Goal: Task Accomplishment & Management: Manage account settings

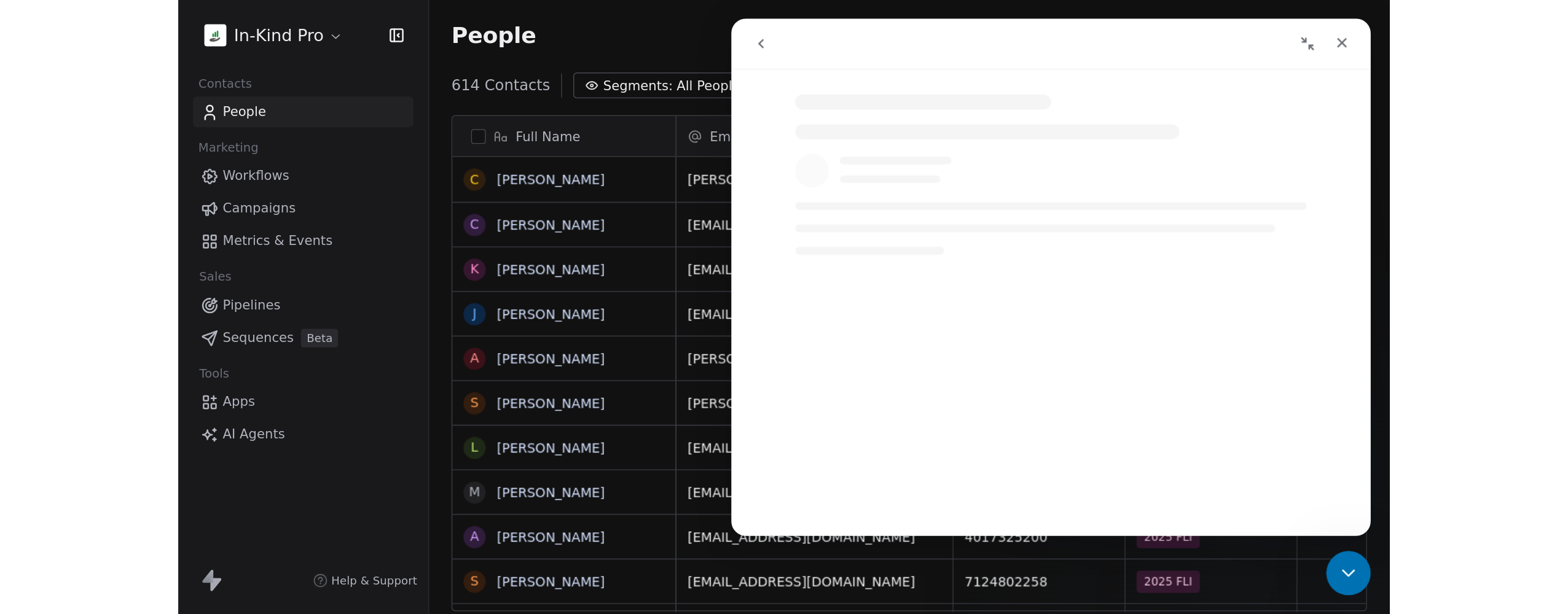
scroll to position [348, 625]
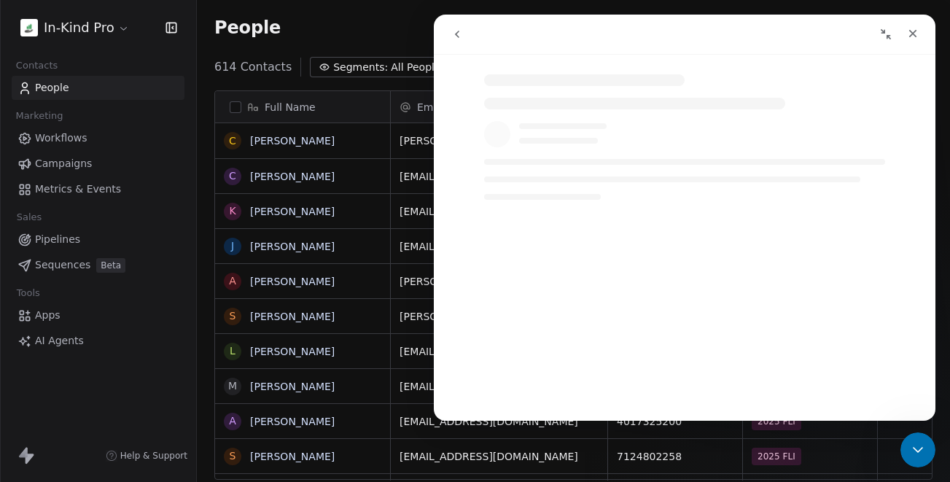
click at [68, 141] on span "Workflows" at bounding box center [61, 138] width 53 height 15
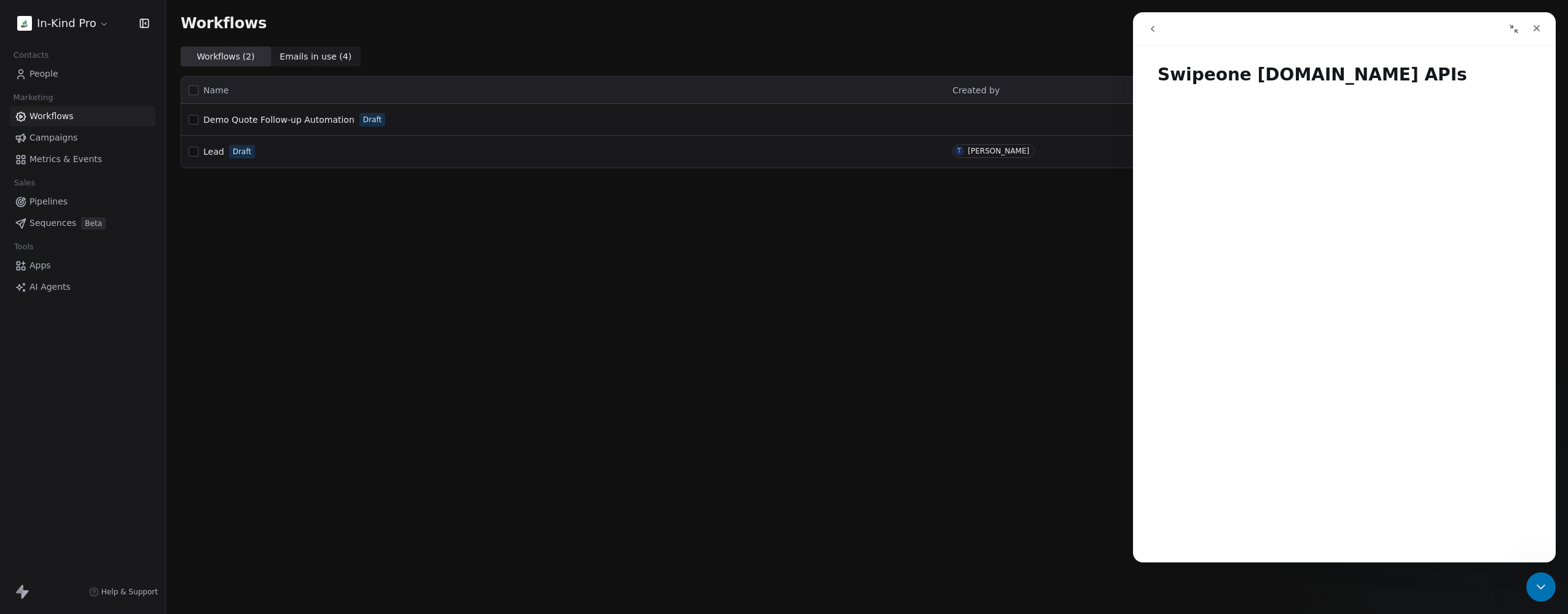
click at [800, 29] on icon "Collapse window" at bounding box center [1514, 29] width 8 height 8
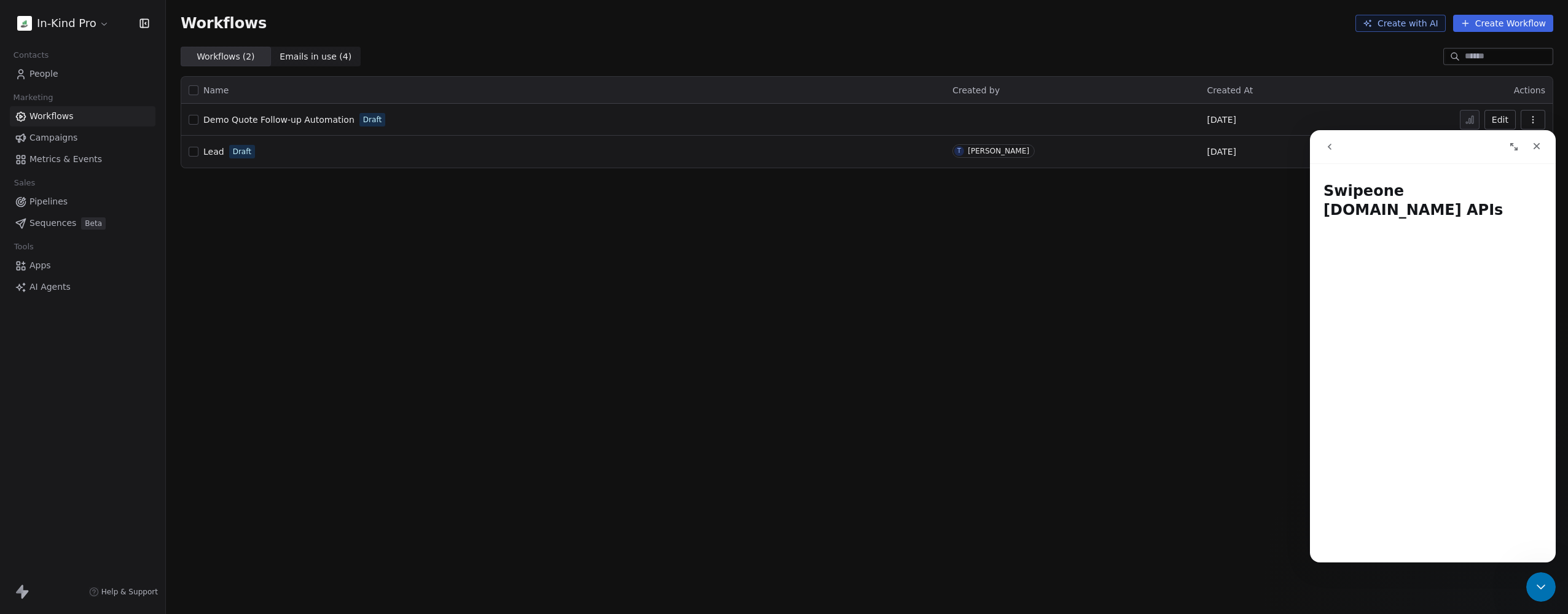
click at [324, 118] on span "Demo Quote Follow-up Automation" at bounding box center [278, 120] width 151 height 10
click at [430, 116] on div "Demo Quote Follow-up Automation Draft" at bounding box center [563, 120] width 749 height 17
click at [313, 117] on span "Demo Quote Follow-up Automation" at bounding box center [278, 120] width 151 height 10
click at [414, 127] on div "Demo Quote Follow-up Automation Draft" at bounding box center [563, 120] width 749 height 17
click at [328, 123] on span "Demo Quote Follow-up Automation" at bounding box center [278, 120] width 151 height 10
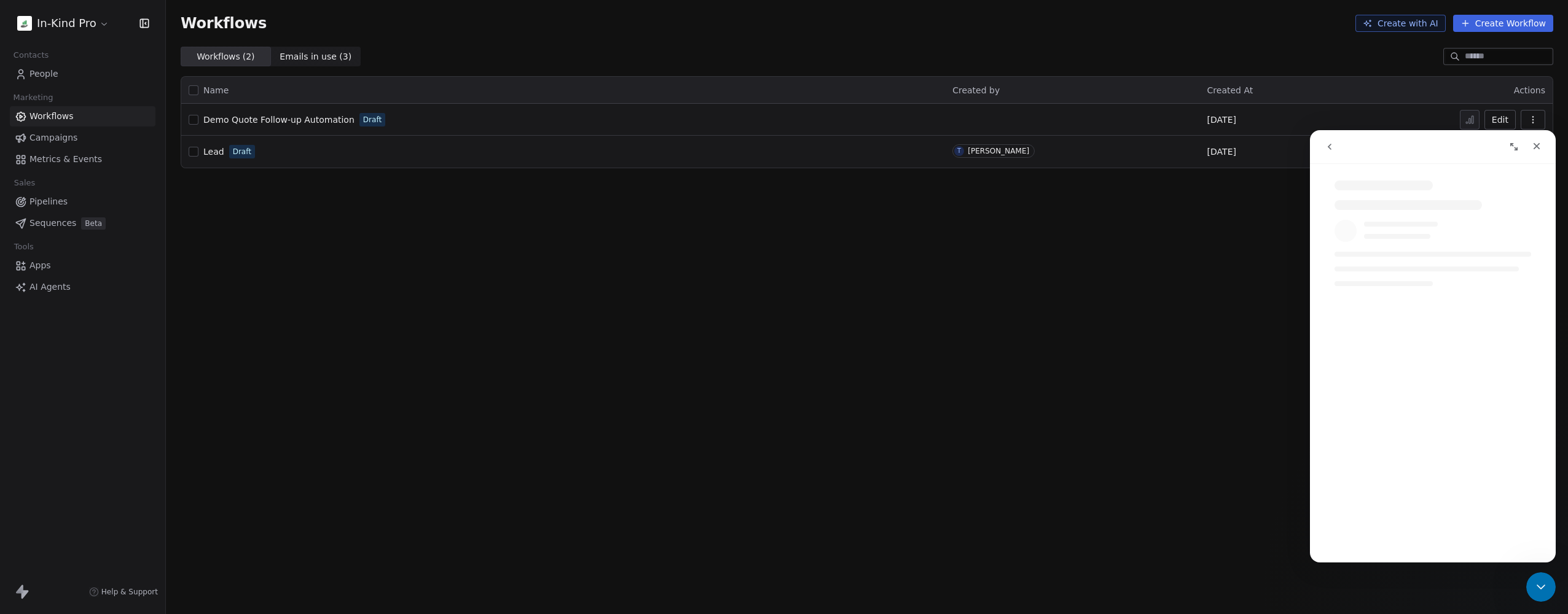
click at [49, 201] on span "Pipelines" at bounding box center [48, 201] width 38 height 13
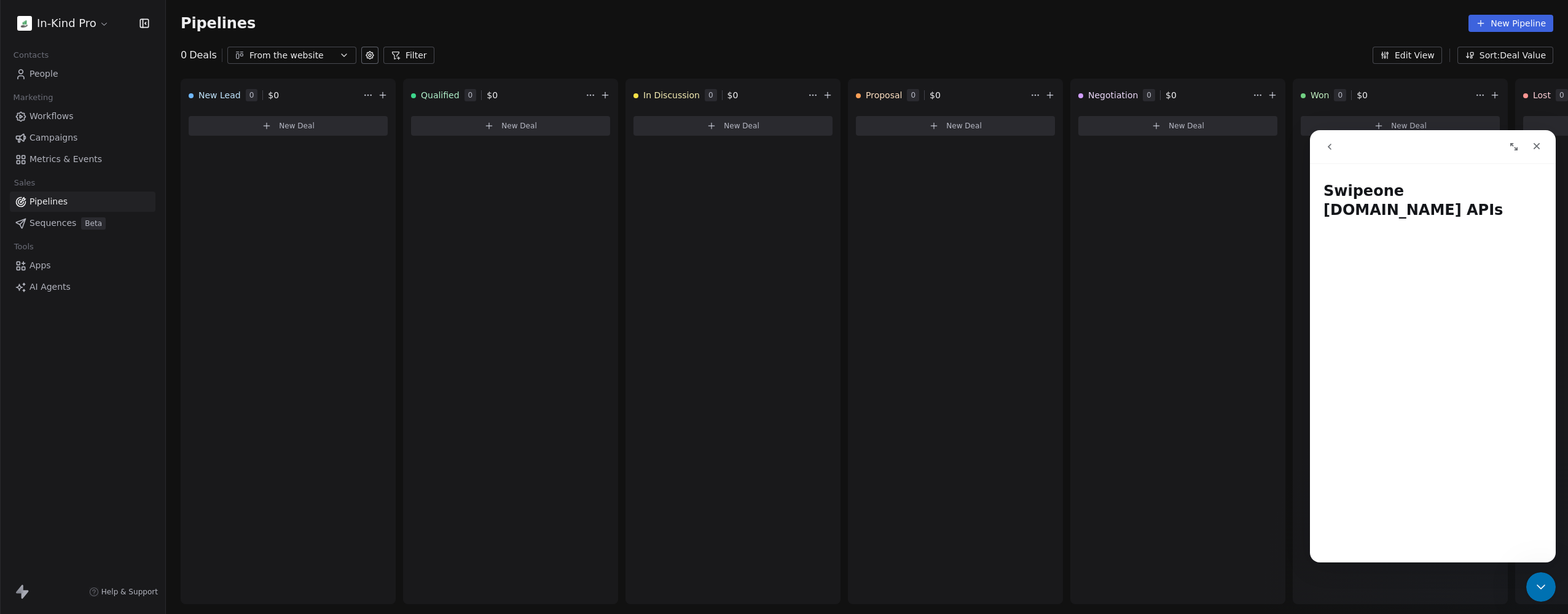
click at [1510, 147] on icon "Expand window" at bounding box center [1514, 147] width 10 height 10
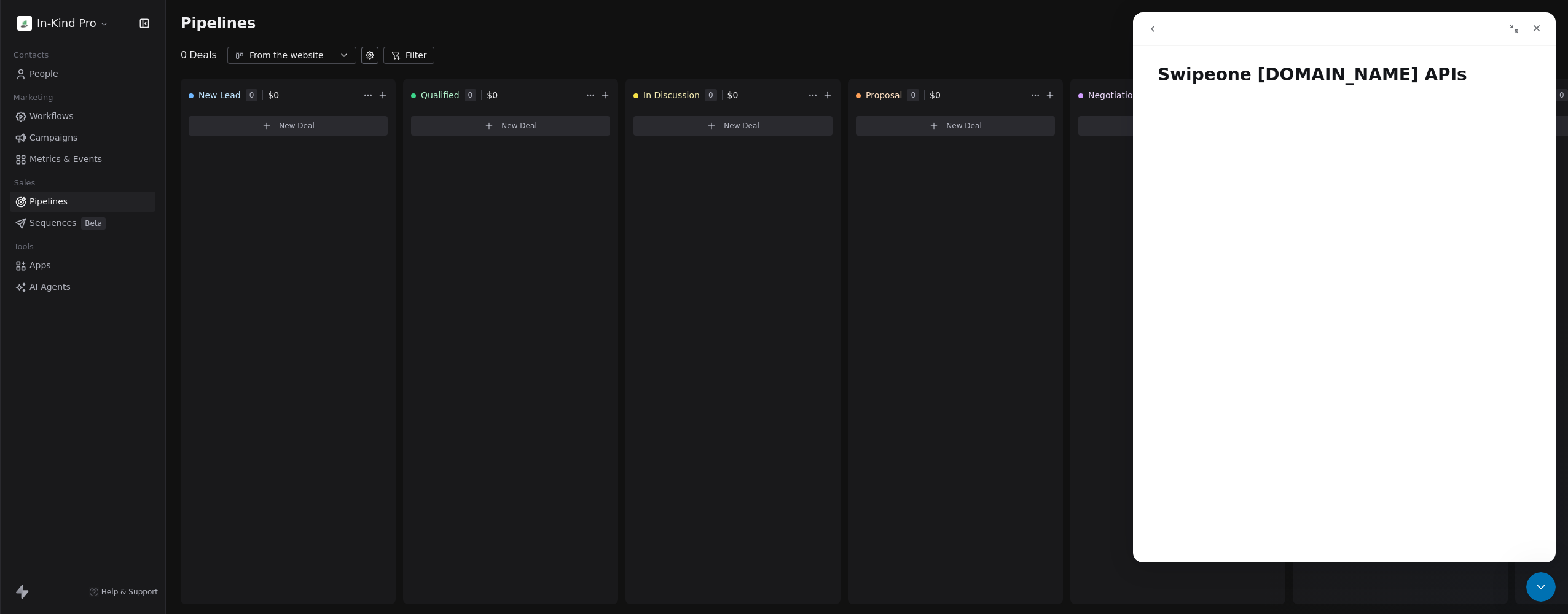
click at [1517, 33] on icon "Collapse window" at bounding box center [1514, 29] width 10 height 10
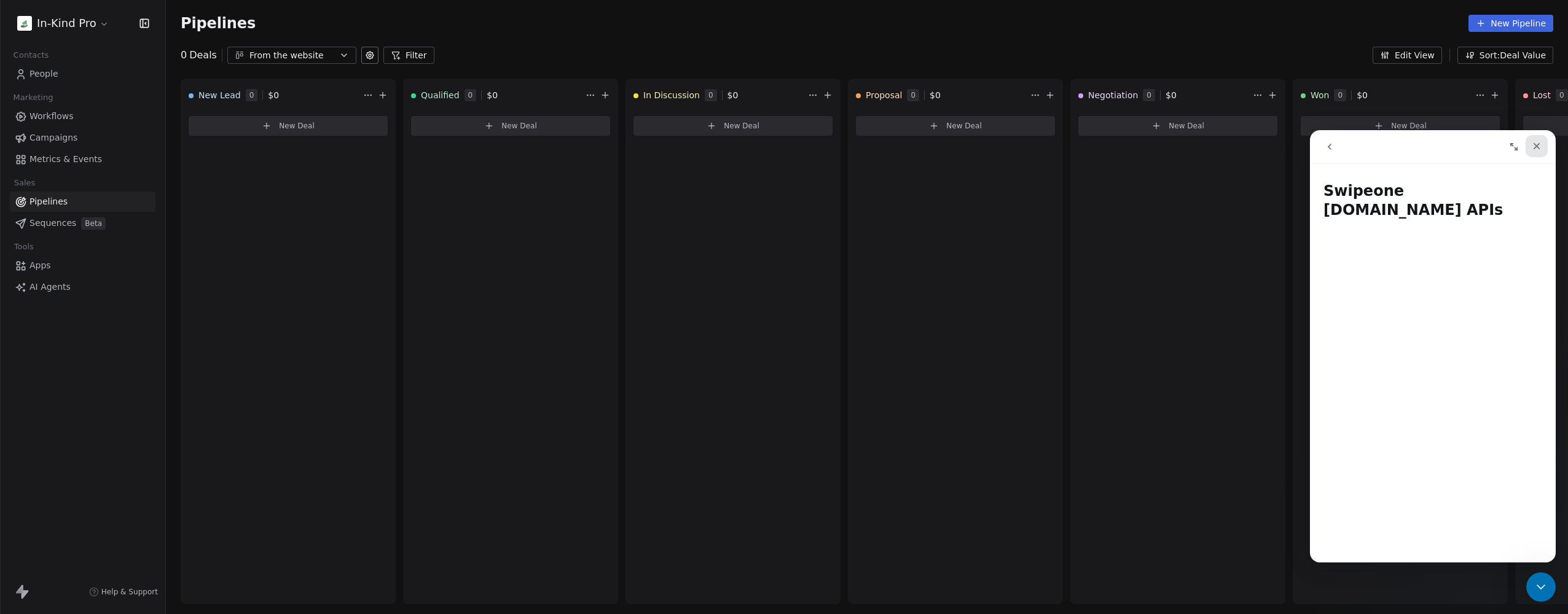
click at [1533, 149] on icon "Close" at bounding box center [1537, 147] width 10 height 10
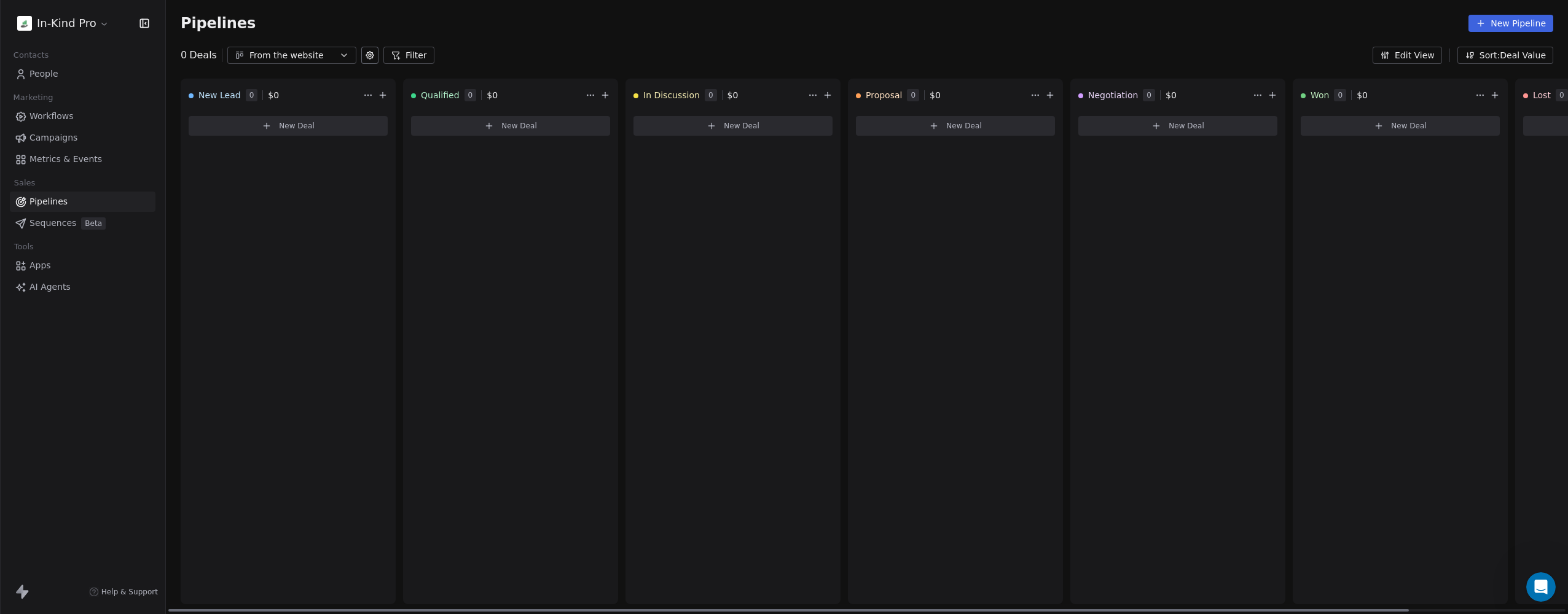
click at [1415, 124] on span "New Deal" at bounding box center [1409, 126] width 35 height 10
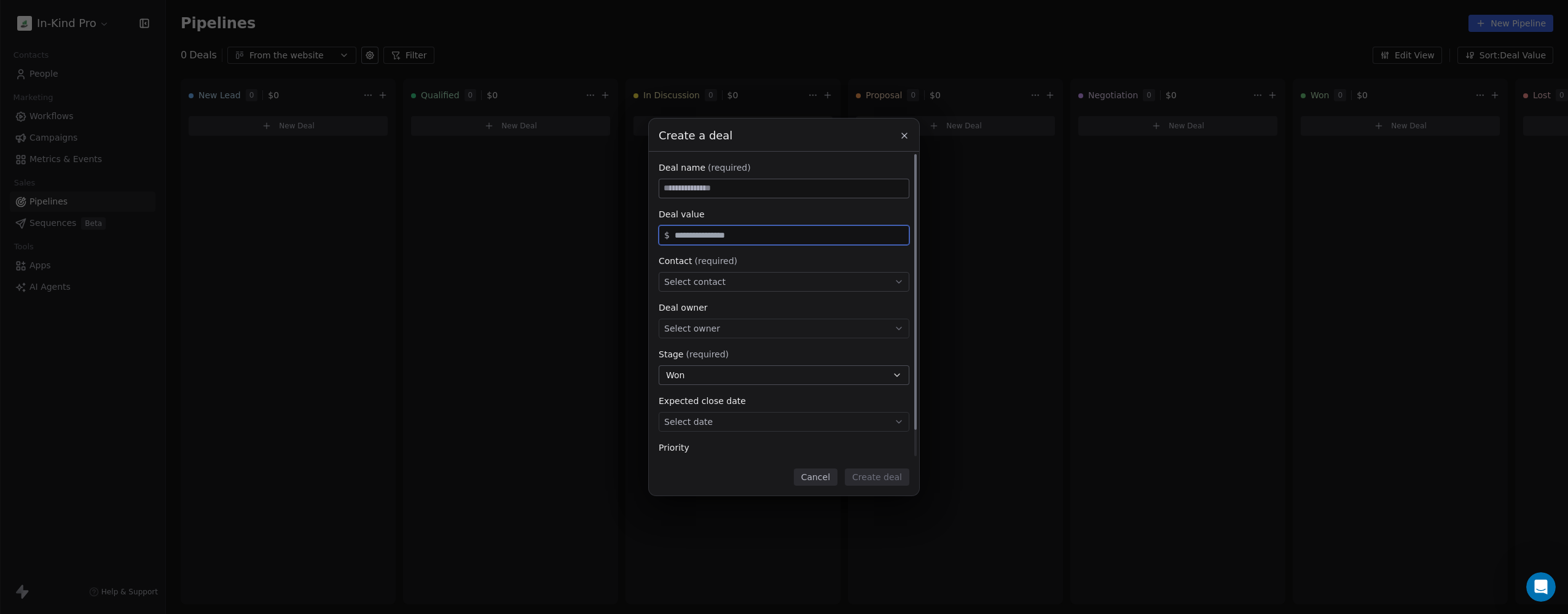
click at [695, 237] on input "text" at bounding box center [789, 235] width 234 height 9
click at [706, 280] on span "Select contact" at bounding box center [694, 281] width 62 height 13
click at [731, 135] on div "Create a deal Deal name (required) Deal value $ Contact (required) Select conta…" at bounding box center [784, 307] width 1568 height 377
click at [904, 132] on icon at bounding box center [905, 136] width 10 height 10
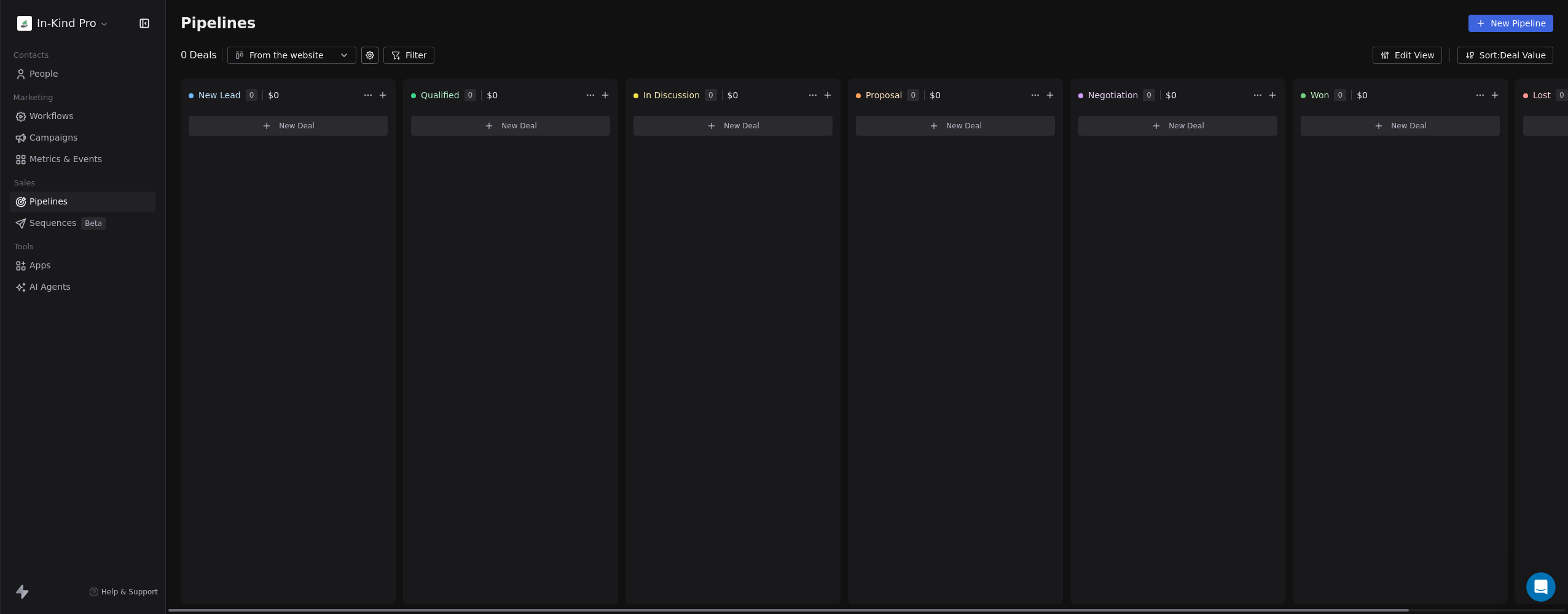
click at [1391, 92] on div "Won 0 $ 0" at bounding box center [1387, 95] width 172 height 32
click at [1484, 92] on html "In-Kind Pro Contacts People Marketing Workflows Campaigns Metrics & Events Sale…" at bounding box center [784, 307] width 1568 height 614
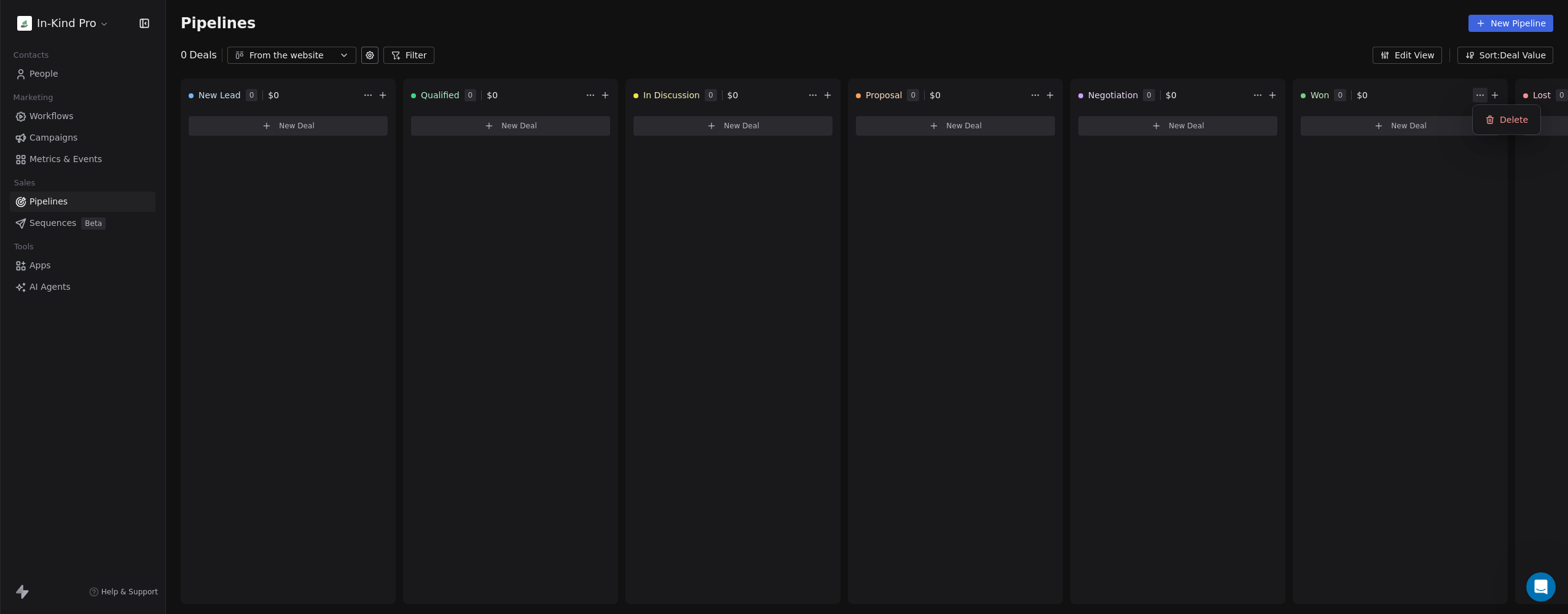
click at [48, 117] on html "In-Kind Pro Contacts People Marketing Workflows Campaigns Metrics & Events Sale…" at bounding box center [784, 307] width 1568 height 614
click at [54, 115] on span "Workflows" at bounding box center [51, 116] width 45 height 13
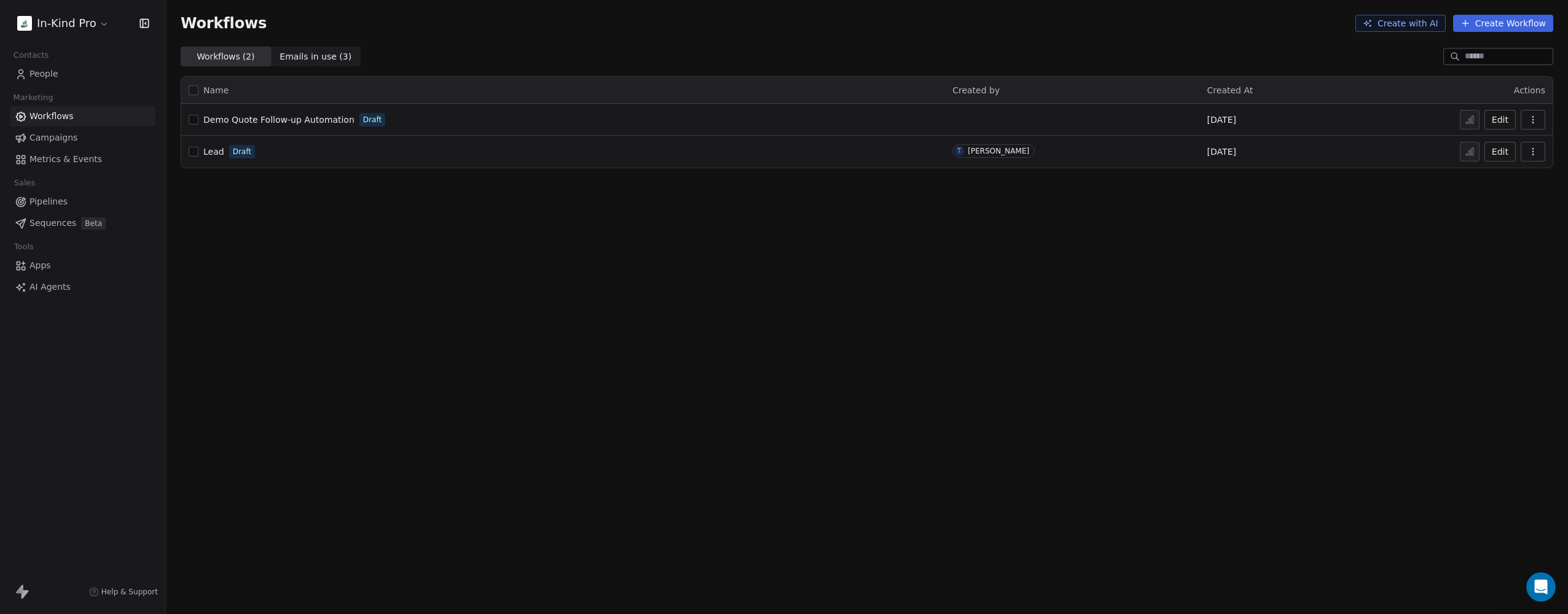
click at [295, 119] on span "Demo Quote Follow-up Automation" at bounding box center [278, 120] width 151 height 10
click at [49, 72] on span "People" at bounding box center [44, 73] width 29 height 13
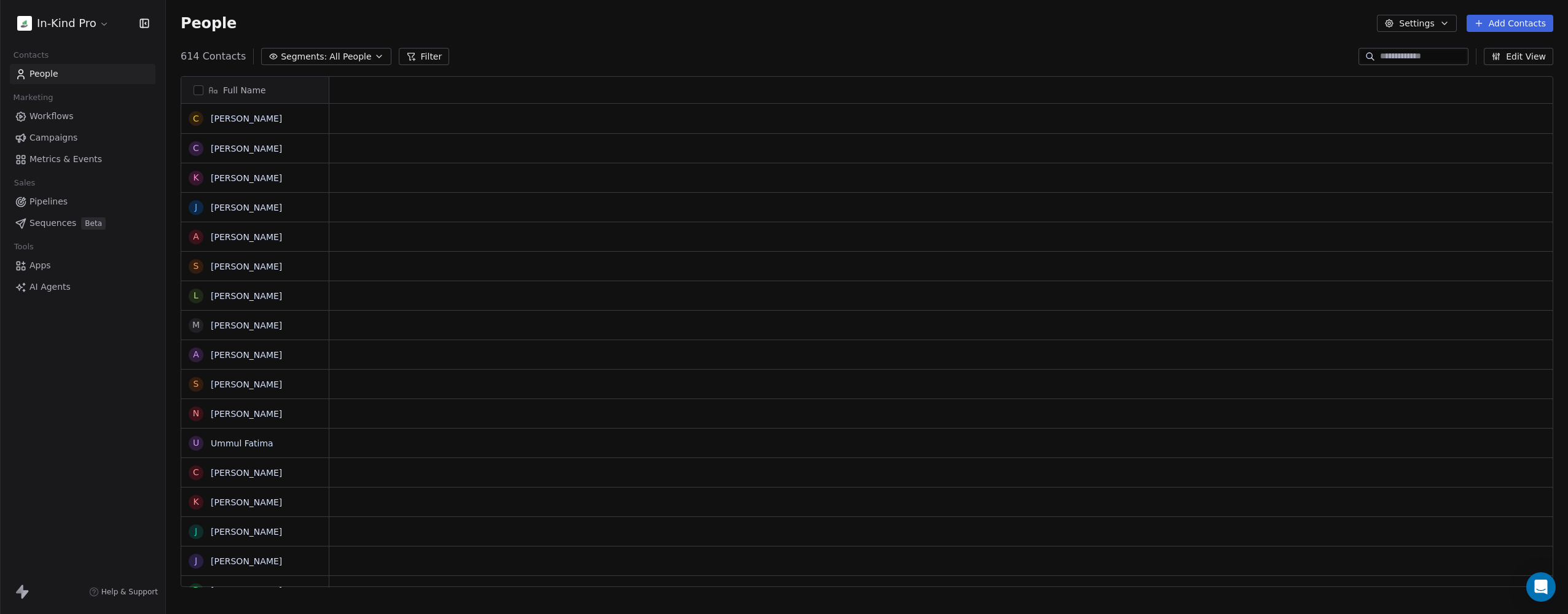
scroll to position [531, 1393]
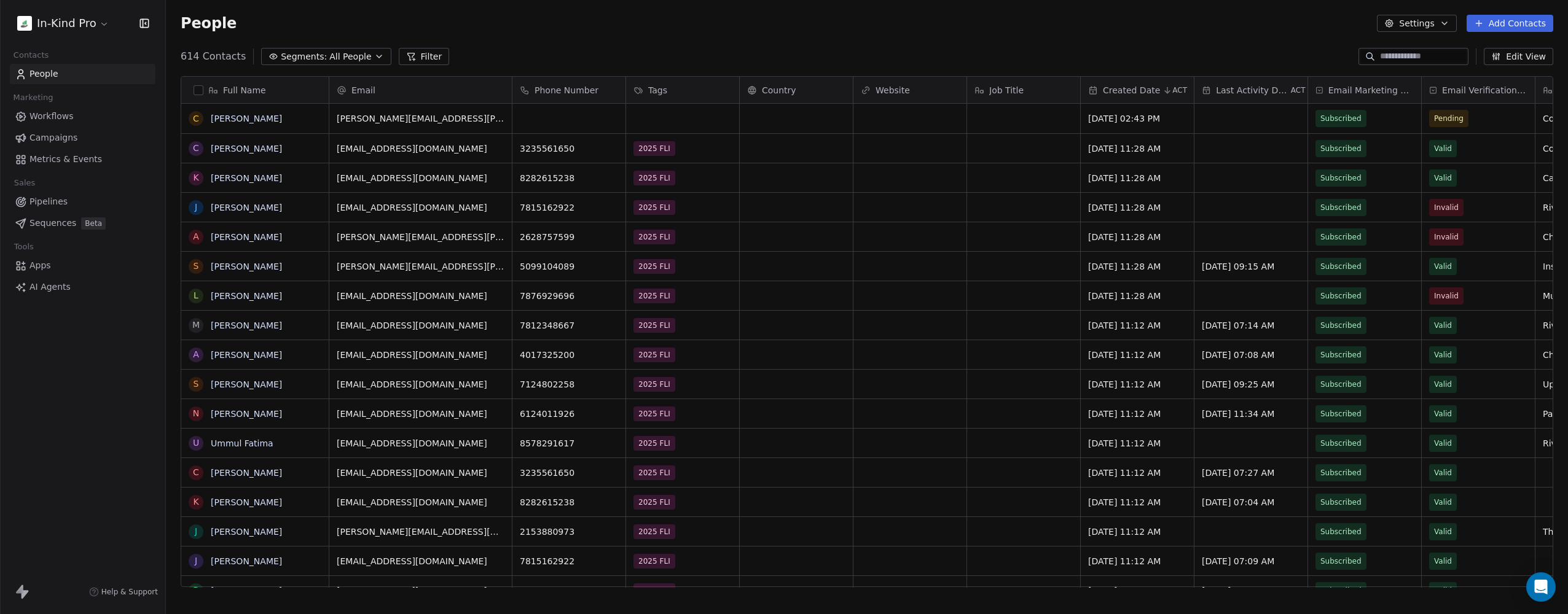
click at [1398, 59] on input at bounding box center [1423, 56] width 86 height 13
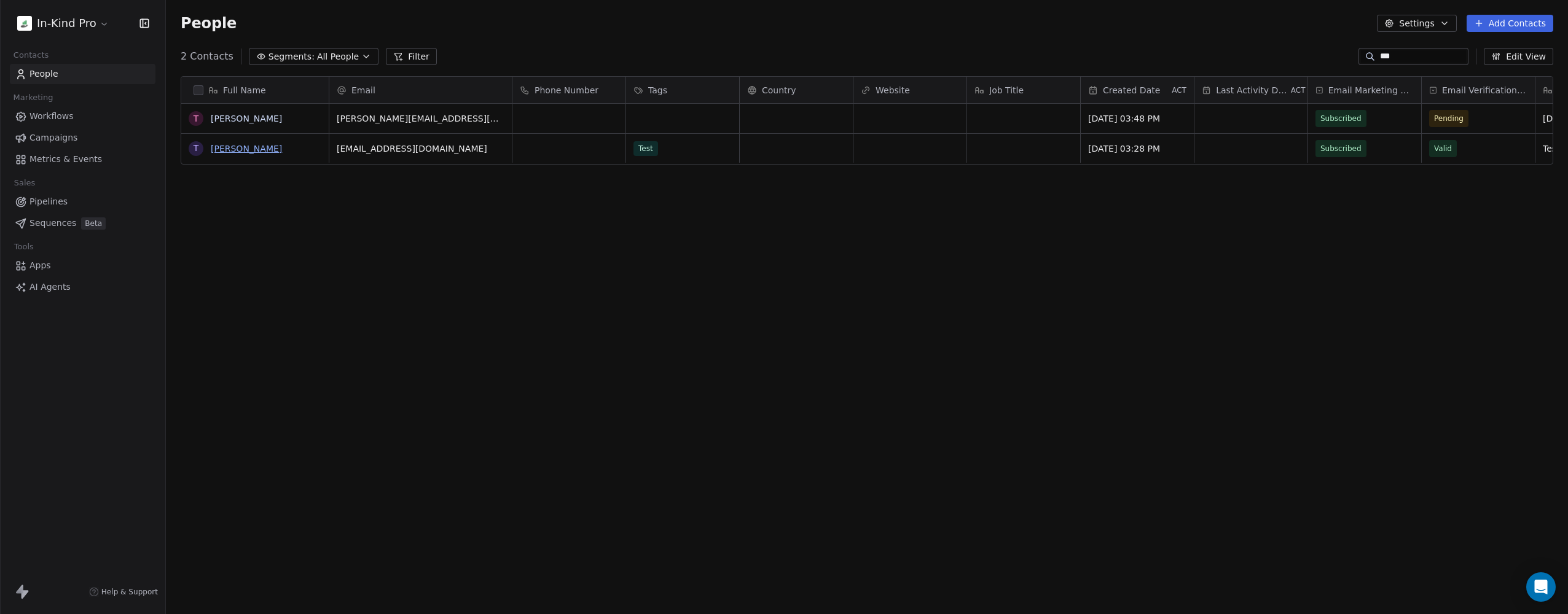
type input "***"
click at [239, 153] on link "[PERSON_NAME]" at bounding box center [246, 149] width 72 height 10
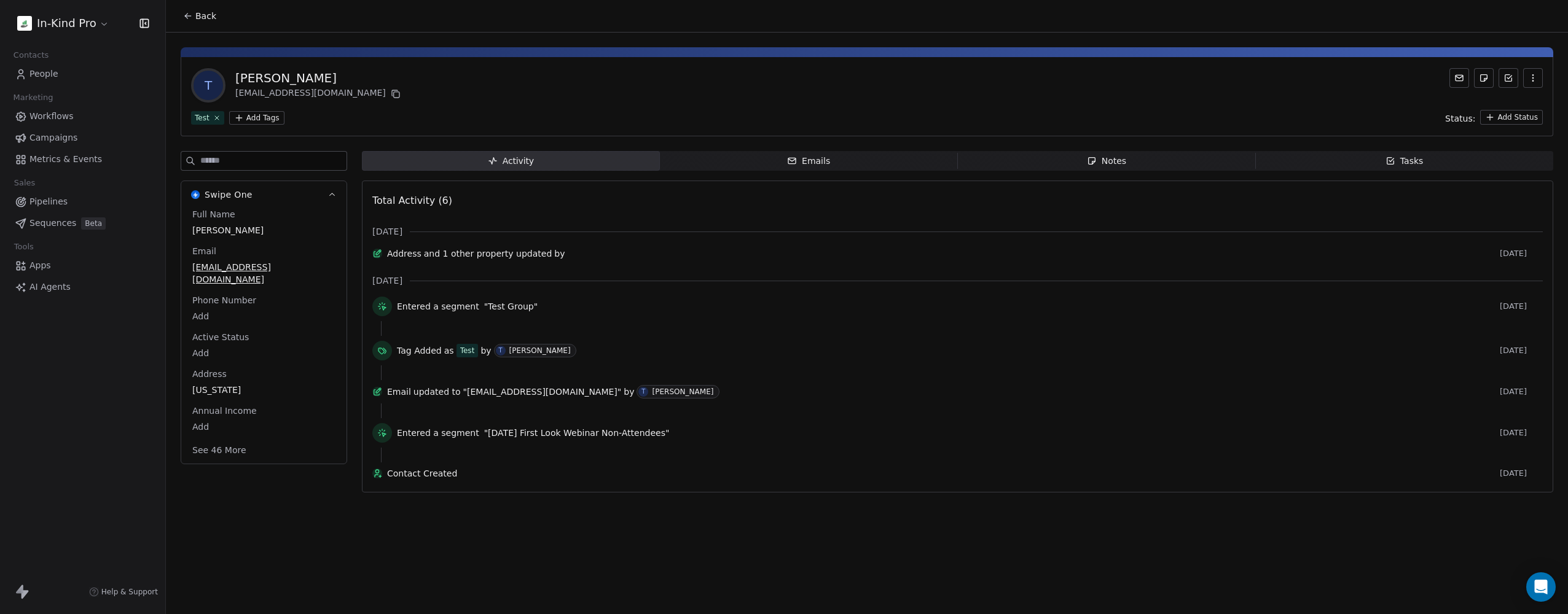
click at [225, 439] on button "See 46 More" at bounding box center [219, 450] width 69 height 22
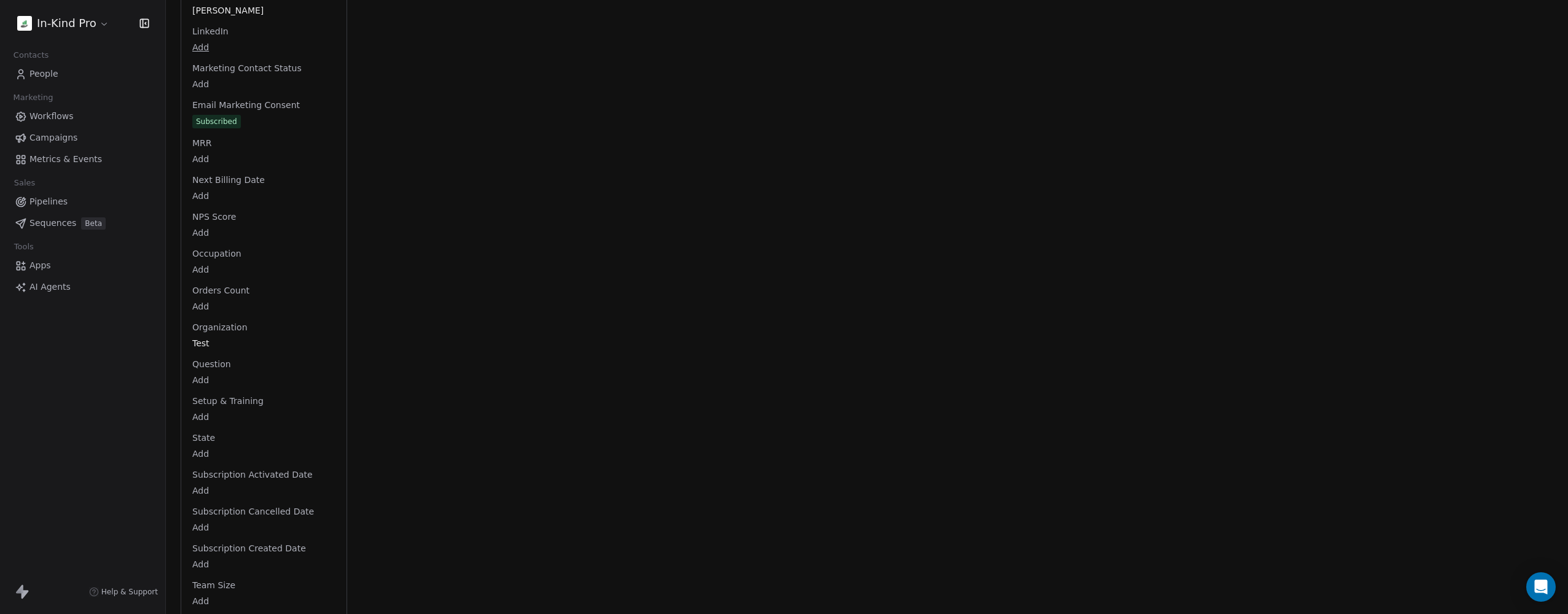
scroll to position [1289, 0]
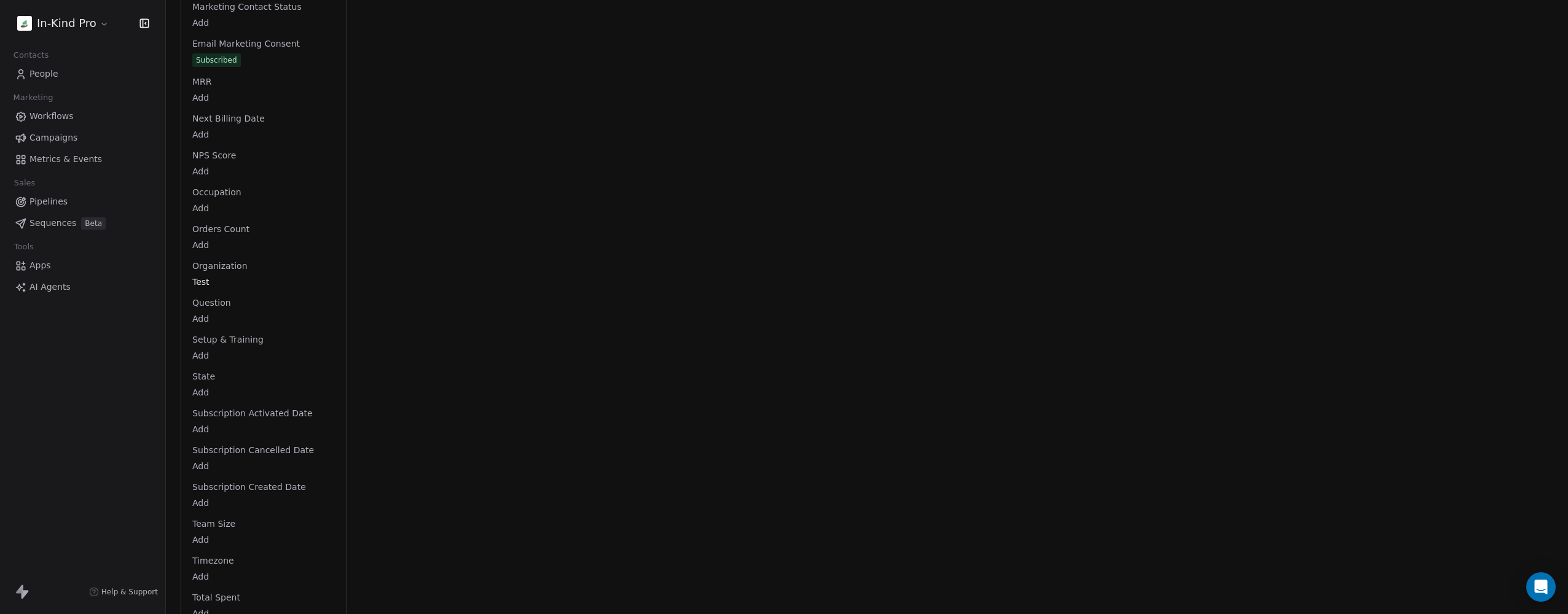
click at [206, 345] on html "In-Kind Pro Contacts People Marketing Workflows Campaigns Metrics & Events Sale…" at bounding box center [784, 307] width 1568 height 614
click at [230, 313] on input "text" at bounding box center [264, 314] width 122 height 9
type input "*****"
click at [260, 291] on html "In-Kind Pro Contacts People Marketing Workflows Campaigns Metrics & Events Sale…" at bounding box center [784, 307] width 1568 height 614
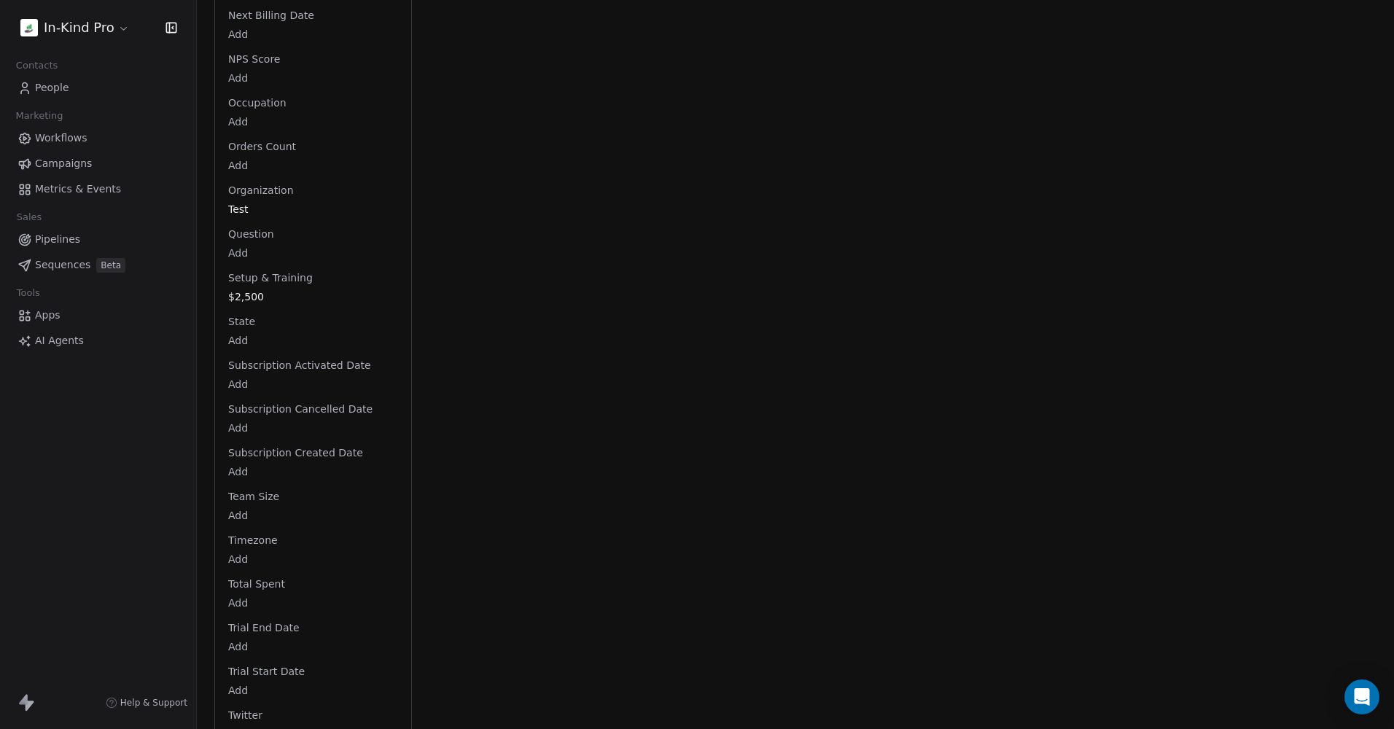
scroll to position [1803, 0]
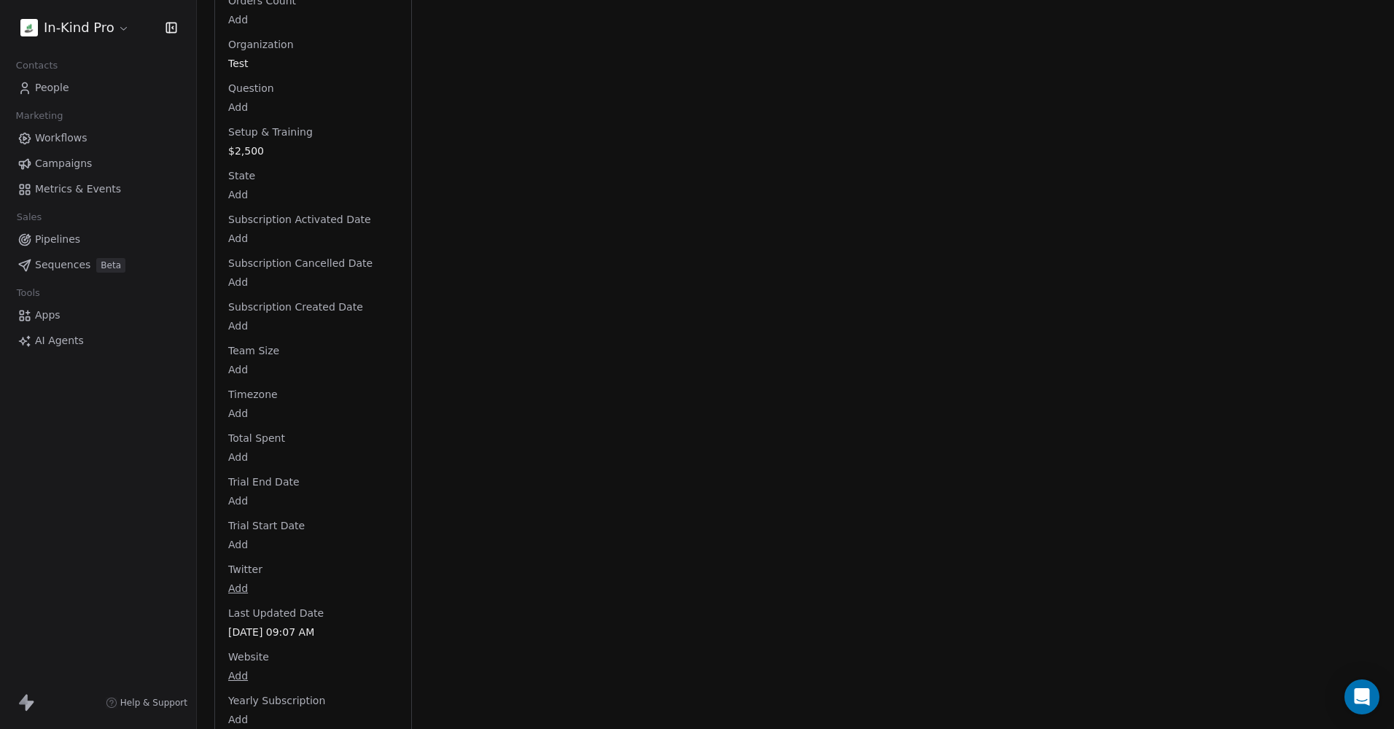
click at [116, 27] on html "In-Kind Pro Contacts People Marketing Workflows Campaigns Metrics & Events Sale…" at bounding box center [697, 364] width 1394 height 729
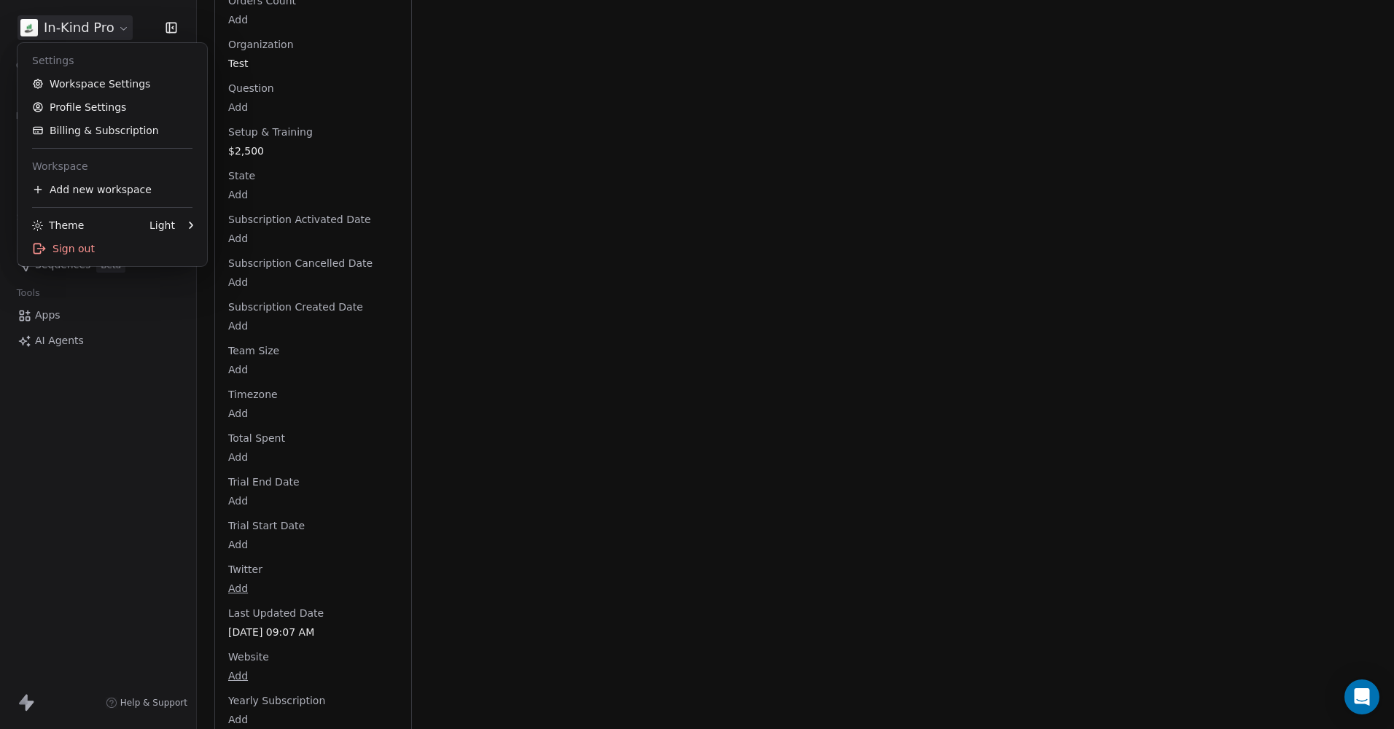
click at [126, 426] on html "In-Kind Pro Contacts People Marketing Workflows Campaigns Metrics & Events Sale…" at bounding box center [697, 364] width 1394 height 729
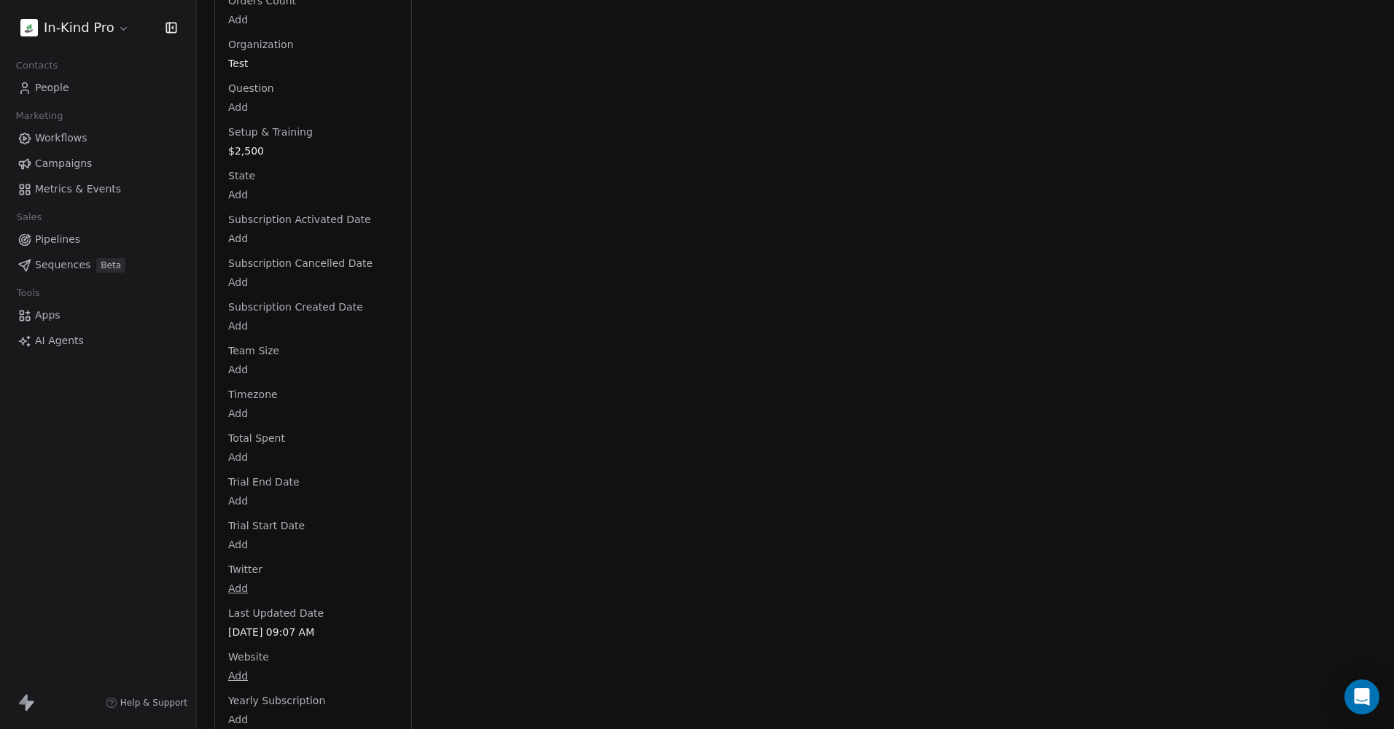
click at [61, 88] on span "People" at bounding box center [52, 87] width 34 height 15
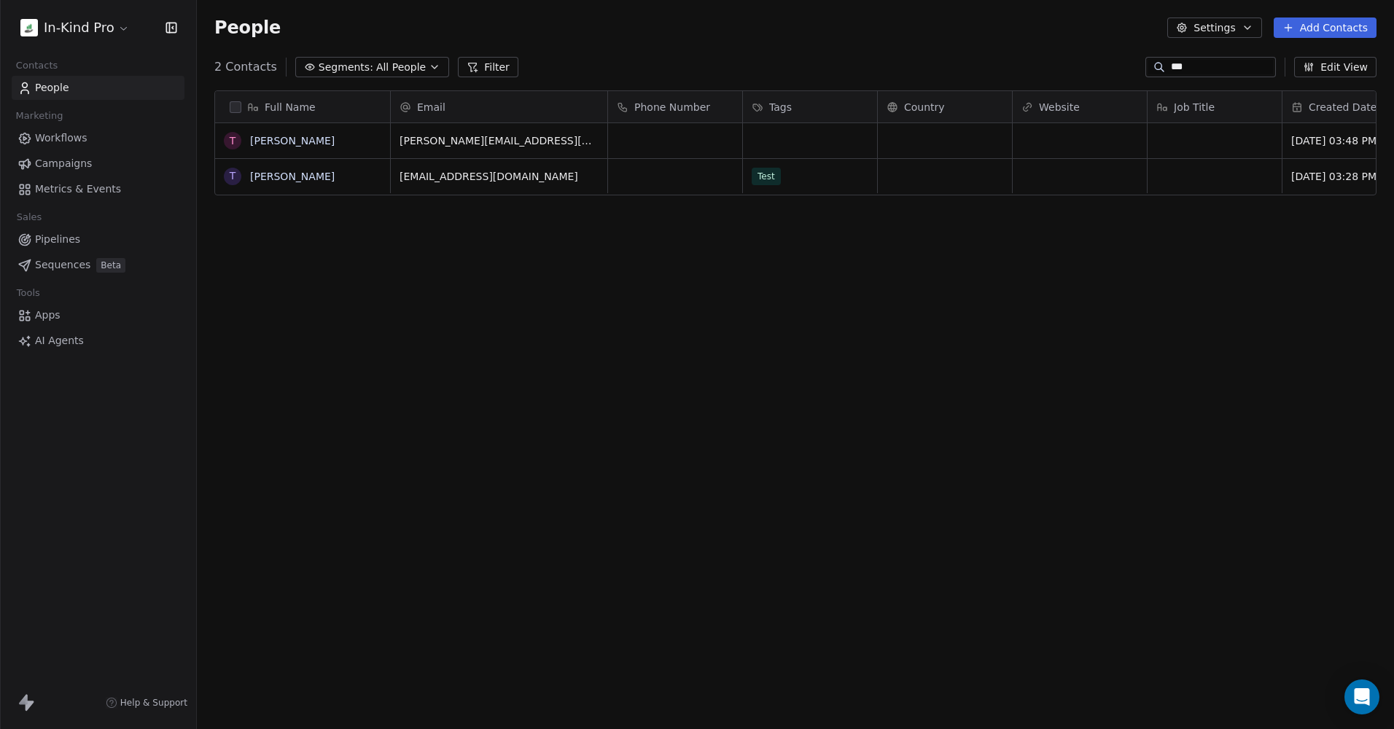
click at [101, 23] on html "In-Kind Pro Contacts People Marketing Workflows Campaigns Metrics & Events Sale…" at bounding box center [697, 364] width 1394 height 729
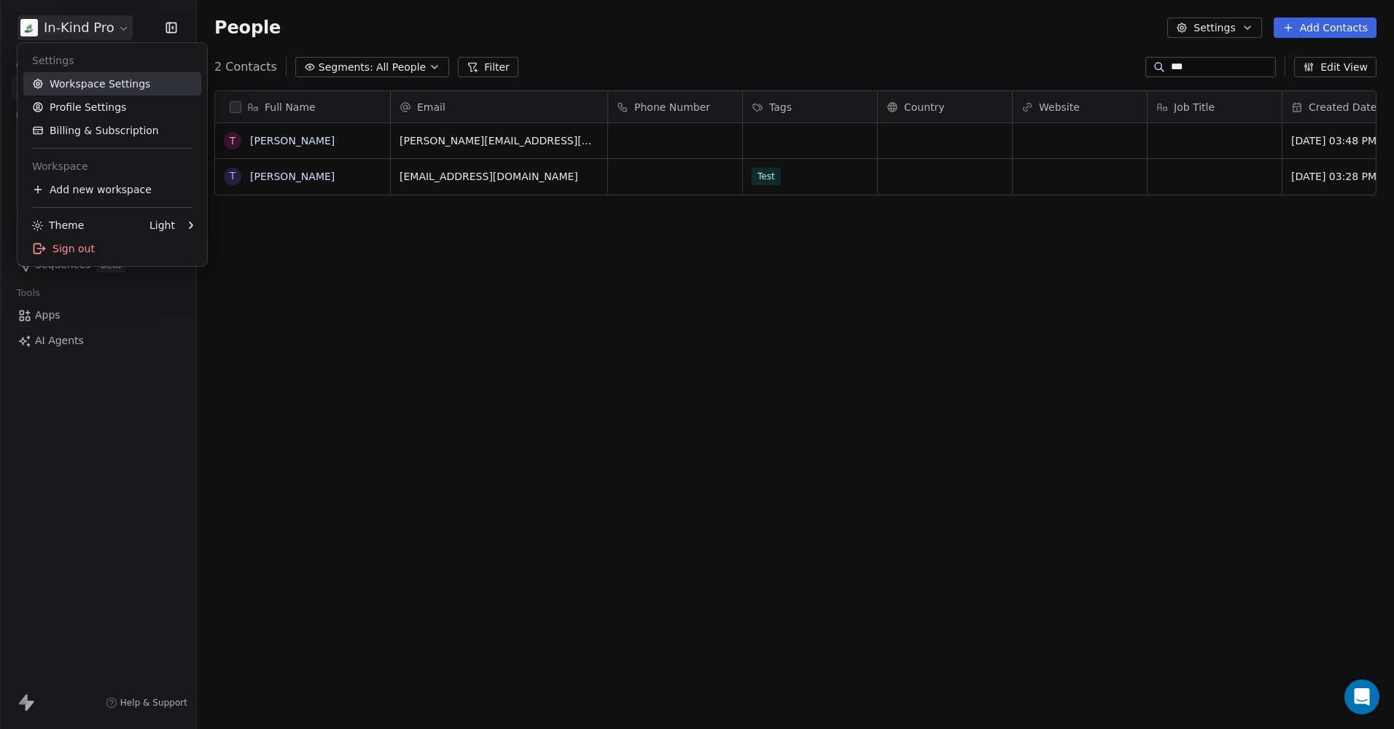
click at [82, 84] on link "Workspace Settings" at bounding box center [112, 83] width 178 height 23
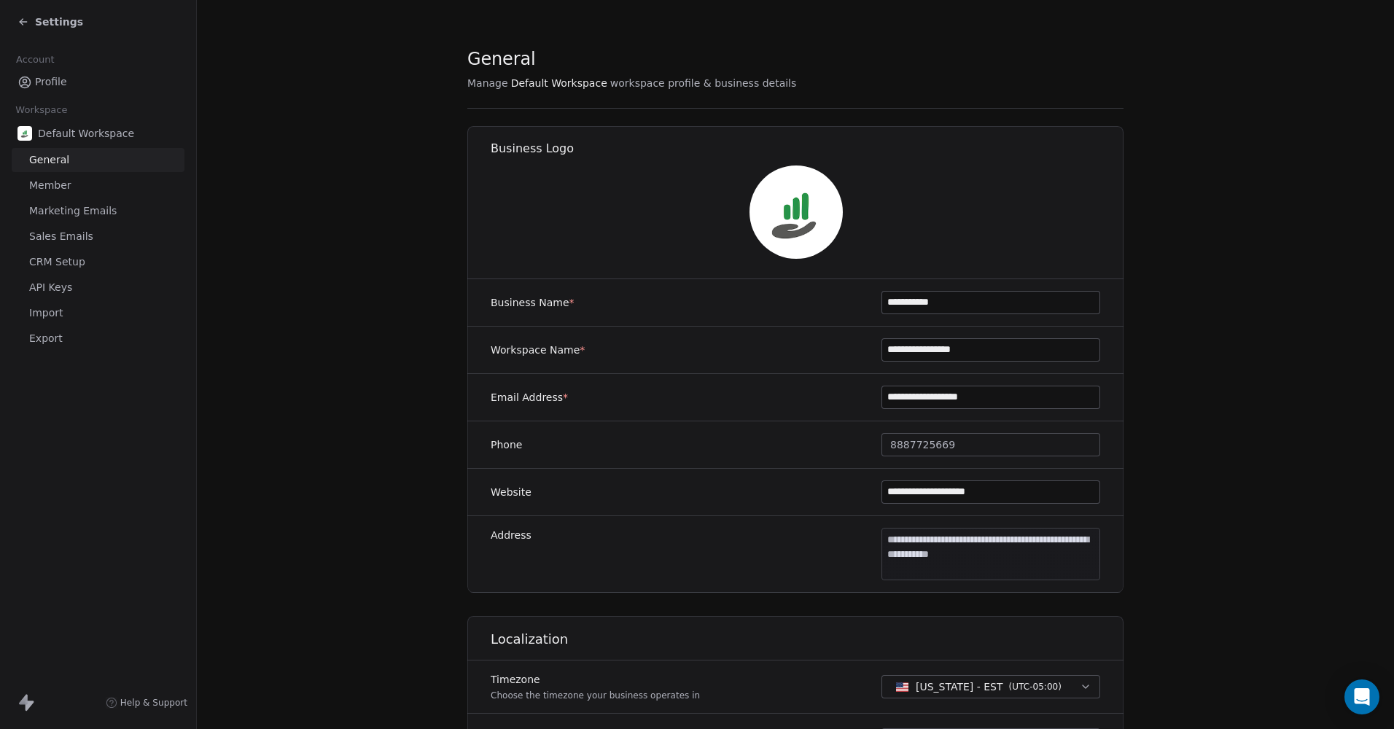
click at [66, 262] on span "CRM Setup" at bounding box center [57, 261] width 56 height 15
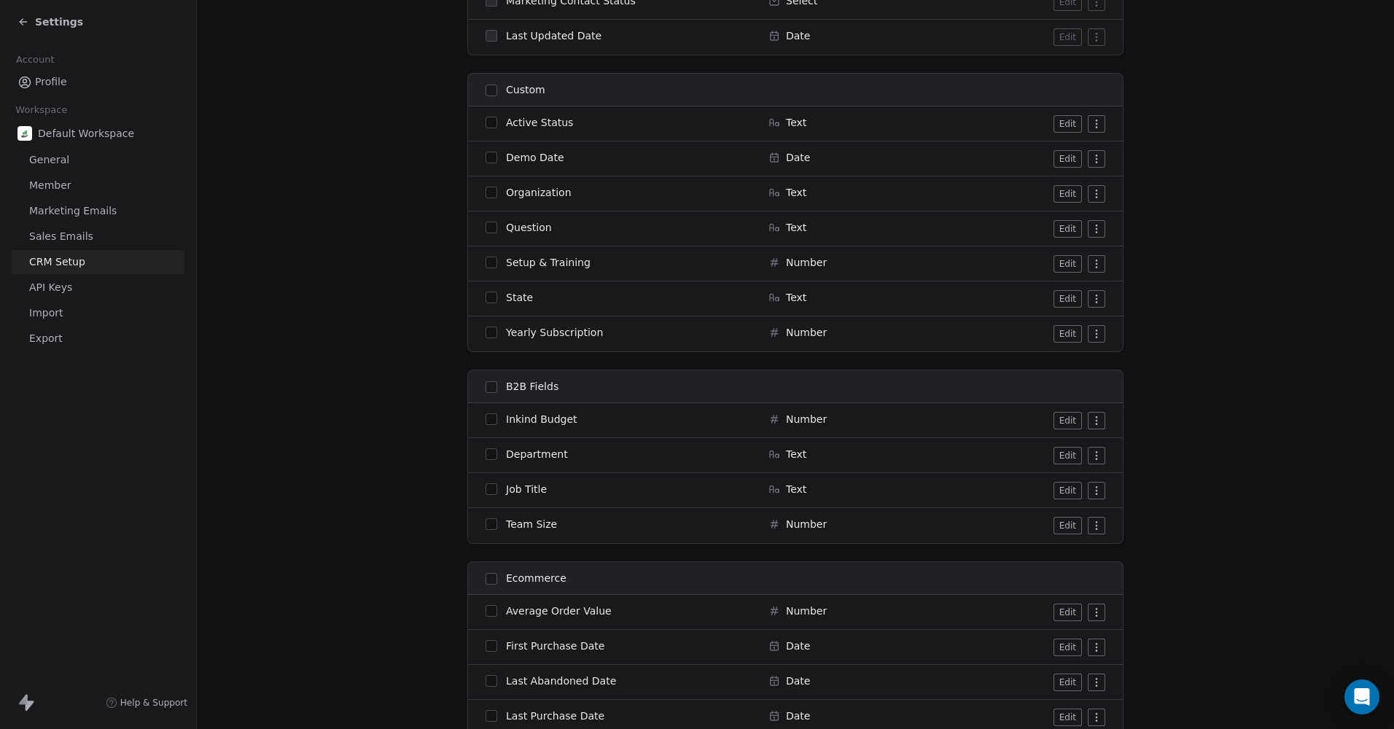
scroll to position [1295, 0]
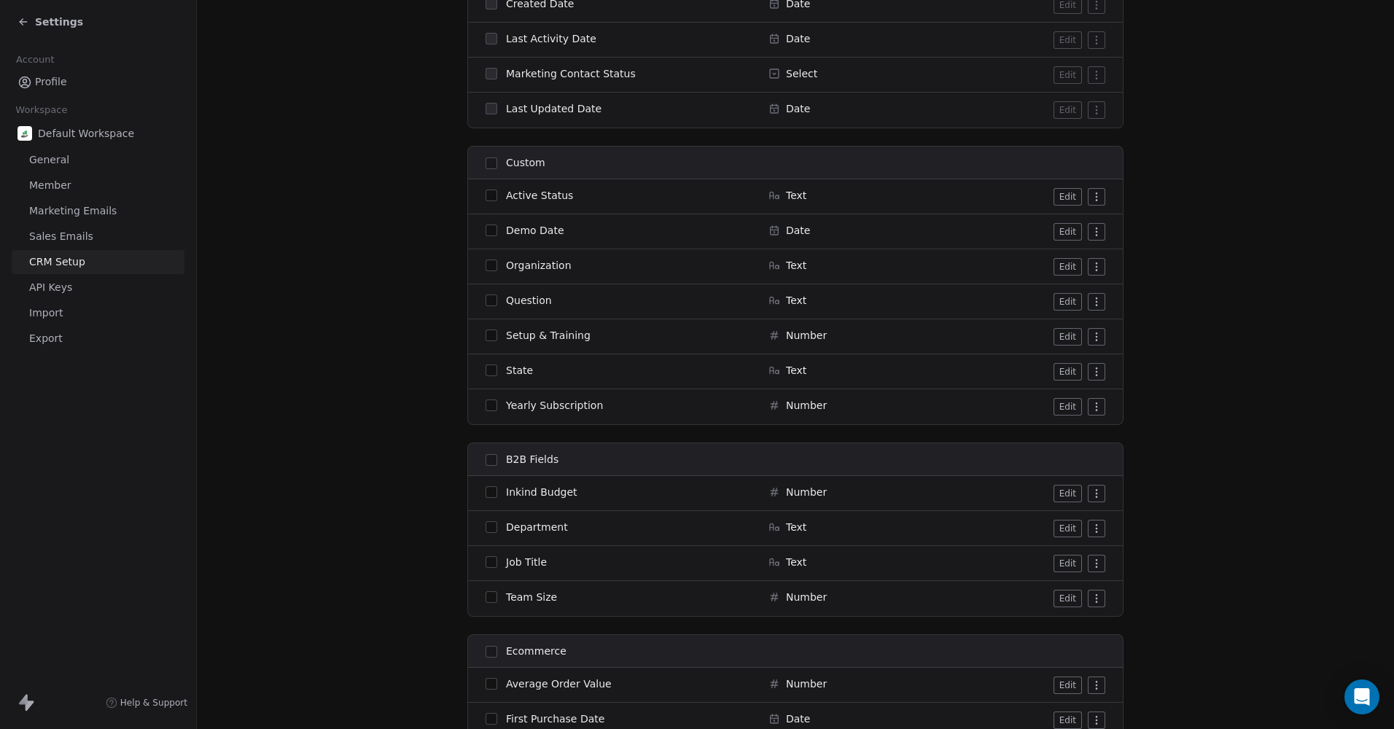
click at [25, 20] on icon at bounding box center [24, 22] width 12 height 12
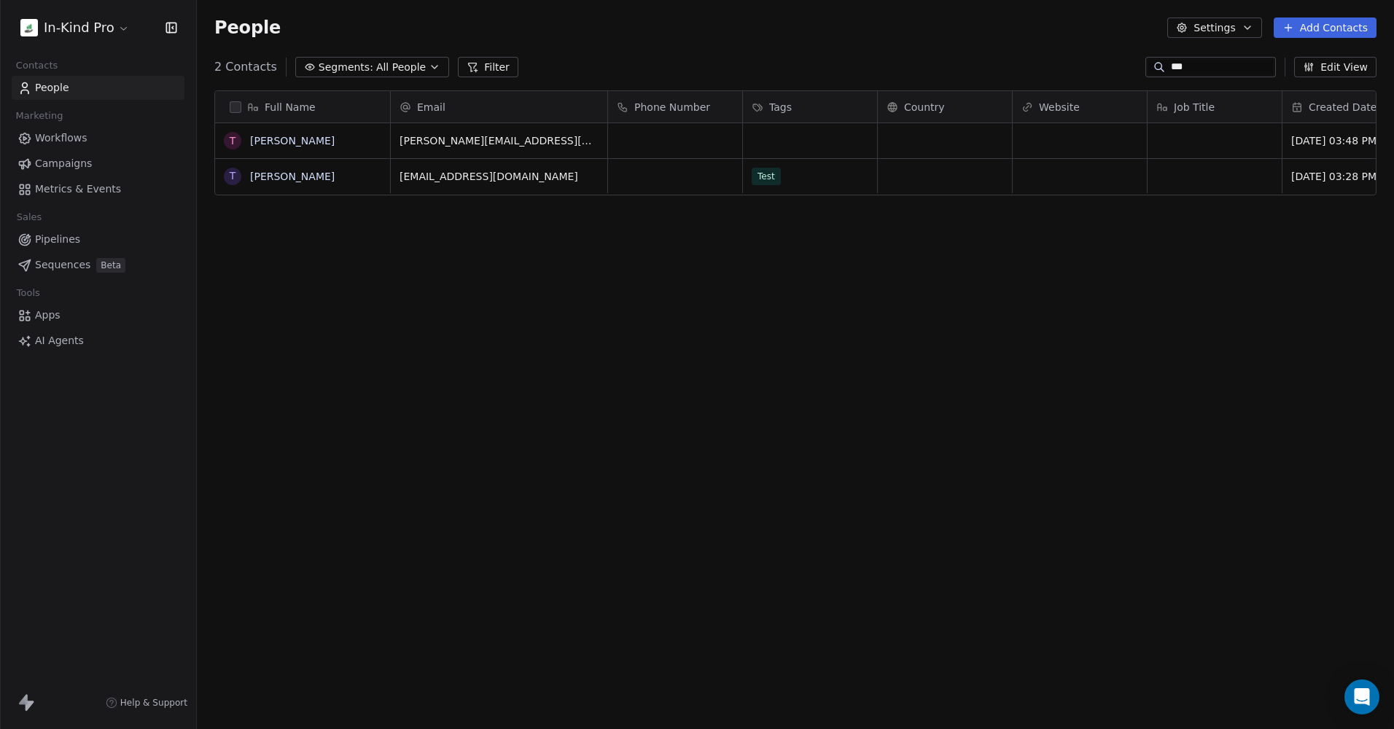
scroll to position [631, 1186]
click at [303, 177] on link "[PERSON_NAME]" at bounding box center [292, 177] width 85 height 12
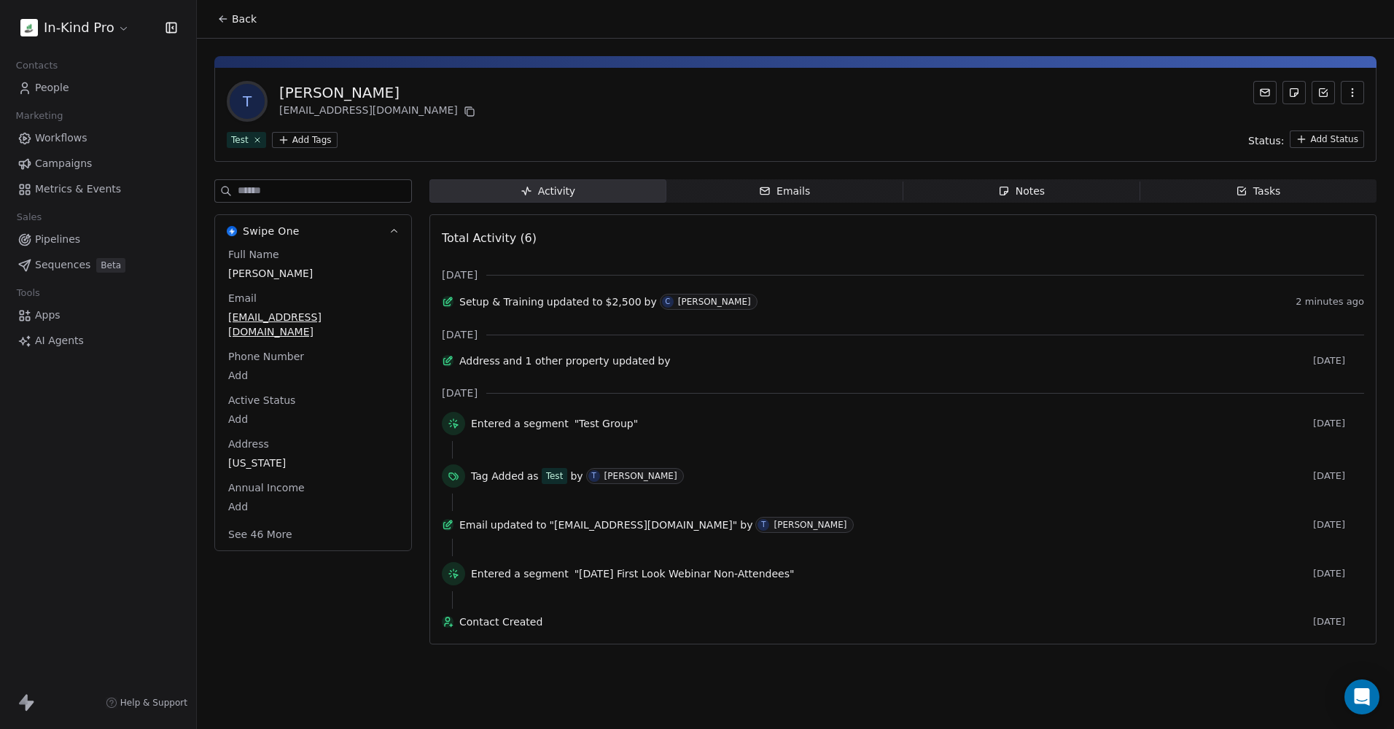
click at [246, 193] on input at bounding box center [325, 191] width 174 height 22
type input "****"
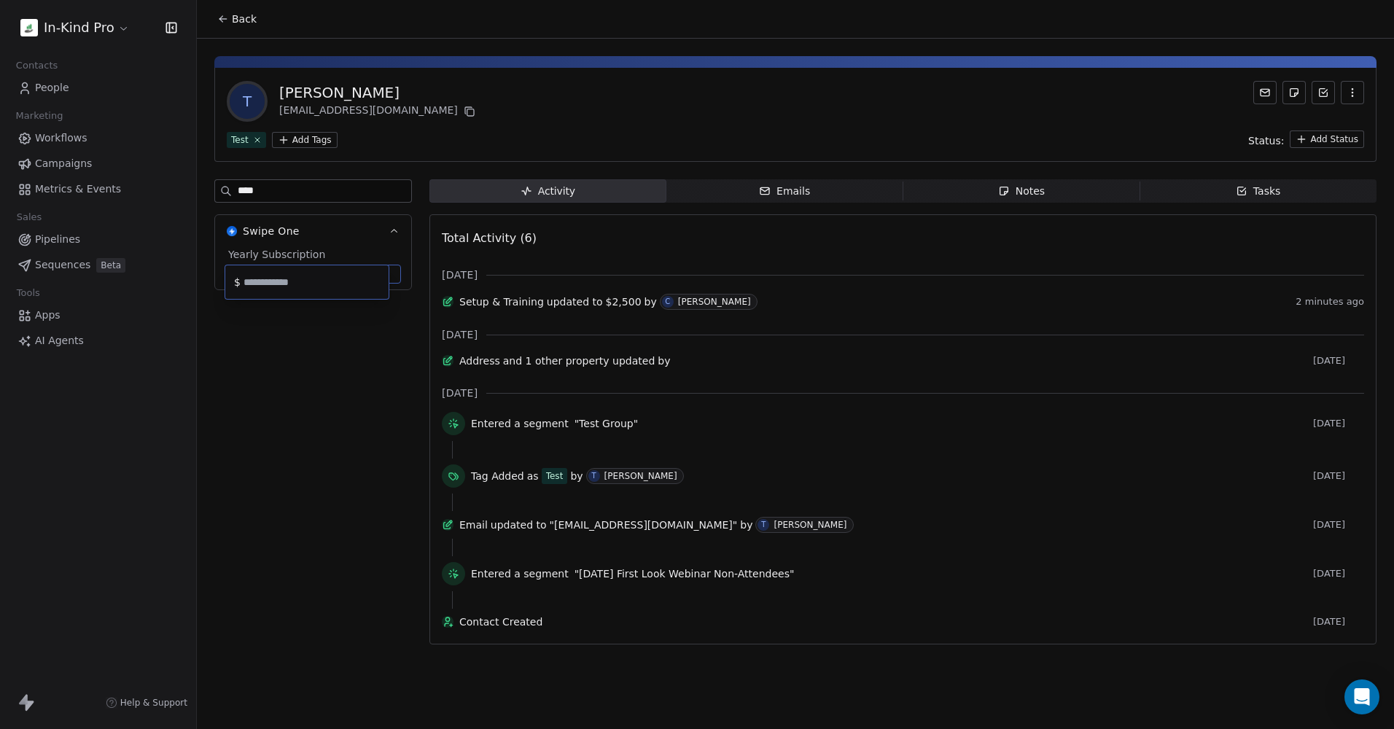
click at [241, 276] on body "In-Kind Pro Contacts People Marketing Workflows Campaigns Metrics & Events Sale…" at bounding box center [697, 364] width 1394 height 729
click at [280, 284] on input "text" at bounding box center [313, 282] width 145 height 11
type input "*"
type input "******"
click at [308, 345] on html "In-Kind Pro Contacts People Marketing Workflows Campaigns Metrics & Events Sale…" at bounding box center [697, 364] width 1394 height 729
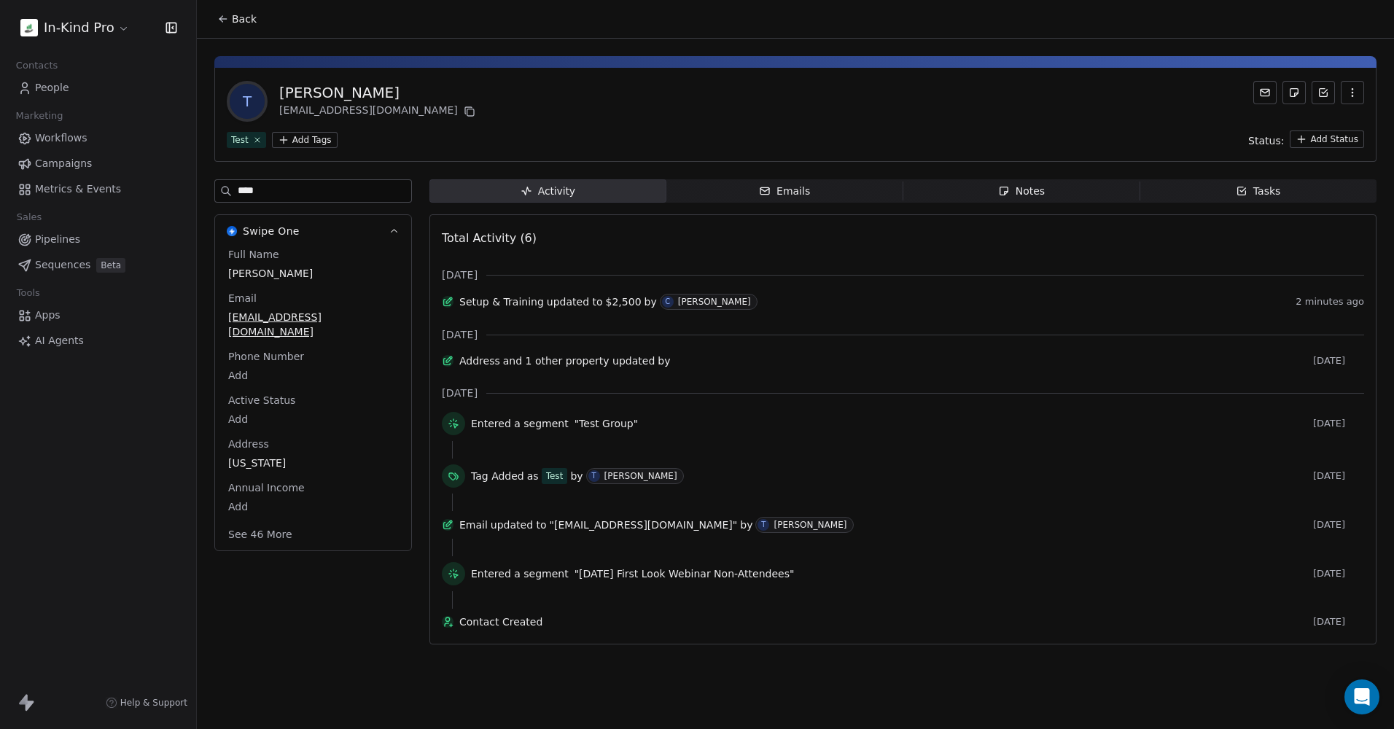
click at [260, 196] on input "****" at bounding box center [325, 191] width 174 height 22
click at [274, 521] on button "See 46 More" at bounding box center [260, 534] width 82 height 26
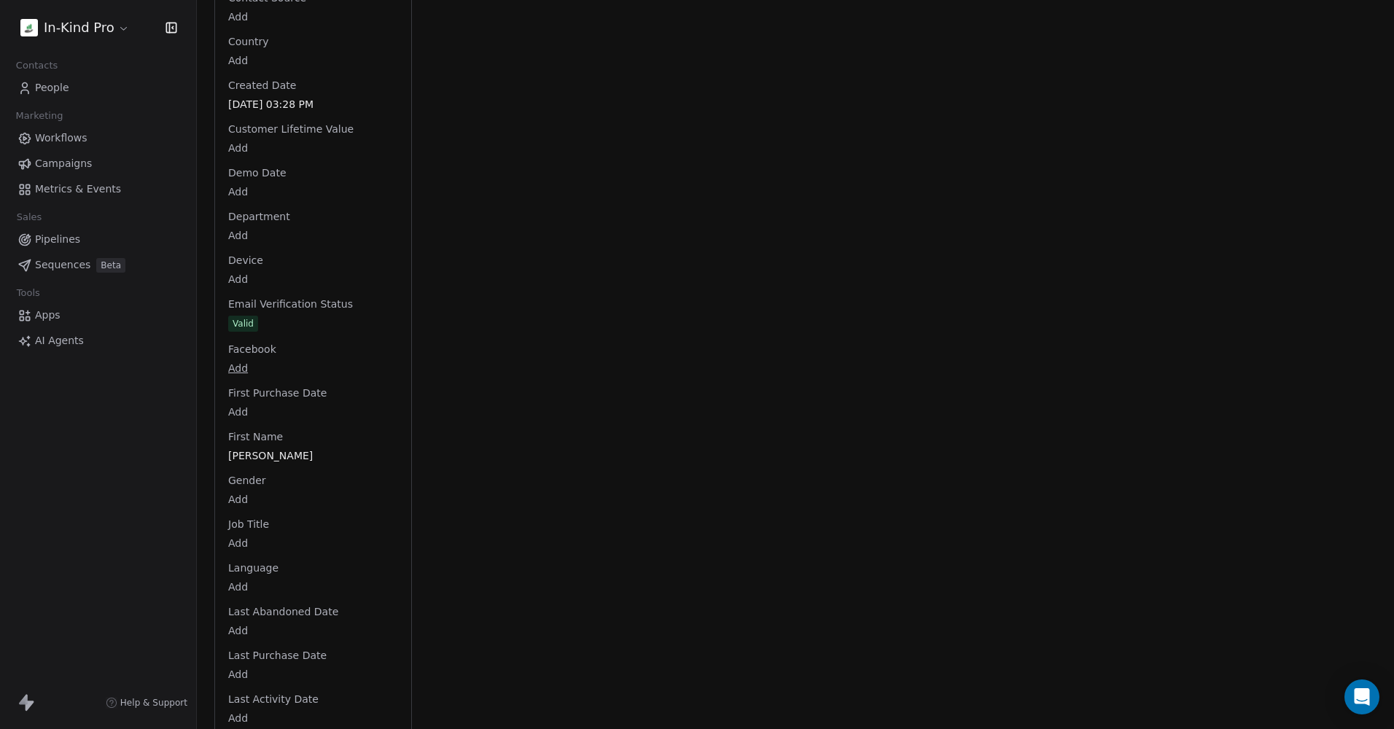
scroll to position [563, 0]
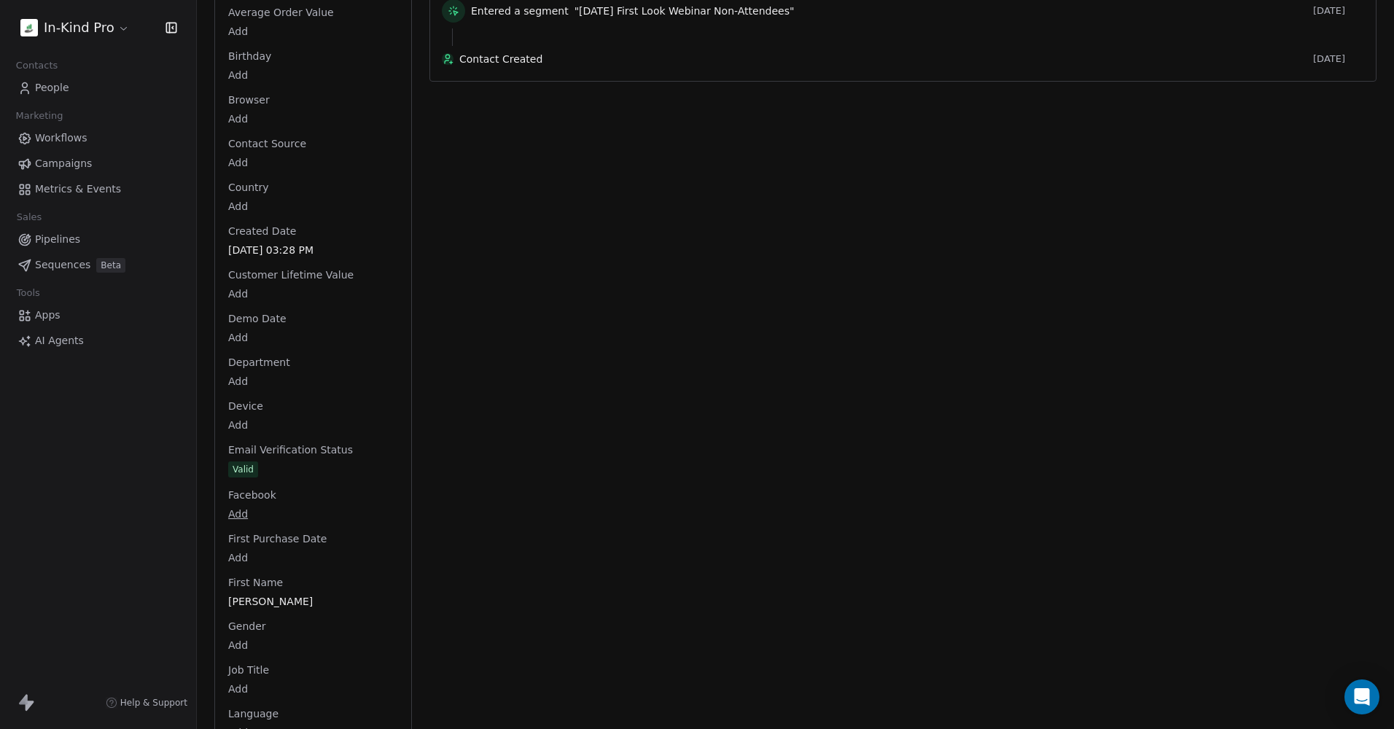
click at [74, 138] on span "Workflows" at bounding box center [61, 138] width 53 height 15
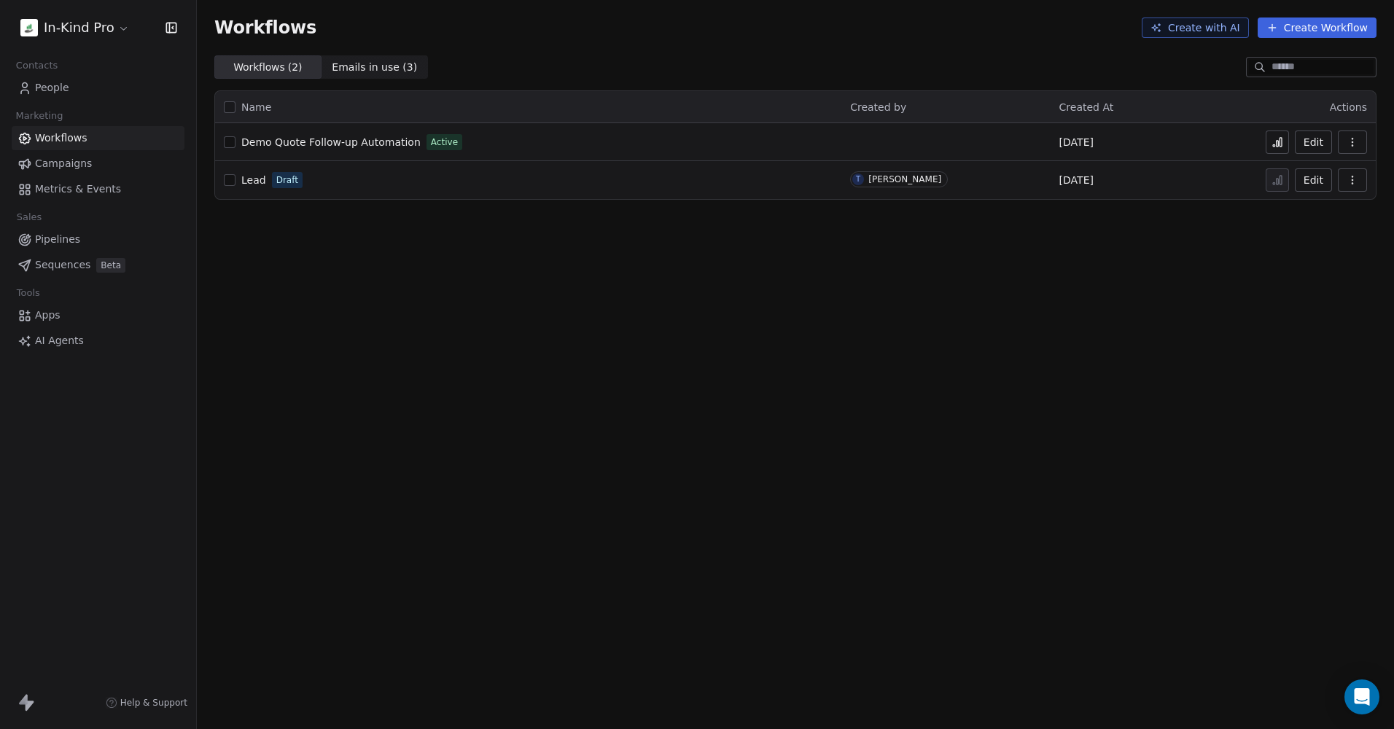
click at [339, 144] on span "Demo Quote Follow-up Automation" at bounding box center [330, 142] width 179 height 12
click at [44, 88] on span "People" at bounding box center [52, 87] width 34 height 15
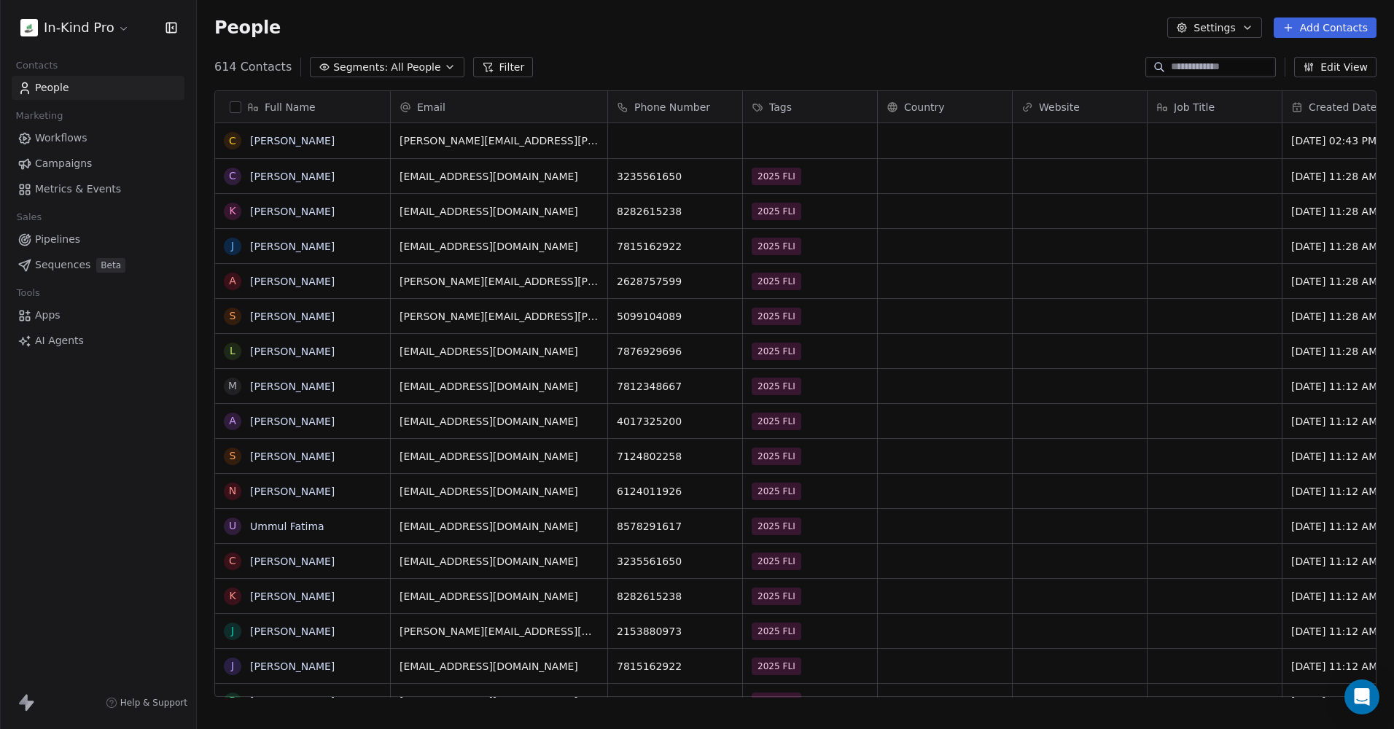
scroll to position [631, 1186]
click at [1171, 69] on input at bounding box center [1222, 67] width 102 height 15
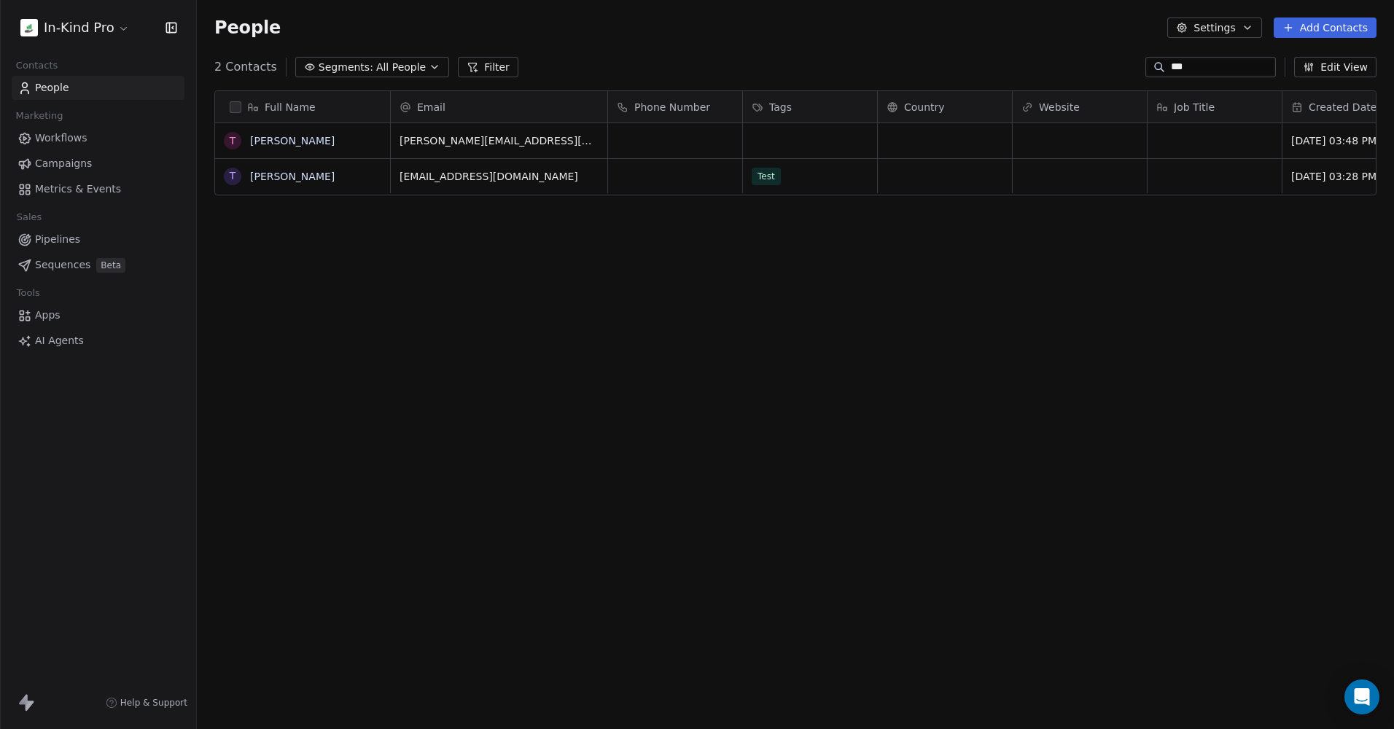
type input "***"
click at [1310, 23] on button "Add Contacts" at bounding box center [1325, 28] width 103 height 20
click at [1311, 61] on span "Create new contact" at bounding box center [1333, 59] width 100 height 15
click at [262, 146] on textarea at bounding box center [303, 146] width 174 height 45
type textarea "**********"
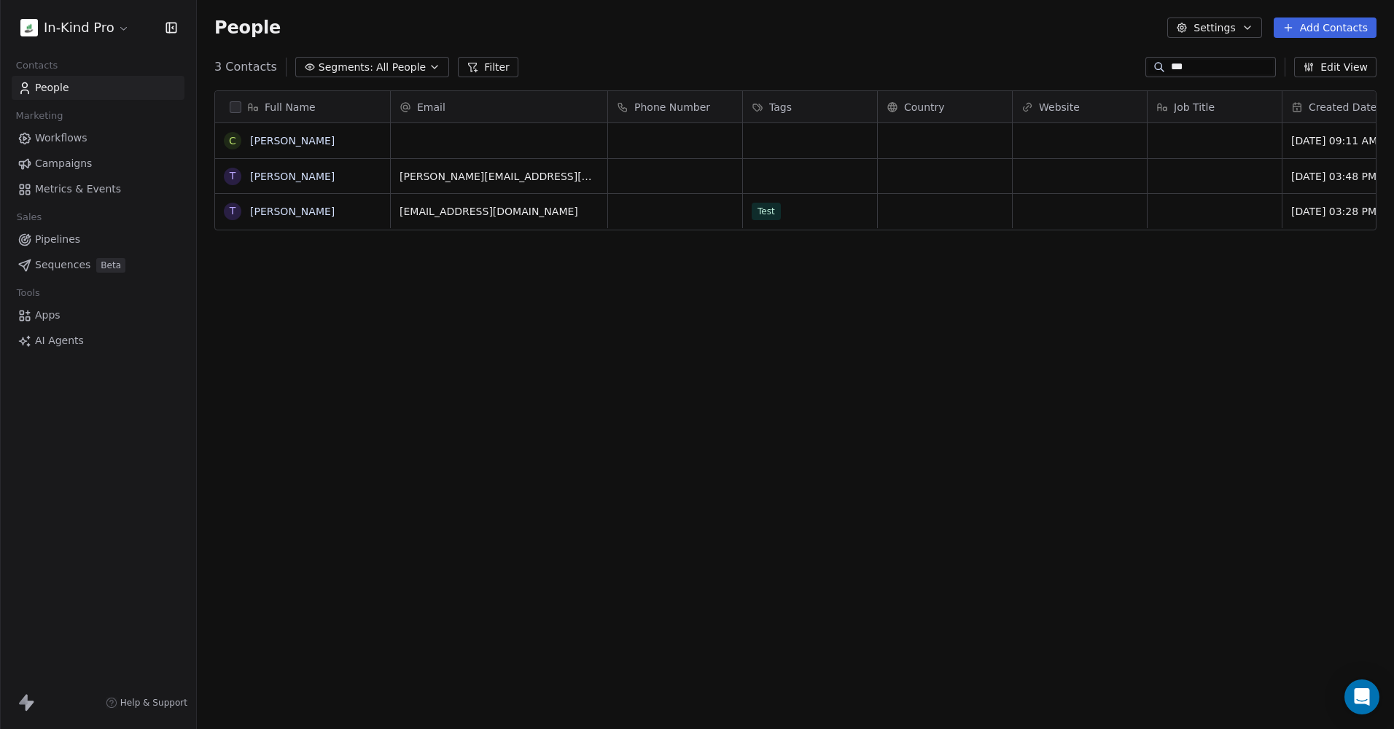
click at [460, 135] on html "In-Kind Pro Contacts People Marketing Workflows Campaigns Metrics & Events Sale…" at bounding box center [697, 364] width 1394 height 729
click at [439, 133] on div "grid" at bounding box center [499, 140] width 217 height 35
click at [454, 142] on div "grid" at bounding box center [499, 140] width 217 height 35
type input "**********"
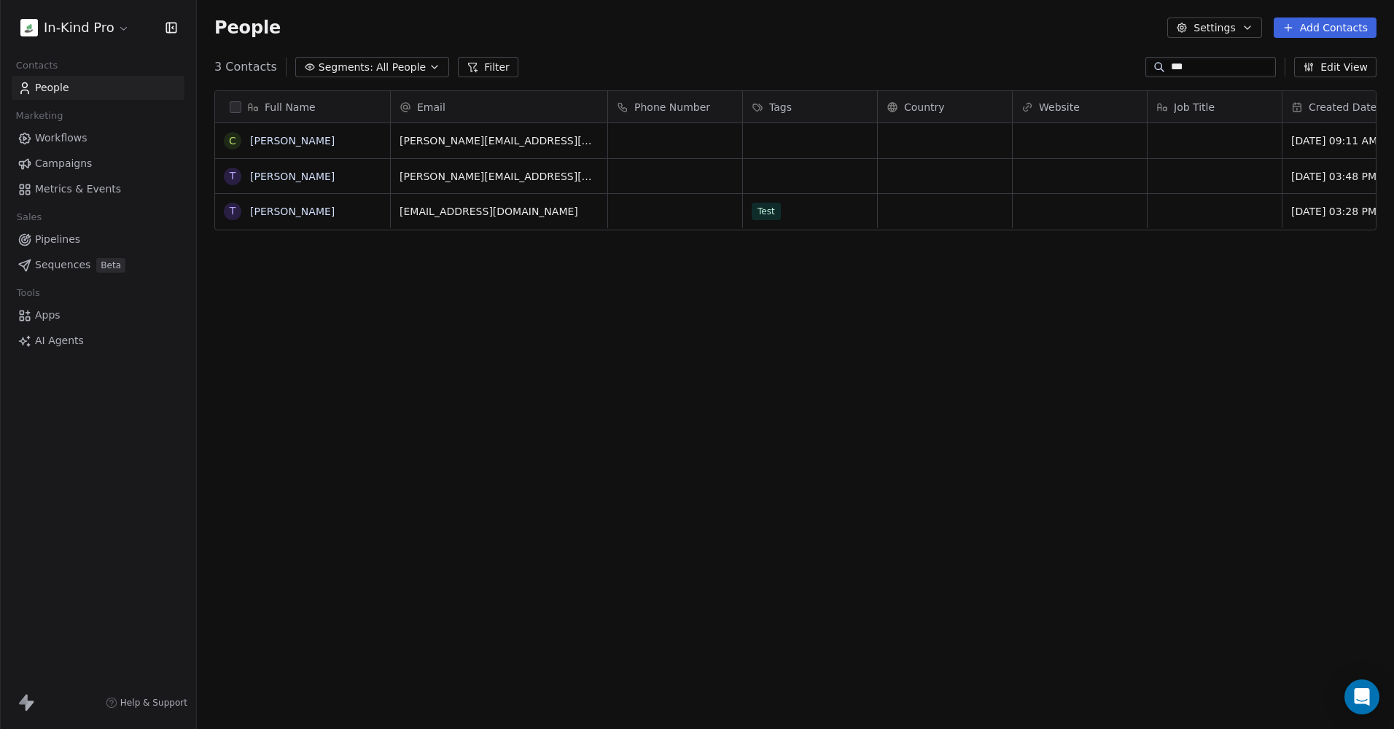
click at [680, 140] on html "In-Kind Pro Contacts People Marketing Workflows Campaigns Metrics & Events Sale…" at bounding box center [697, 364] width 1394 height 729
click at [666, 139] on div "grid" at bounding box center [675, 140] width 134 height 35
type input "**********"
click at [817, 159] on html "In-Kind Pro Contacts People Marketing Workflows Campaigns Metrics & Events Sale…" at bounding box center [697, 364] width 1394 height 729
click at [761, 138] on div "grid" at bounding box center [810, 140] width 134 height 35
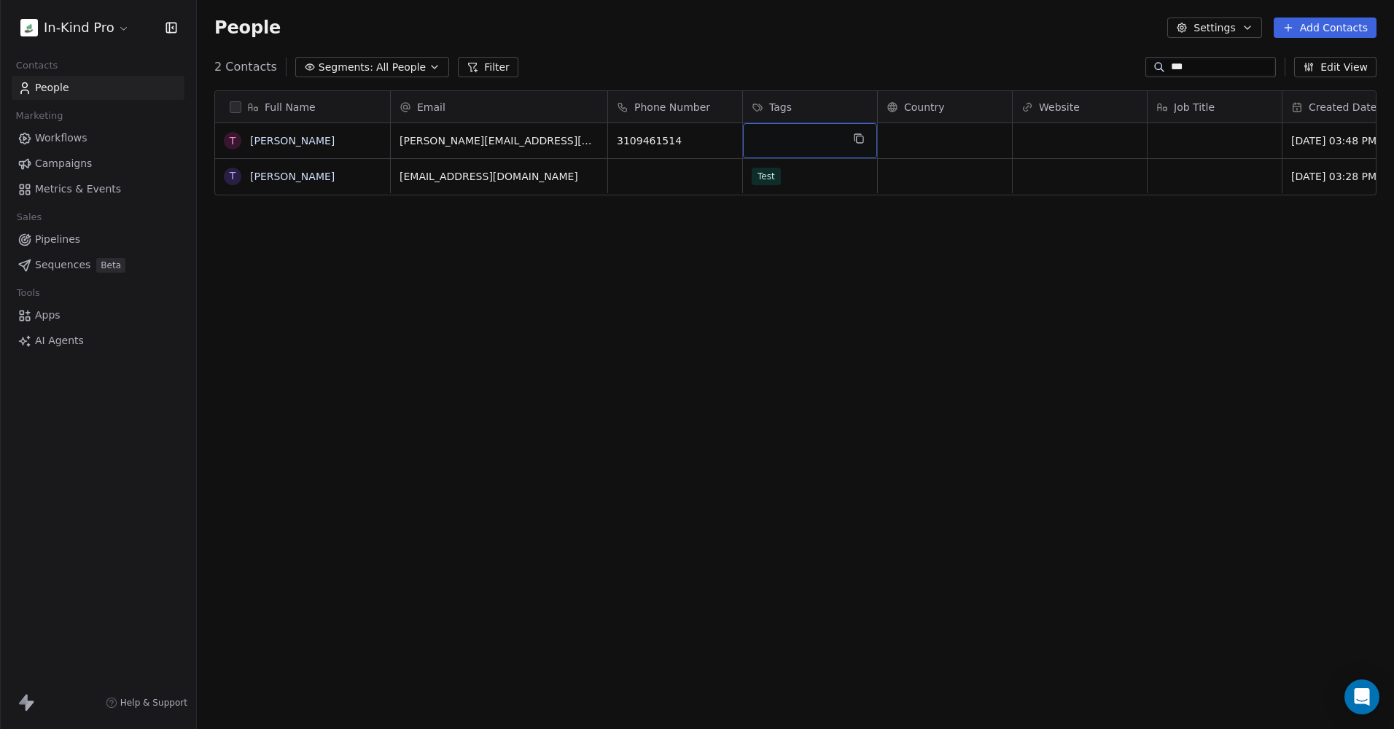
click at [769, 133] on div "grid" at bounding box center [810, 140] width 134 height 35
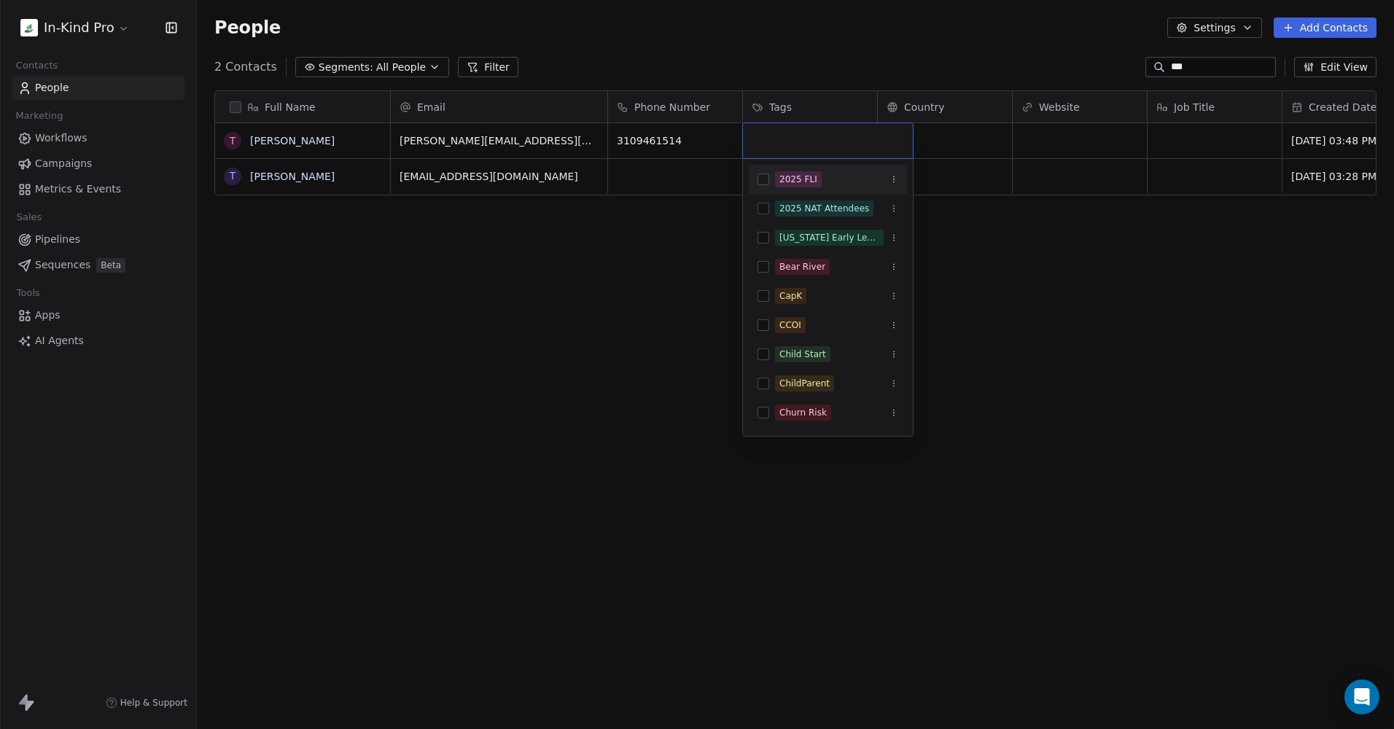
click at [768, 142] on input "text" at bounding box center [828, 141] width 152 height 16
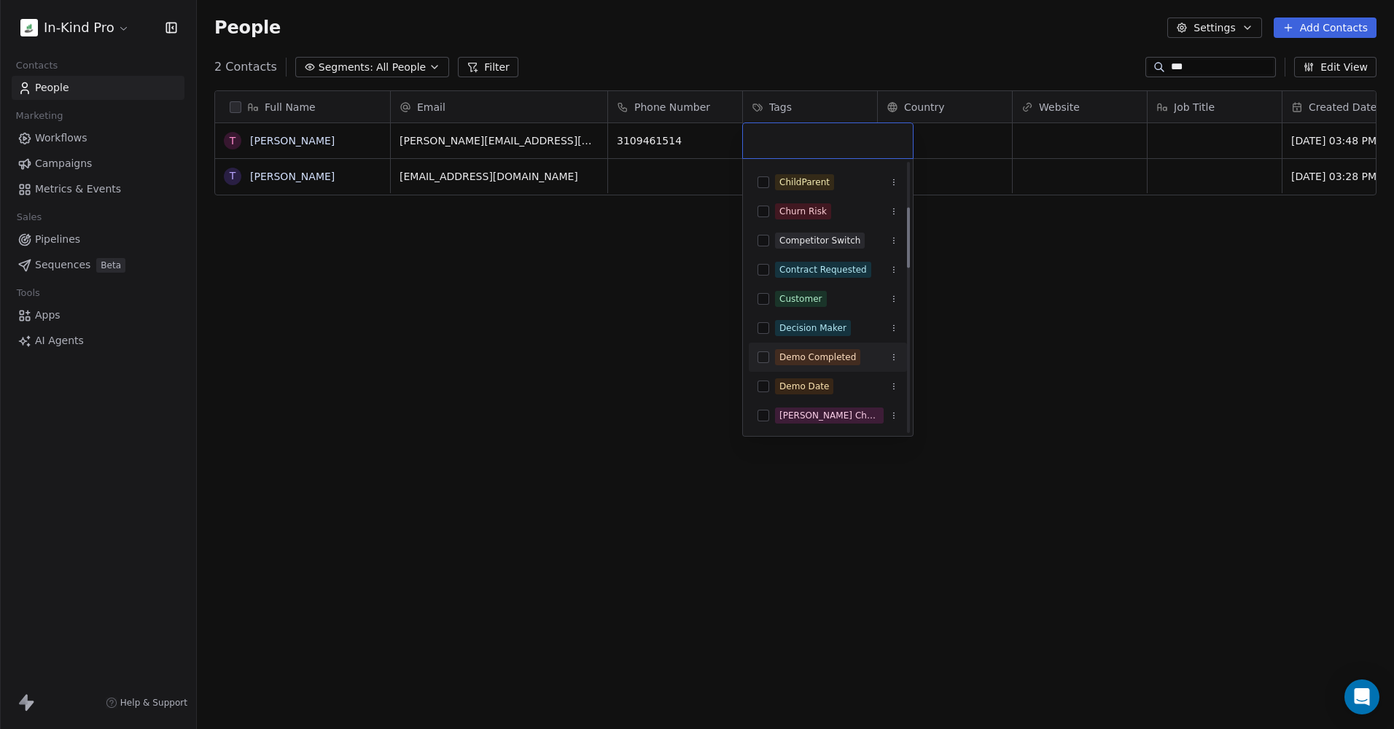
scroll to position [0, 0]
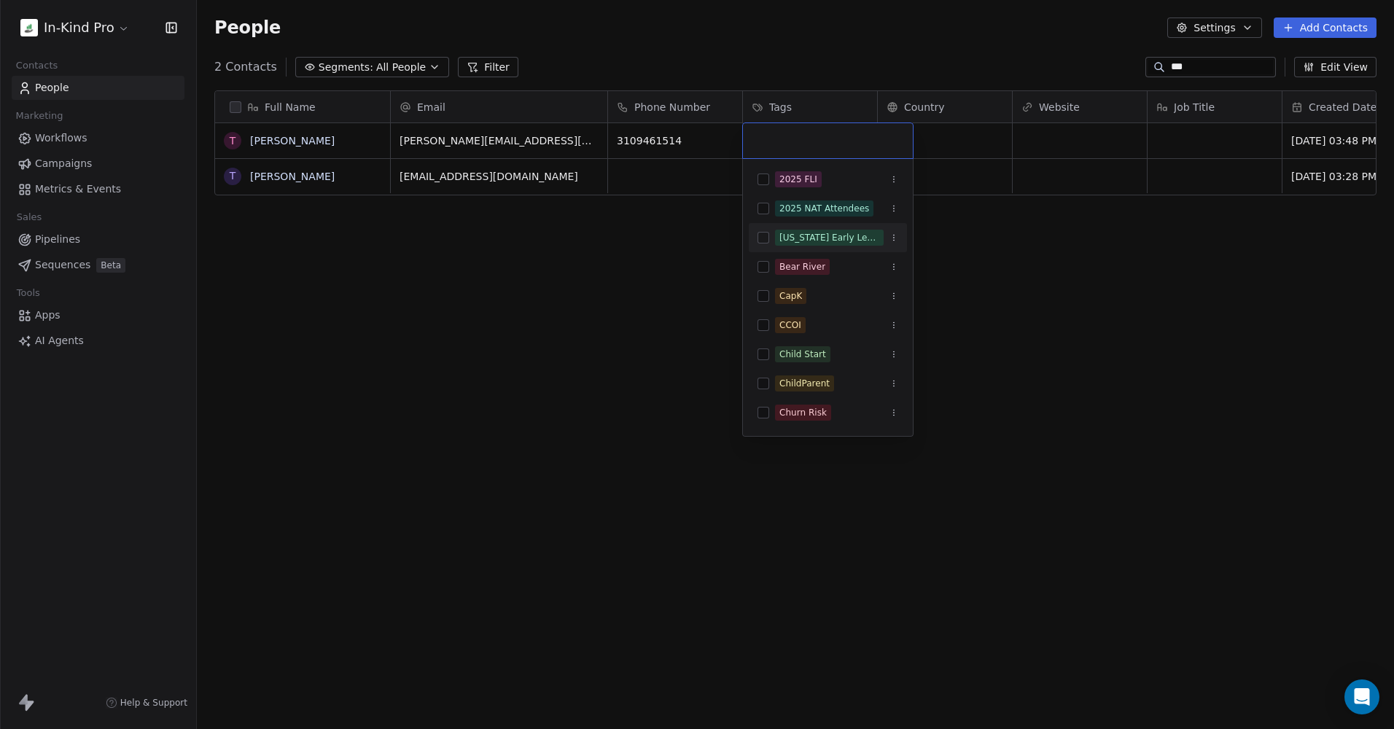
click at [1089, 296] on html "In-Kind Pro Contacts People Marketing Workflows Campaigns Metrics & Events Sale…" at bounding box center [697, 364] width 1394 height 729
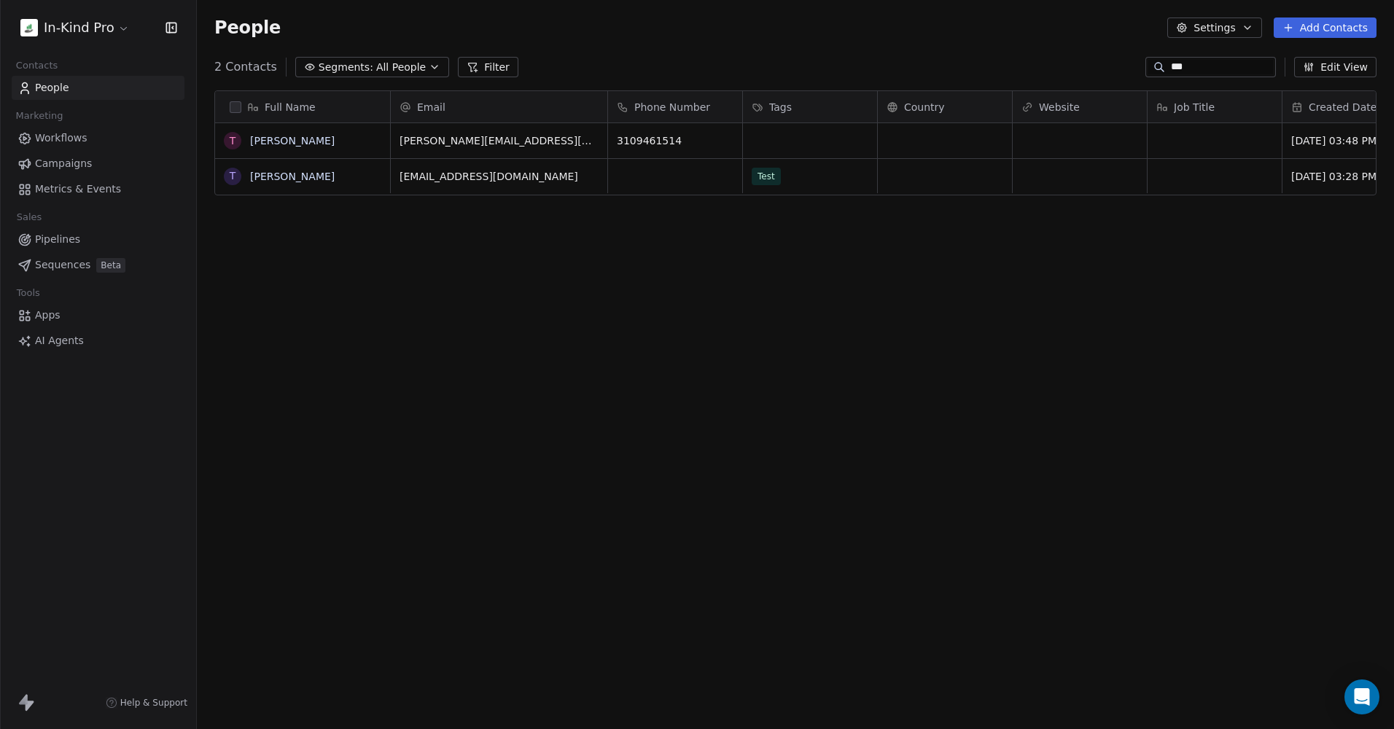
click at [1045, 379] on div "Full Name T Tim Eddy T Tim Oppenheim Email Phone Number Tags Country Website Jo…" at bounding box center [795, 400] width 1197 height 642
drag, startPoint x: 677, startPoint y: 140, endPoint x: 649, endPoint y: 141, distance: 27.7
click at [649, 141] on span "3109461514" at bounding box center [662, 140] width 89 height 15
click at [673, 142] on span "3109461514" at bounding box center [662, 140] width 89 height 15
drag, startPoint x: 673, startPoint y: 141, endPoint x: 614, endPoint y: 142, distance: 59.1
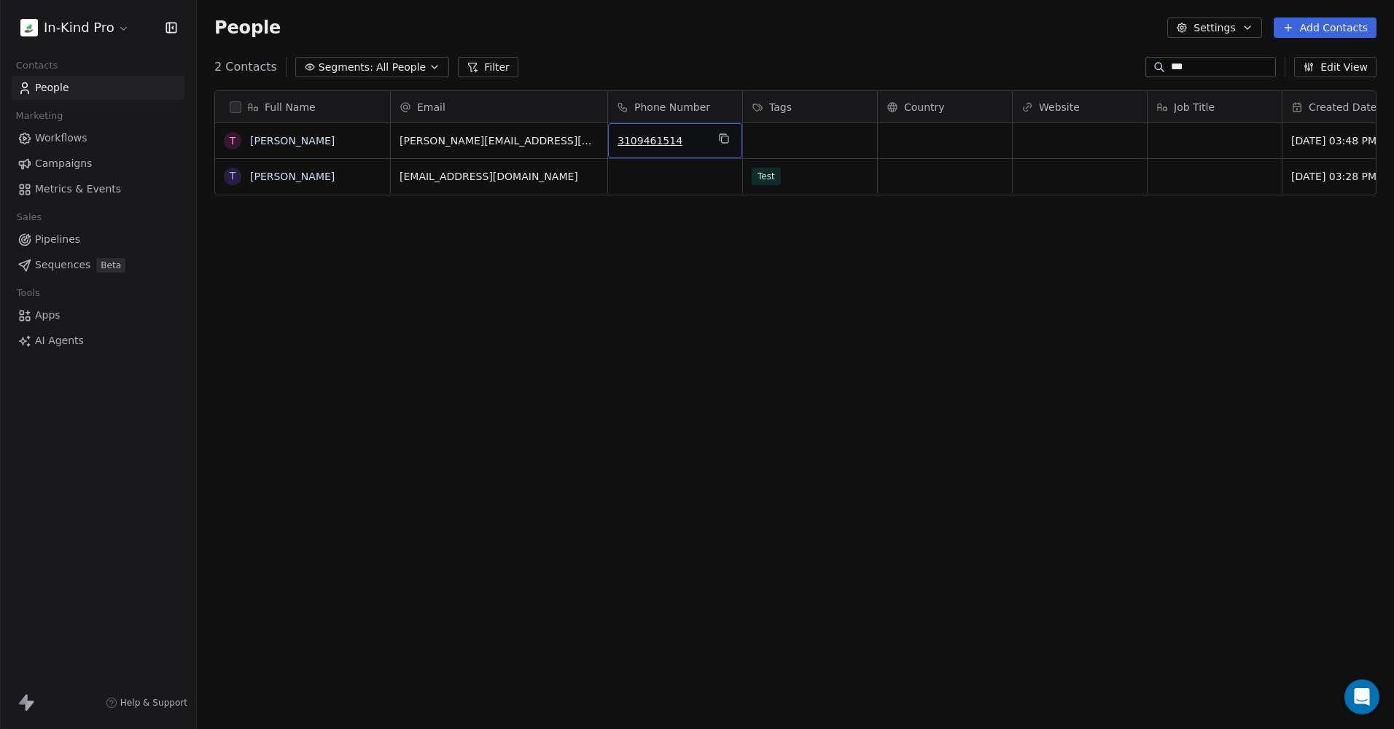
click at [614, 142] on div "3109461514" at bounding box center [675, 140] width 134 height 35
click at [675, 139] on span "3109461514" at bounding box center [662, 140] width 89 height 15
click at [676, 140] on span "3109461514" at bounding box center [662, 140] width 89 height 15
click at [676, 140] on input "**********" at bounding box center [675, 141] width 128 height 29
click at [743, 361] on html "In-Kind Pro Contacts People Marketing Workflows Campaigns Metrics & Events Sale…" at bounding box center [697, 364] width 1394 height 729
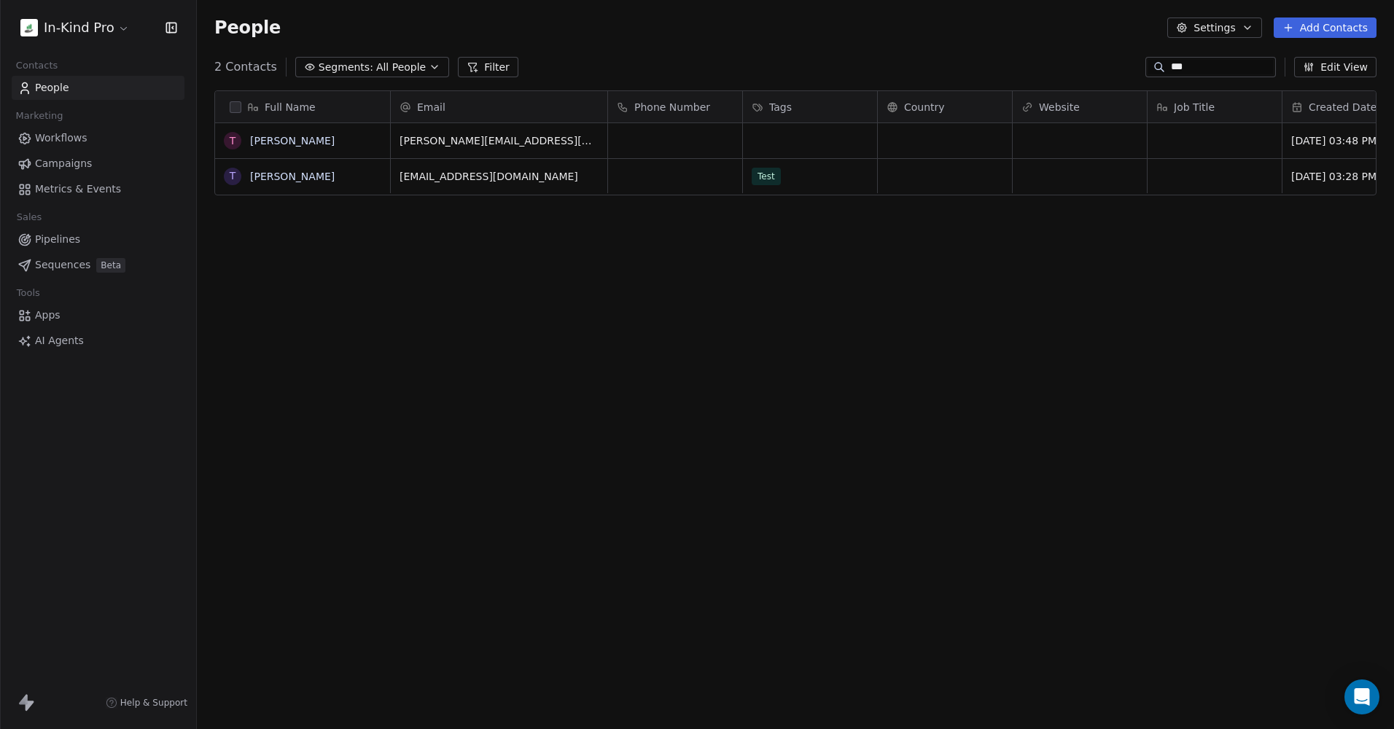
click at [1210, 70] on input "***" at bounding box center [1222, 67] width 102 height 15
drag, startPoint x: 1143, startPoint y: 68, endPoint x: 1120, endPoint y: 65, distance: 23.5
click at [1120, 65] on div "2 Contacts Segments: All People Filter *** Edit View" at bounding box center [795, 66] width 1197 height 23
type input "******"
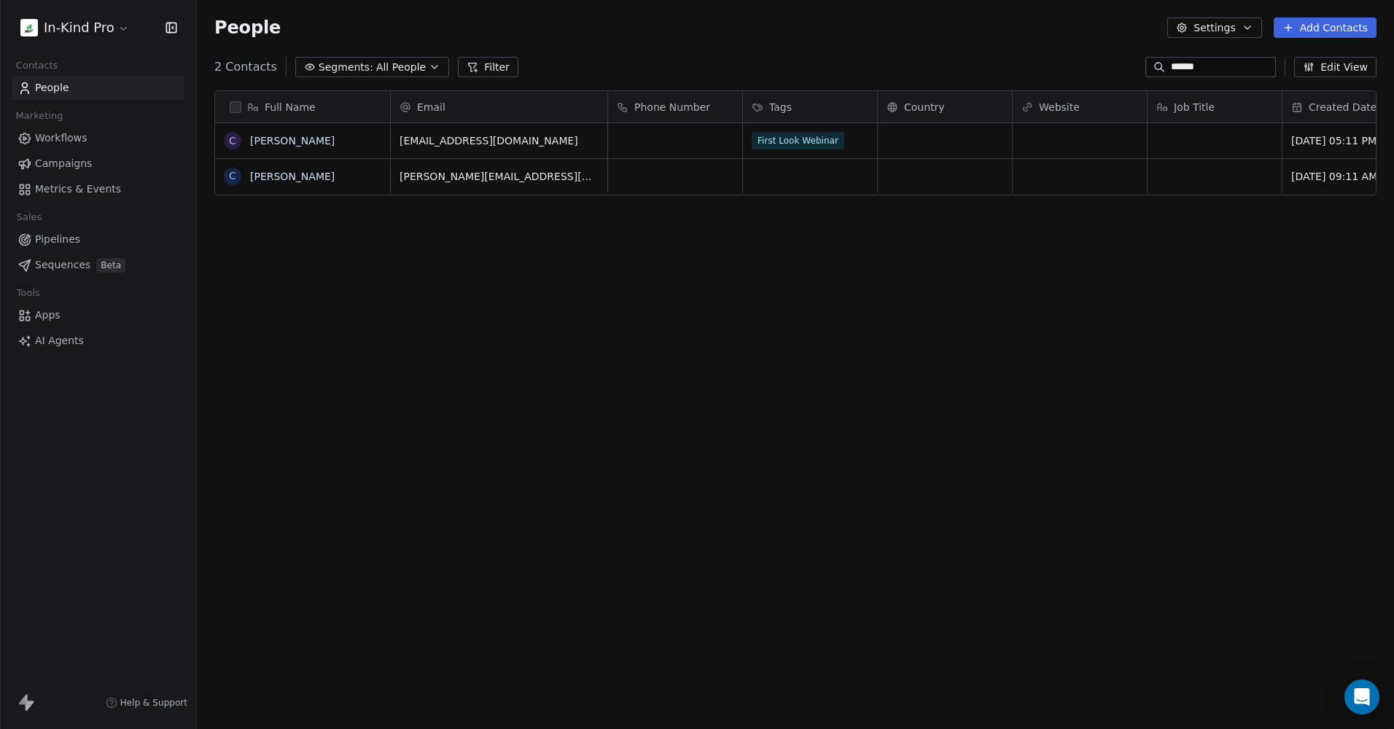
click at [699, 279] on div "Full Name C Carlos Cabrera C Carlos Soriano Email Phone Number Tags Country Web…" at bounding box center [795, 400] width 1197 height 642
click at [659, 182] on div "grid" at bounding box center [675, 176] width 134 height 34
type input "**********"
click at [710, 329] on html "**********" at bounding box center [697, 364] width 1394 height 729
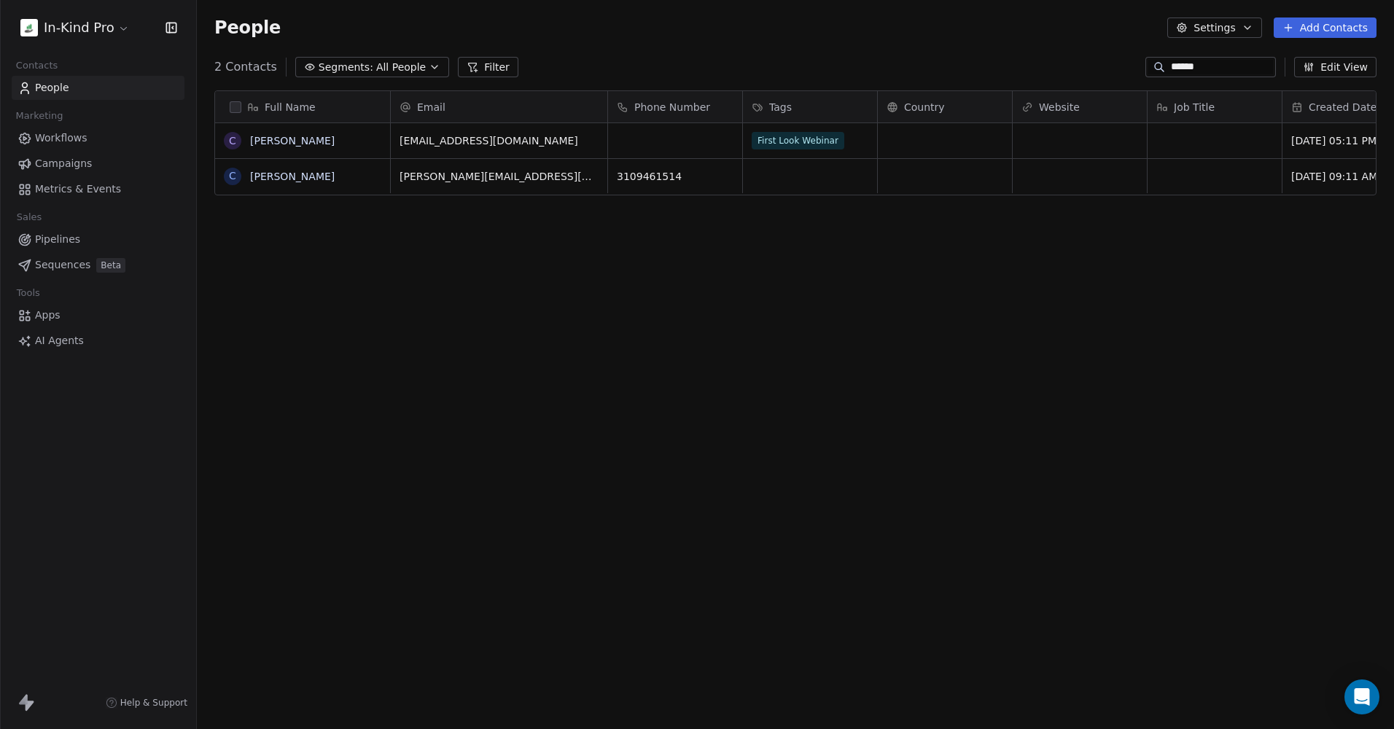
click at [61, 79] on link "People" at bounding box center [98, 88] width 173 height 24
click at [1205, 69] on input "******" at bounding box center [1222, 67] width 102 height 15
drag, startPoint x: 1201, startPoint y: 63, endPoint x: 1151, endPoint y: 58, distance: 50.6
click at [1151, 58] on div "******" at bounding box center [1211, 67] width 131 height 20
type input "***"
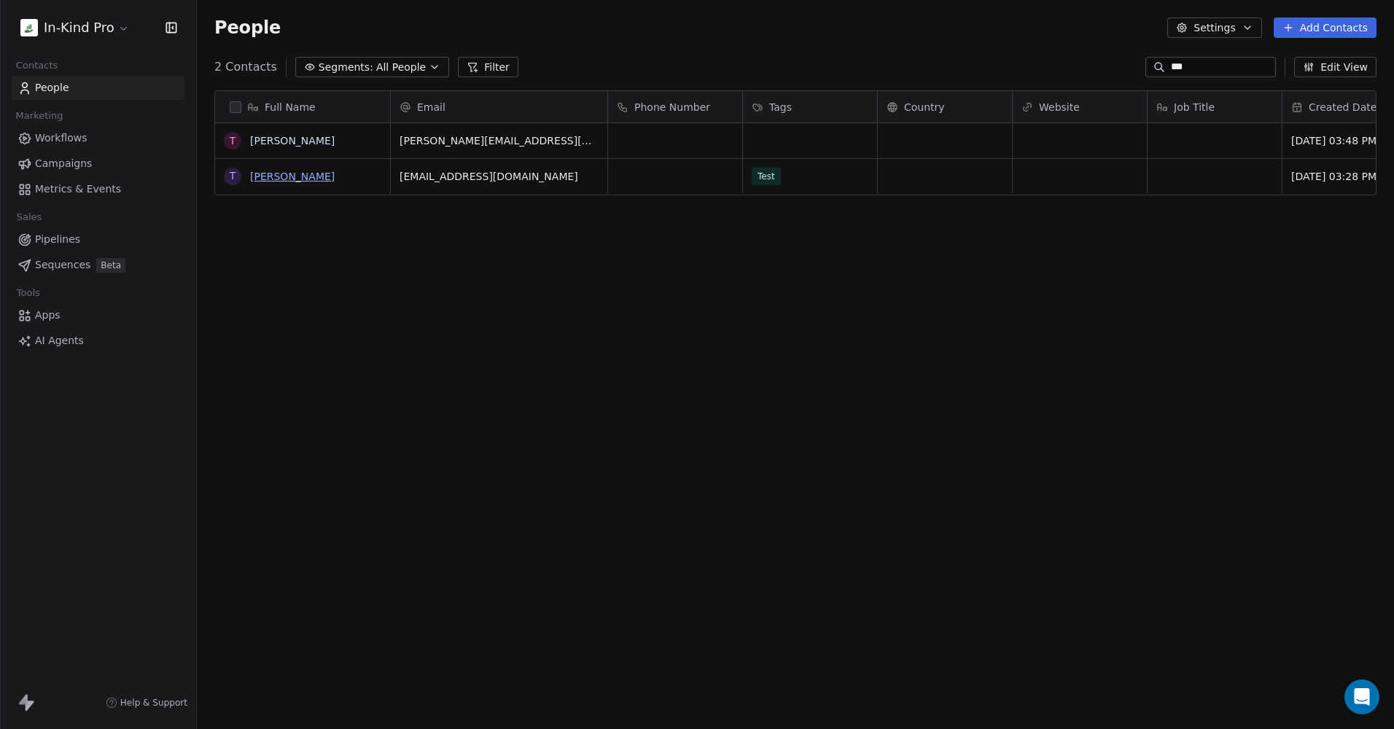
click at [315, 176] on link "[PERSON_NAME]" at bounding box center [292, 177] width 85 height 12
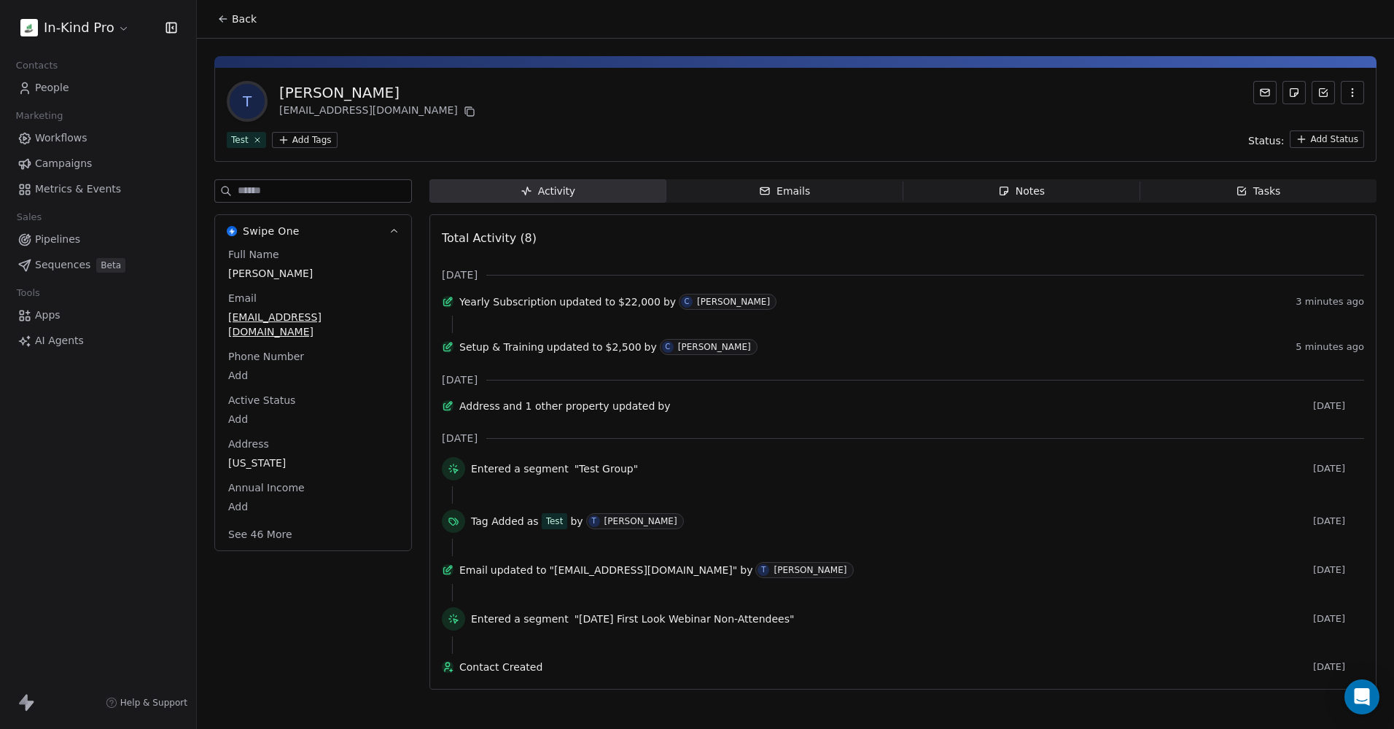
click at [306, 139] on html "In-Kind Pro Contacts People Marketing Workflows Campaigns Metrics & Events Sale…" at bounding box center [697, 364] width 1394 height 729
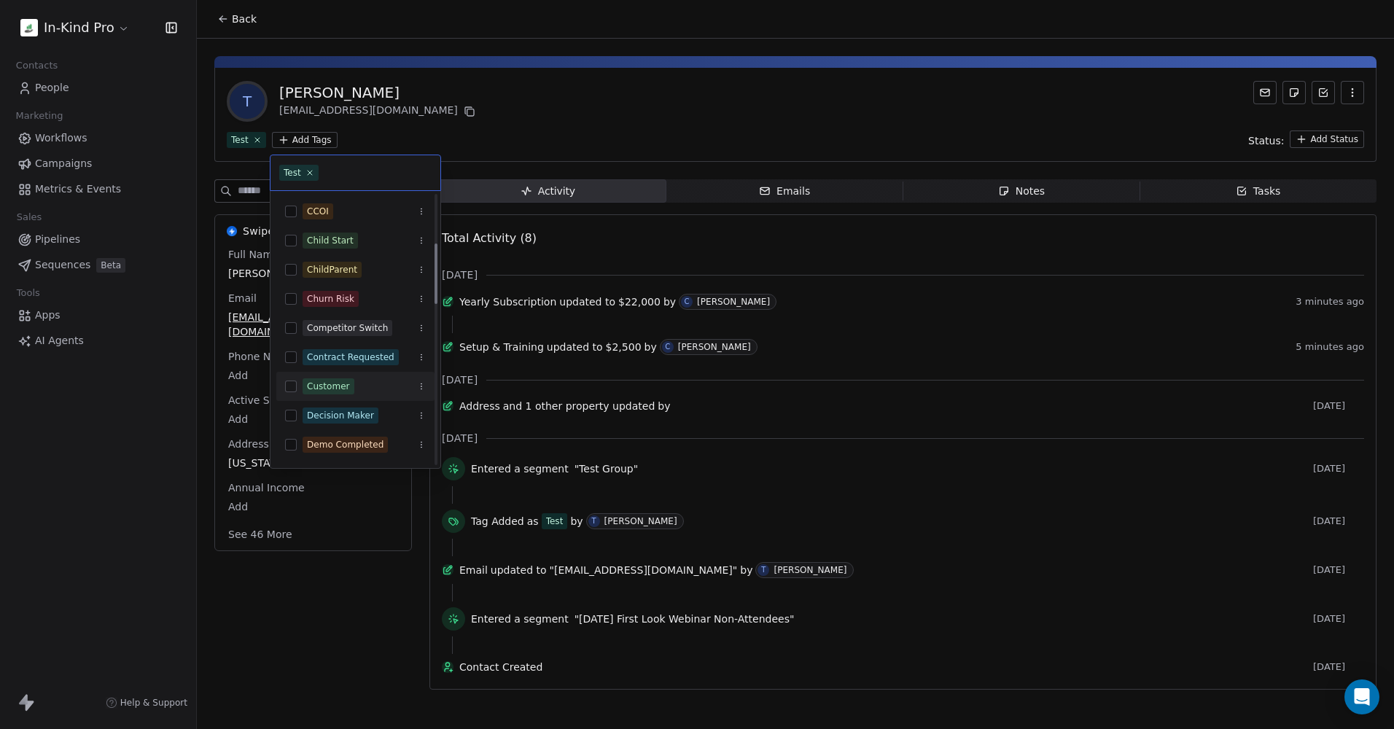
scroll to position [219, 0]
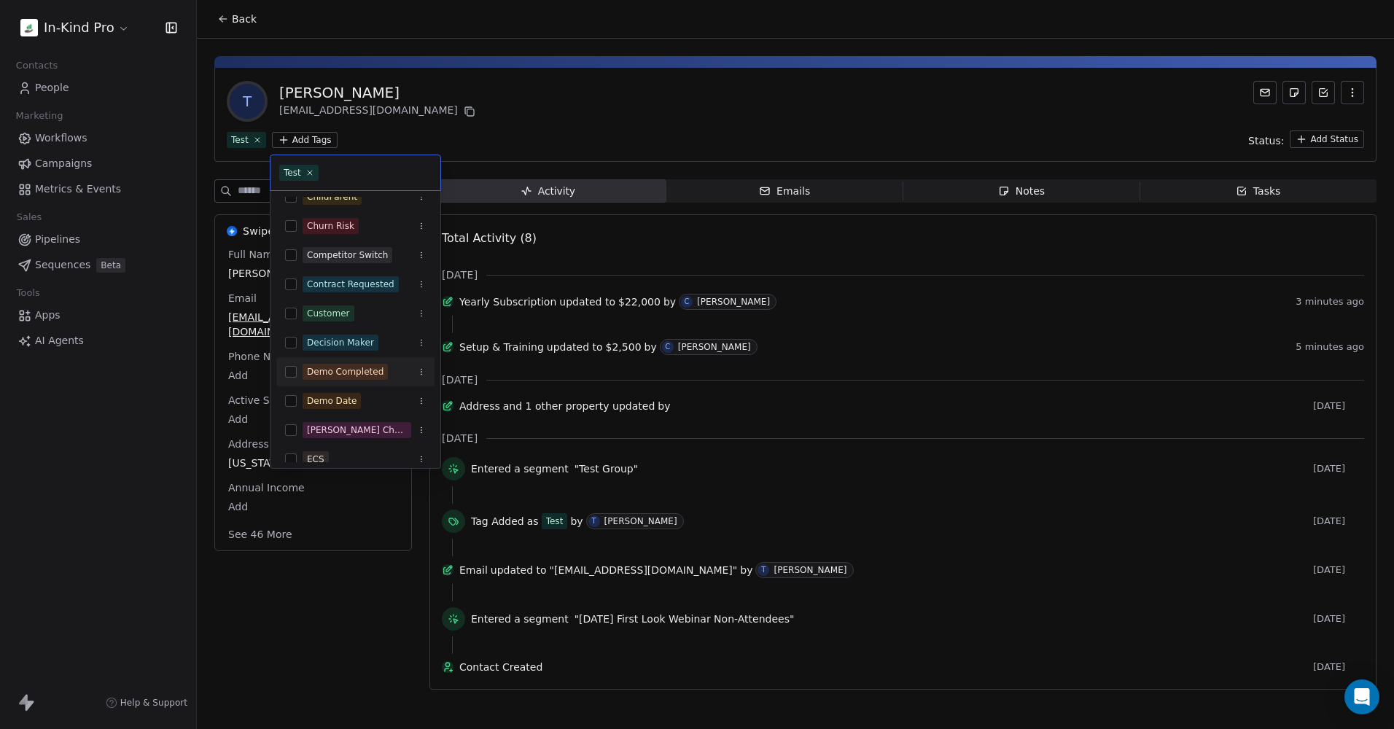
click at [292, 373] on button "Suggestions" at bounding box center [291, 372] width 12 height 12
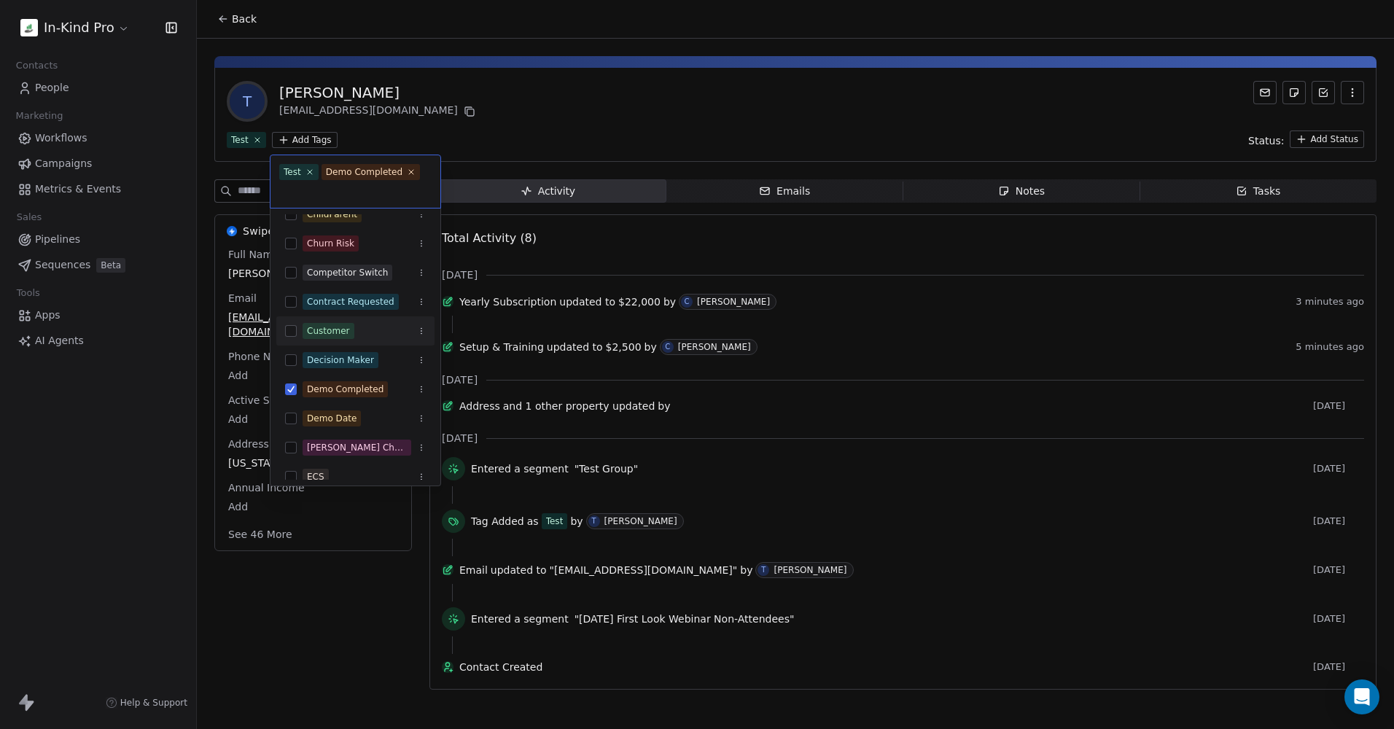
click at [571, 125] on html "In-Kind Pro Contacts People Marketing Workflows Campaigns Metrics & Events Sale…" at bounding box center [697, 364] width 1394 height 729
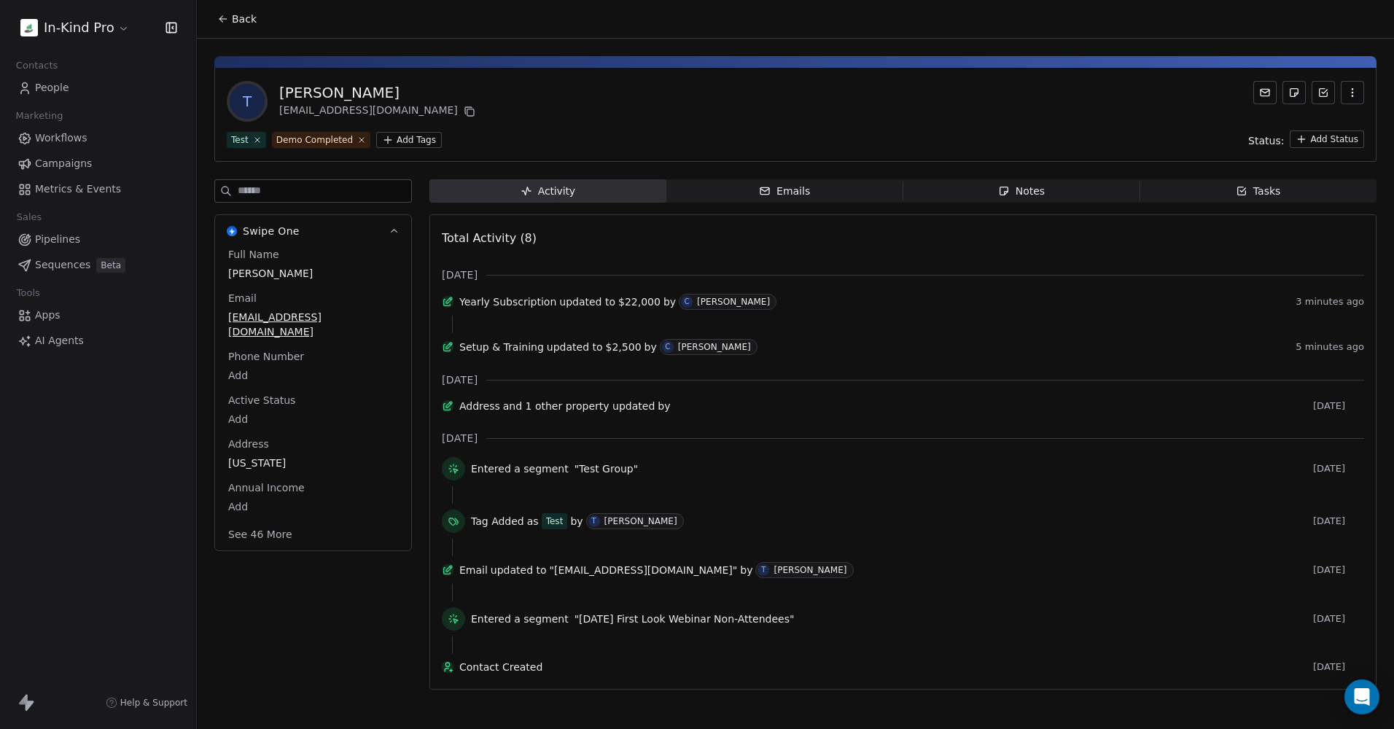
click at [47, 141] on span "Workflows" at bounding box center [61, 138] width 53 height 15
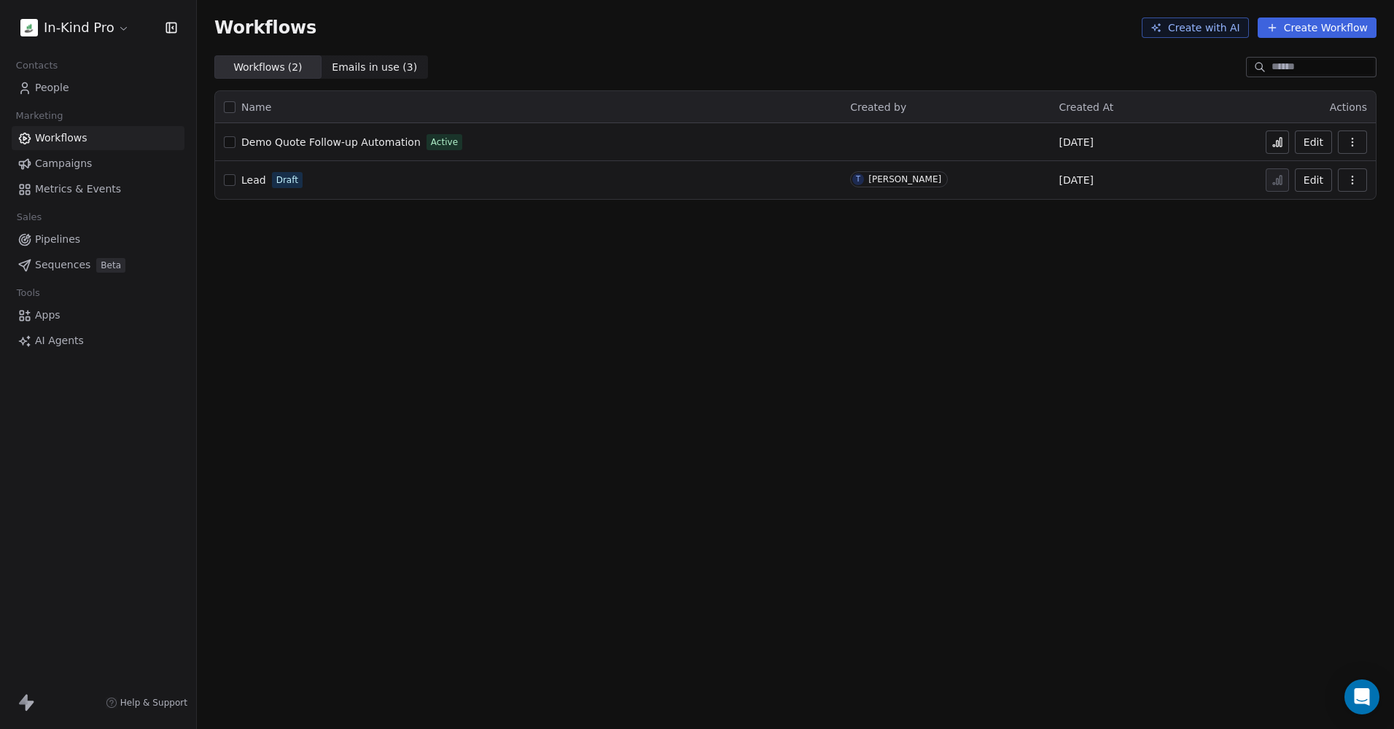
click at [361, 137] on span "Demo Quote Follow-up Automation" at bounding box center [330, 142] width 179 height 12
click at [1286, 70] on input at bounding box center [1323, 67] width 102 height 15
click at [42, 85] on span "People" at bounding box center [52, 87] width 34 height 15
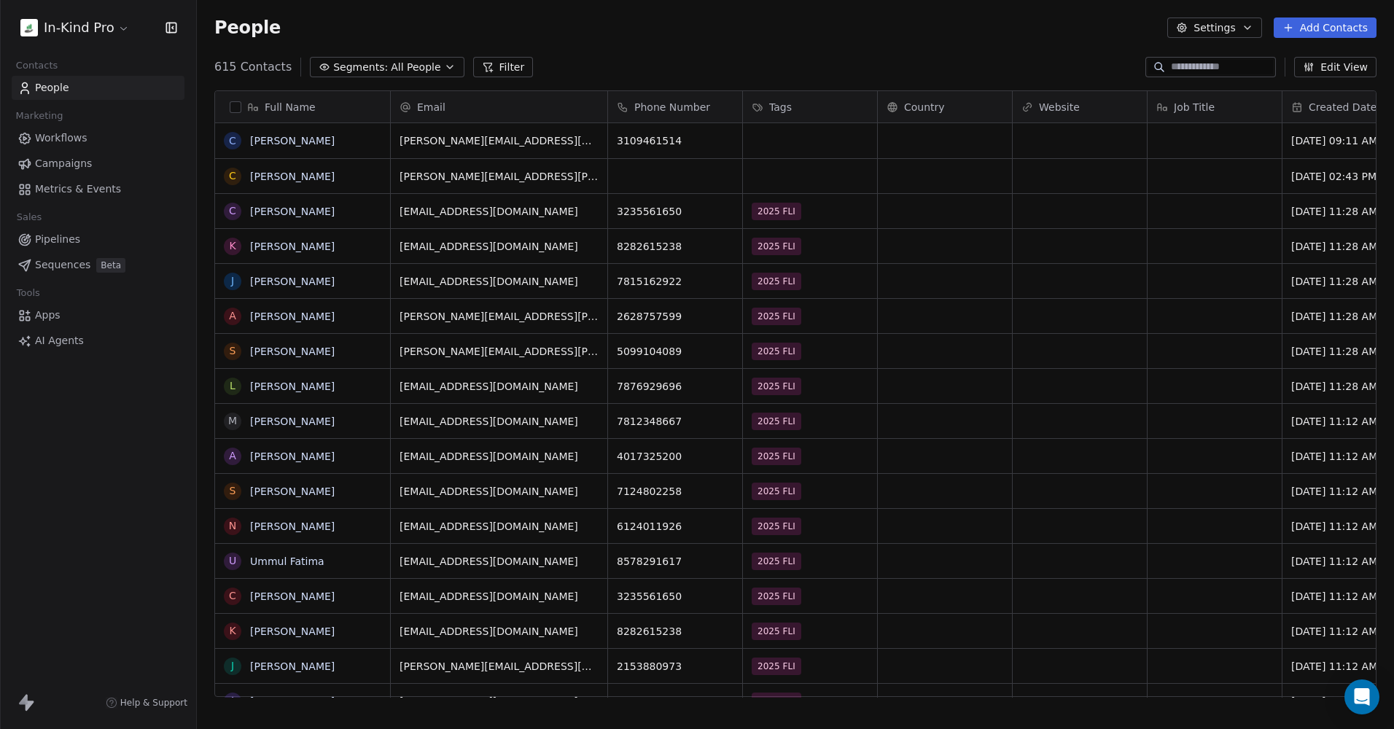
scroll to position [631, 1186]
click at [1191, 66] on input at bounding box center [1222, 67] width 102 height 15
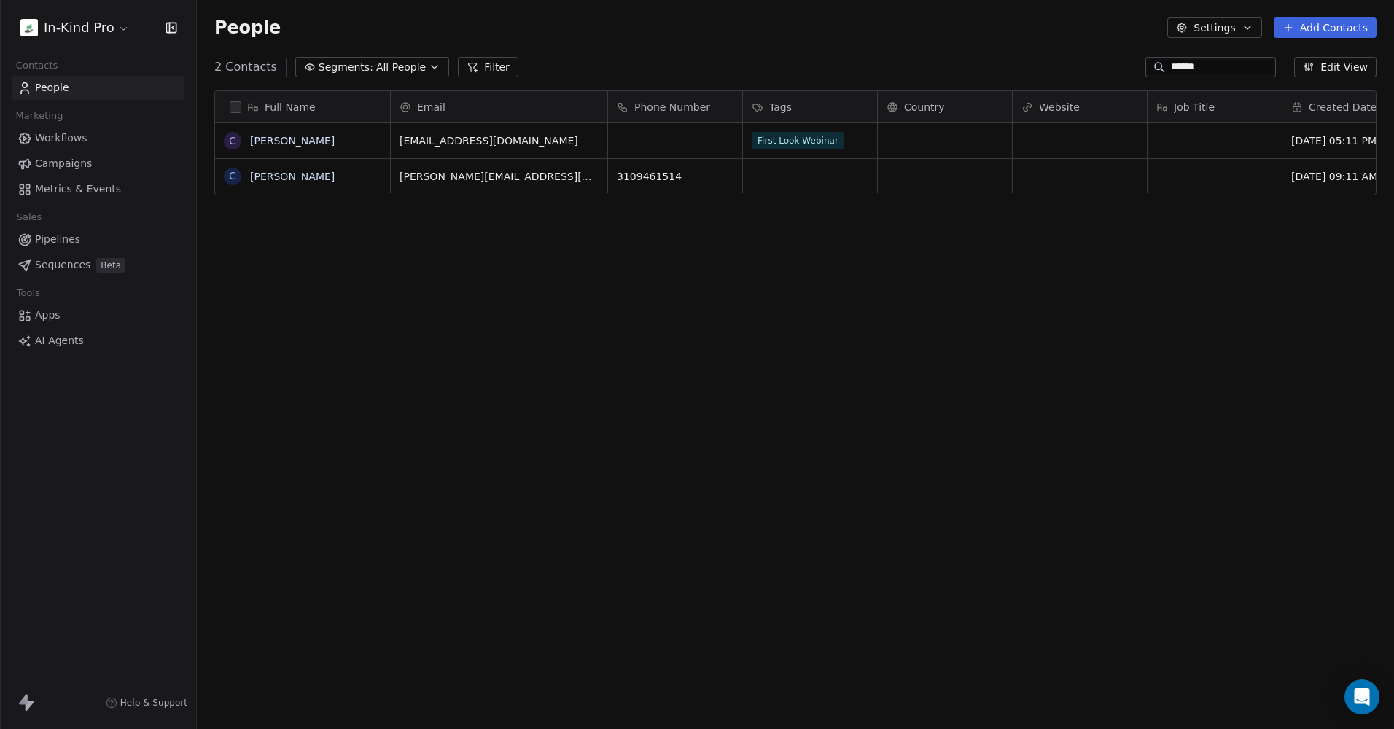
type input "******"
click at [692, 252] on div "Full Name C Carlos Cabrera C Carlos Soriano Email Phone Number Tags Country Web…" at bounding box center [795, 400] width 1197 height 642
click at [308, 180] on link "Carlos Soriano" at bounding box center [292, 177] width 85 height 12
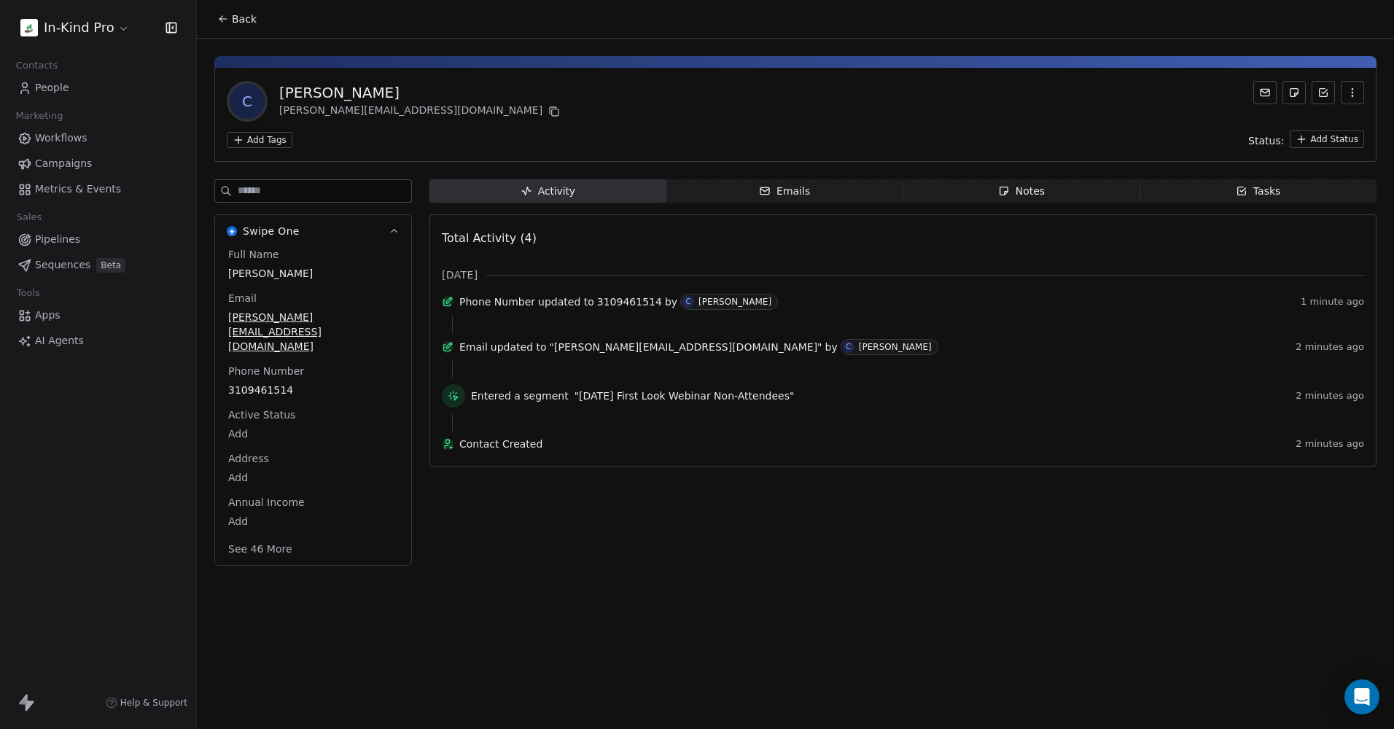
click at [281, 536] on button "See 46 More" at bounding box center [260, 549] width 82 height 26
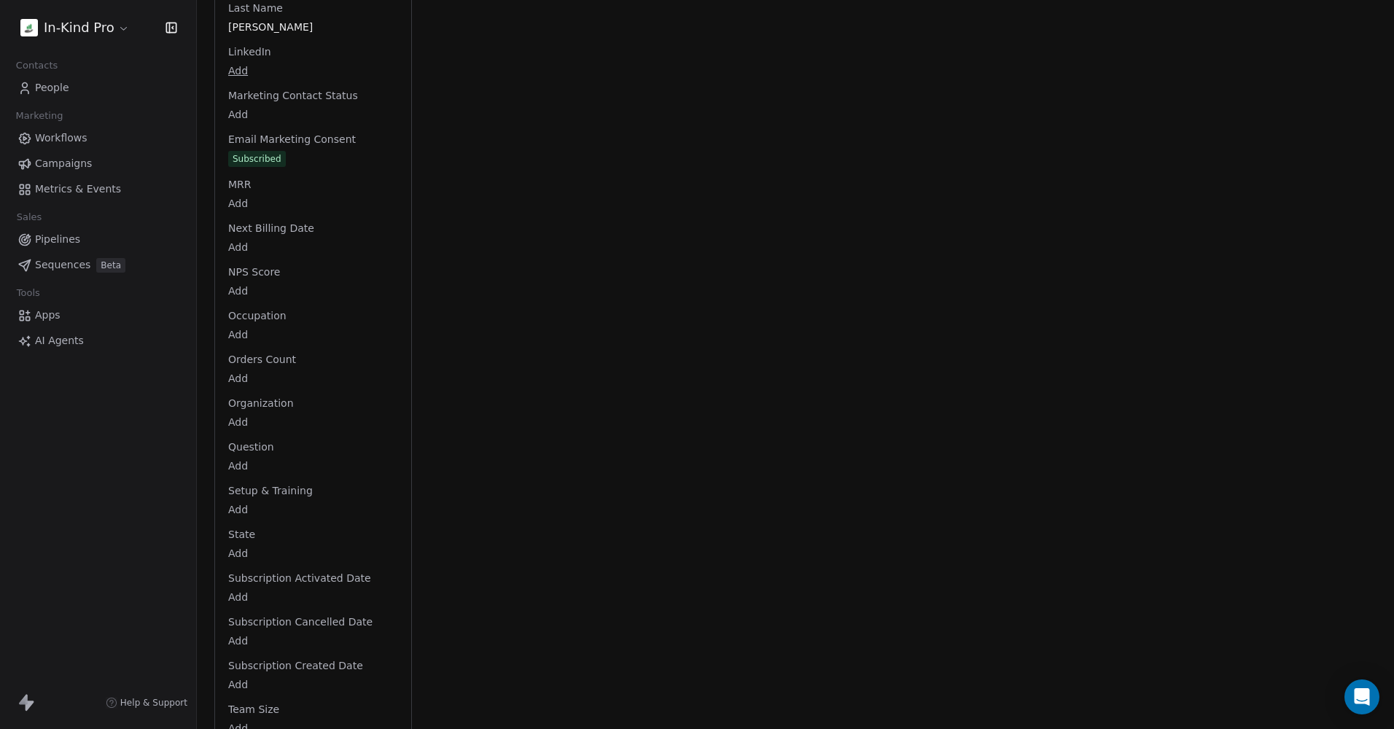
scroll to position [1803, 0]
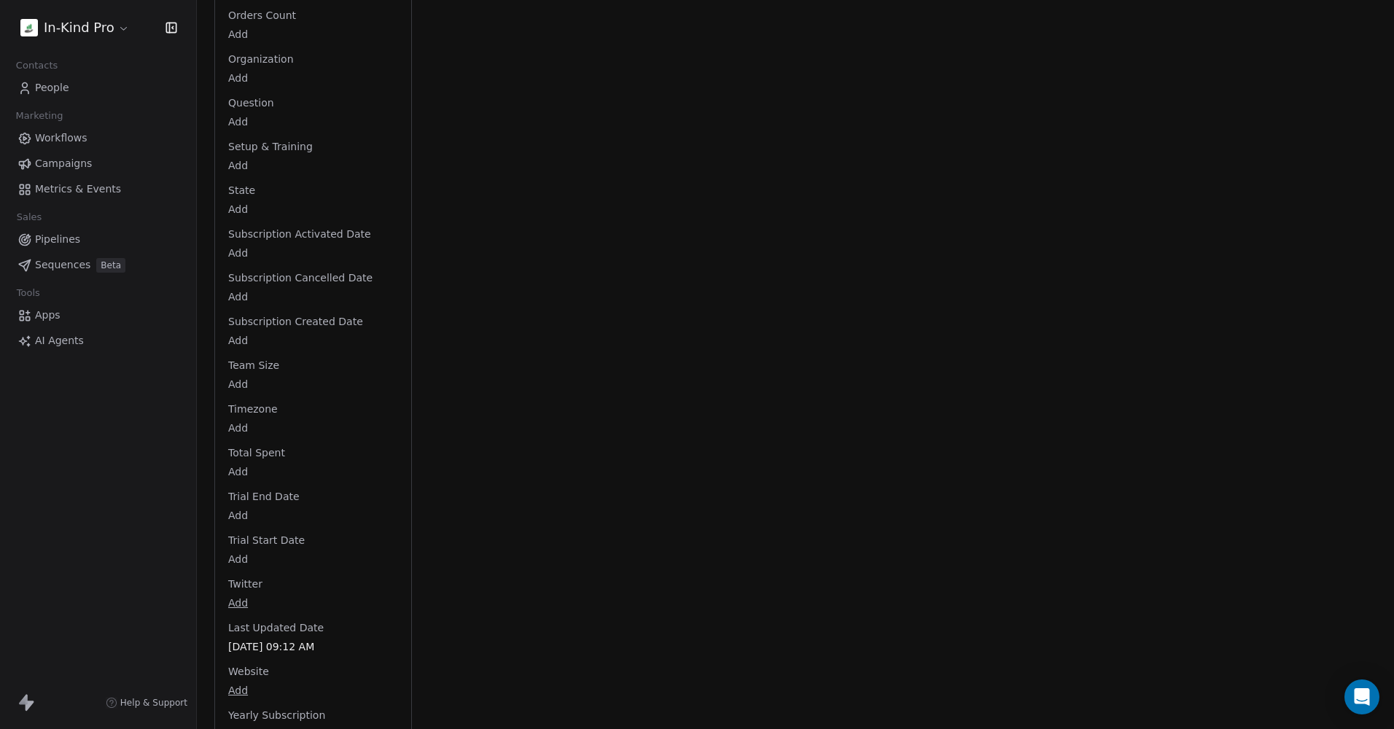
click at [249, 701] on body "In-Kind Pro Contacts People Marketing Workflows Campaigns Metrics & Events Sale…" at bounding box center [697, 364] width 1394 height 729
type input "******"
click at [316, 548] on html "In-Kind Pro Contacts People Marketing Workflows Campaigns Metrics & Events Sale…" at bounding box center [697, 364] width 1394 height 729
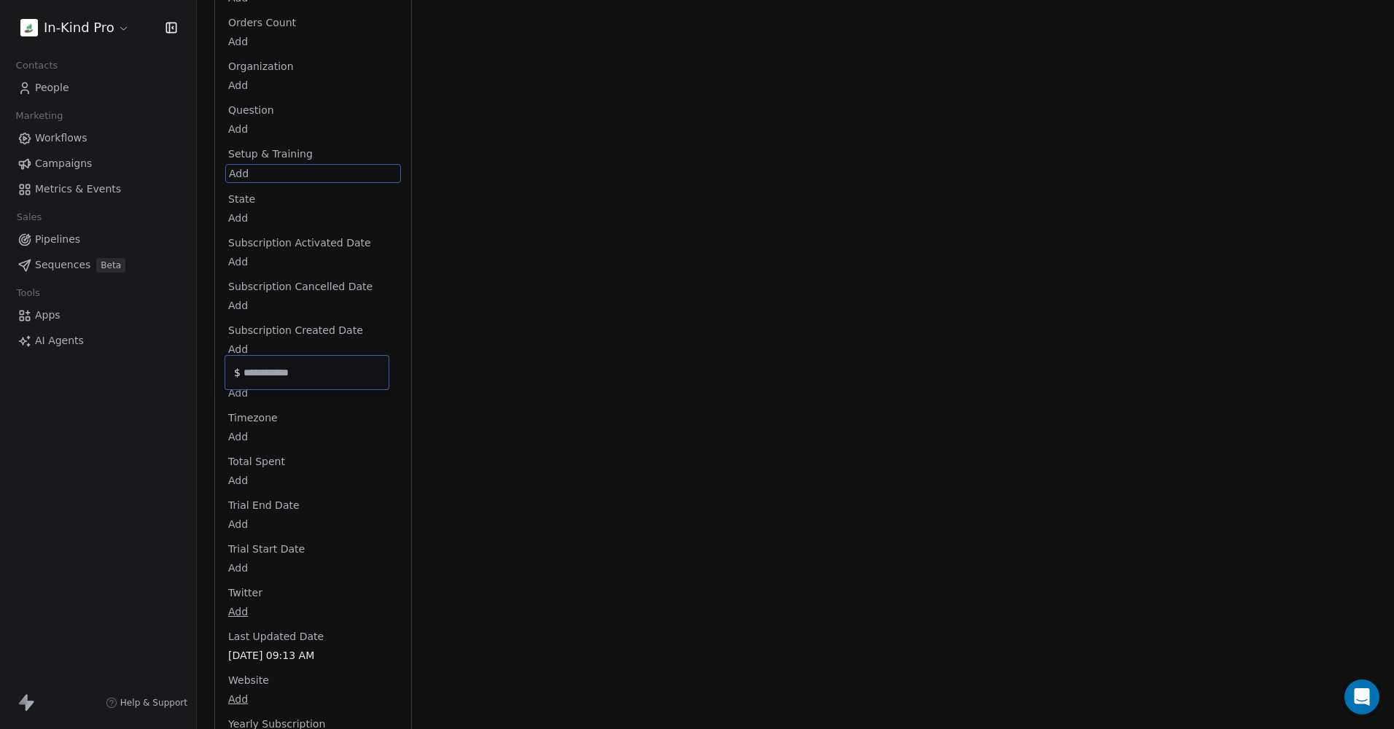
click at [244, 135] on html "In-Kind Pro Contacts People Marketing Workflows Campaigns Metrics & Events Sale…" at bounding box center [697, 364] width 1394 height 729
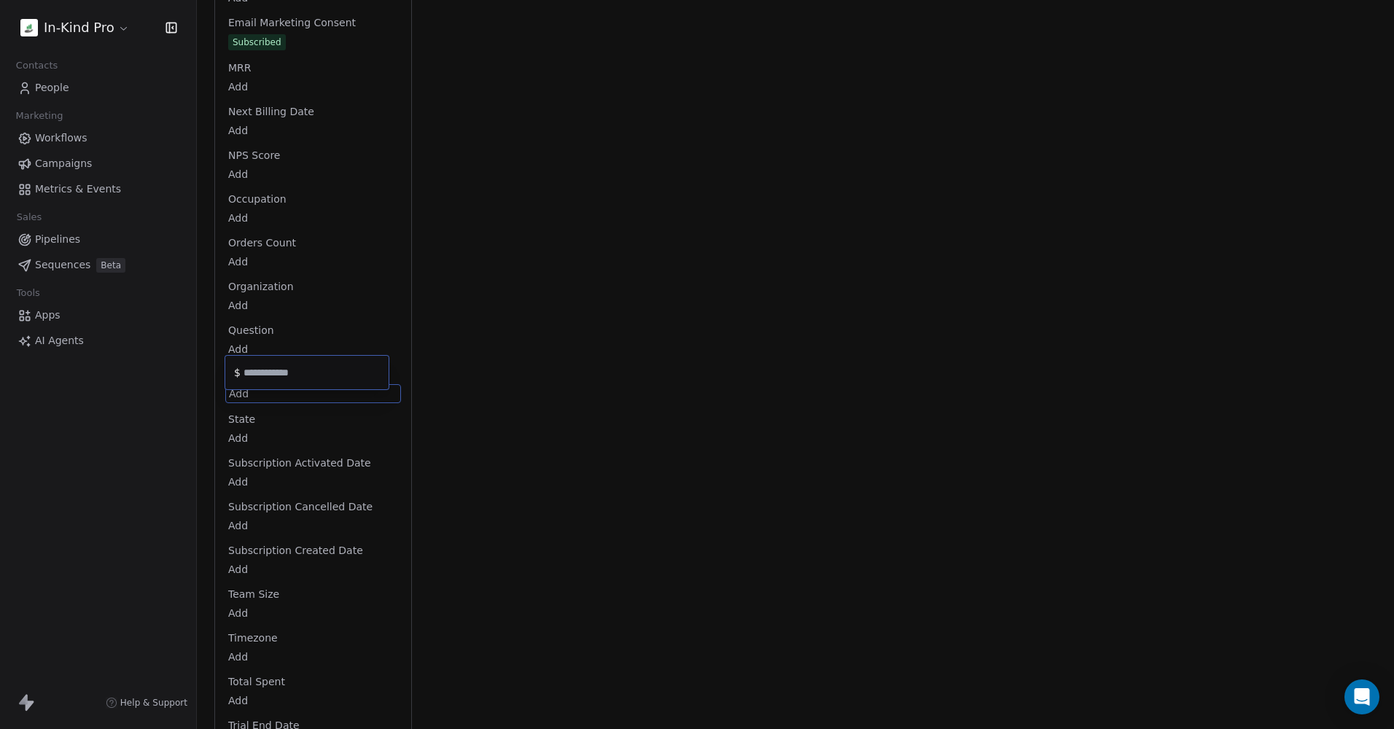
click at [279, 373] on input "text" at bounding box center [313, 373] width 145 height 11
type input "*****"
click at [274, 272] on html "In-Kind Pro Contacts People Marketing Workflows Campaigns Metrics & Events Sale…" at bounding box center [697, 364] width 1394 height 729
click at [235, 276] on html "In-Kind Pro Contacts People Marketing Workflows Campaigns Metrics & Events Sale…" at bounding box center [697, 364] width 1394 height 729
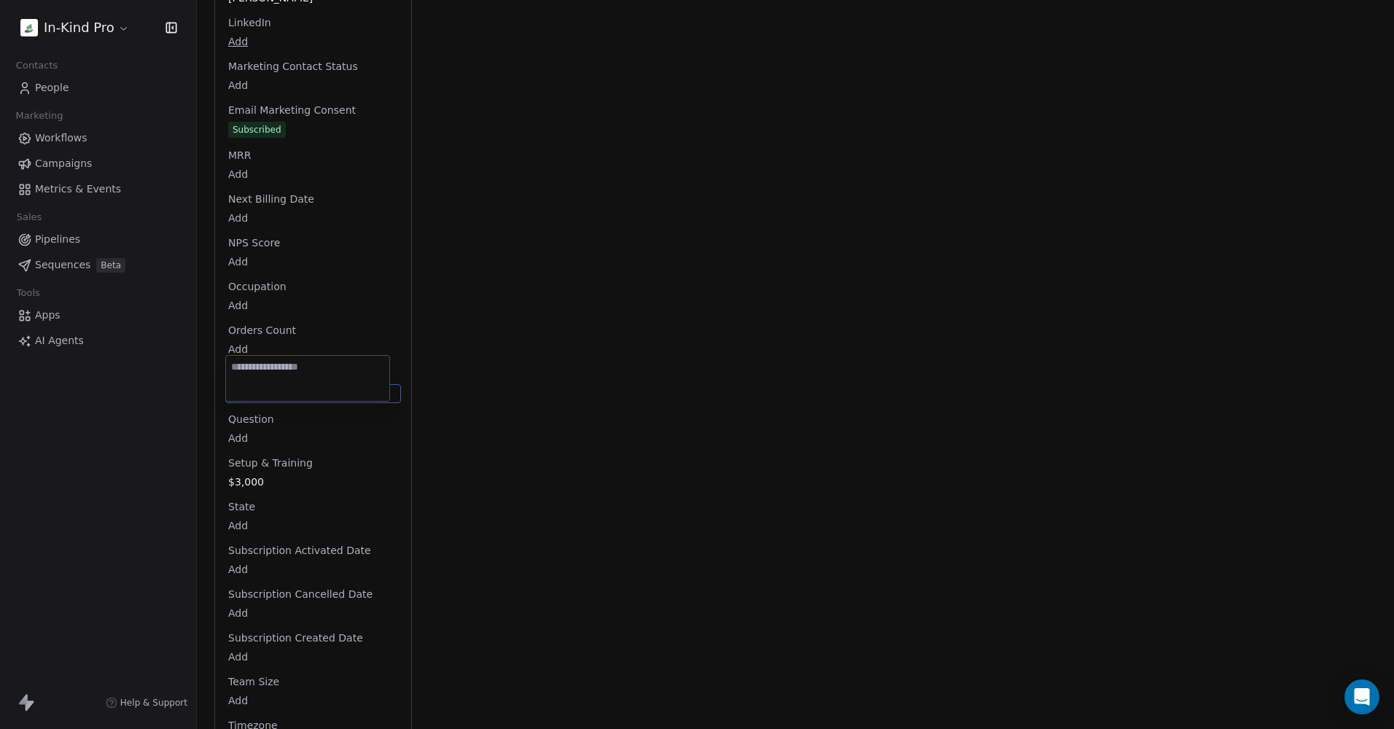
click at [279, 374] on textarea at bounding box center [307, 378] width 163 height 45
type textarea "*"
type textarea "********"
click at [353, 449] on html "In-Kind Pro Contacts People Marketing Workflows Campaigns Metrics & Events Sale…" at bounding box center [697, 364] width 1394 height 729
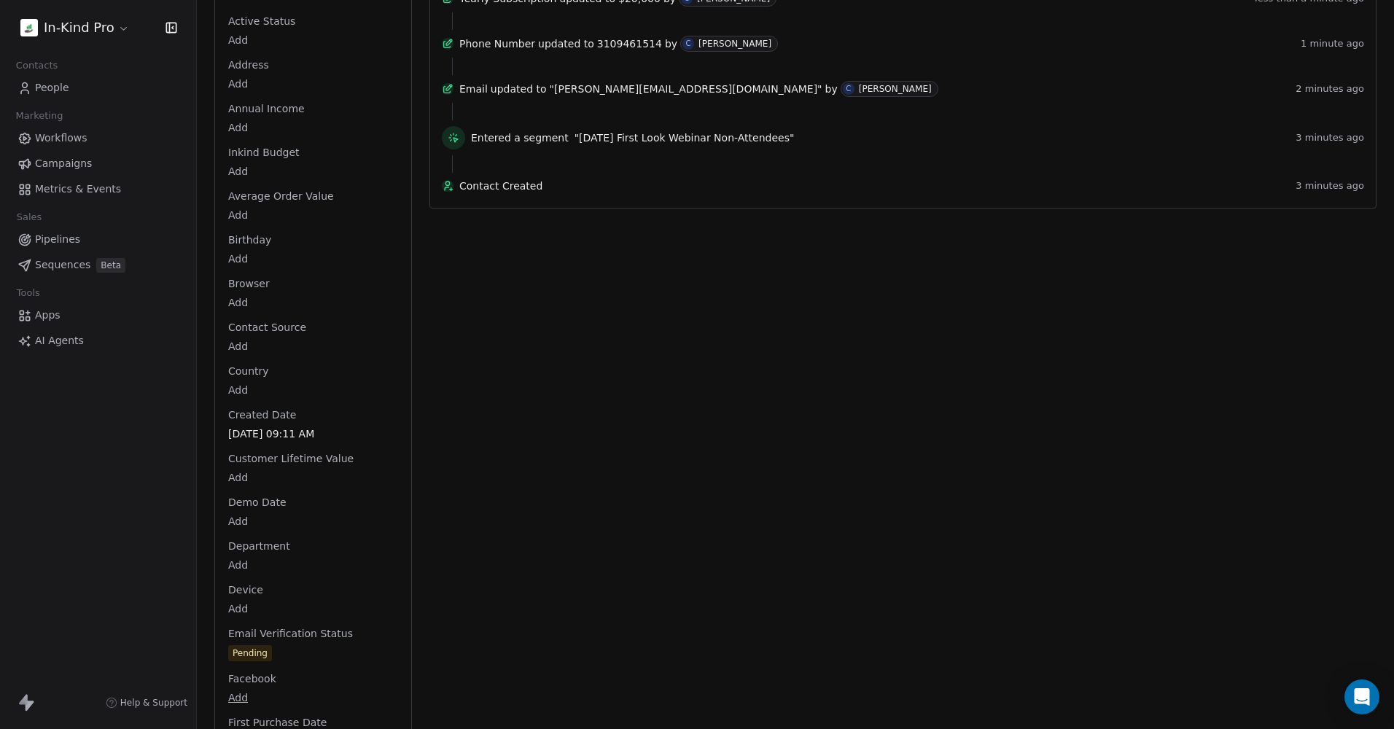
scroll to position [0, 0]
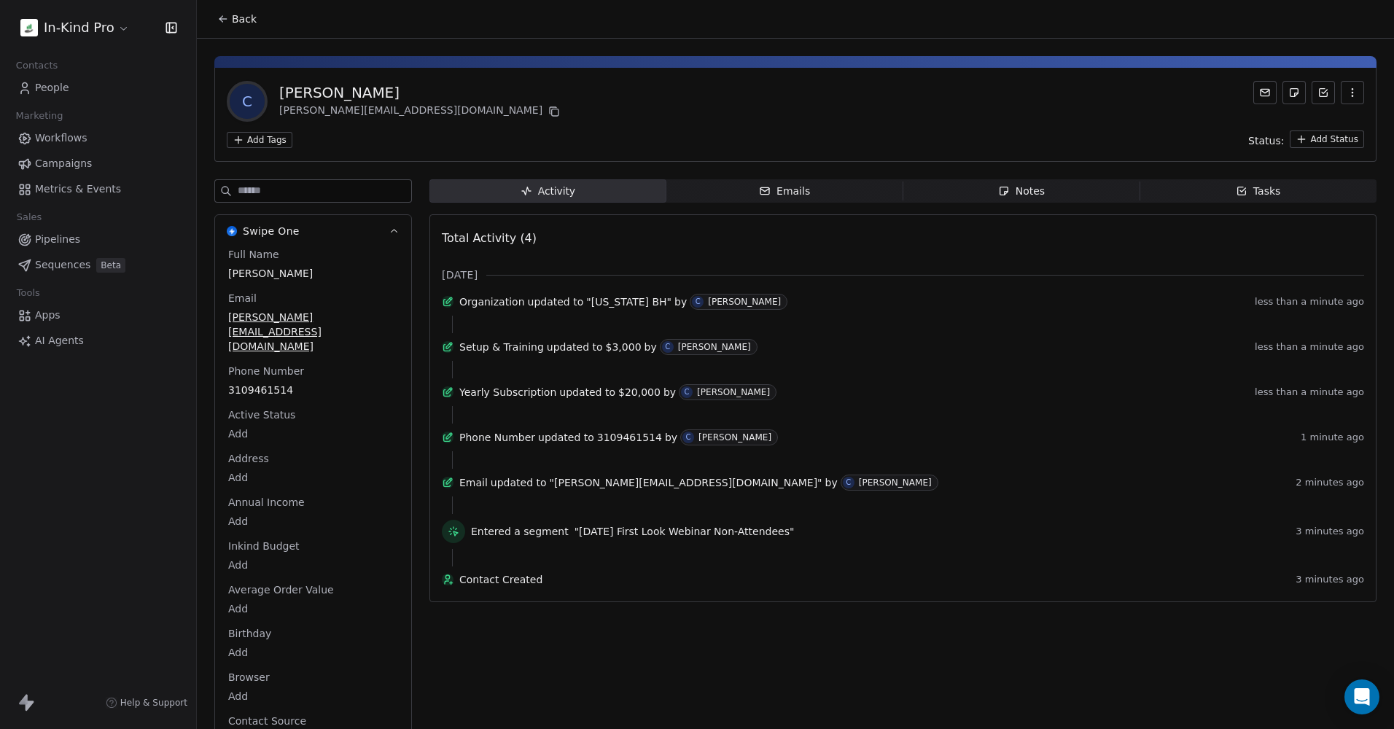
click at [258, 135] on html "In-Kind Pro Contacts People Marketing Workflows Campaigns Metrics & Events Sale…" at bounding box center [697, 364] width 1394 height 729
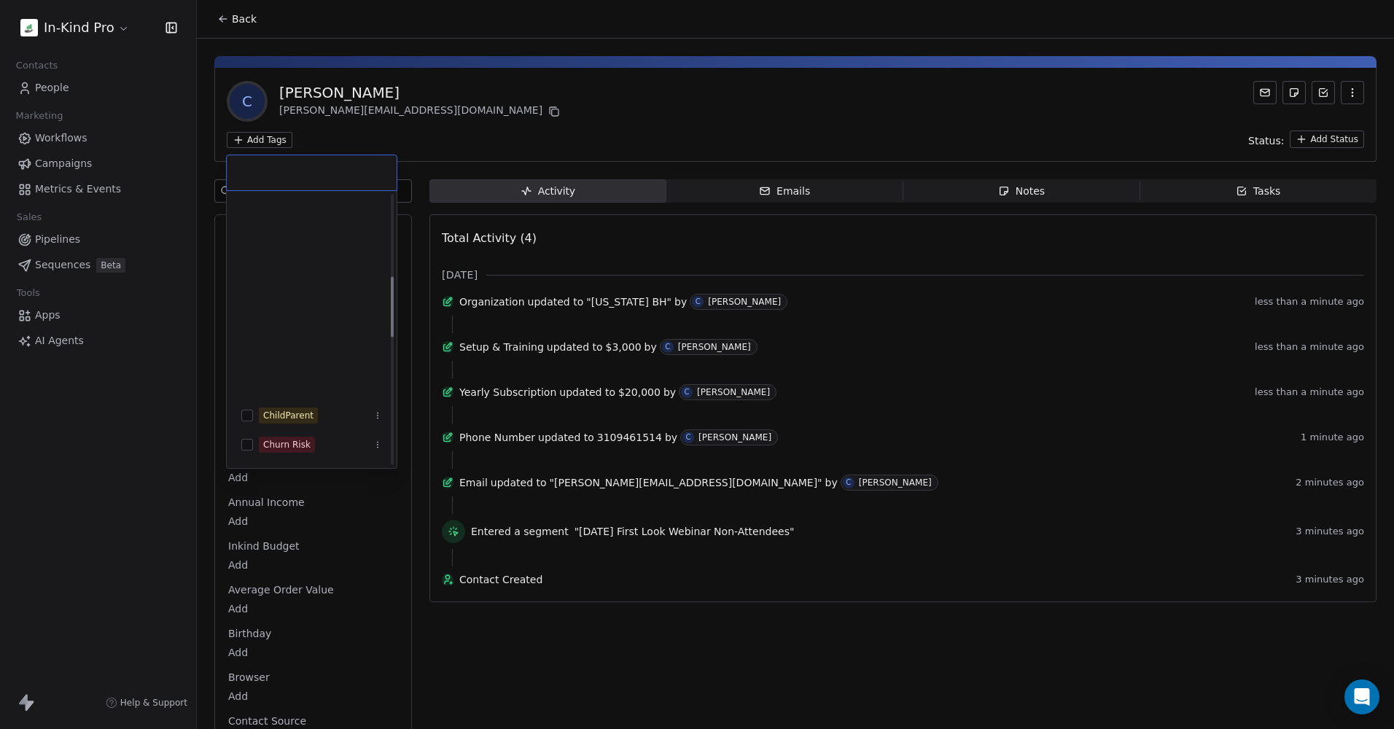
scroll to position [365, 0]
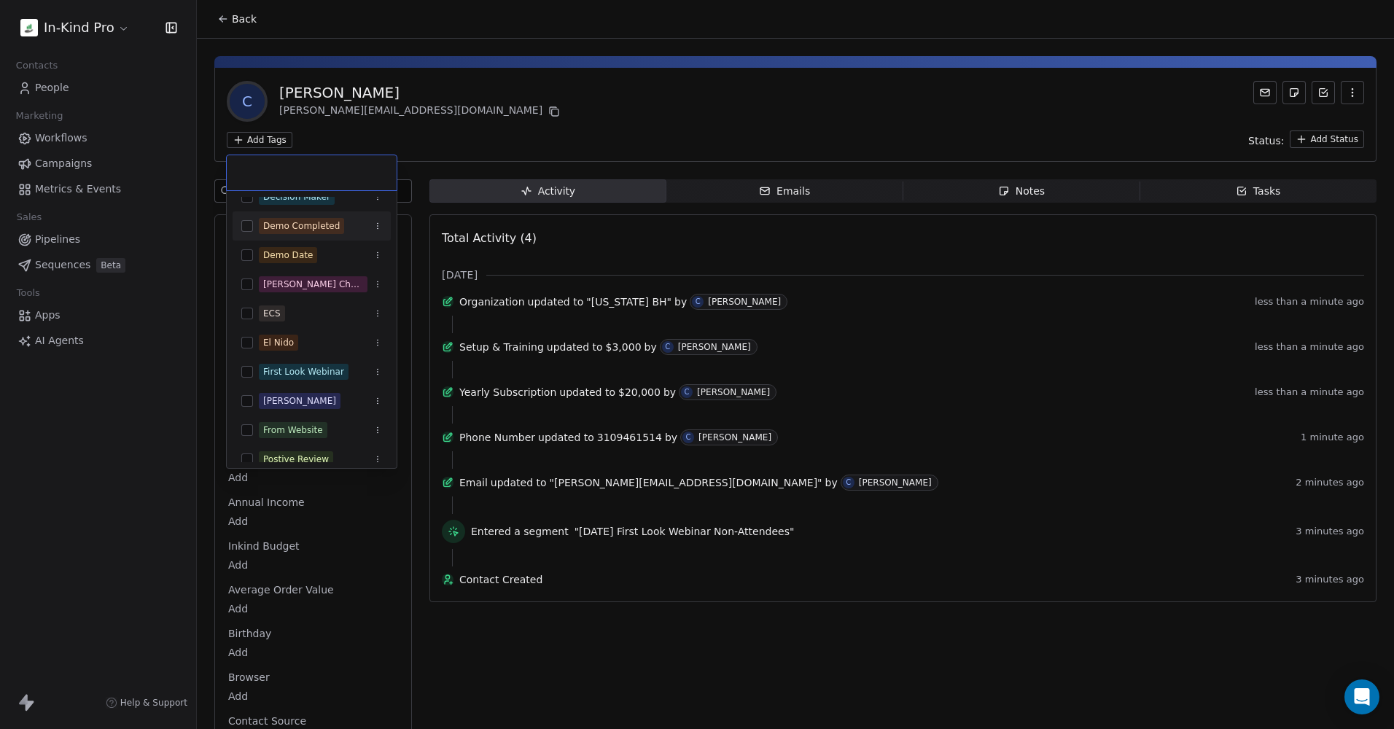
click at [246, 229] on button "Suggestions" at bounding box center [247, 226] width 12 height 12
click at [454, 128] on html "In-Kind Pro Contacts People Marketing Workflows Campaigns Metrics & Events Sale…" at bounding box center [697, 364] width 1394 height 729
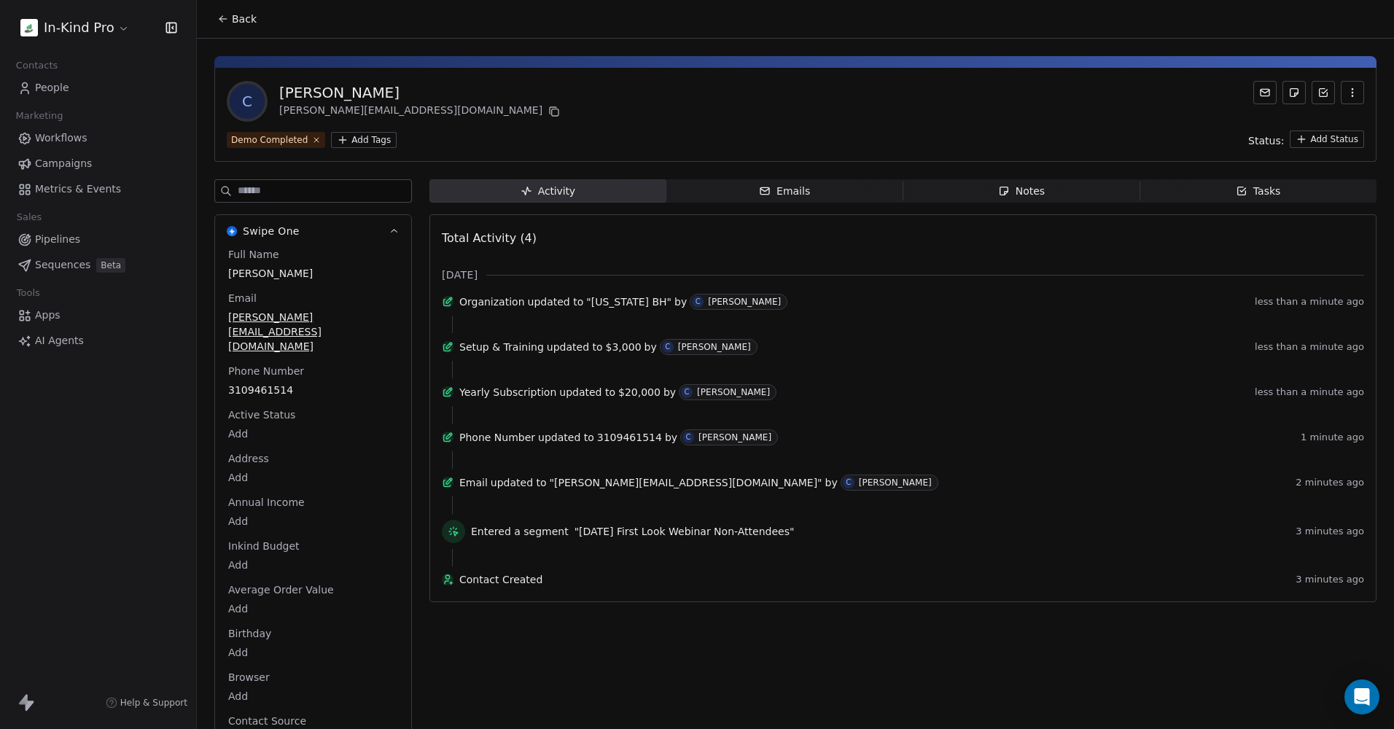
click at [37, 90] on span "People" at bounding box center [52, 87] width 34 height 15
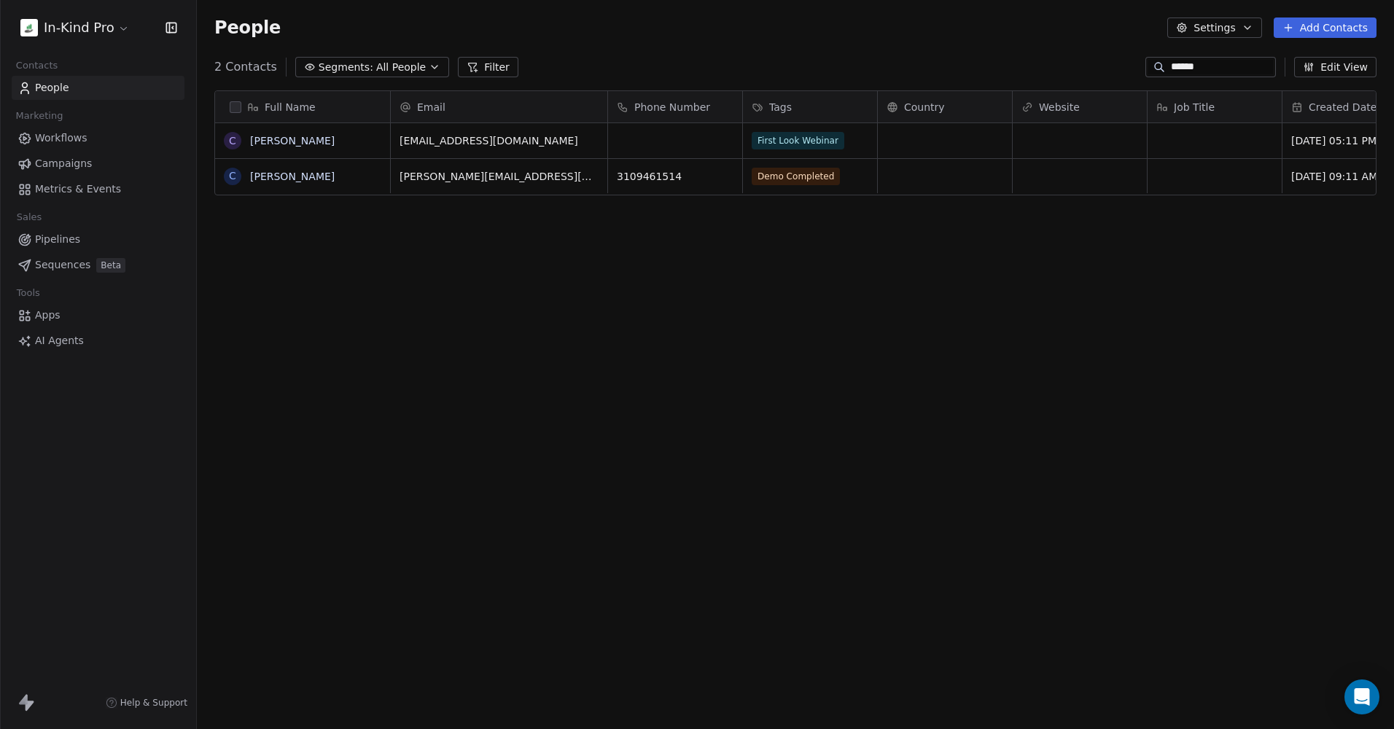
scroll to position [631, 1186]
click at [1357, 68] on button "Edit View" at bounding box center [1335, 67] width 82 height 20
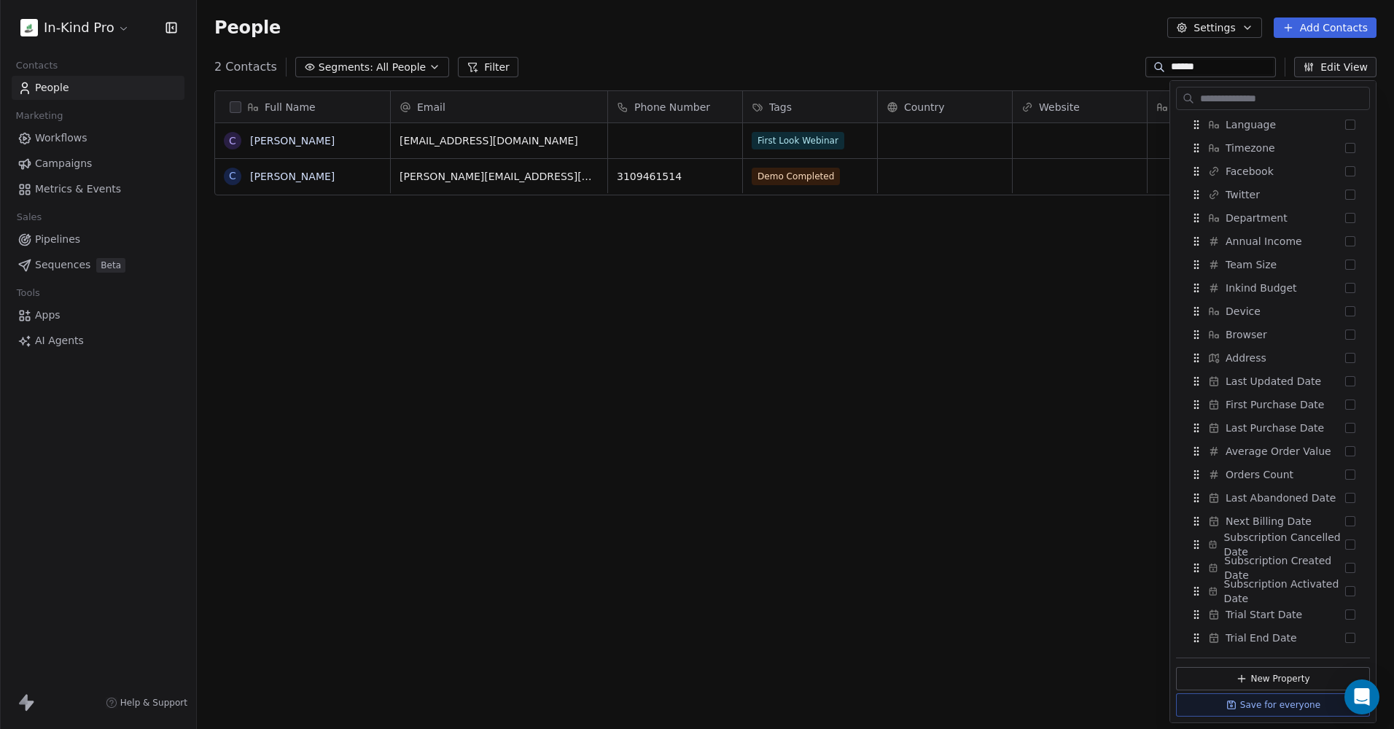
scroll to position [797, 0]
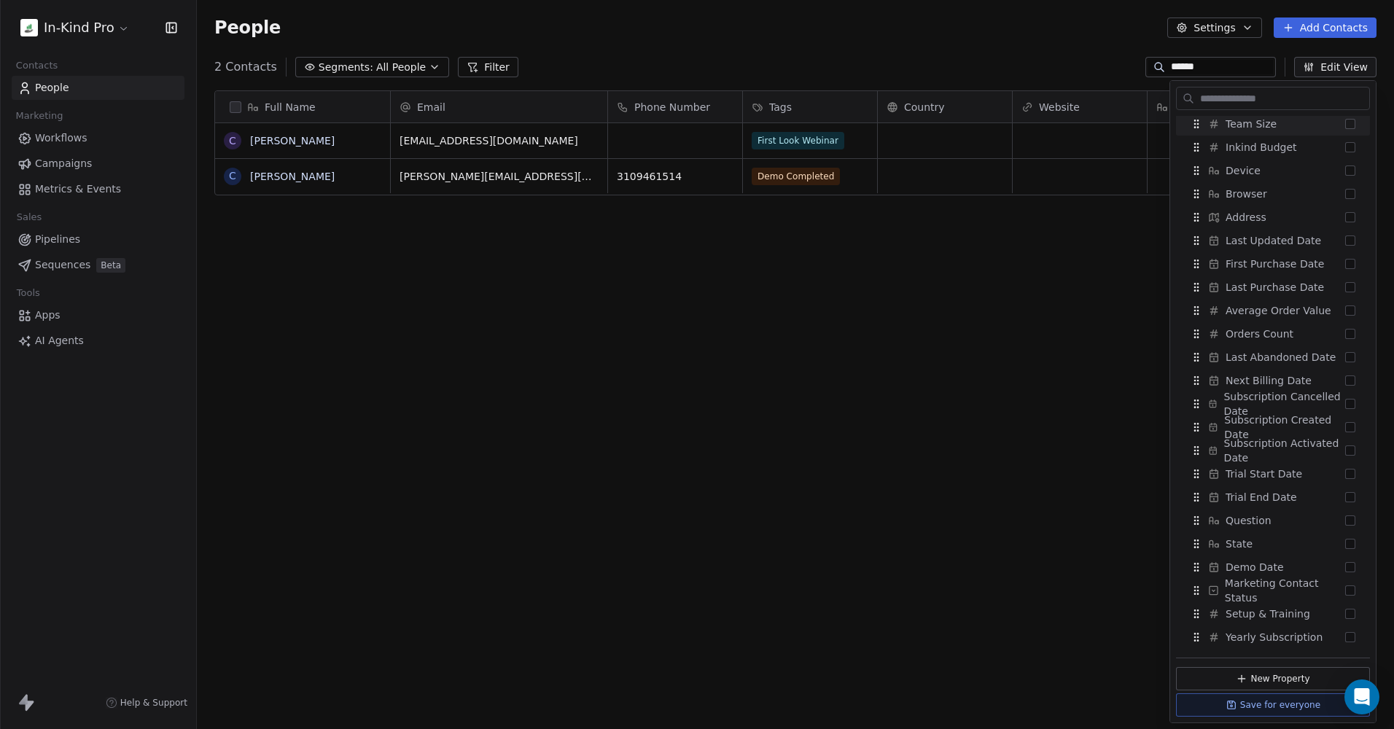
click at [644, 20] on div "People Settings Add Contacts" at bounding box center [795, 28] width 1162 height 20
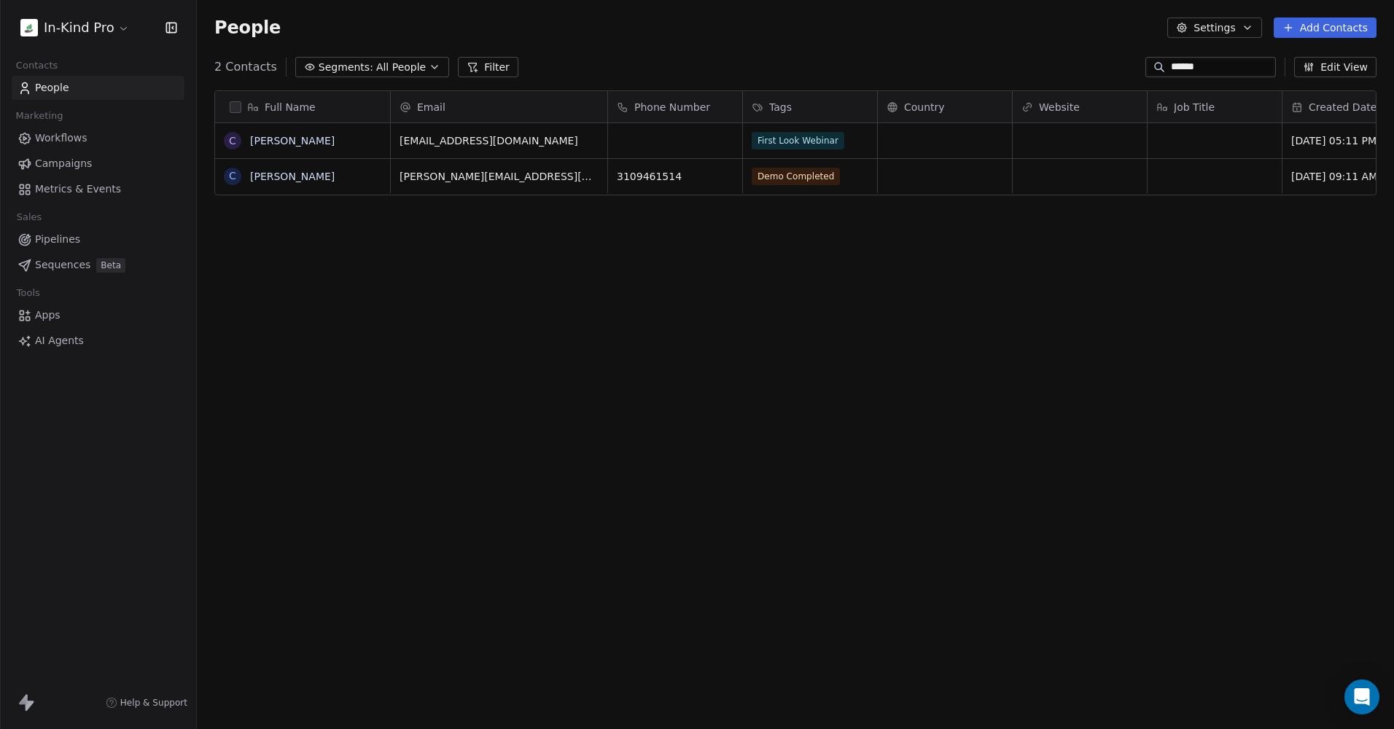
click at [61, 137] on span "Workflows" at bounding box center [61, 138] width 53 height 15
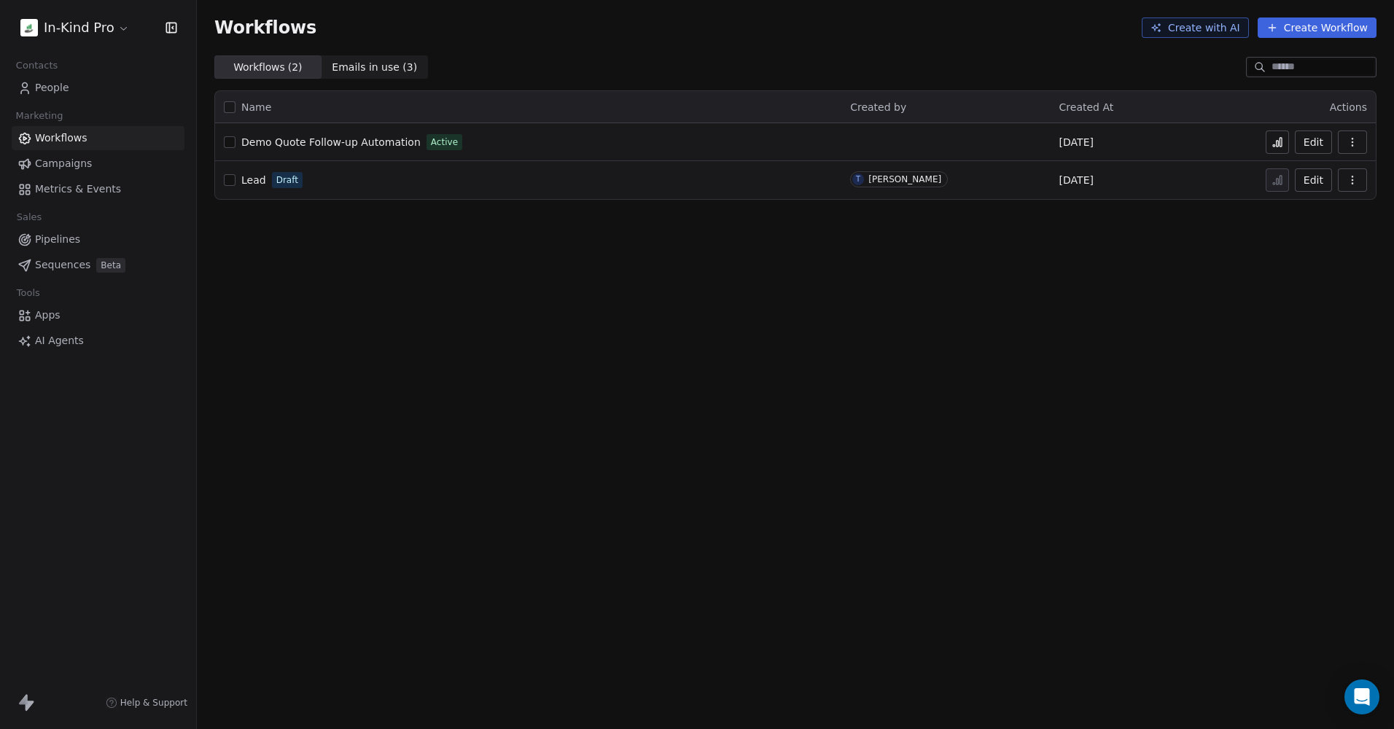
click at [606, 336] on div "Workflows Create with AI Create Workflow Workflows ( 2 ) Workflows ( 2 ) Emails…" at bounding box center [795, 364] width 1197 height 729
click at [50, 79] on link "People" at bounding box center [98, 88] width 173 height 24
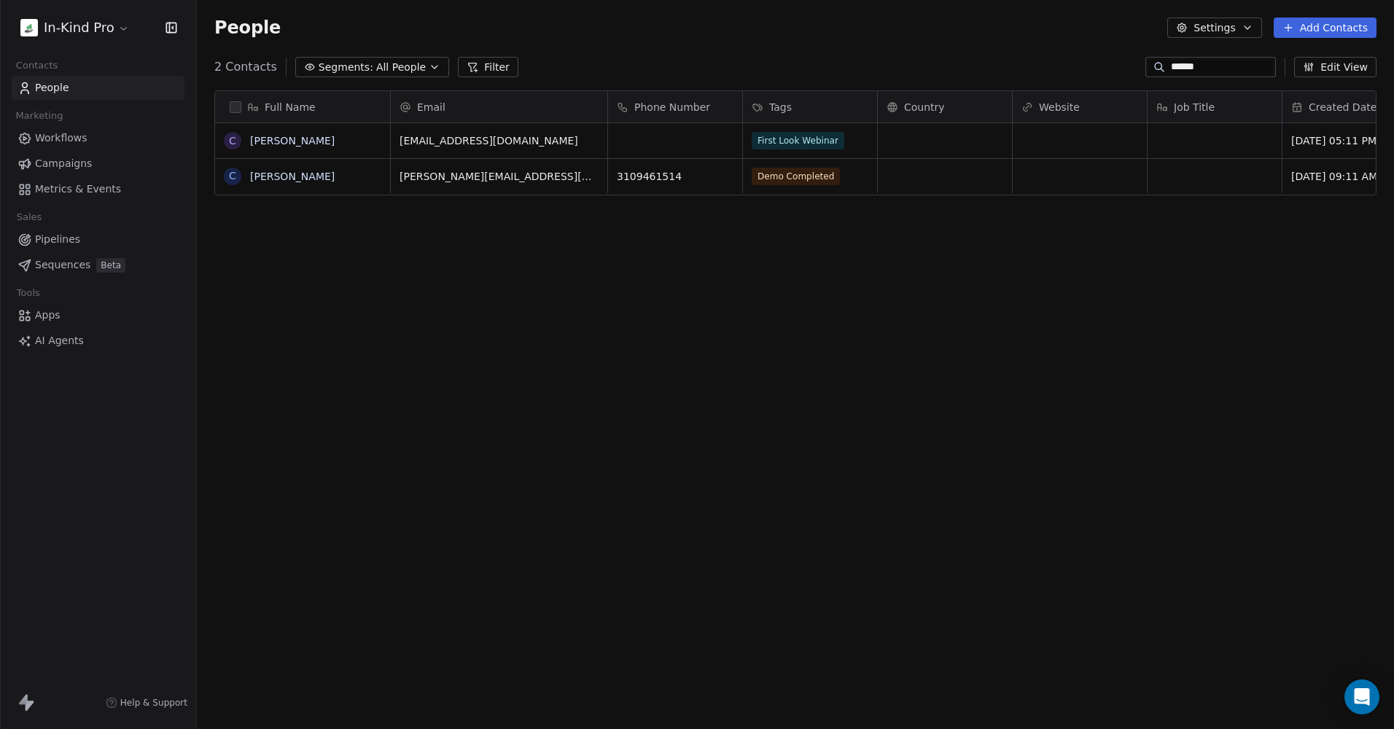
scroll to position [631, 1186]
drag, startPoint x: 1216, startPoint y: 67, endPoint x: 906, endPoint y: 55, distance: 309.4
click at [907, 55] on div "2 Contacts Segments: All People Filter ****** Edit View" at bounding box center [795, 66] width 1197 height 23
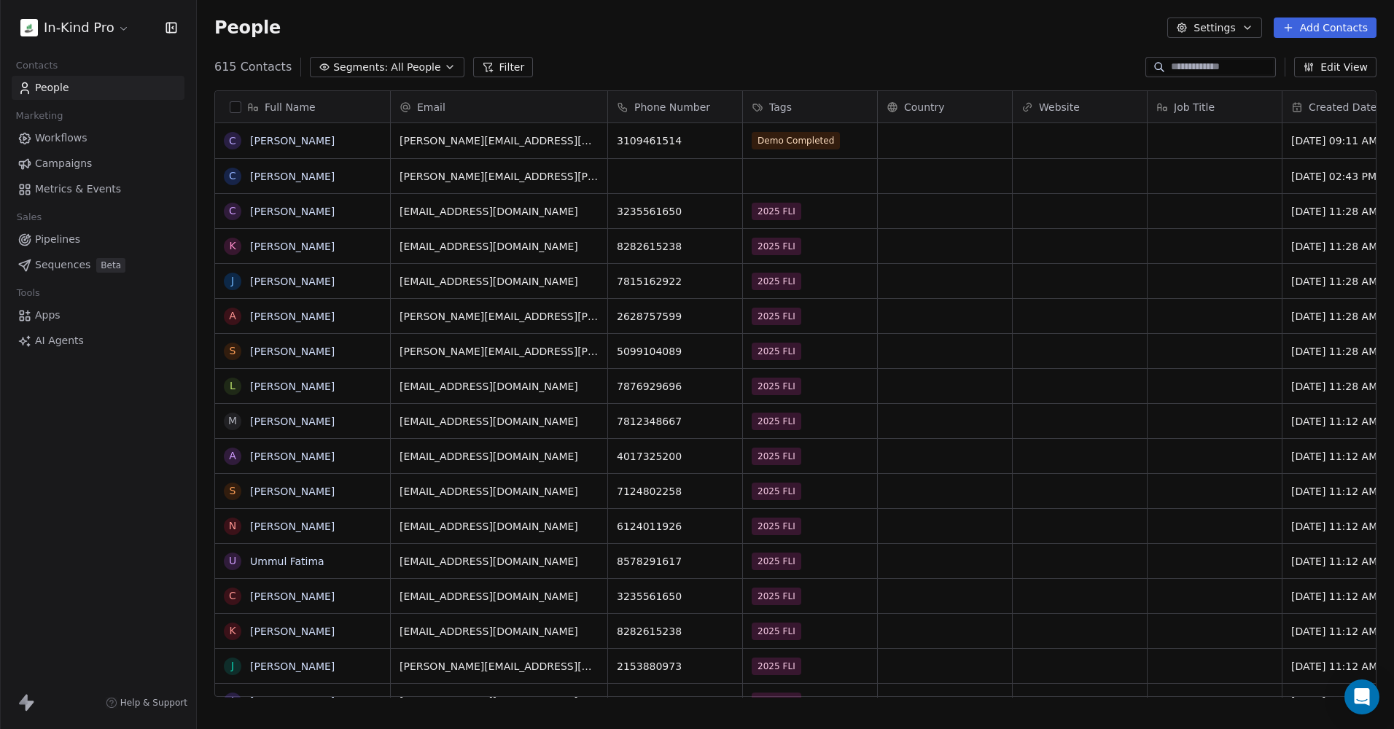
click at [1006, 63] on div "615 Contacts Segments: All People Filter Edit View" at bounding box center [795, 66] width 1197 height 23
click at [61, 144] on span "Workflows" at bounding box center [61, 138] width 53 height 15
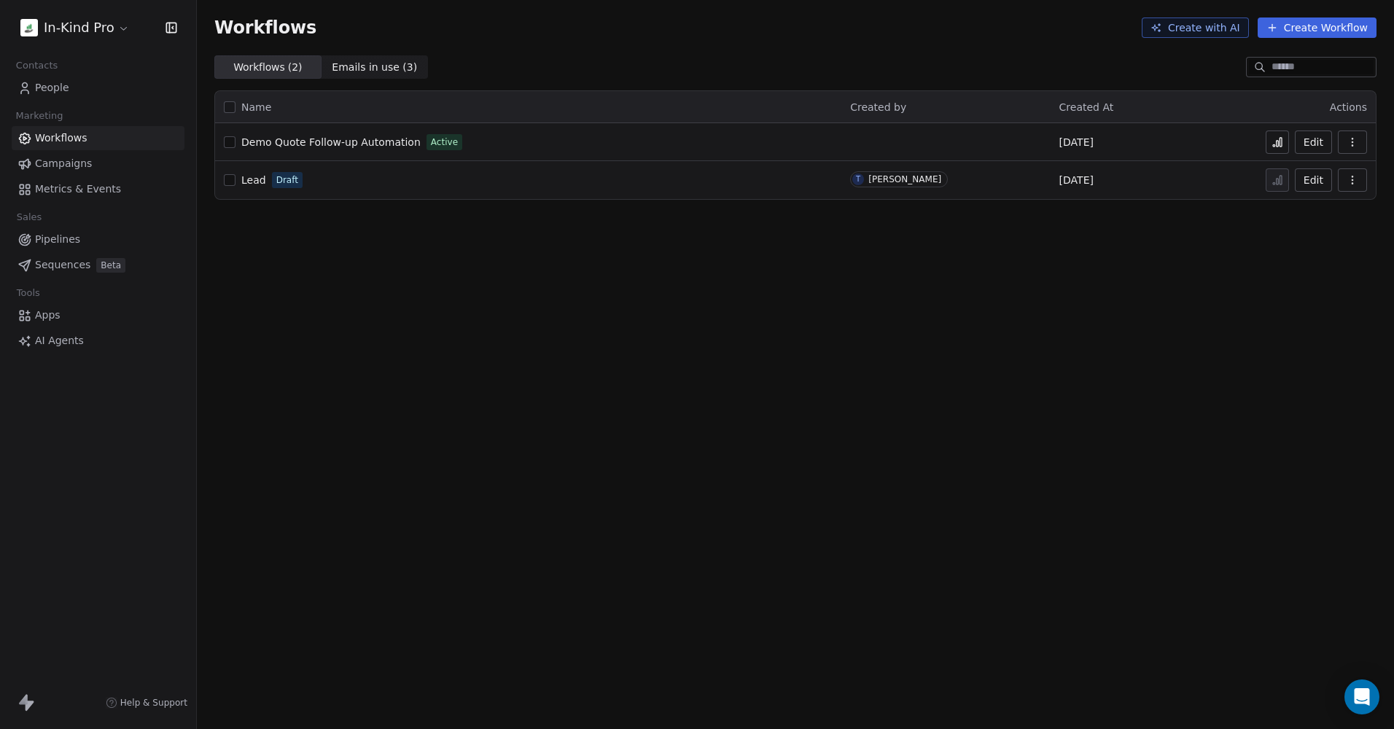
click at [478, 145] on div "Demo Quote Follow-up Automation Active" at bounding box center [528, 142] width 609 height 20
click at [352, 144] on span "Demo Quote Follow-up Automation" at bounding box center [330, 142] width 179 height 12
click at [60, 89] on span "People" at bounding box center [52, 87] width 34 height 15
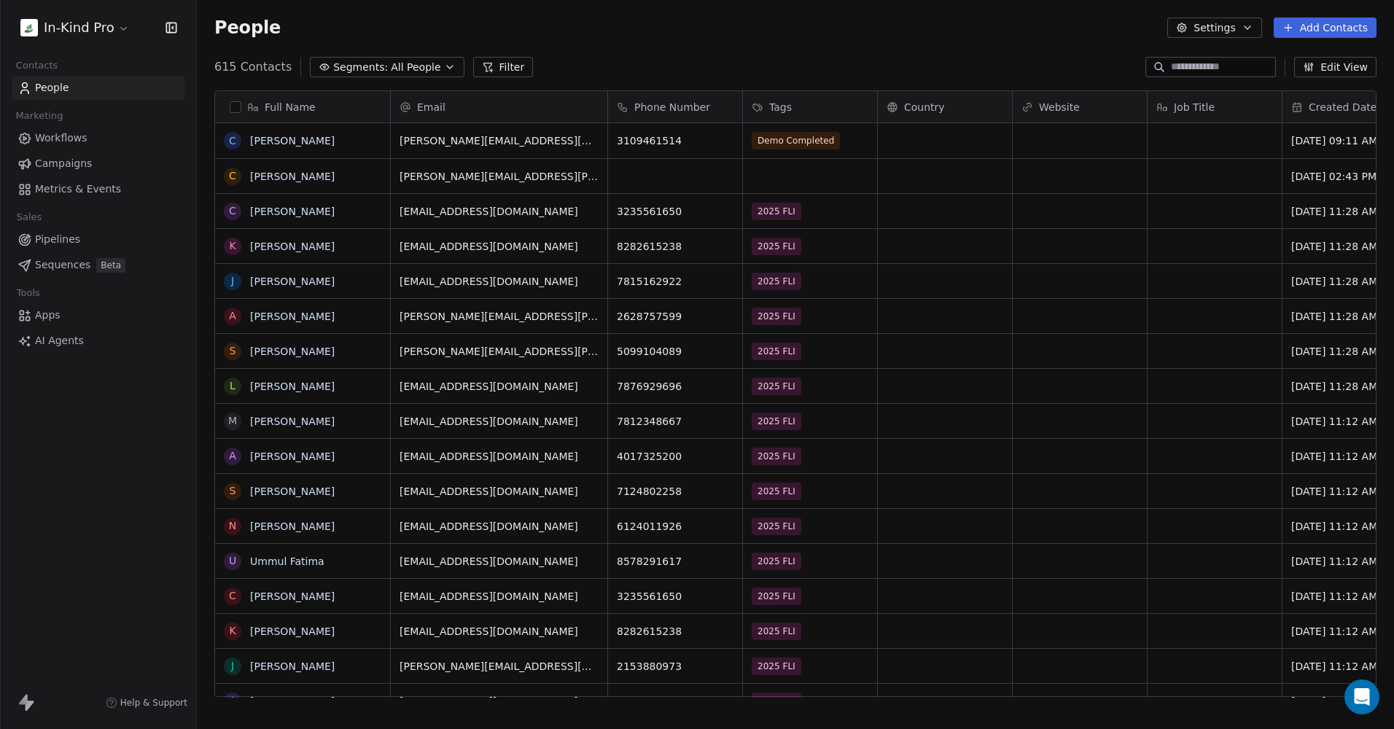
scroll to position [631, 1186]
click at [303, 136] on link "Carlos Soriano" at bounding box center [292, 141] width 85 height 12
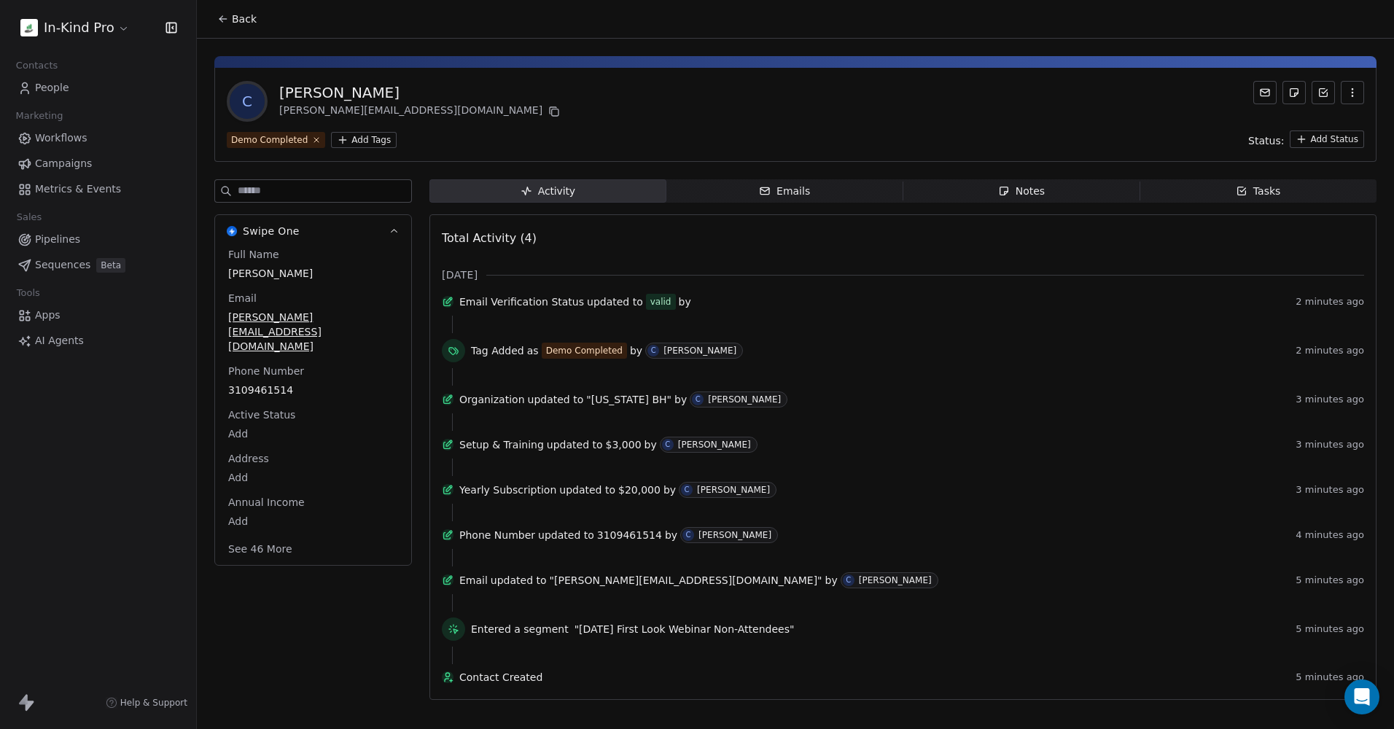
scroll to position [32, 0]
click at [268, 536] on button "See 46 More" at bounding box center [260, 549] width 82 height 26
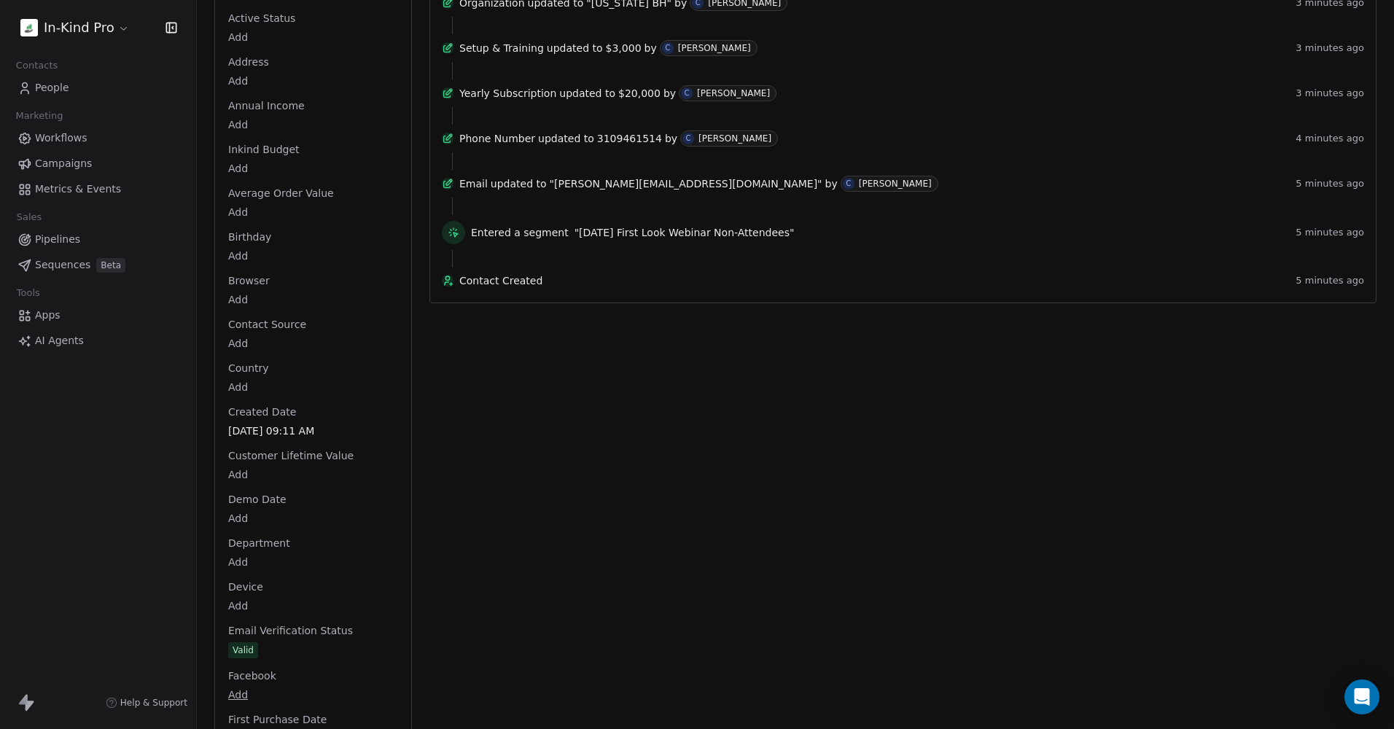
scroll to position [615, 0]
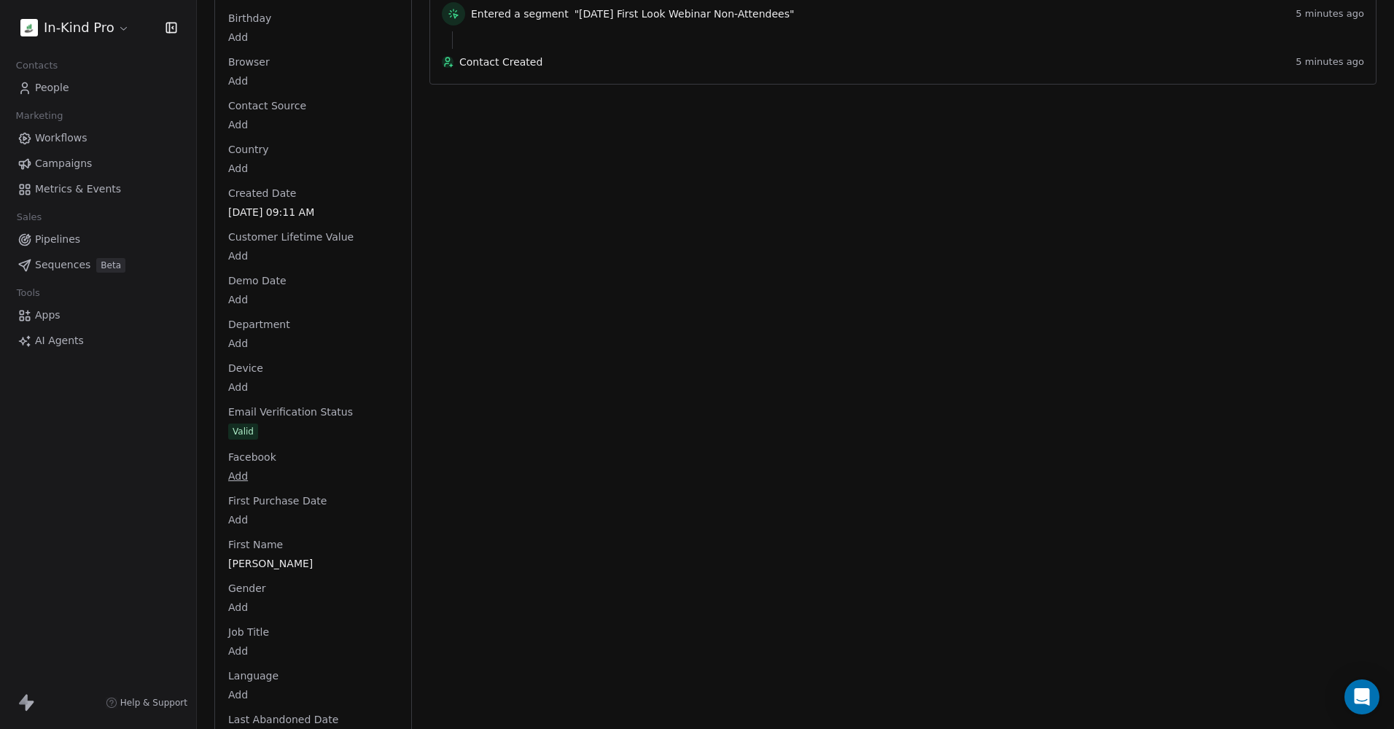
click at [239, 267] on html "In-Kind Pro Contacts People Marketing Workflows Campaigns Metrics & Events Sale…" at bounding box center [697, 364] width 1394 height 729
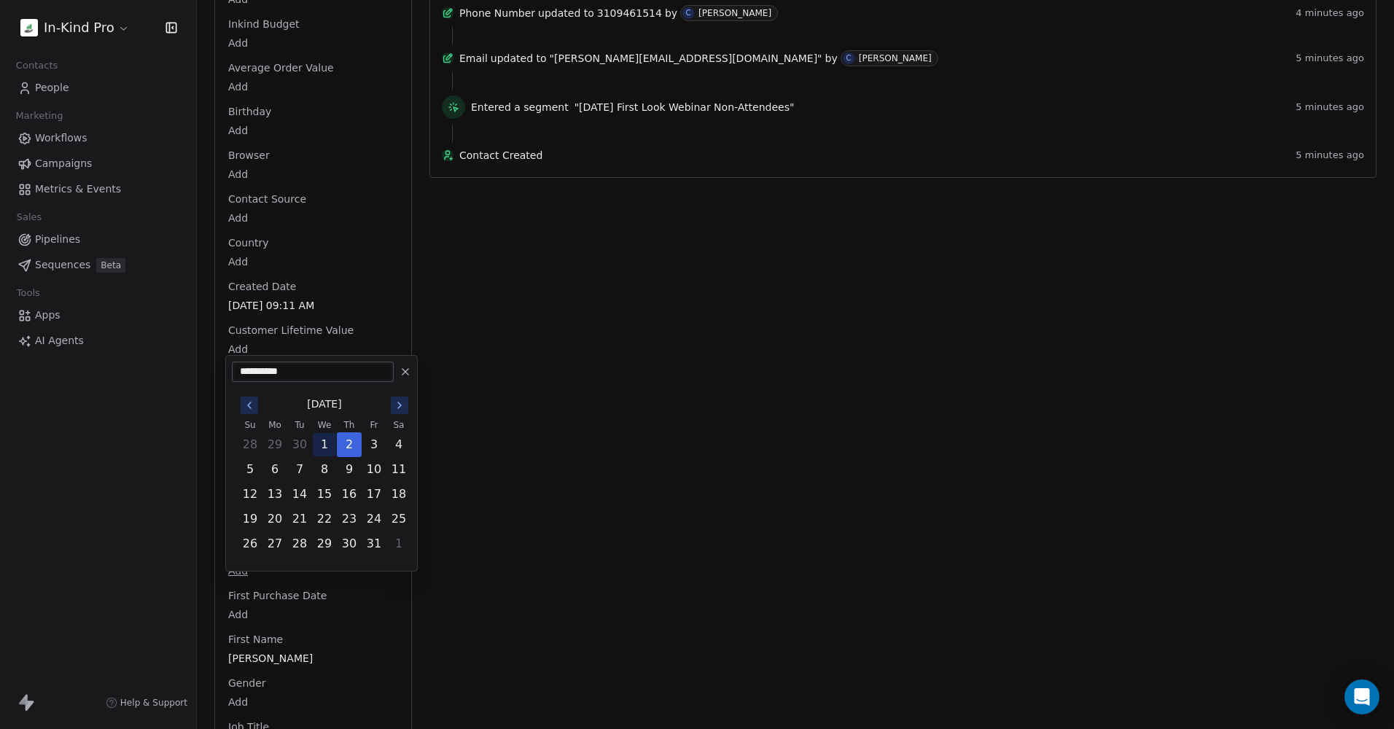
click at [326, 442] on button "1" at bounding box center [324, 444] width 23 height 23
type input "**********"
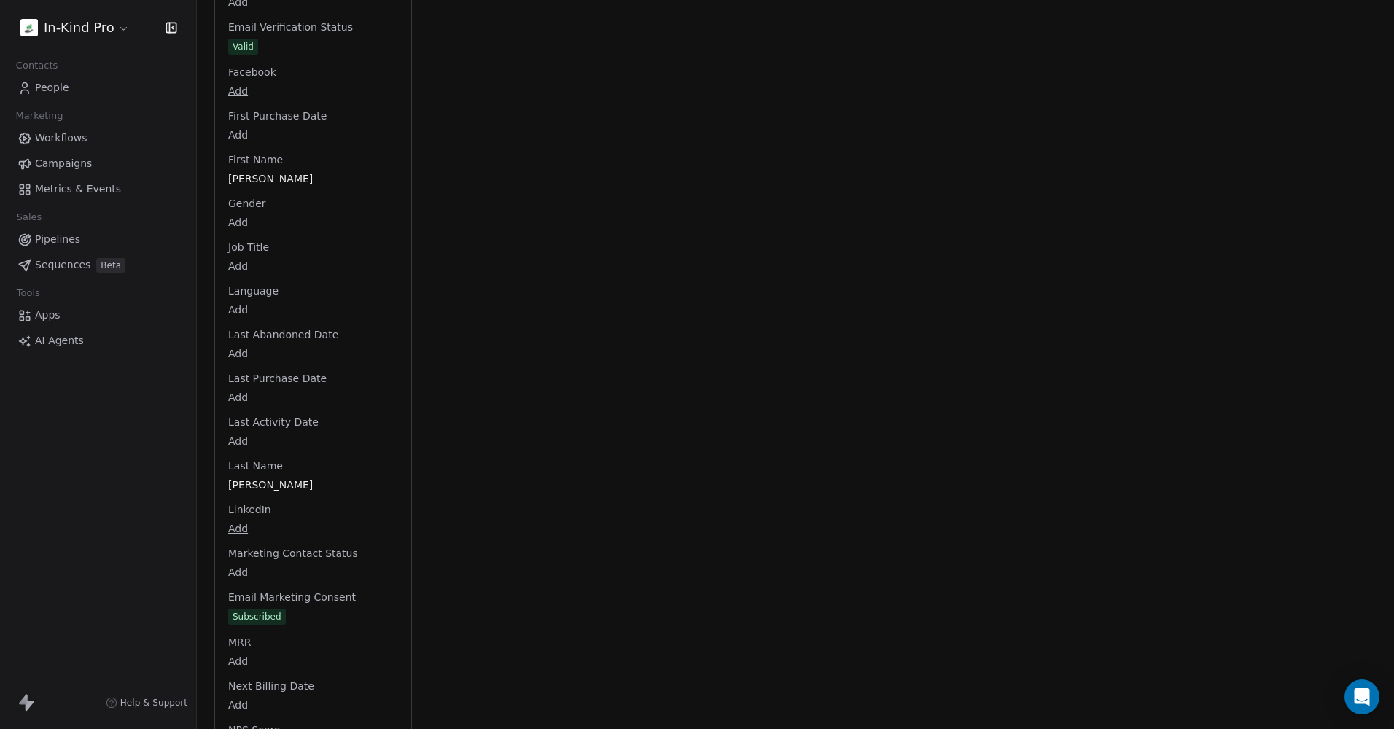
scroll to position [782, 0]
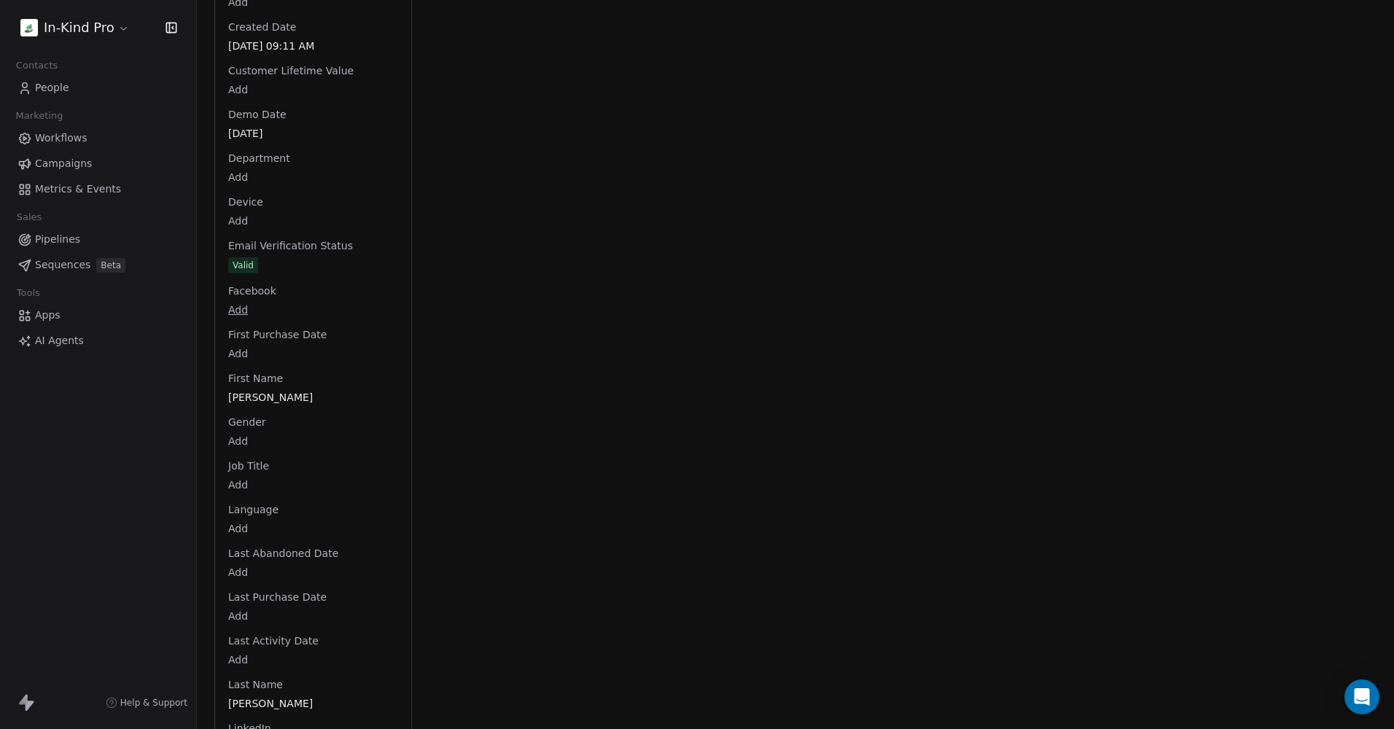
click at [569, 307] on div "Activity Activity Emails Emails Notes Notes Tasks Tasks Total Activity (4) Oct …" at bounding box center [902, 589] width 947 height 2382
click at [44, 139] on span "Workflows" at bounding box center [61, 138] width 53 height 15
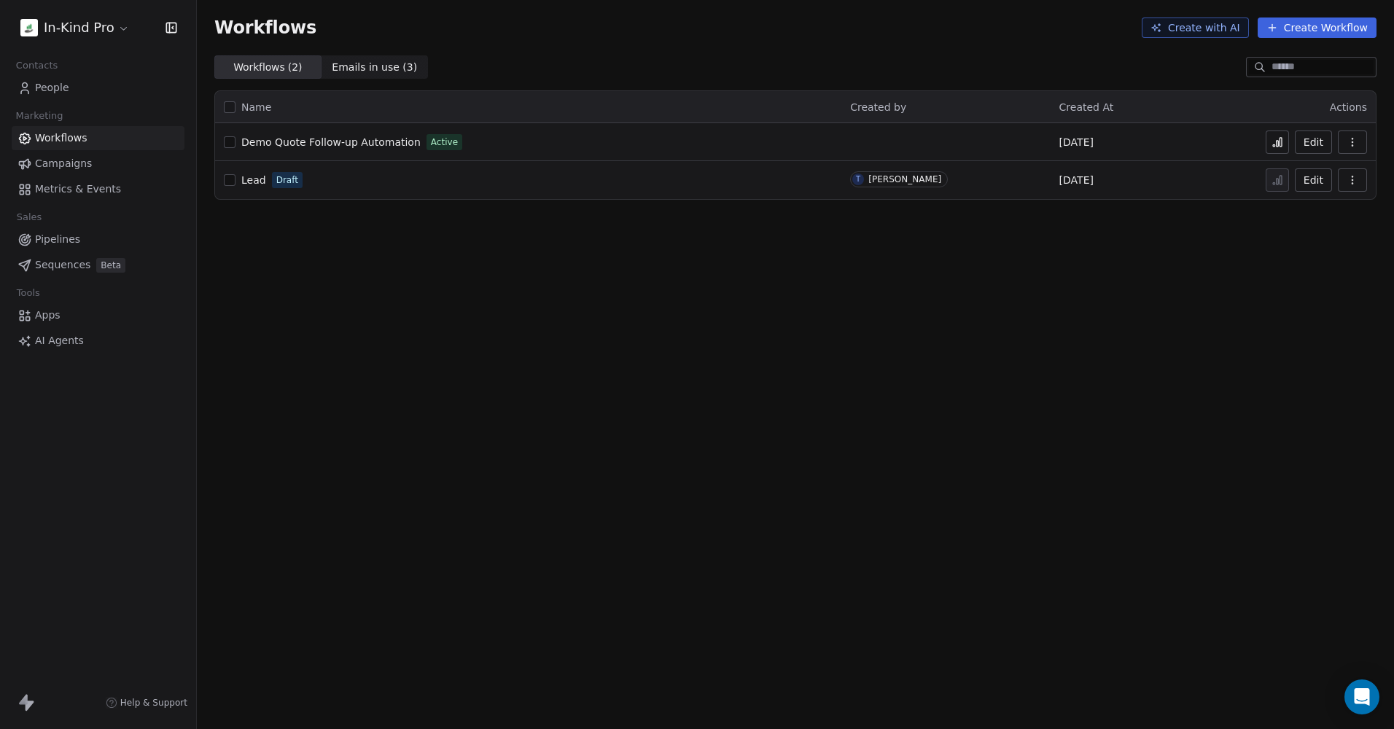
click at [47, 90] on span "People" at bounding box center [52, 87] width 34 height 15
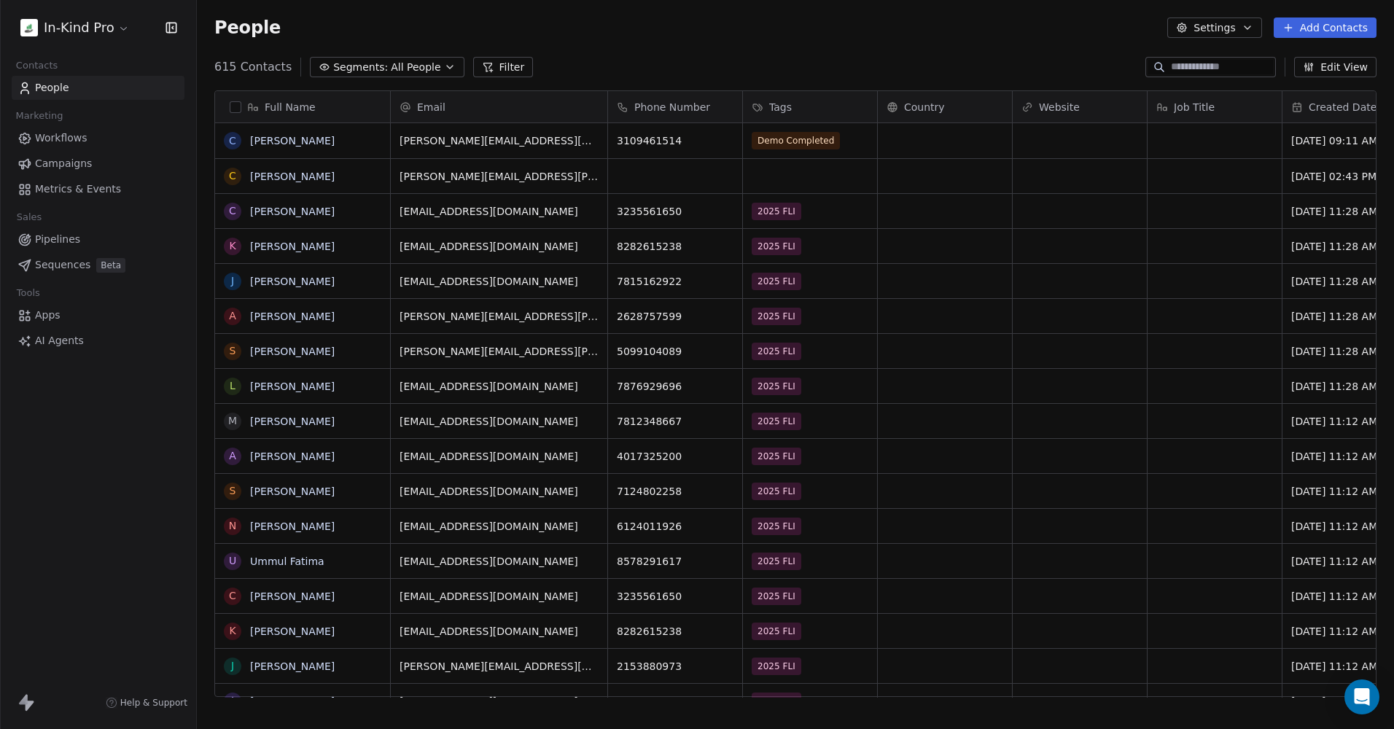
scroll to position [631, 1186]
click at [1329, 71] on button "Edit View" at bounding box center [1335, 67] width 82 height 20
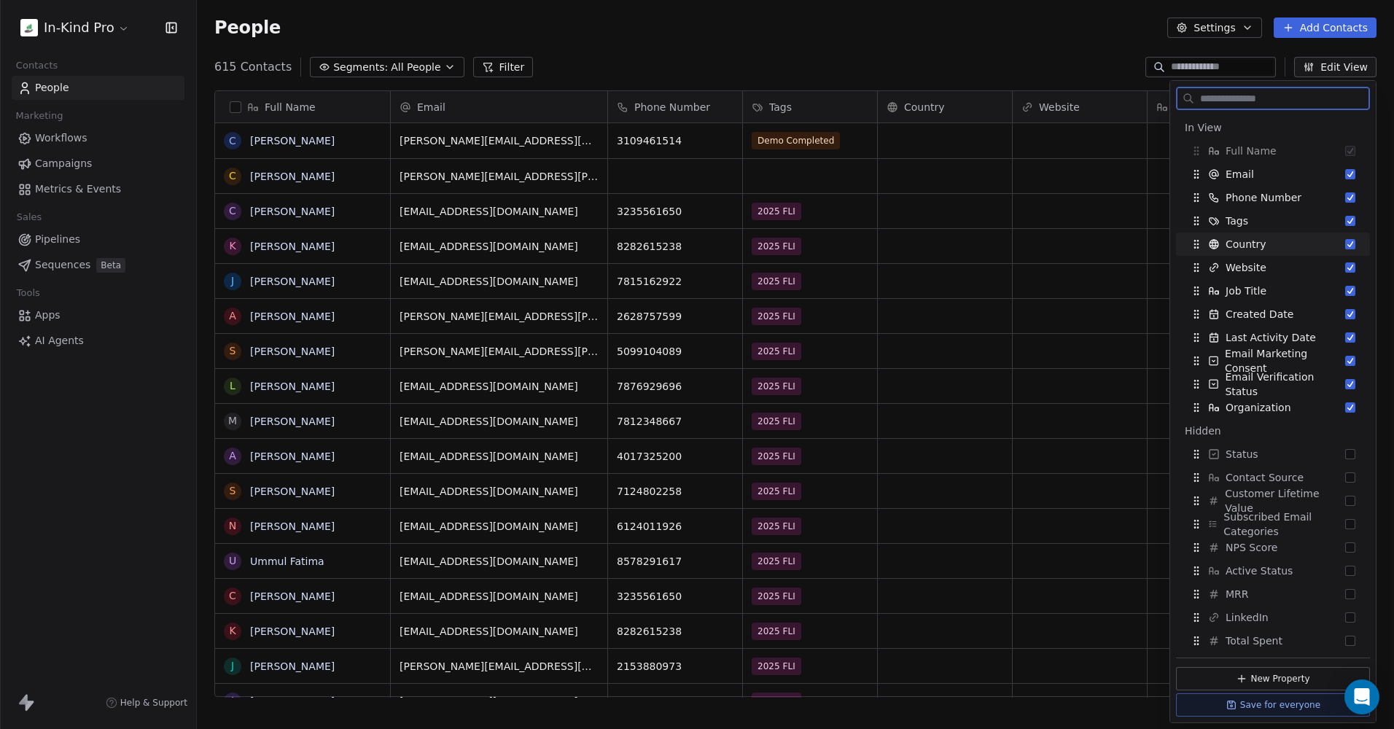
click at [1345, 244] on button "Suggestions" at bounding box center [1350, 244] width 10 height 10
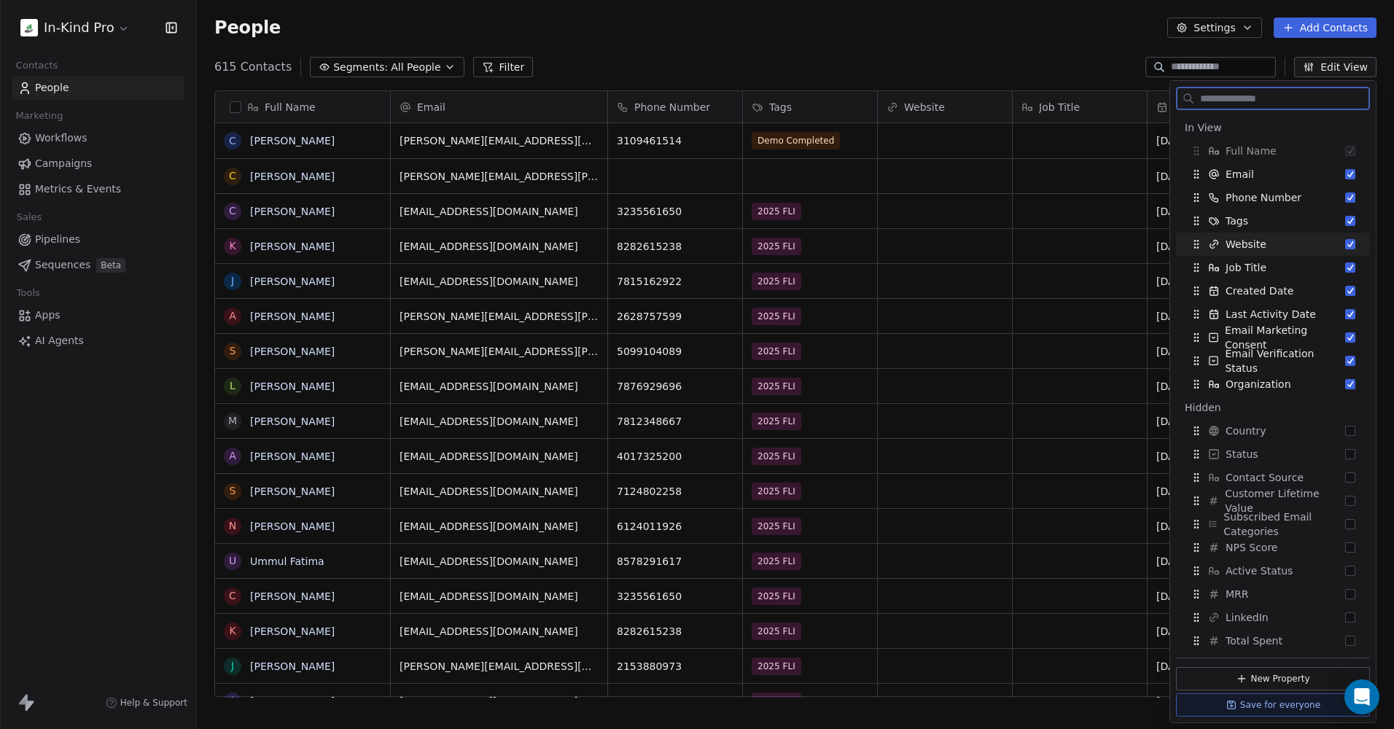
click at [1345, 244] on button "Suggestions" at bounding box center [1350, 244] width 10 height 10
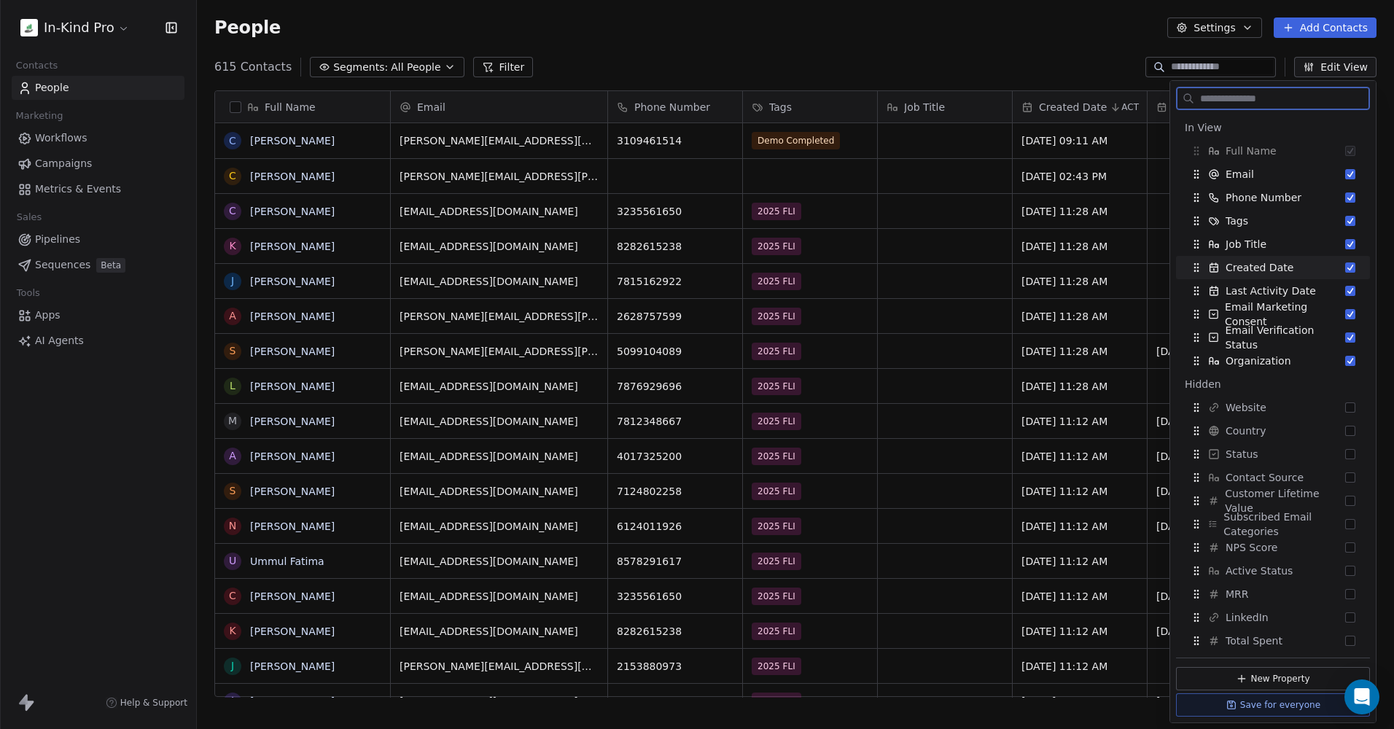
click at [1345, 265] on button "Suggestions" at bounding box center [1350, 268] width 10 height 10
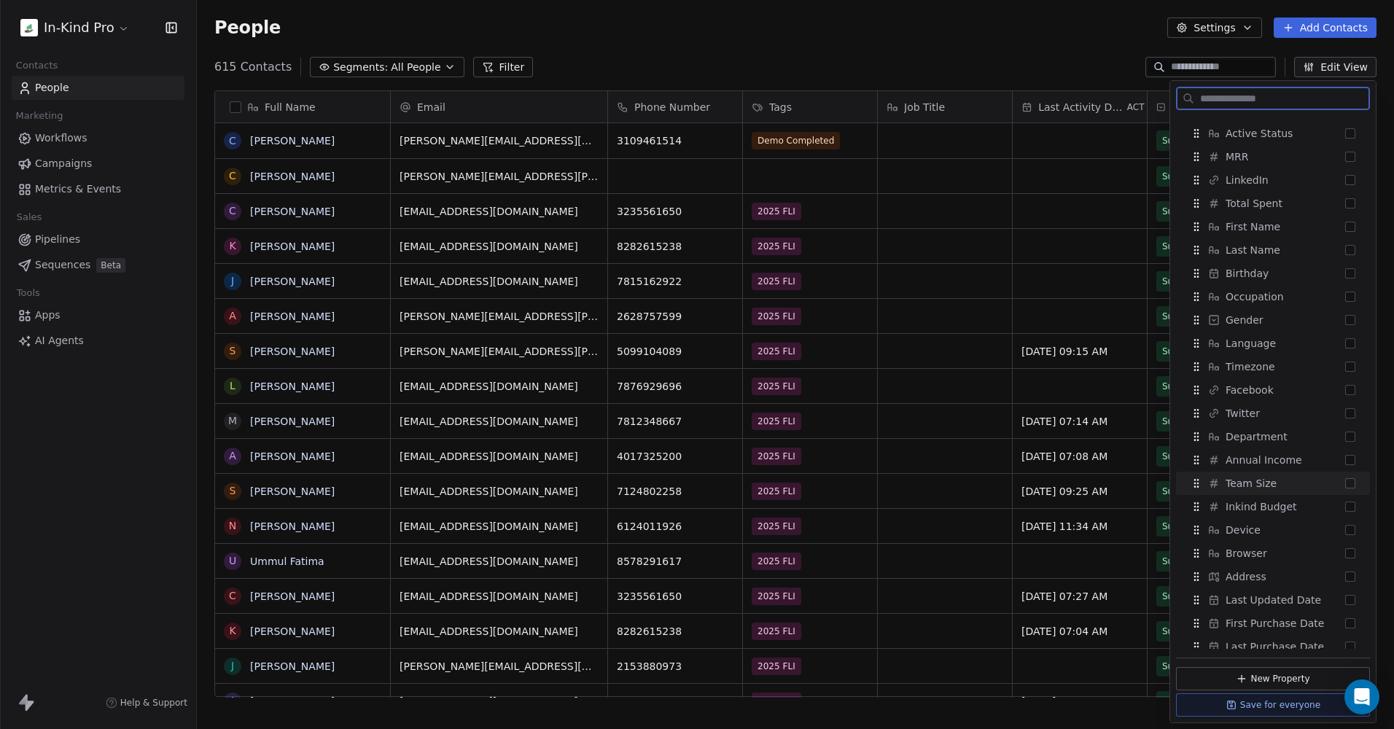
scroll to position [797, 0]
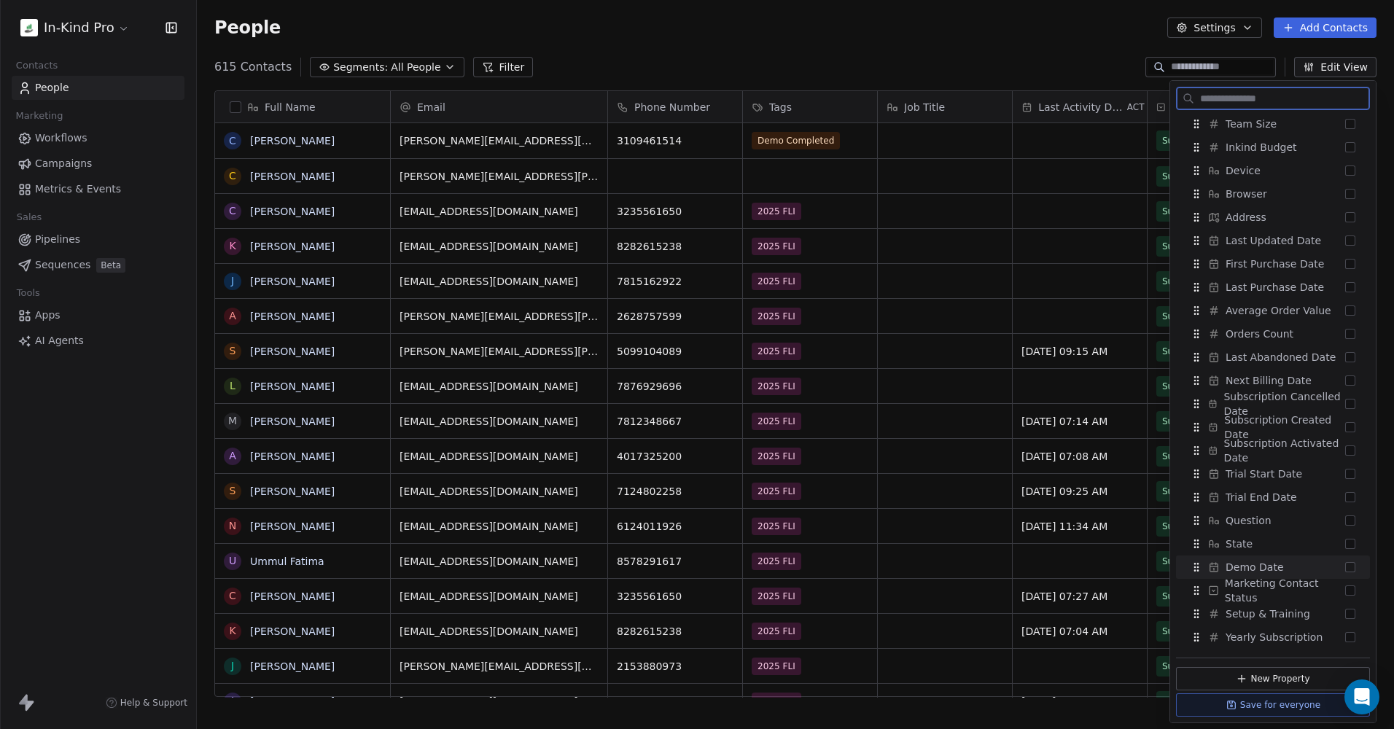
click at [1345, 568] on button "Suggestions" at bounding box center [1350, 567] width 10 height 10
click at [1345, 497] on button "Suggestions" at bounding box center [1350, 497] width 10 height 10
click at [1345, 516] on button "Suggestions" at bounding box center [1350, 521] width 10 height 10
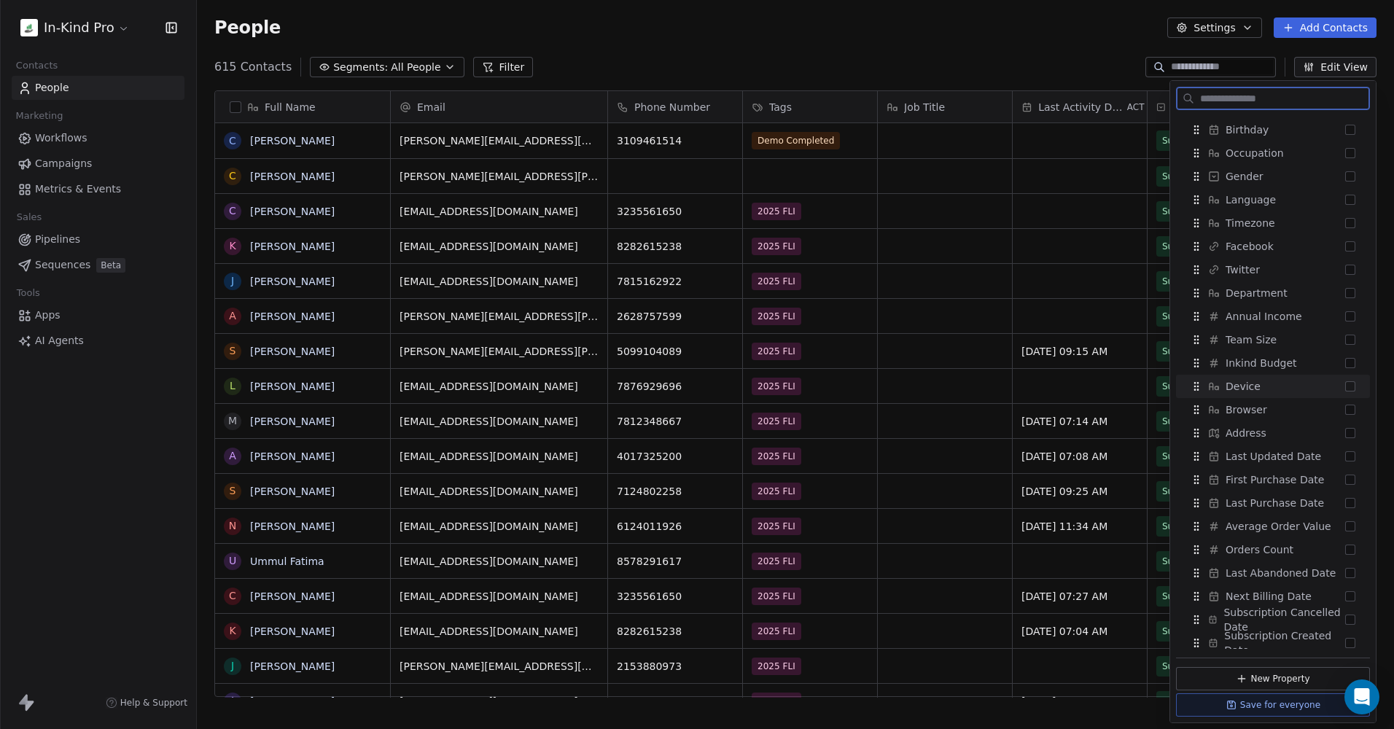
scroll to position [359, 0]
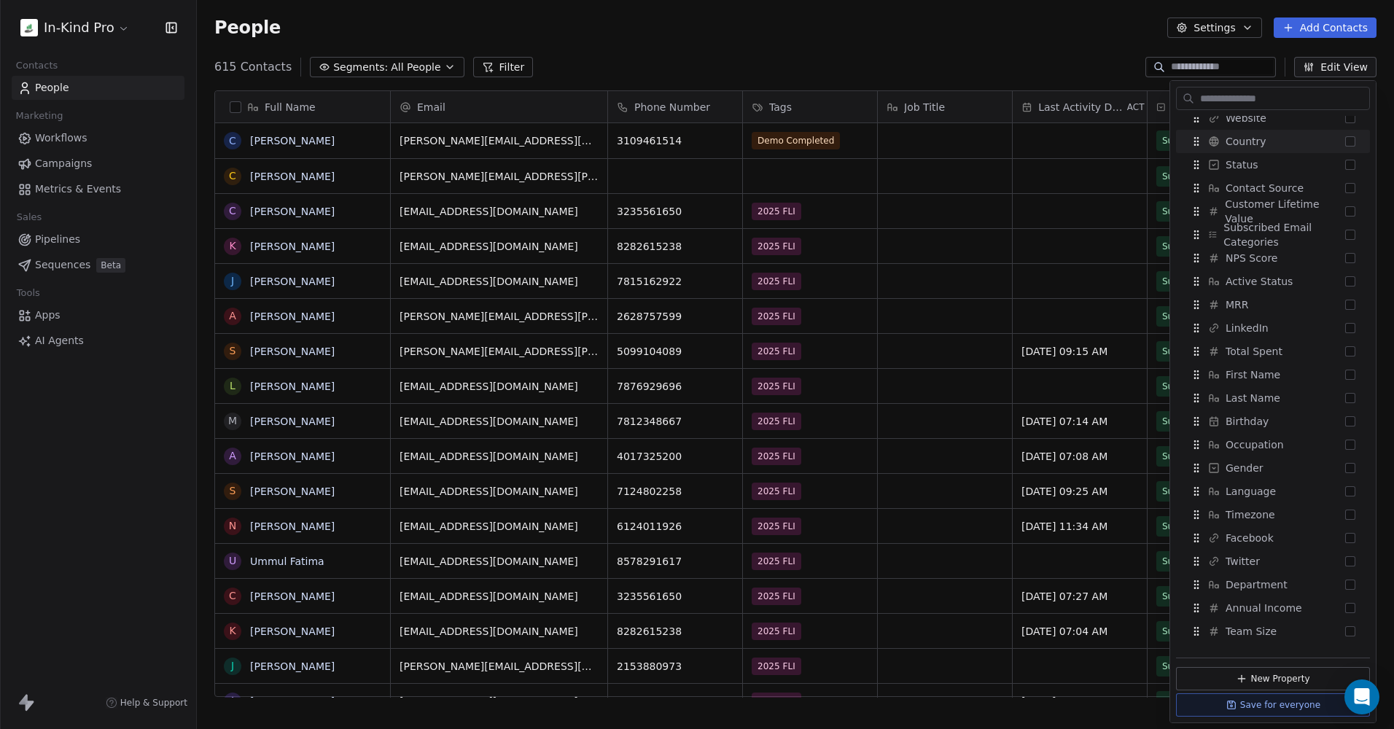
click at [1062, 63] on div "615 Contacts Segments: All People Filter Edit View" at bounding box center [795, 66] width 1197 height 23
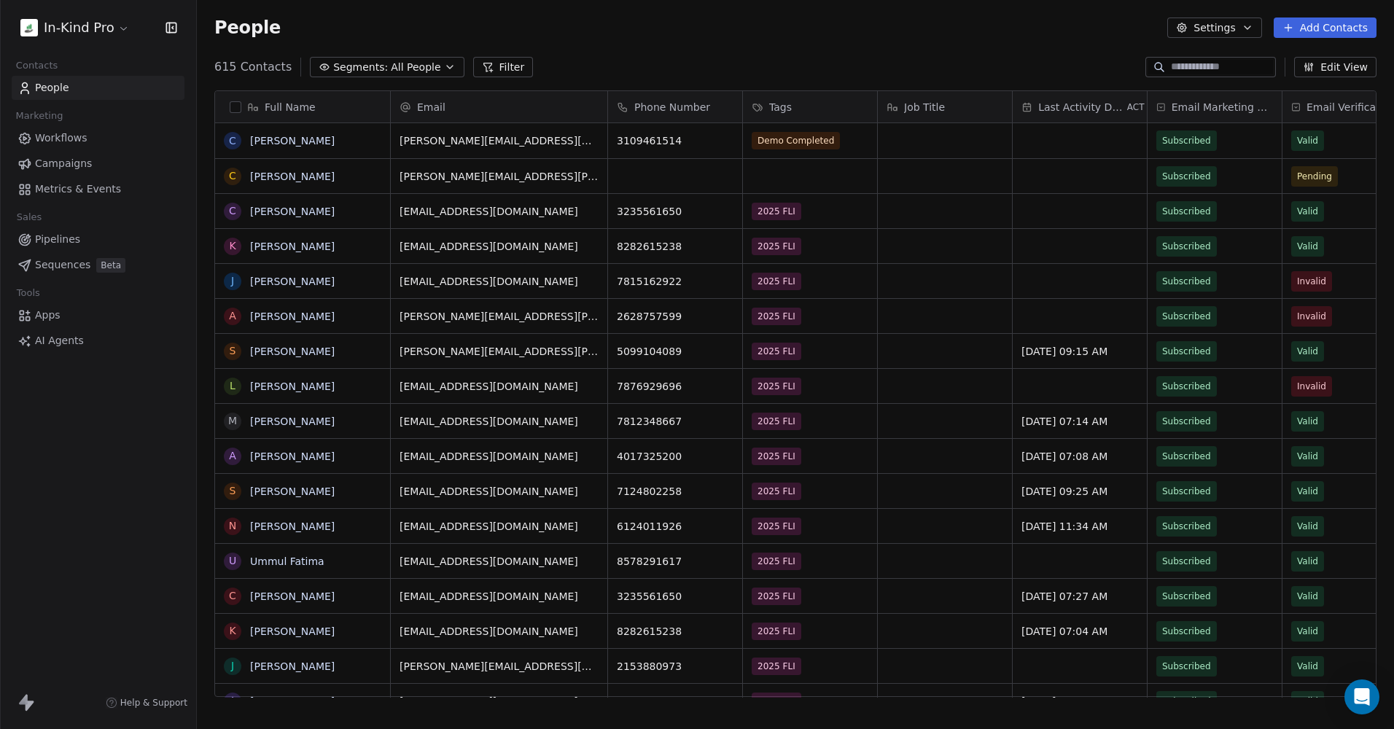
click at [1337, 66] on button "Edit View" at bounding box center [1335, 67] width 82 height 20
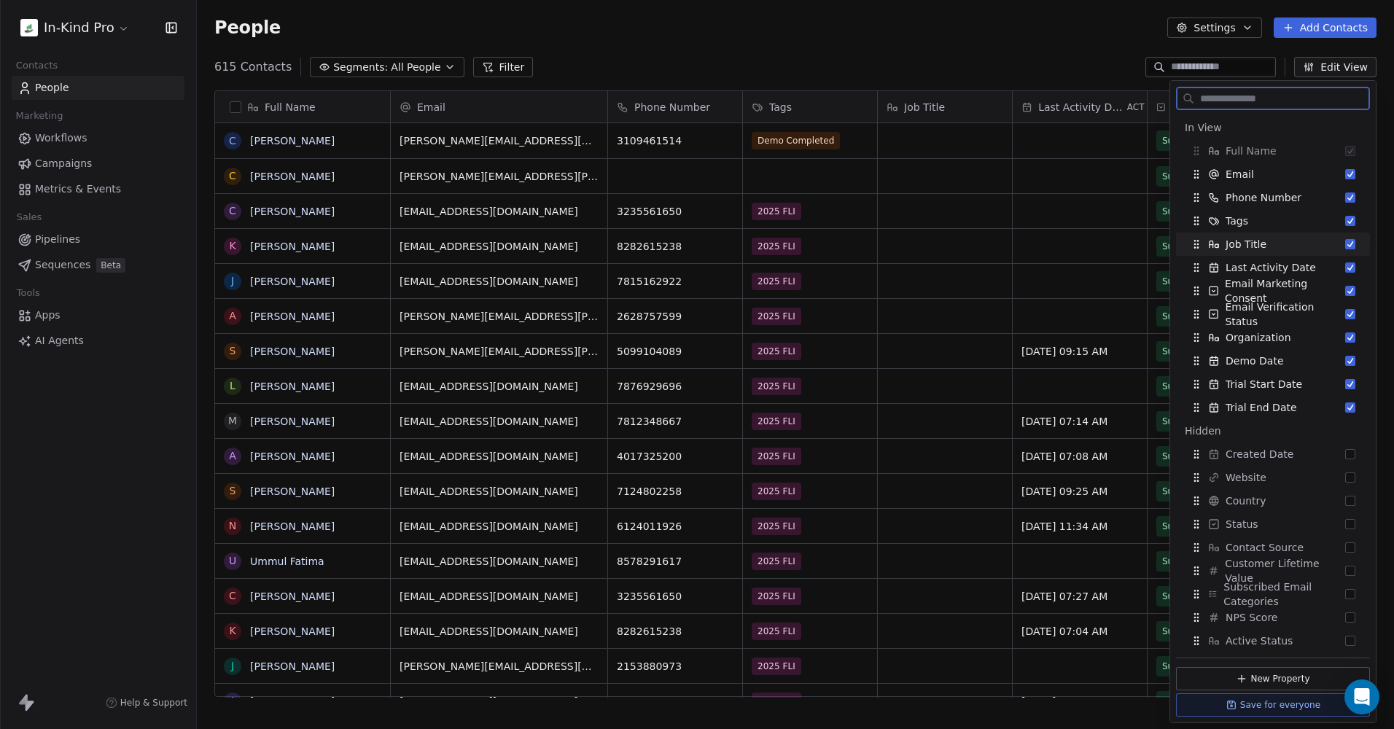
click at [1345, 240] on button "Suggestions" at bounding box center [1350, 244] width 10 height 10
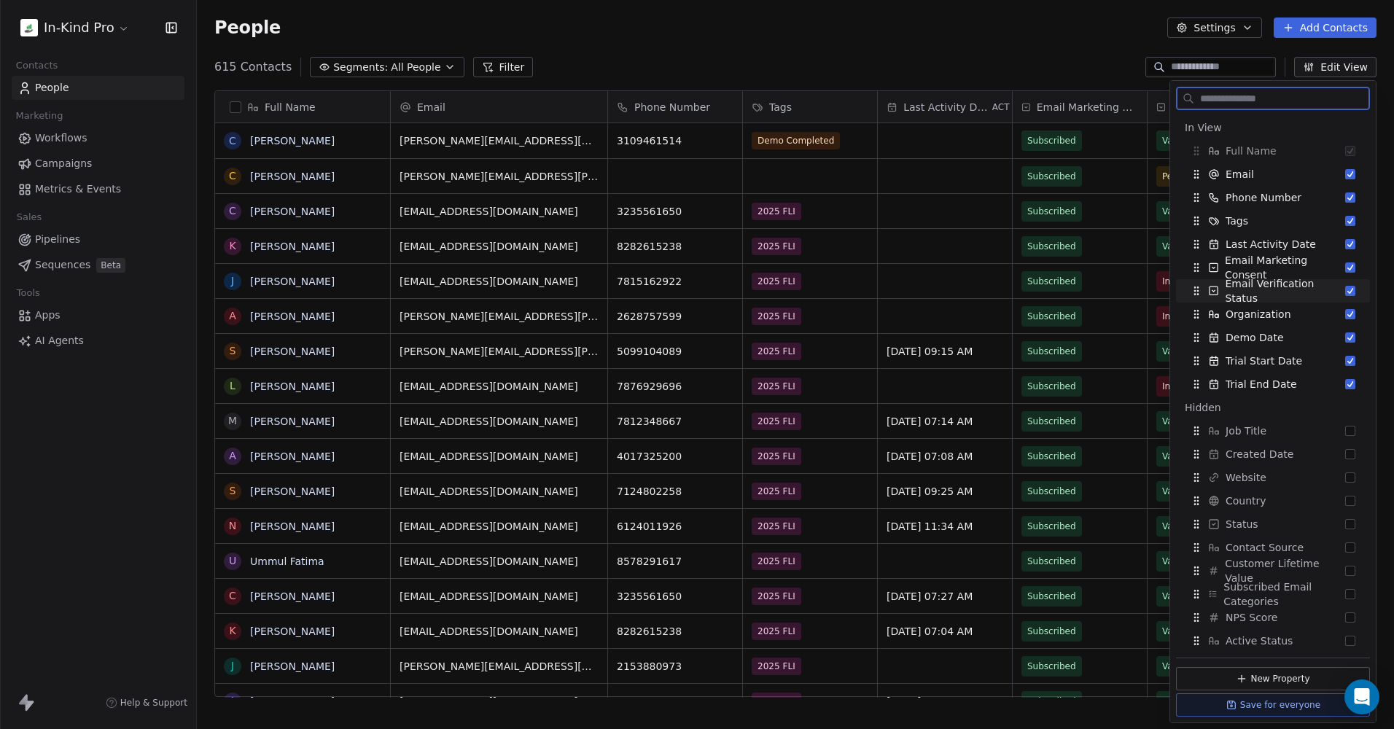
click at [1345, 290] on button "Suggestions" at bounding box center [1350, 291] width 10 height 10
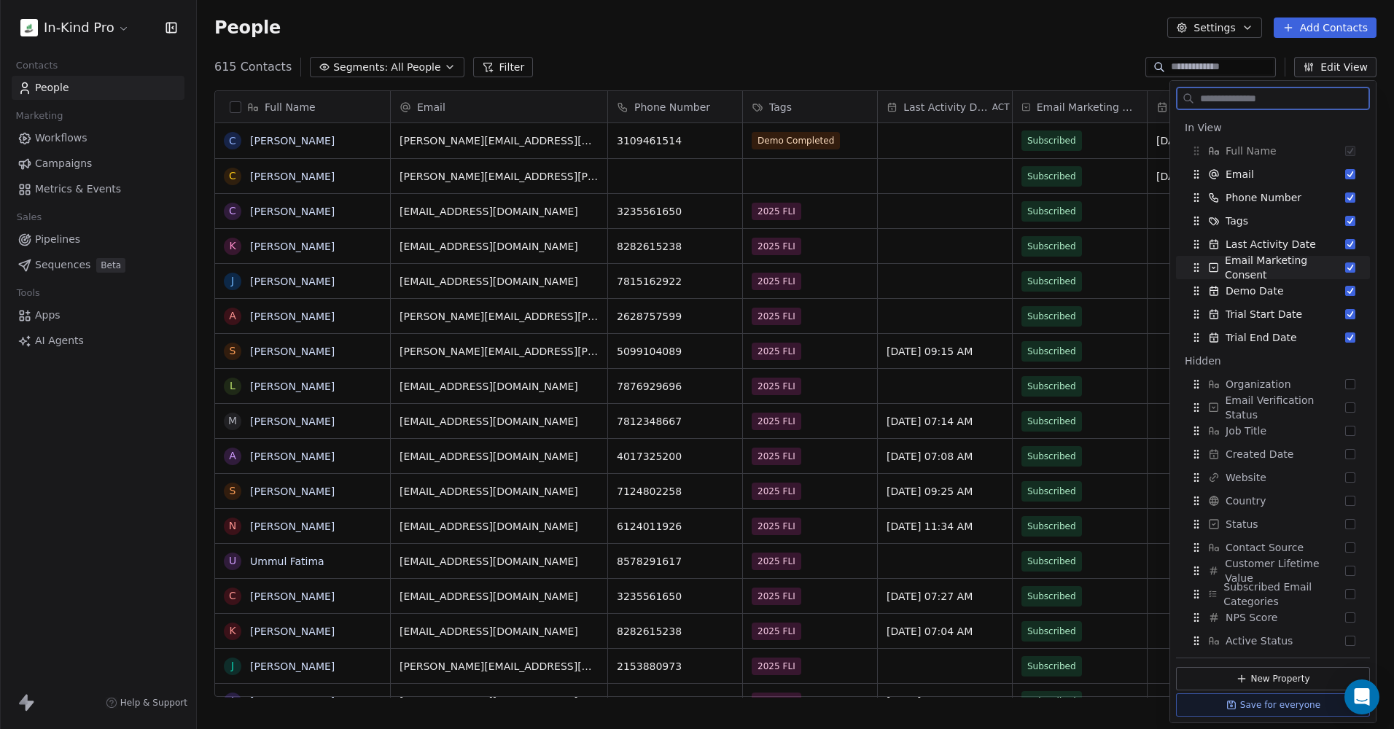
click at [1345, 263] on button "Suggestions" at bounding box center [1350, 268] width 10 height 10
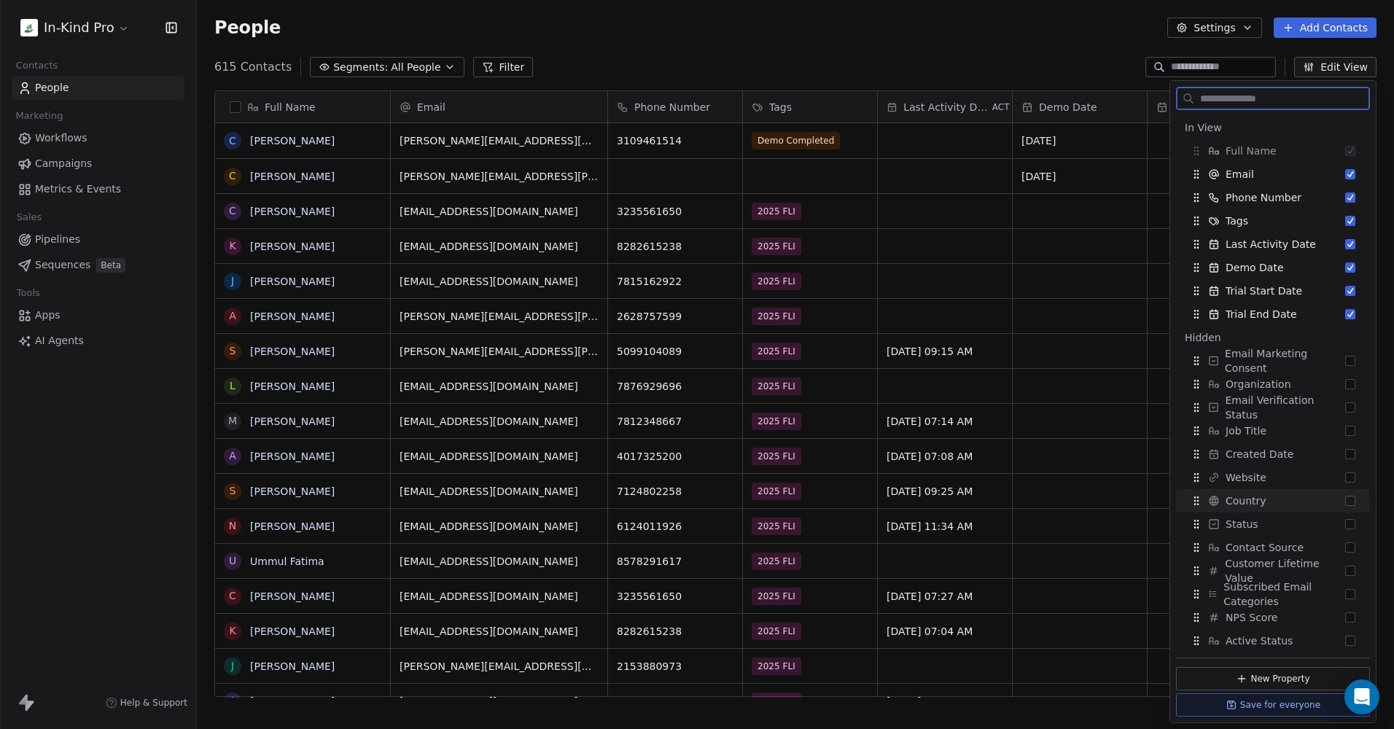
scroll to position [73, 0]
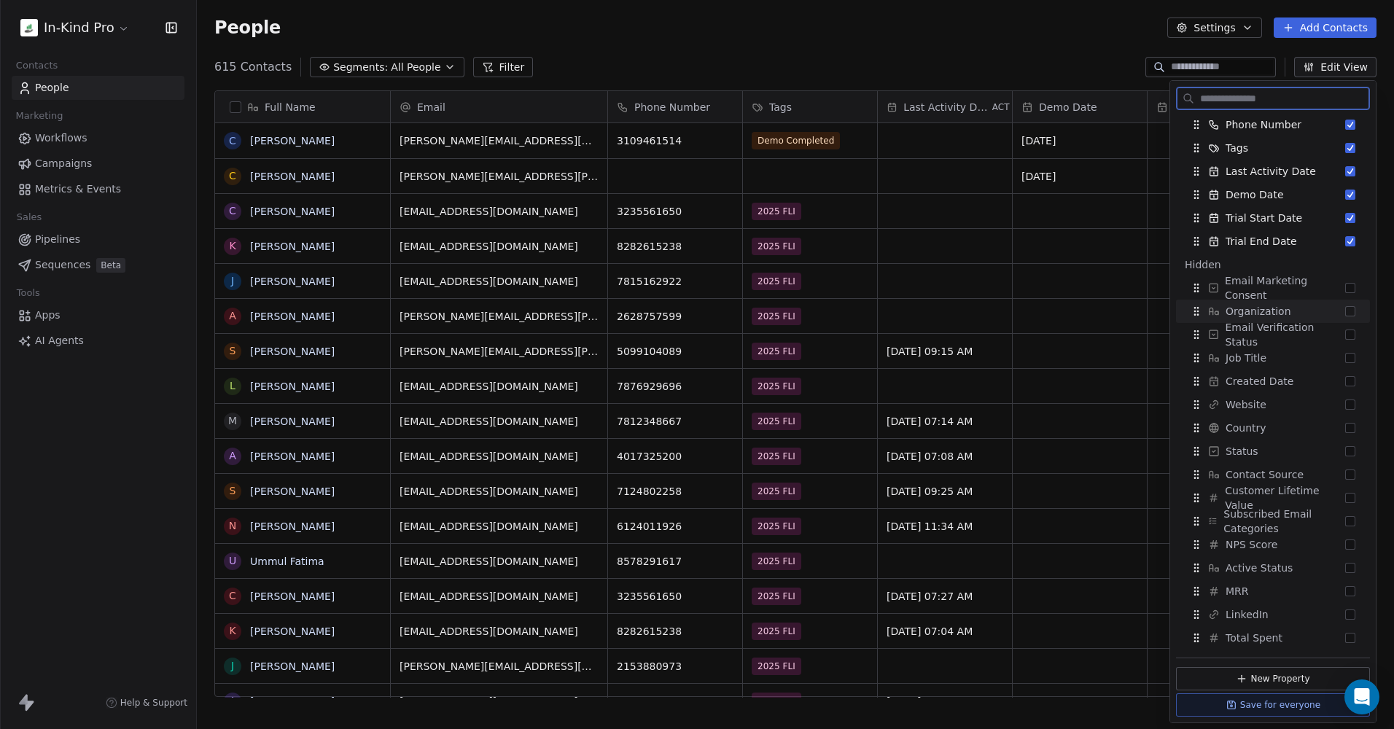
click at [1345, 310] on button "Suggestions" at bounding box center [1350, 311] width 10 height 10
click at [1052, 61] on div "615 Contacts Segments: All People Filter Edit View" at bounding box center [795, 66] width 1197 height 23
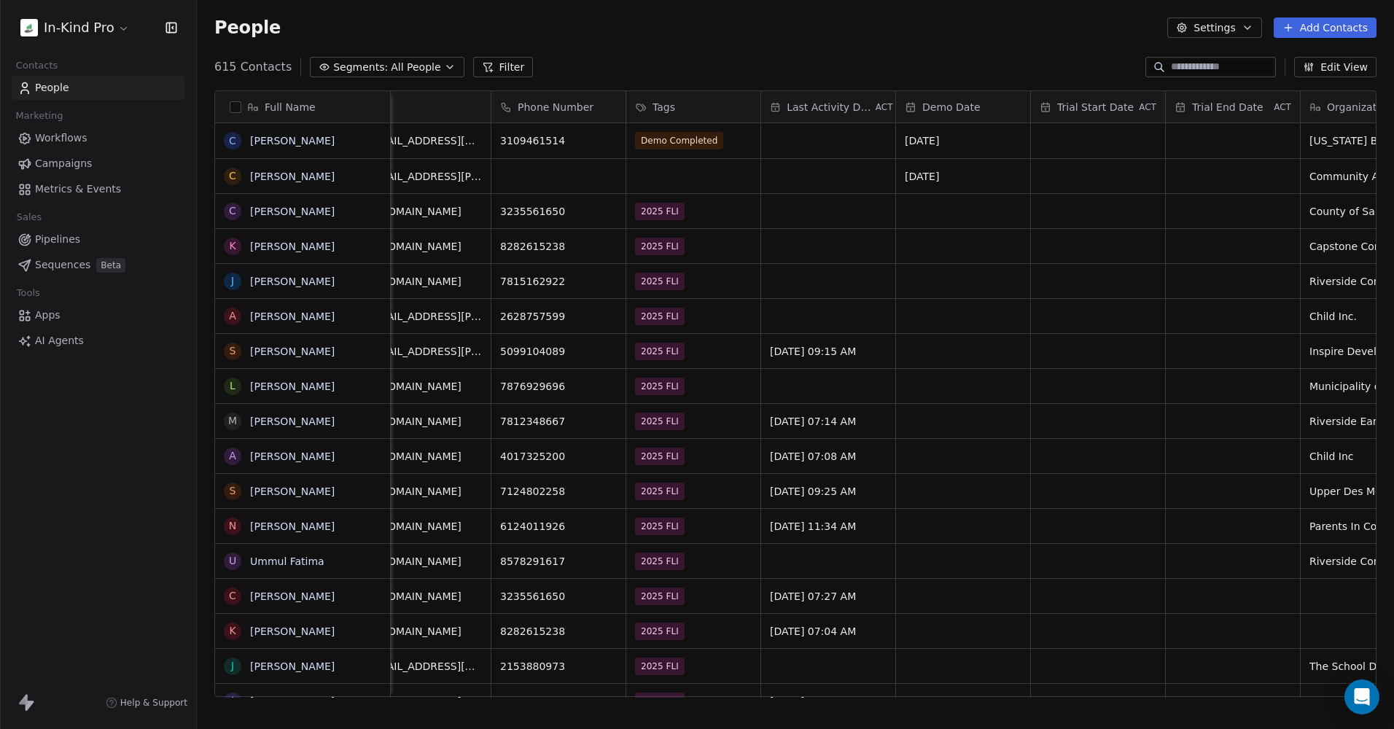
scroll to position [0, 222]
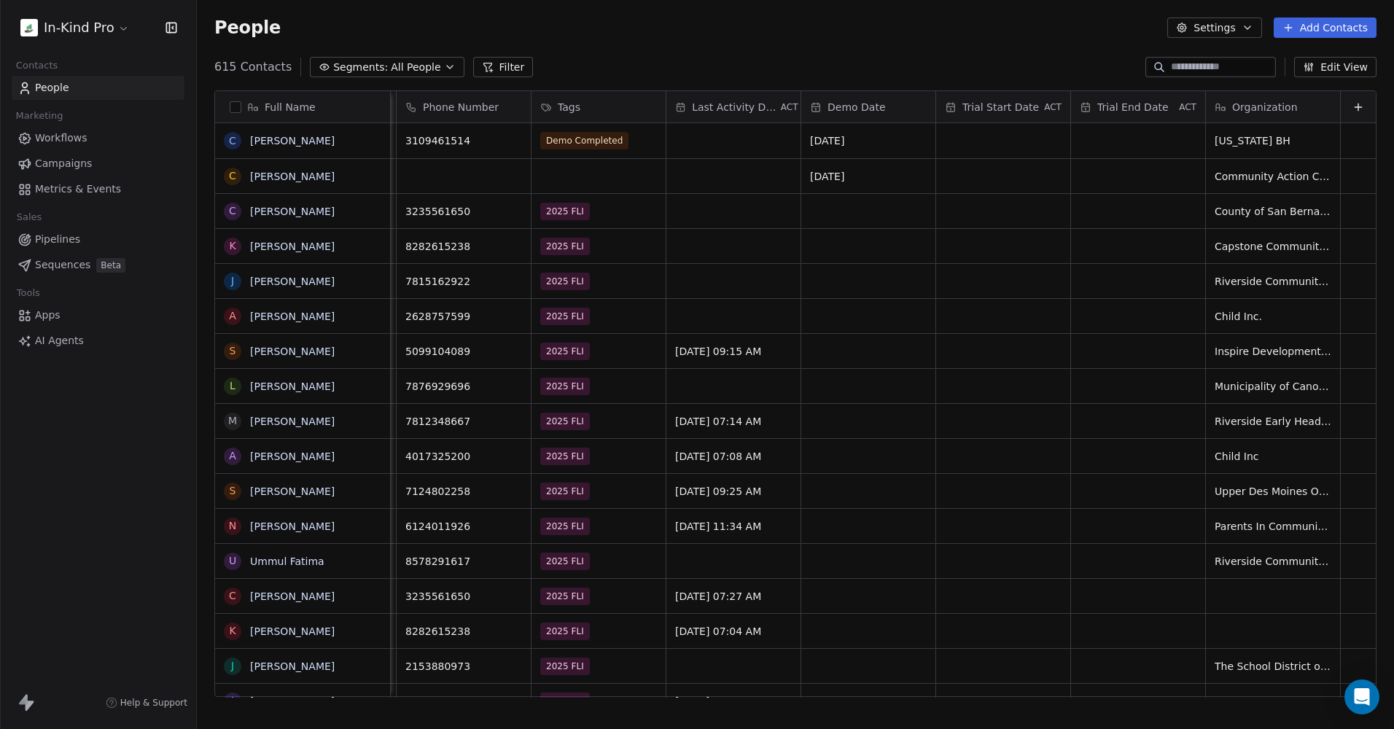
click at [1345, 62] on button "Edit View" at bounding box center [1335, 67] width 82 height 20
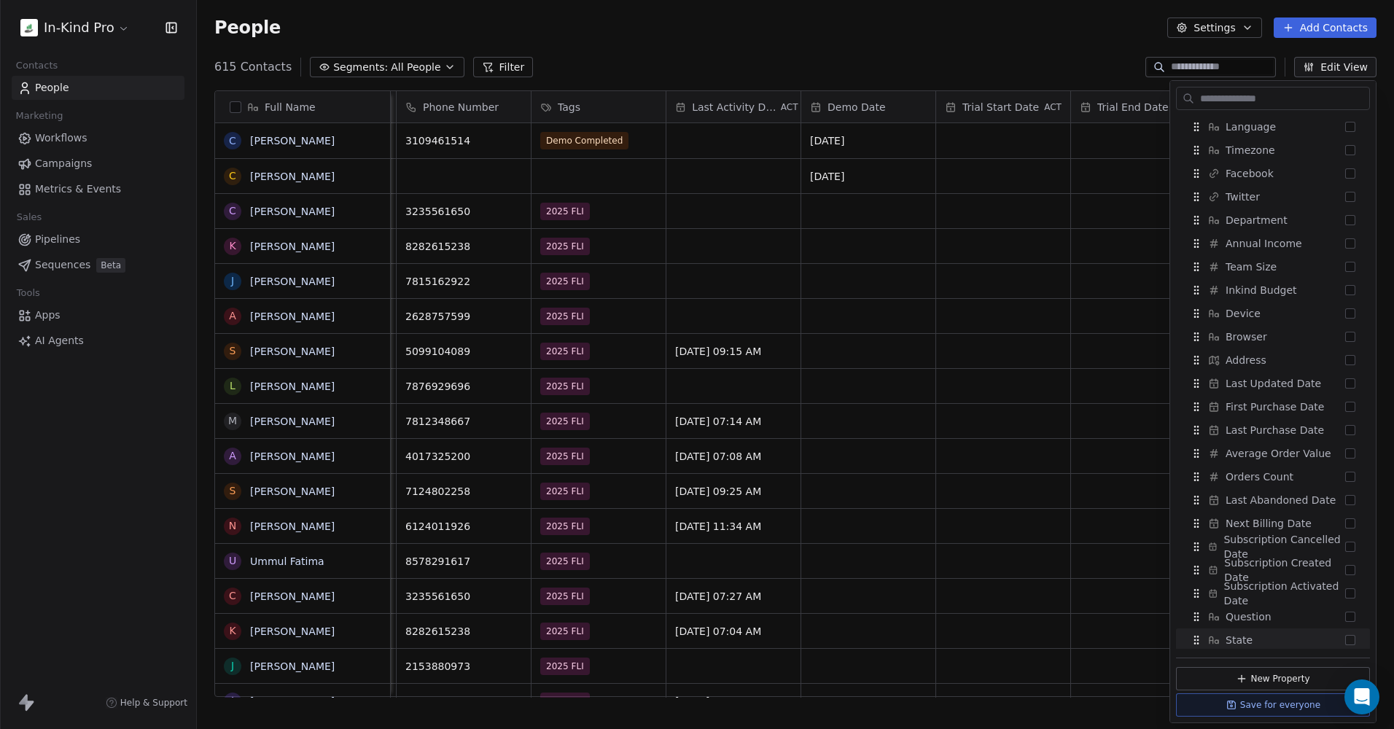
scroll to position [797, 0]
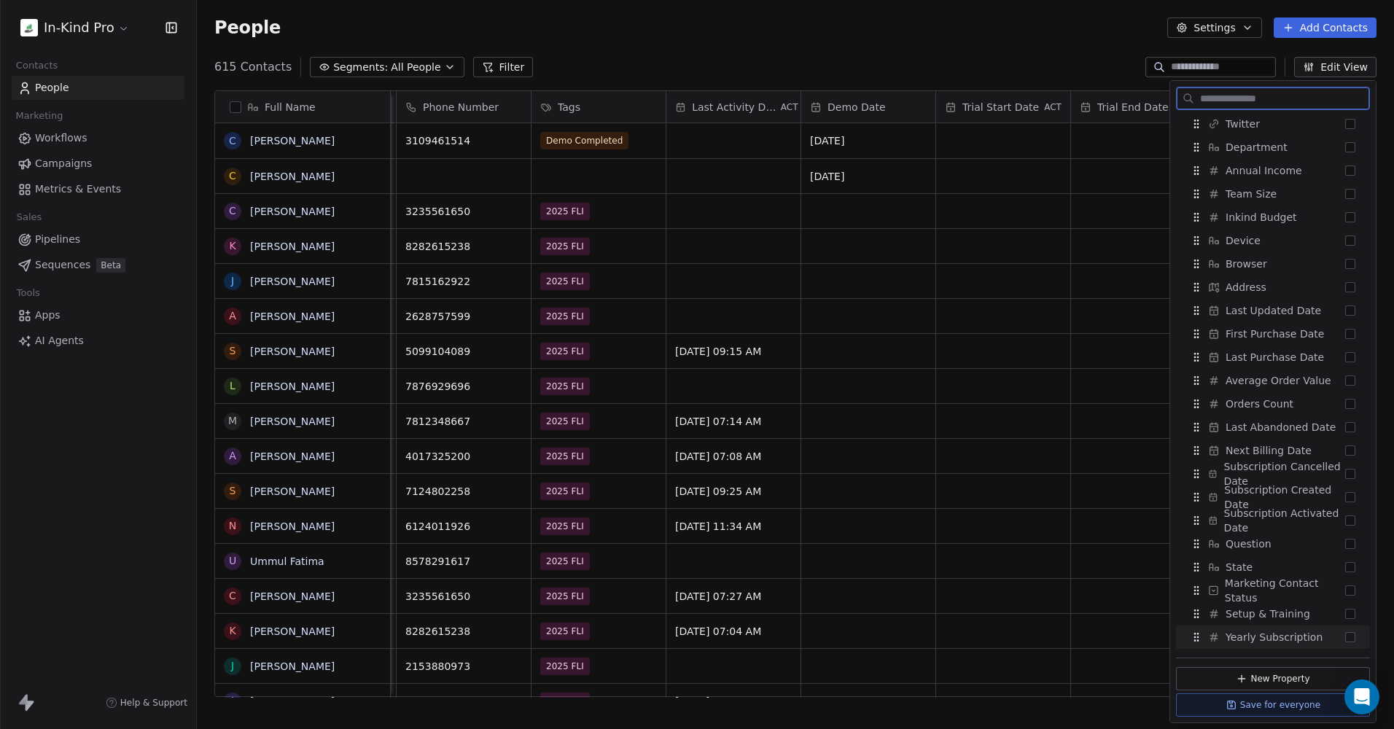
click at [1345, 636] on button "Suggestions" at bounding box center [1350, 637] width 10 height 10
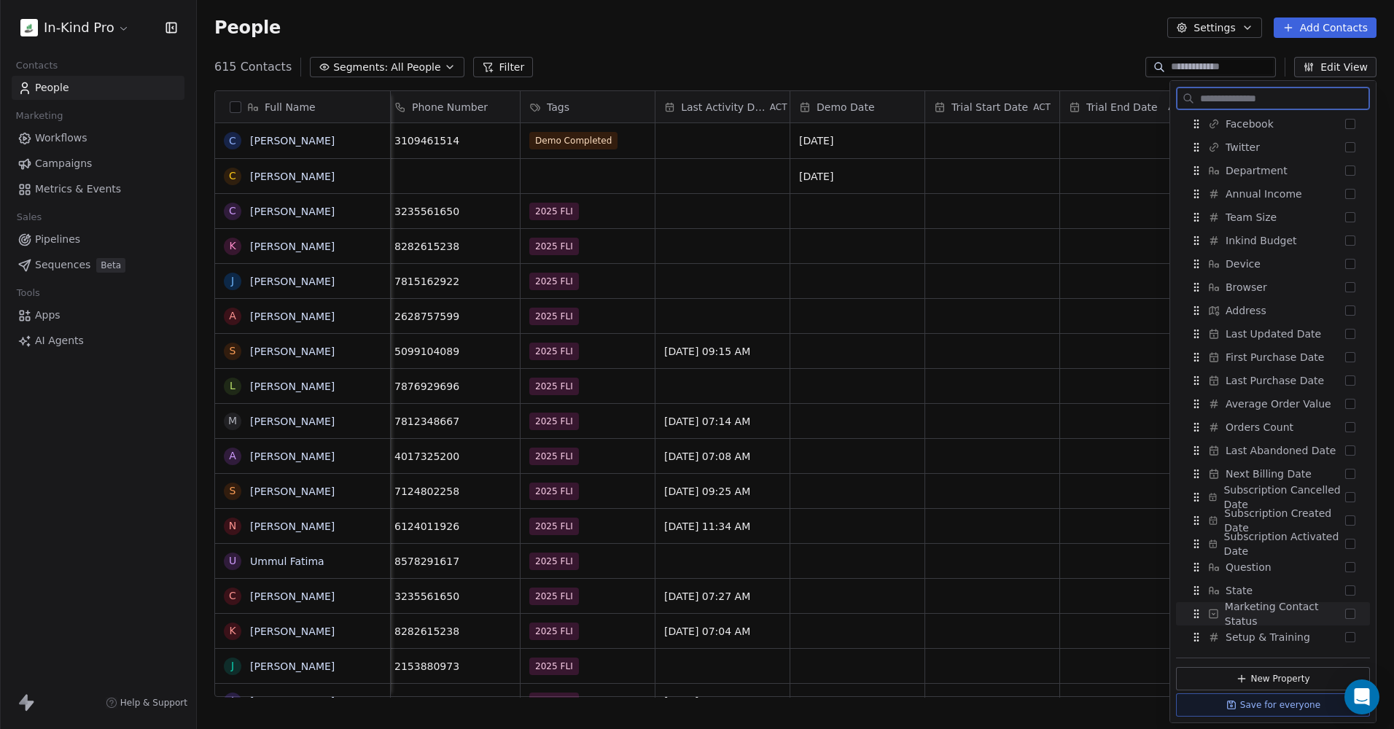
click at [1345, 615] on button "Suggestions" at bounding box center [1350, 614] width 10 height 10
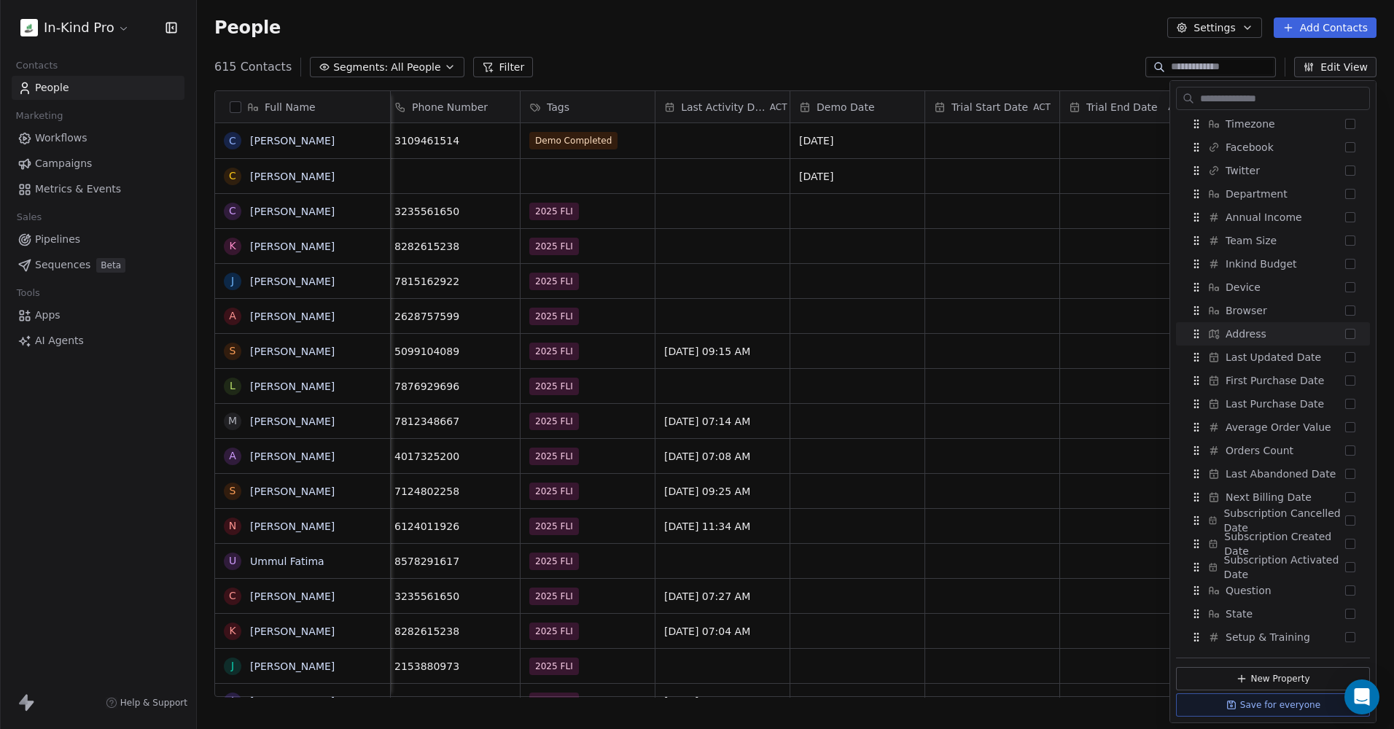
click at [1039, 53] on div "People Settings Add Contacts" at bounding box center [795, 27] width 1197 height 55
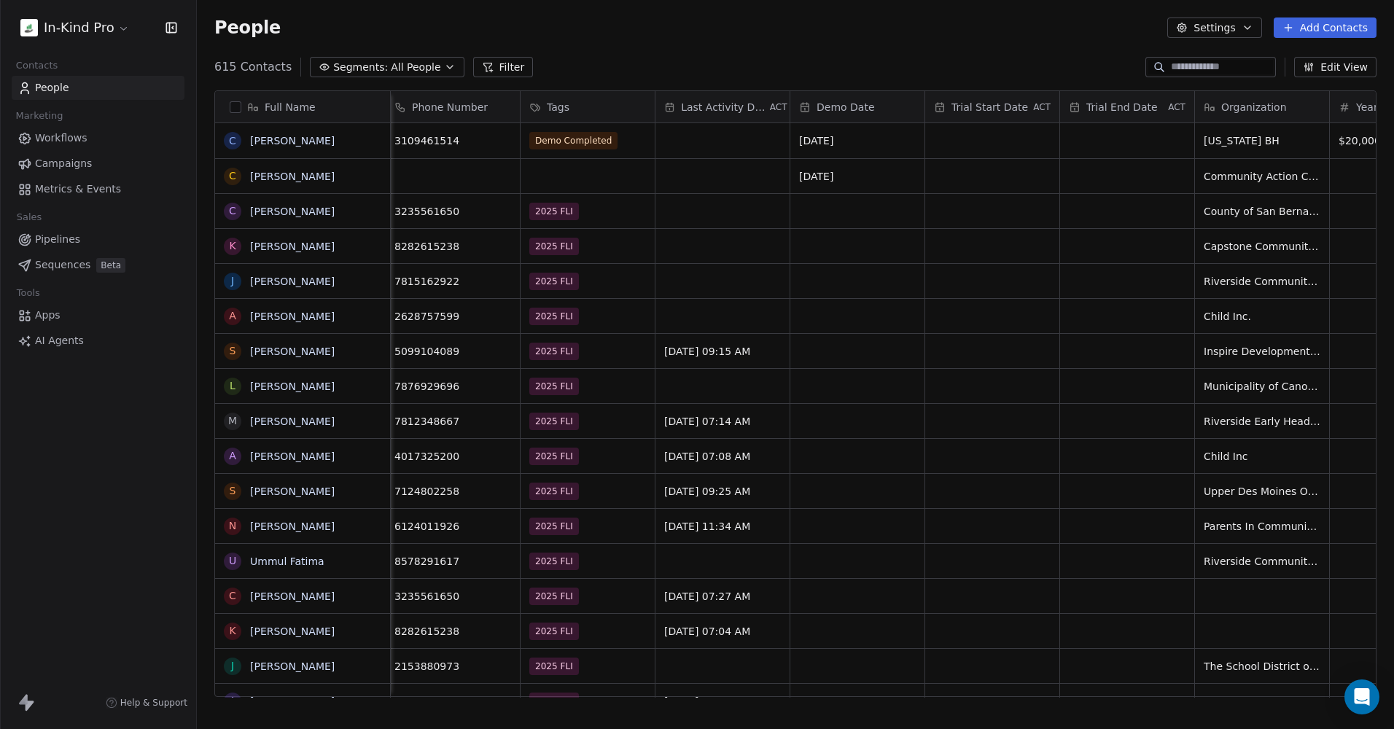
scroll to position [0, 492]
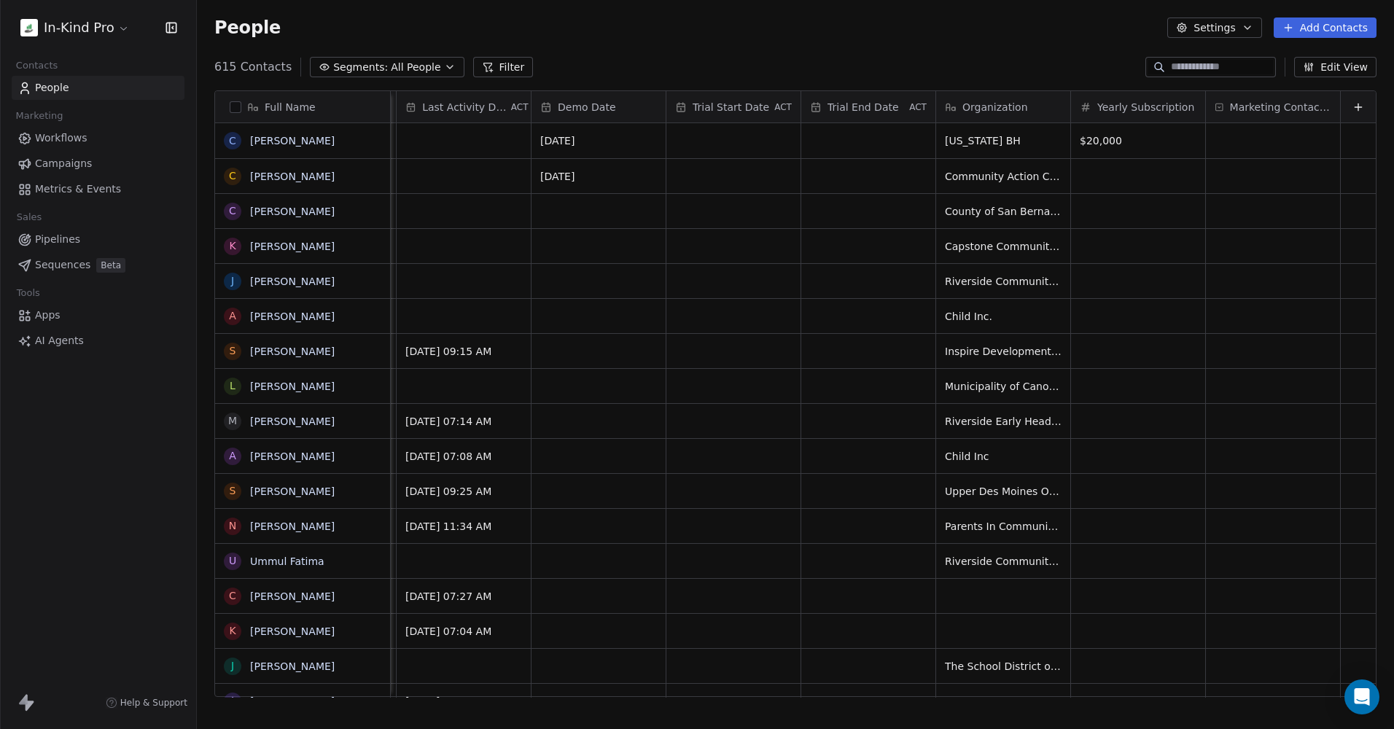
click at [1314, 69] on icon "button" at bounding box center [1309, 67] width 12 height 12
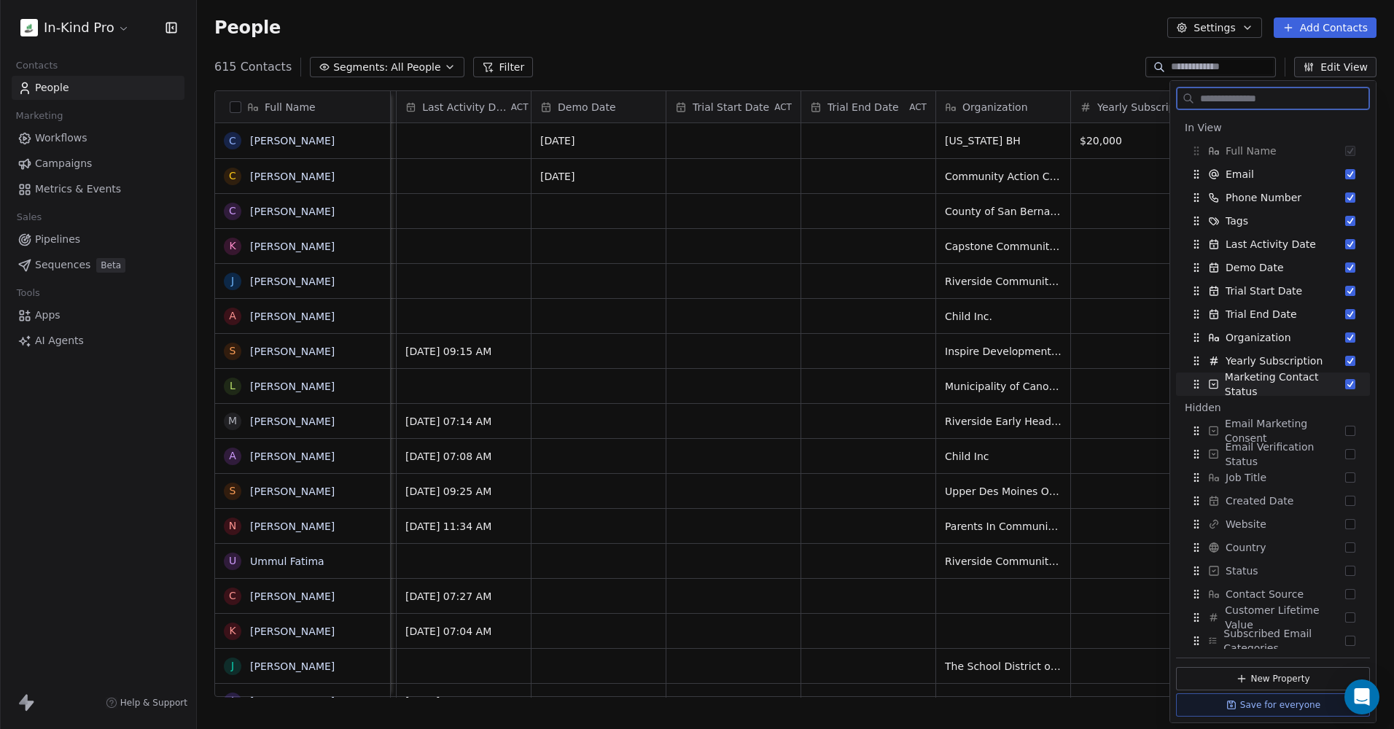
click at [1345, 387] on button "Suggestions" at bounding box center [1350, 384] width 10 height 10
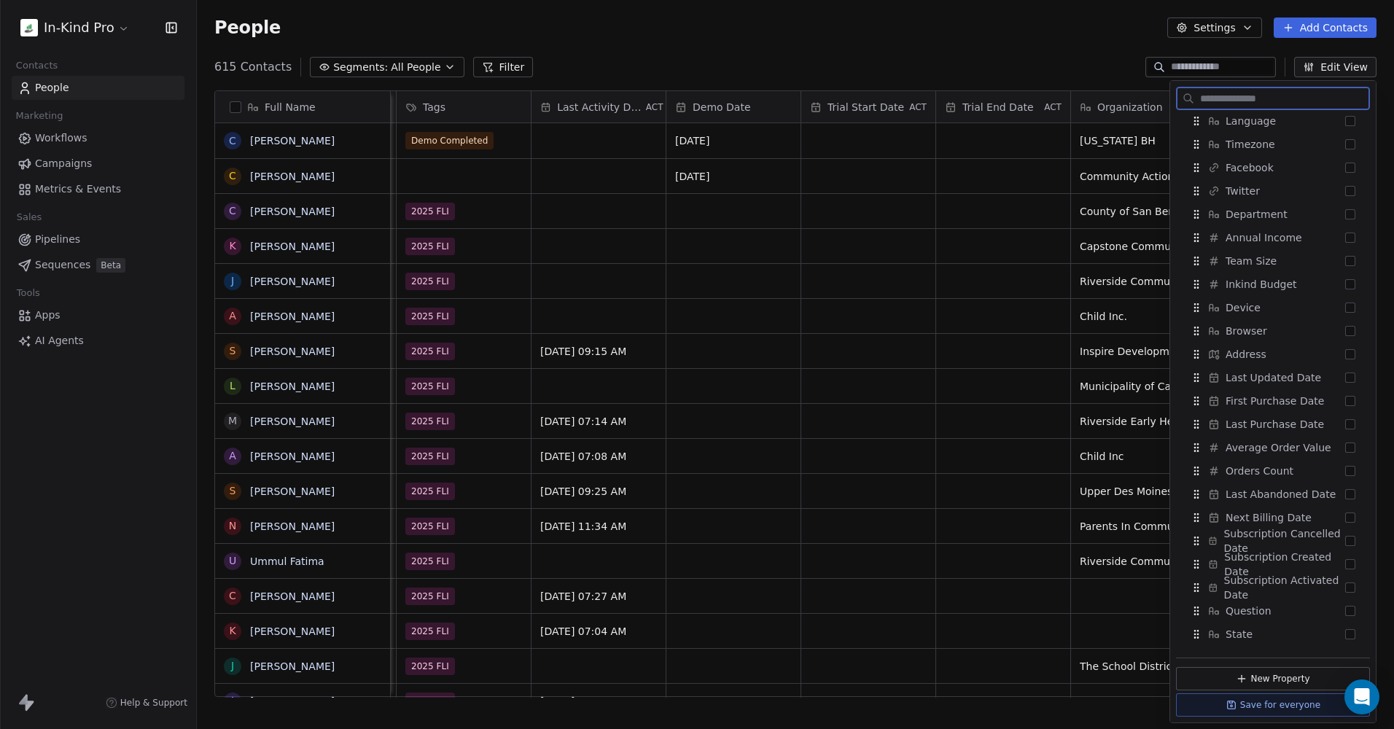
scroll to position [797, 0]
click at [1345, 636] on button "Suggestions" at bounding box center [1350, 637] width 10 height 10
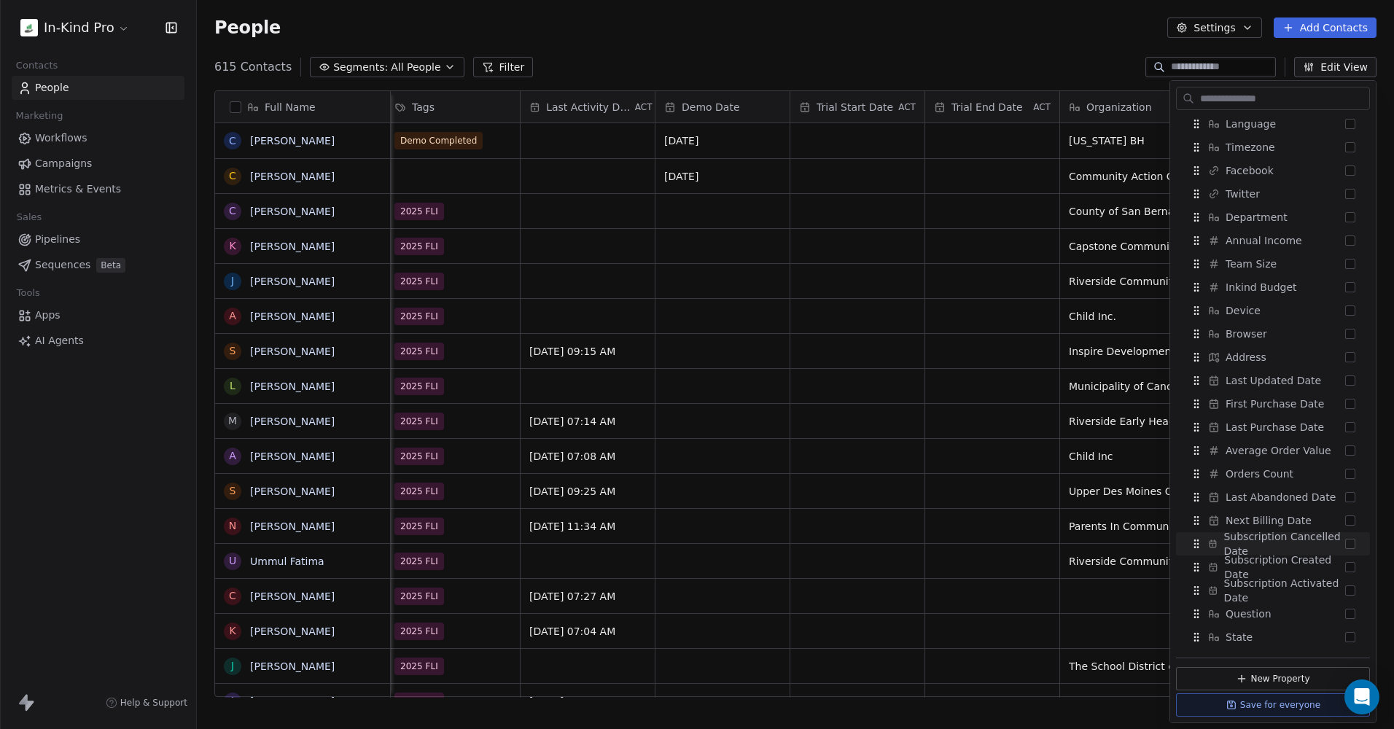
click at [1048, 42] on div "People Settings Add Contacts" at bounding box center [795, 27] width 1197 height 55
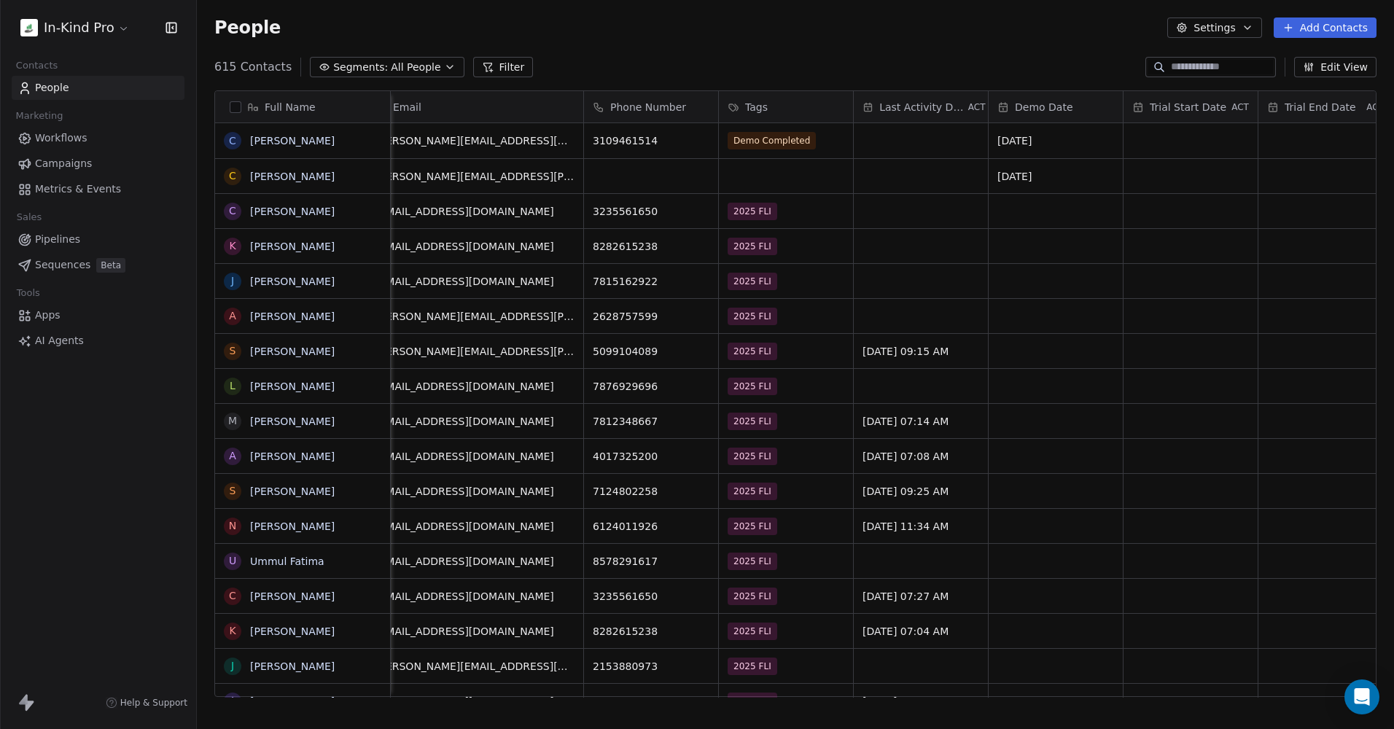
scroll to position [0, 0]
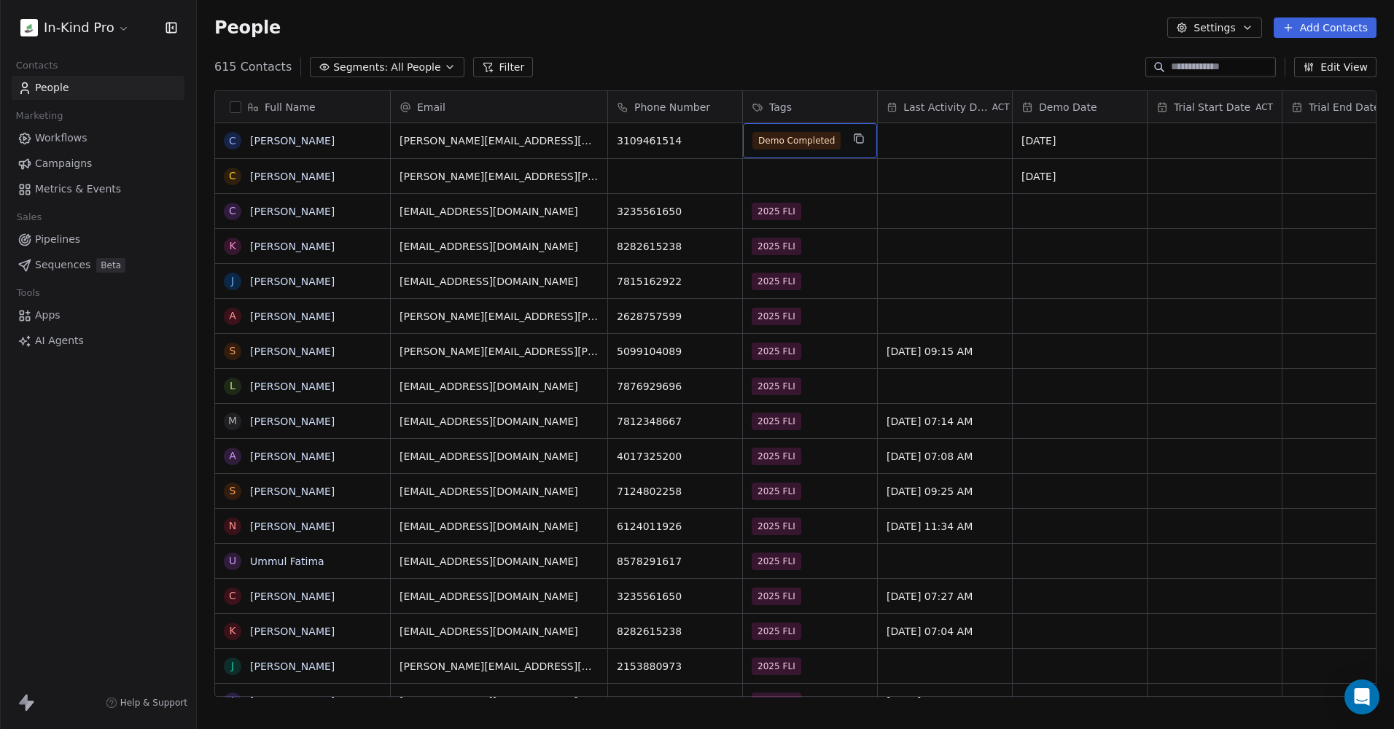
click at [847, 141] on div "Demo Completed" at bounding box center [810, 140] width 134 height 35
click at [817, 141] on span "Demo Completed" at bounding box center [797, 141] width 88 height 18
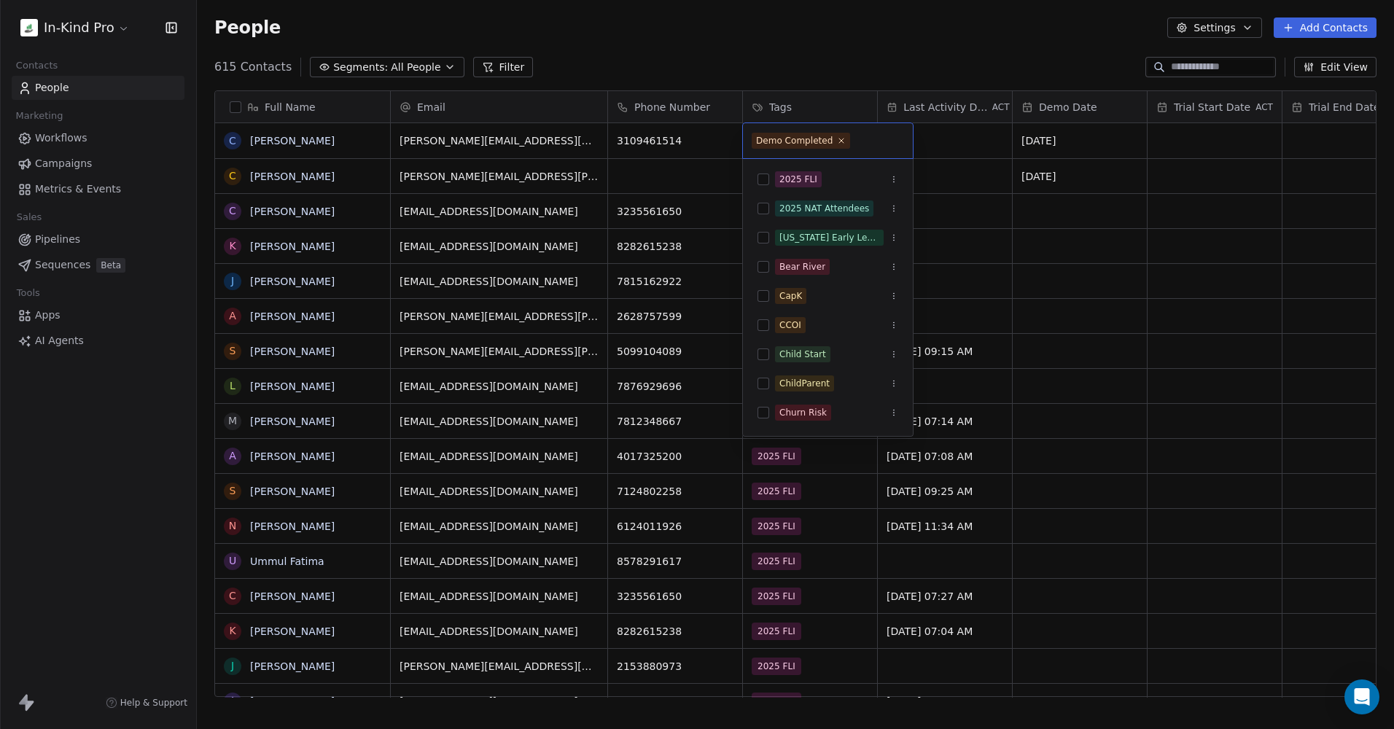
click at [832, 140] on span "Demo Completed" at bounding box center [801, 141] width 98 height 16
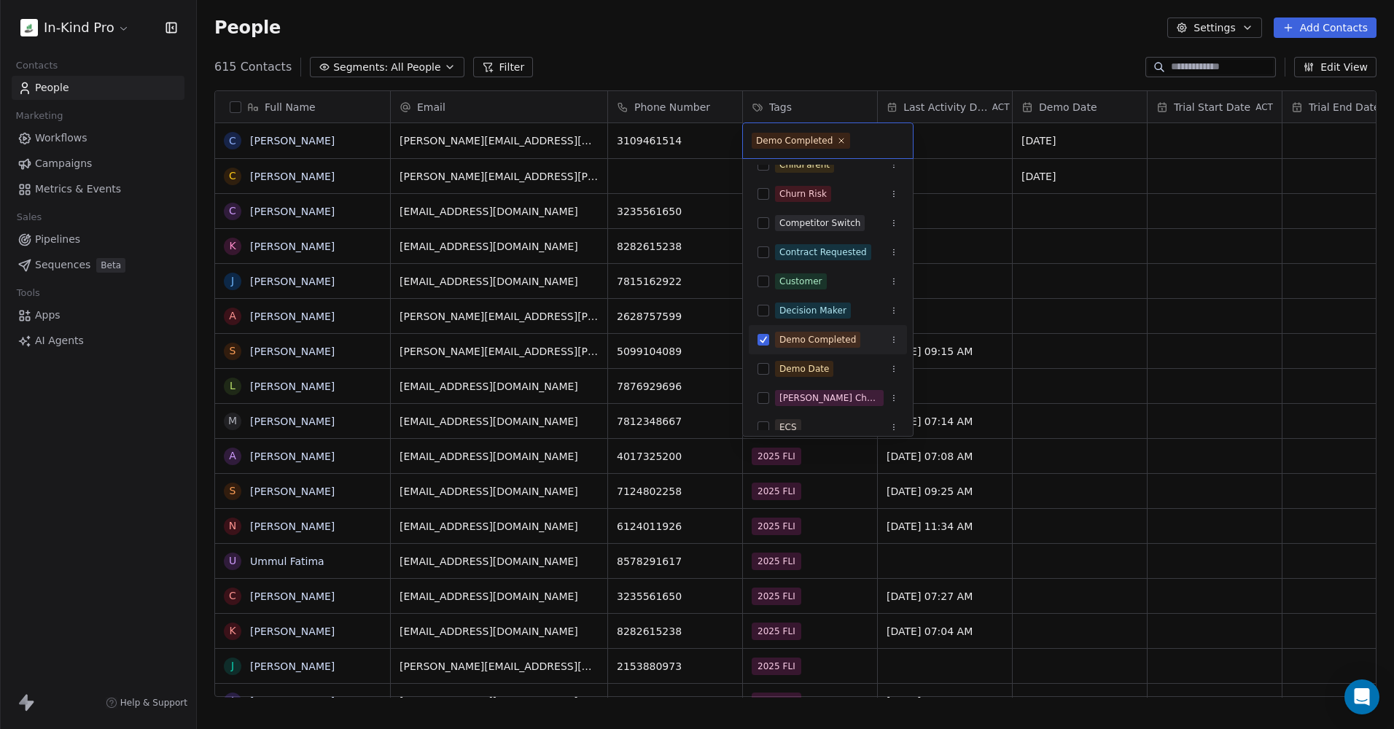
click at [763, 337] on button "Suggestions" at bounding box center [764, 340] width 12 height 12
click at [836, 55] on html "In-Kind Pro Contacts People Marketing Workflows Campaigns Metrics & Events Sale…" at bounding box center [697, 364] width 1394 height 729
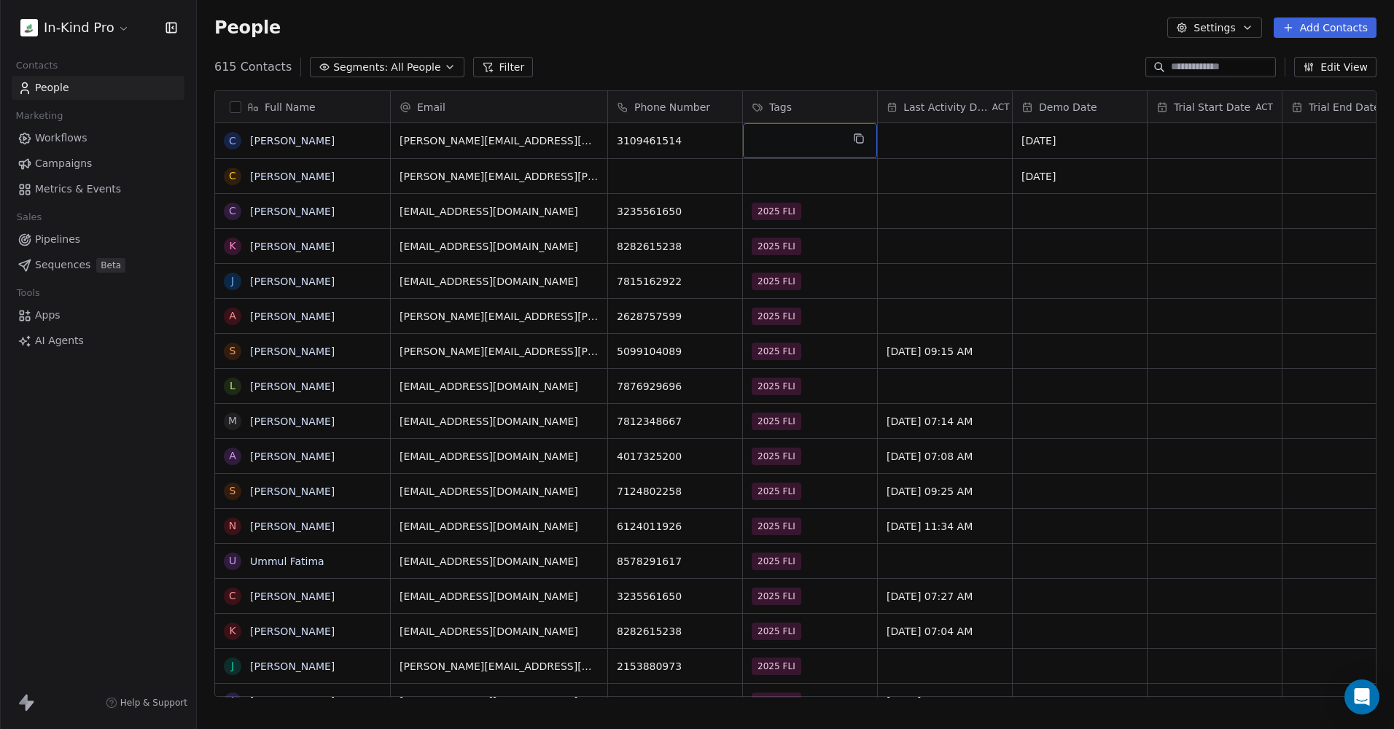
click at [796, 135] on div "grid" at bounding box center [810, 140] width 134 height 35
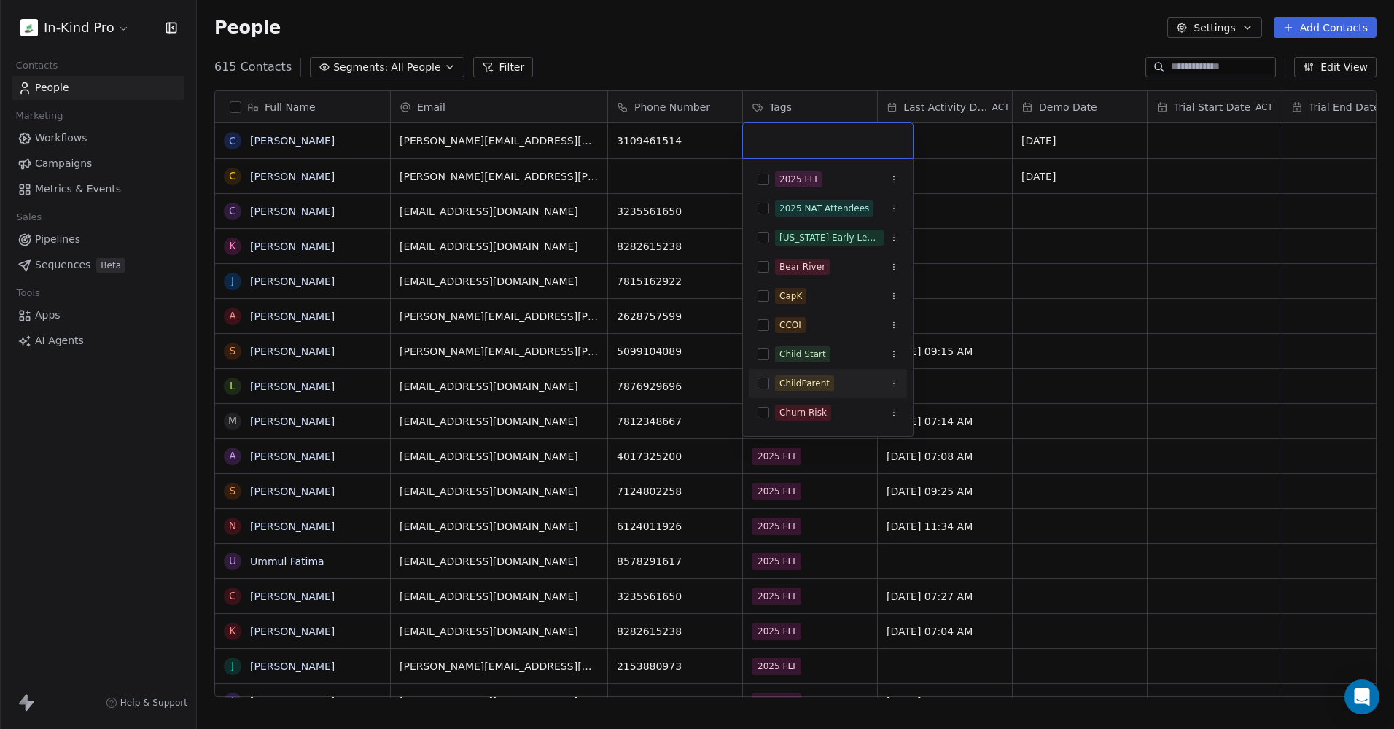
scroll to position [365, 0]
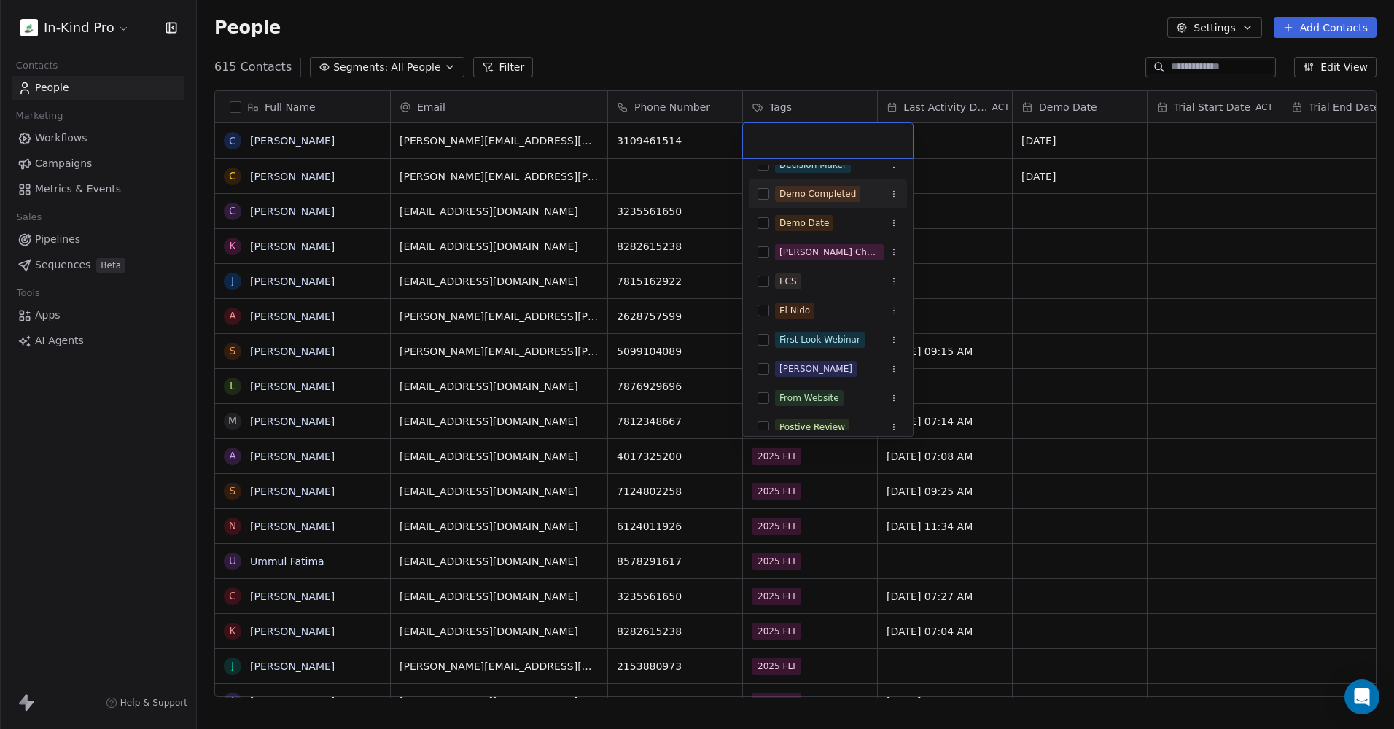
click at [763, 194] on button "Suggestions" at bounding box center [764, 194] width 12 height 12
click at [765, 42] on html "In-Kind Pro Contacts People Marketing Workflows Campaigns Metrics & Events Sale…" at bounding box center [697, 364] width 1394 height 729
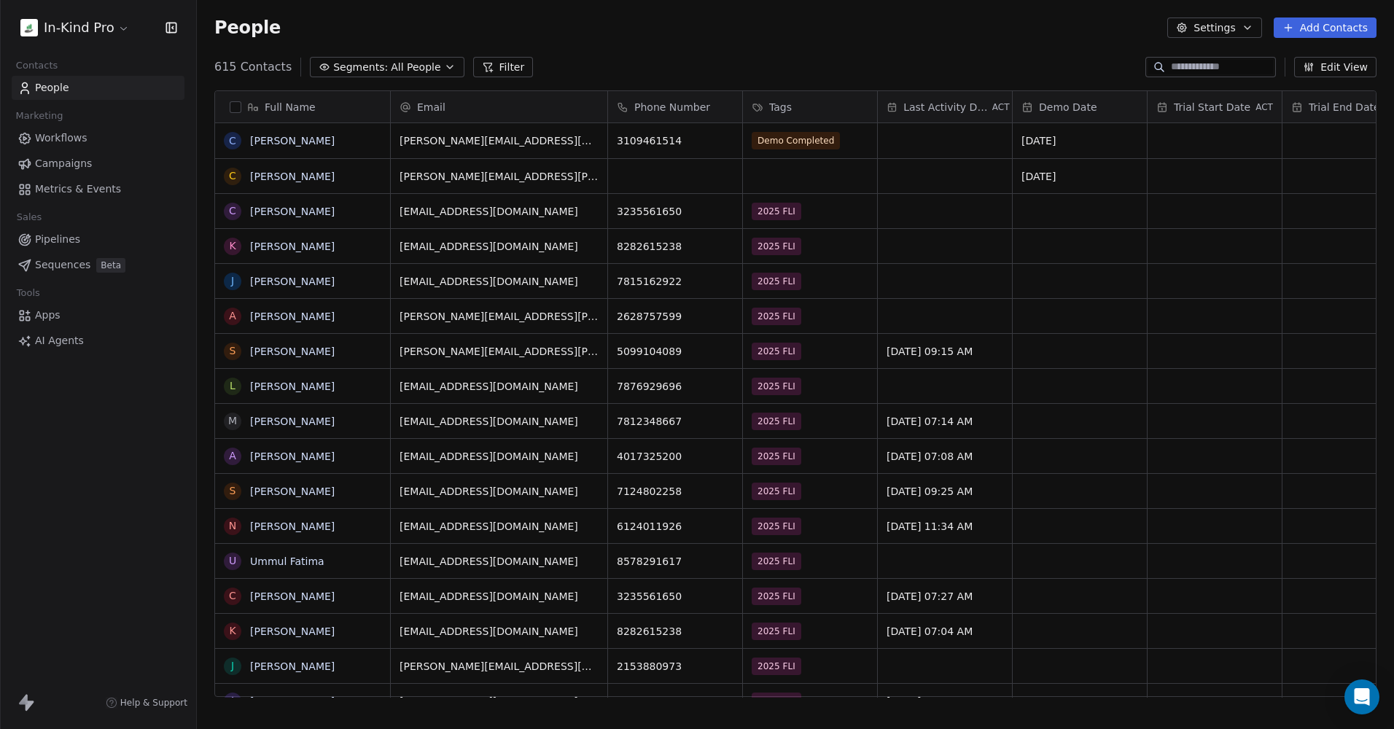
click at [75, 136] on span "Workflows" at bounding box center [61, 138] width 53 height 15
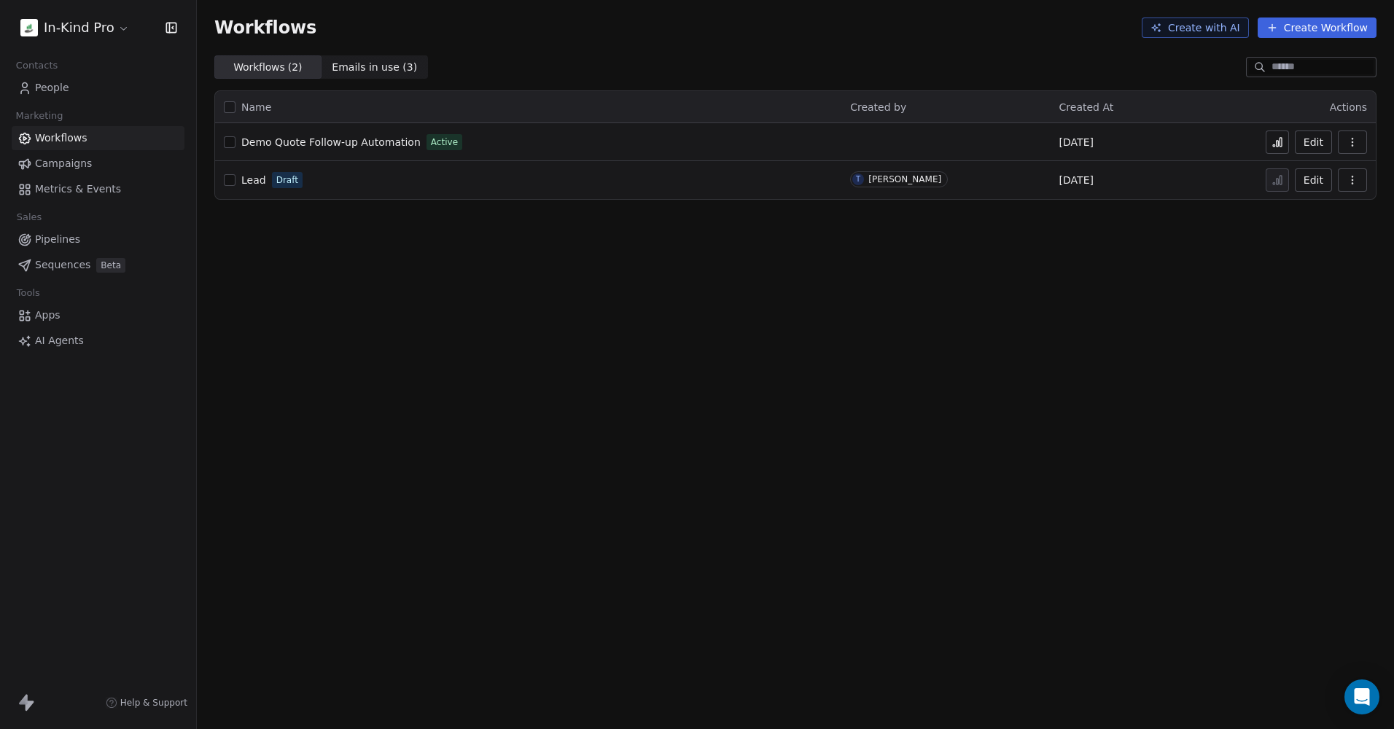
click at [1280, 141] on icon at bounding box center [1278, 142] width 12 height 12
click at [604, 142] on div "Demo Quote Follow-up Automation Active" at bounding box center [528, 142] width 609 height 20
click at [367, 142] on span "Demo Quote Follow-up Automation" at bounding box center [330, 142] width 179 height 12
click at [373, 67] on span "Emails in use ( 3 )" at bounding box center [374, 67] width 85 height 15
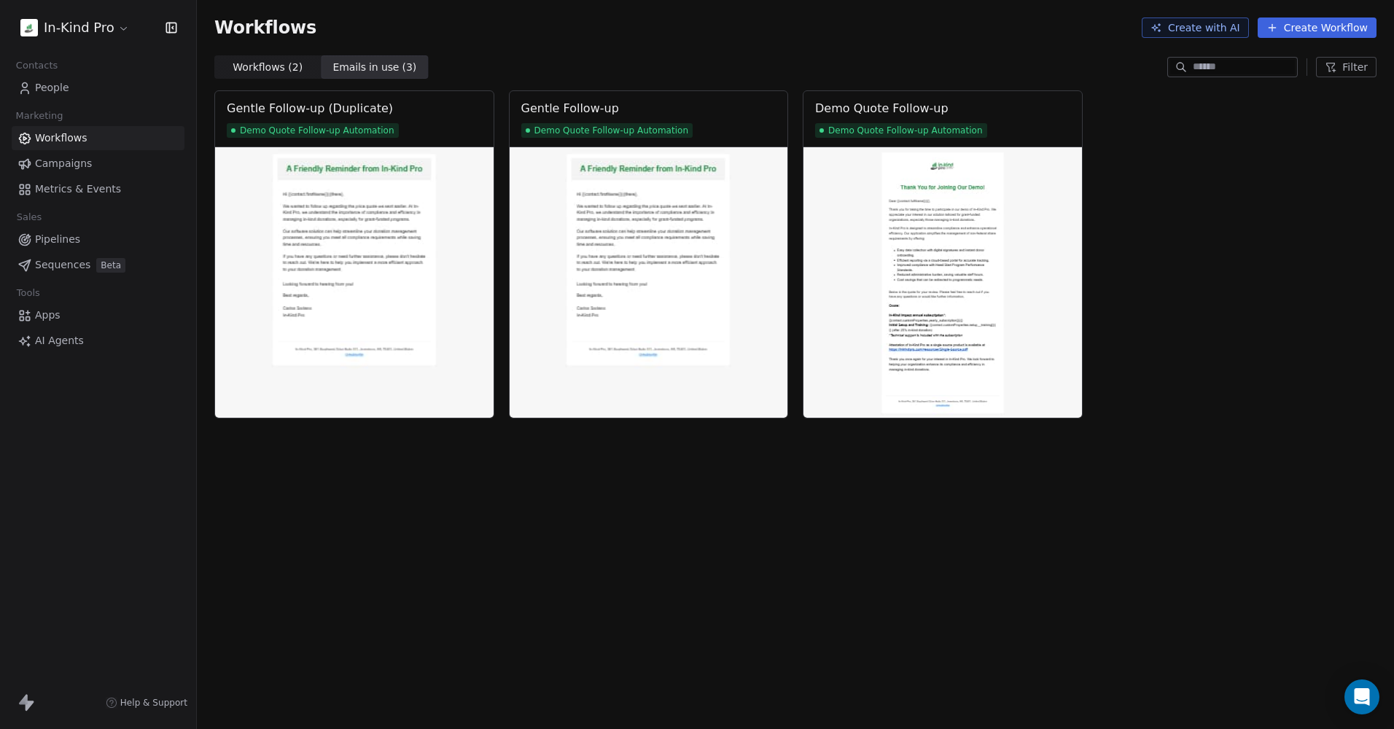
click at [262, 55] on div "Workflows Create with AI Create Workflow" at bounding box center [795, 27] width 1197 height 55
click at [265, 62] on span "Workflows ( 2 )" at bounding box center [268, 67] width 70 height 15
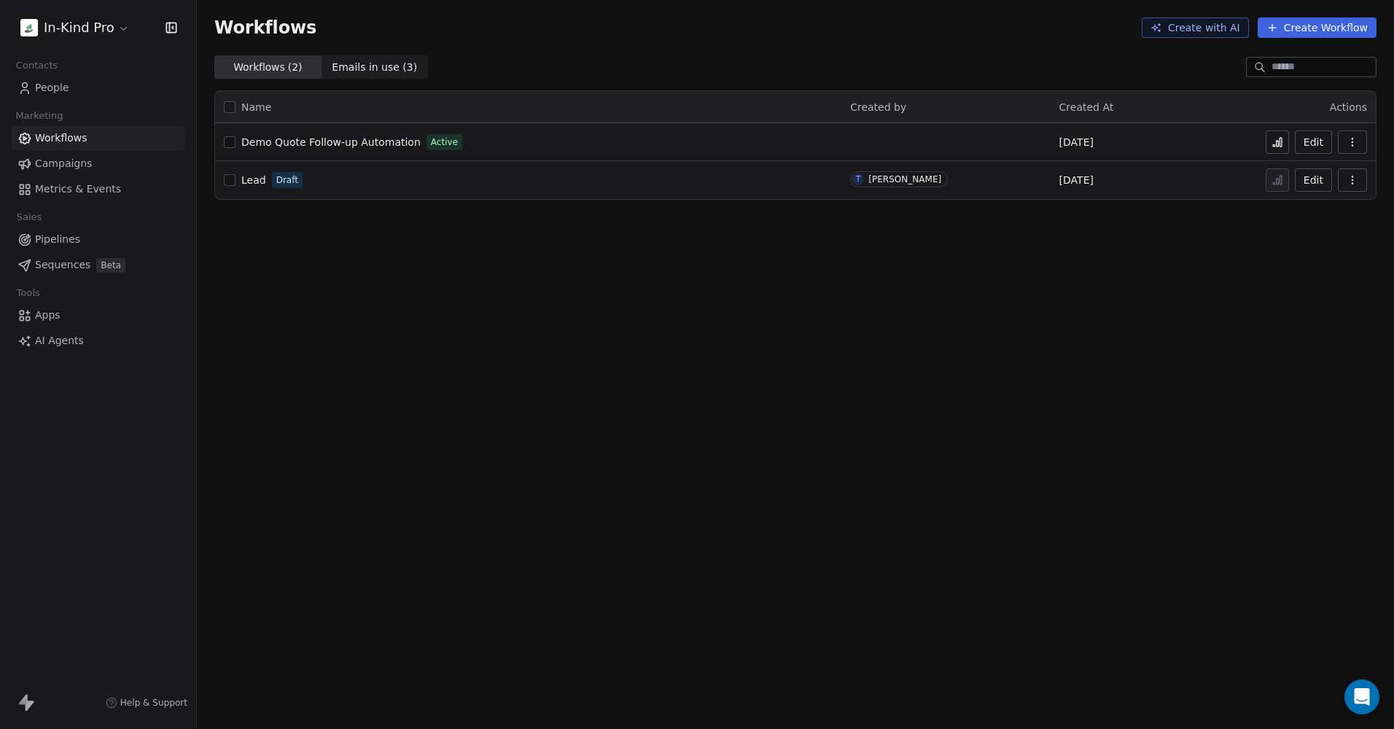
click at [801, 136] on div "Demo Quote Follow-up Automation Active" at bounding box center [528, 142] width 609 height 20
click at [384, 141] on span "Demo Quote Follow-up Automation" at bounding box center [330, 142] width 179 height 12
click at [1280, 141] on icon at bounding box center [1278, 142] width 12 height 12
click at [348, 141] on span "Demo Quote Follow-up Automation" at bounding box center [330, 142] width 179 height 12
click at [58, 88] on span "People" at bounding box center [52, 87] width 34 height 15
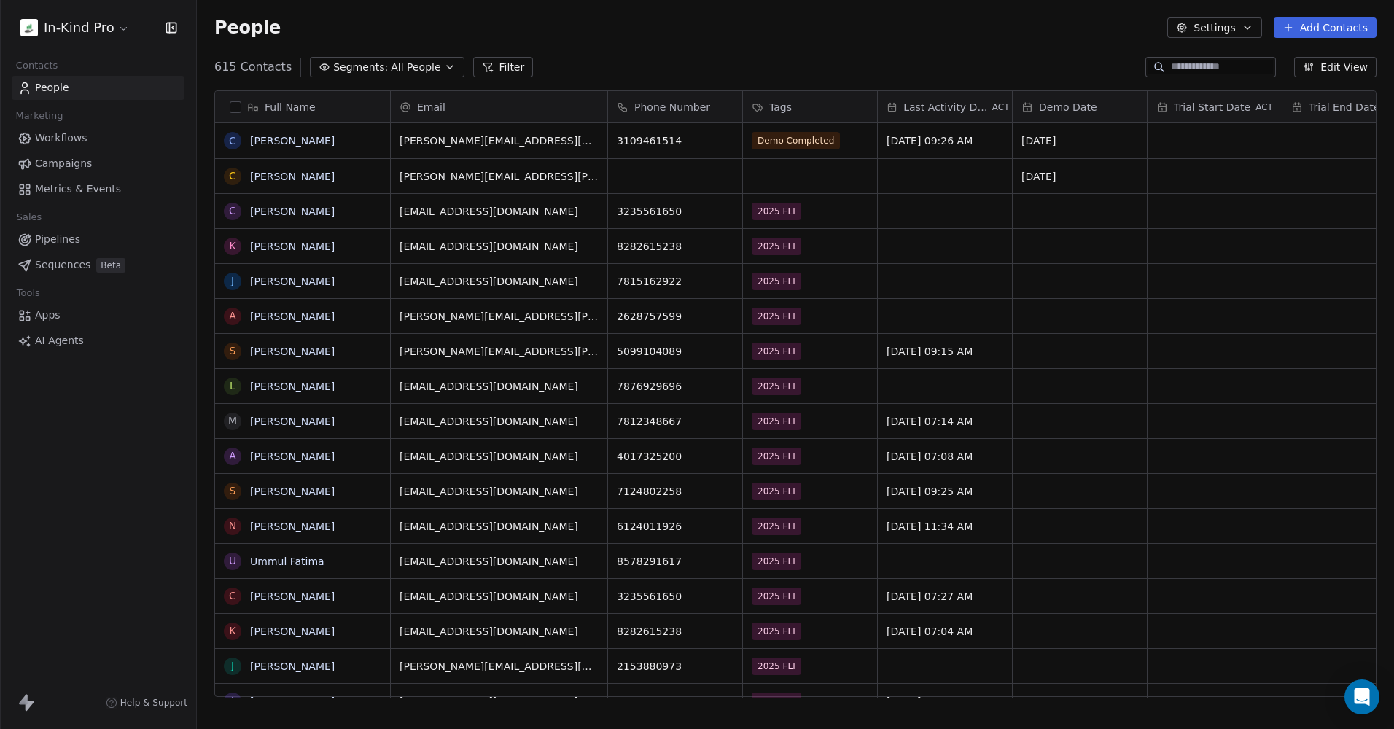
scroll to position [631, 1186]
click at [298, 139] on link "[PERSON_NAME]" at bounding box center [292, 141] width 85 height 12
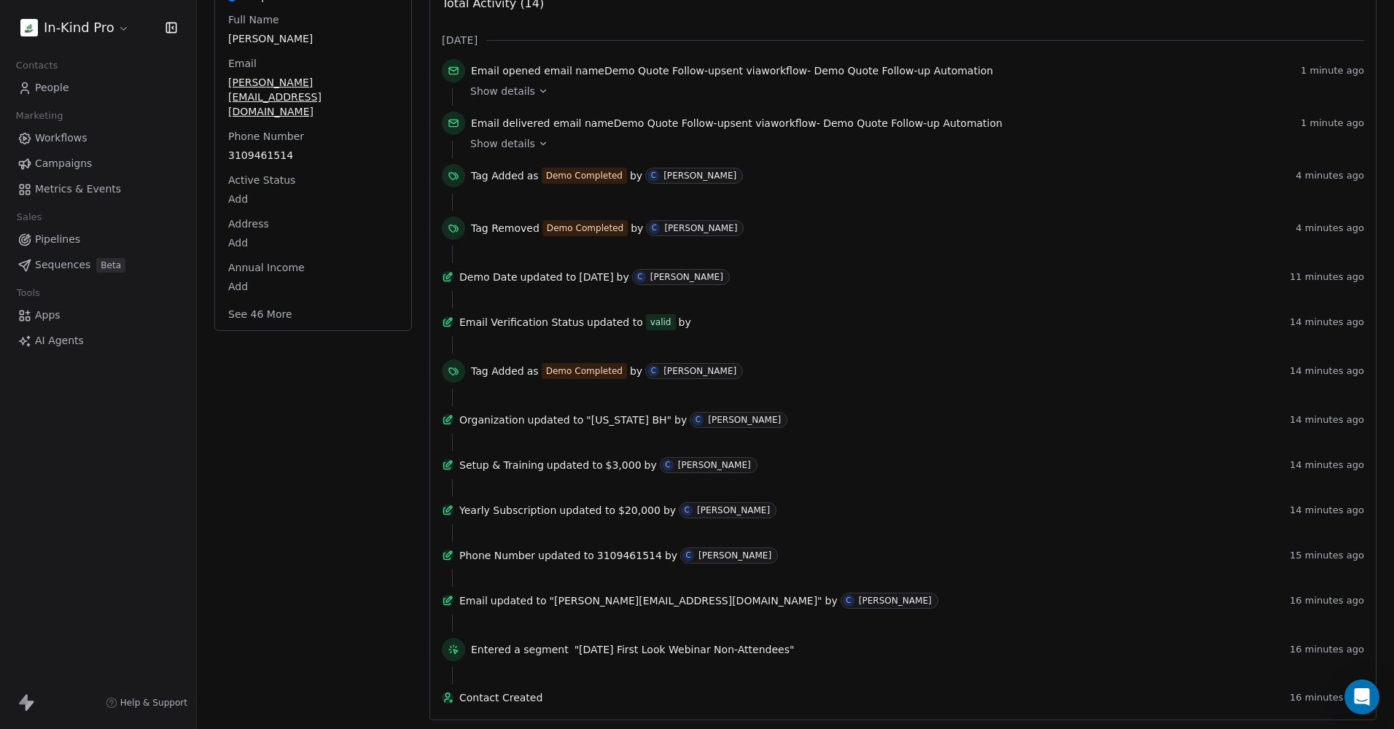
scroll to position [3, 0]
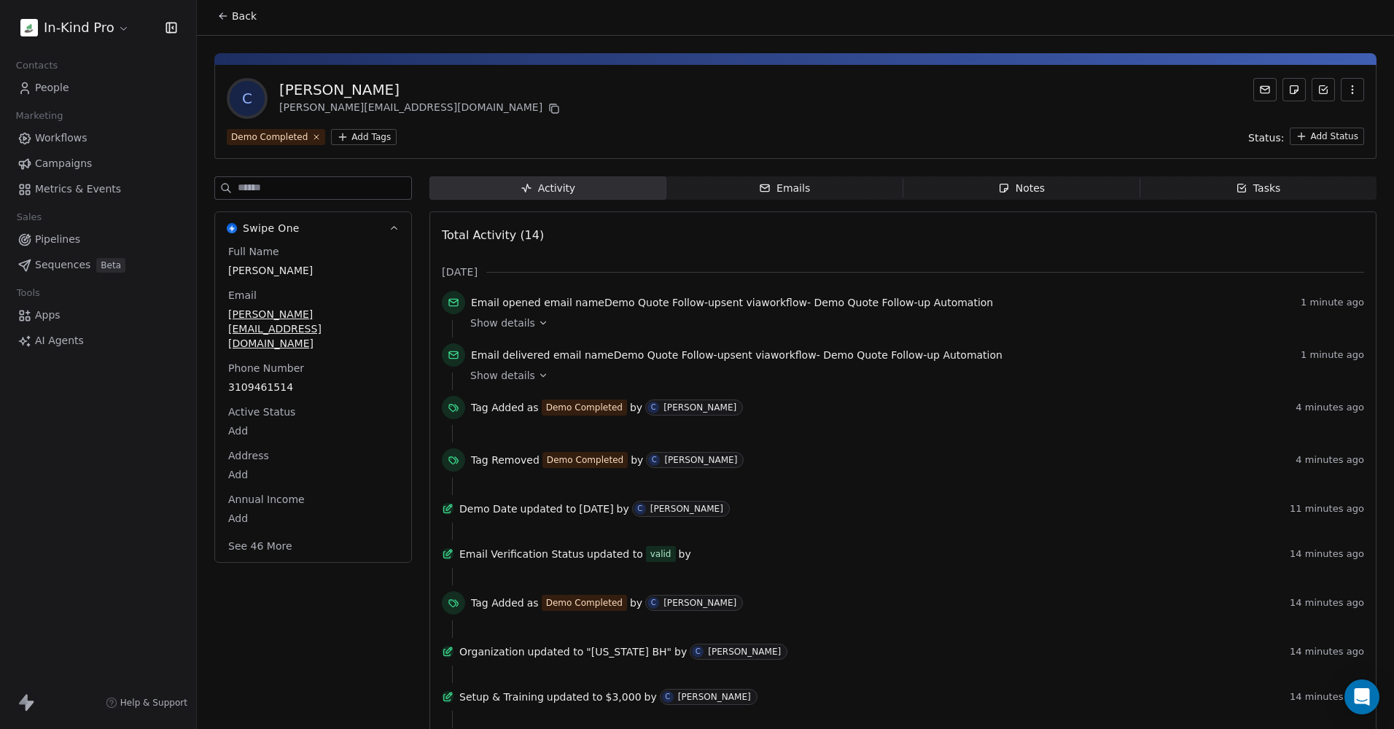
click at [263, 533] on button "See 46 More" at bounding box center [260, 546] width 82 height 26
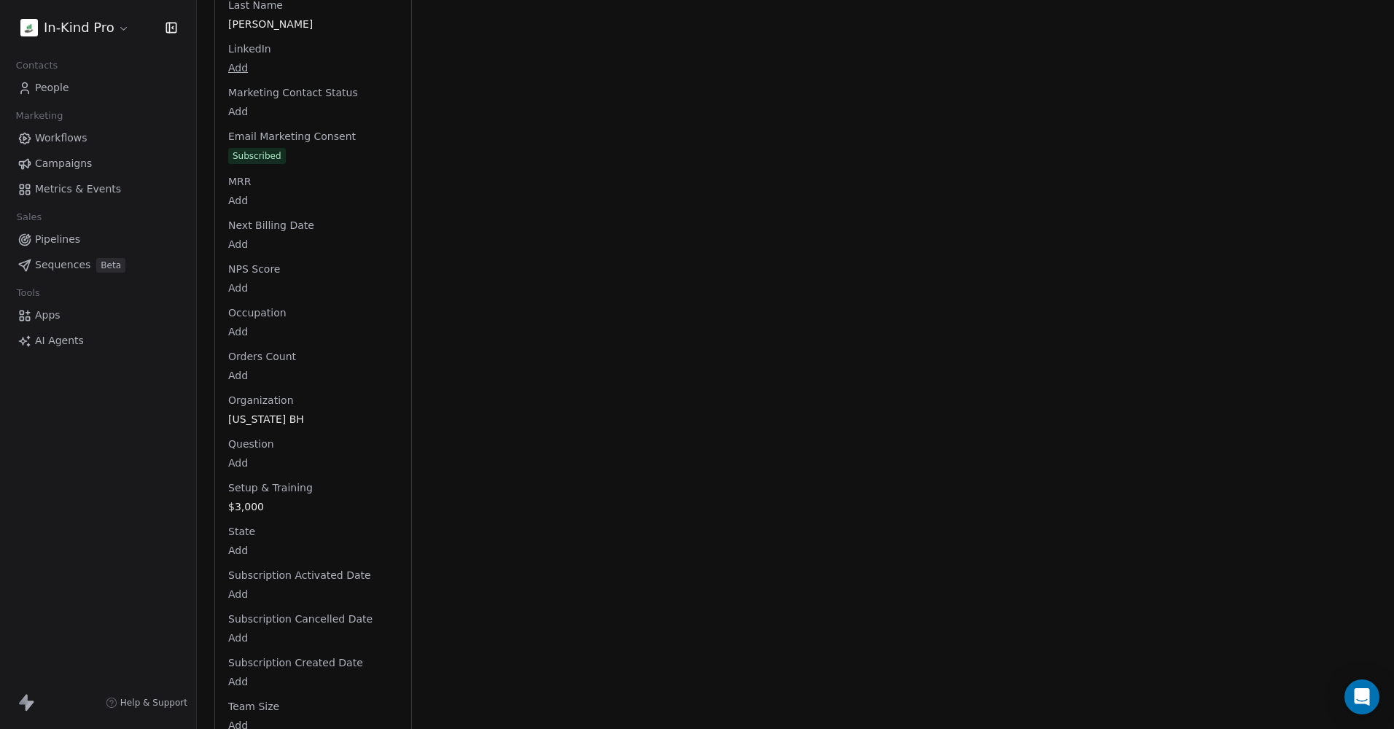
scroll to position [1803, 0]
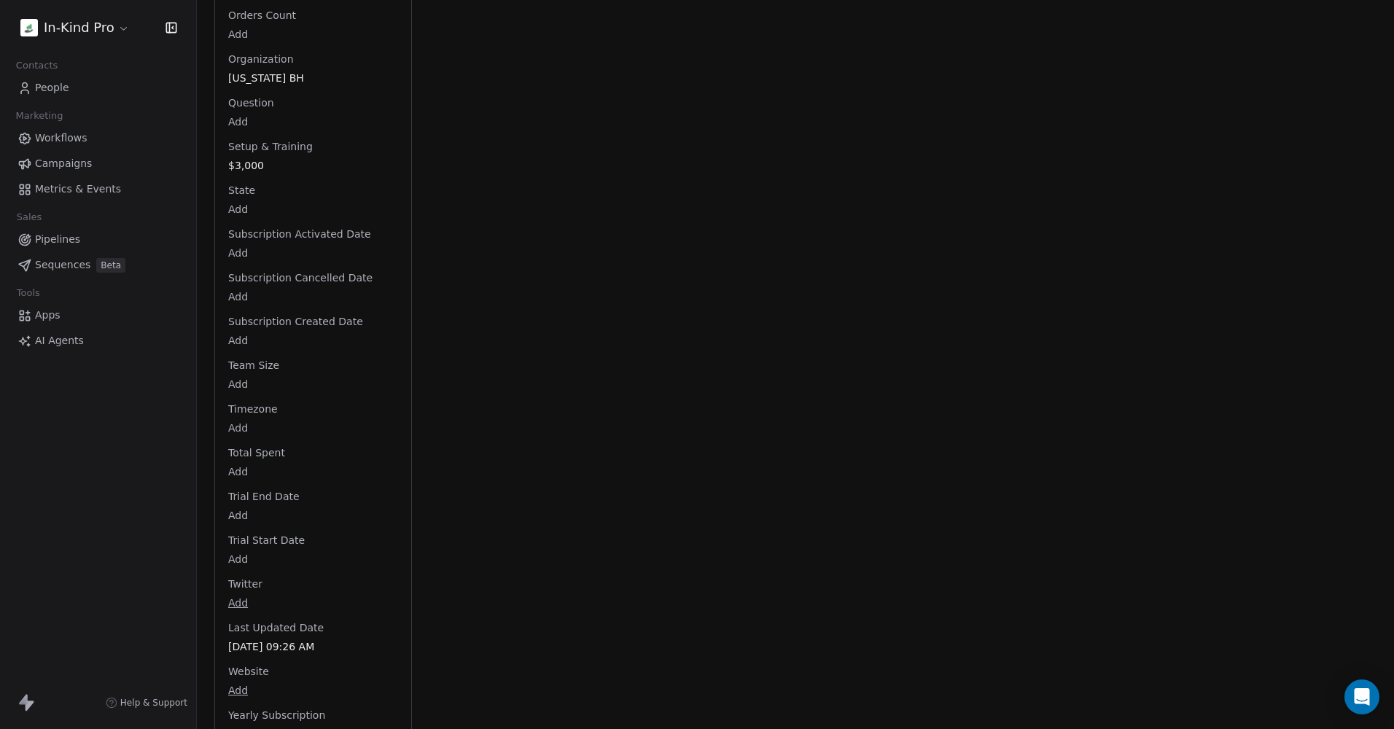
click at [266, 727] on span "$20,000" at bounding box center [313, 734] width 170 height 15
click at [270, 726] on span "$20,000" at bounding box center [313, 733] width 168 height 15
click at [283, 707] on span "Yearly Subscription" at bounding box center [276, 714] width 103 height 15
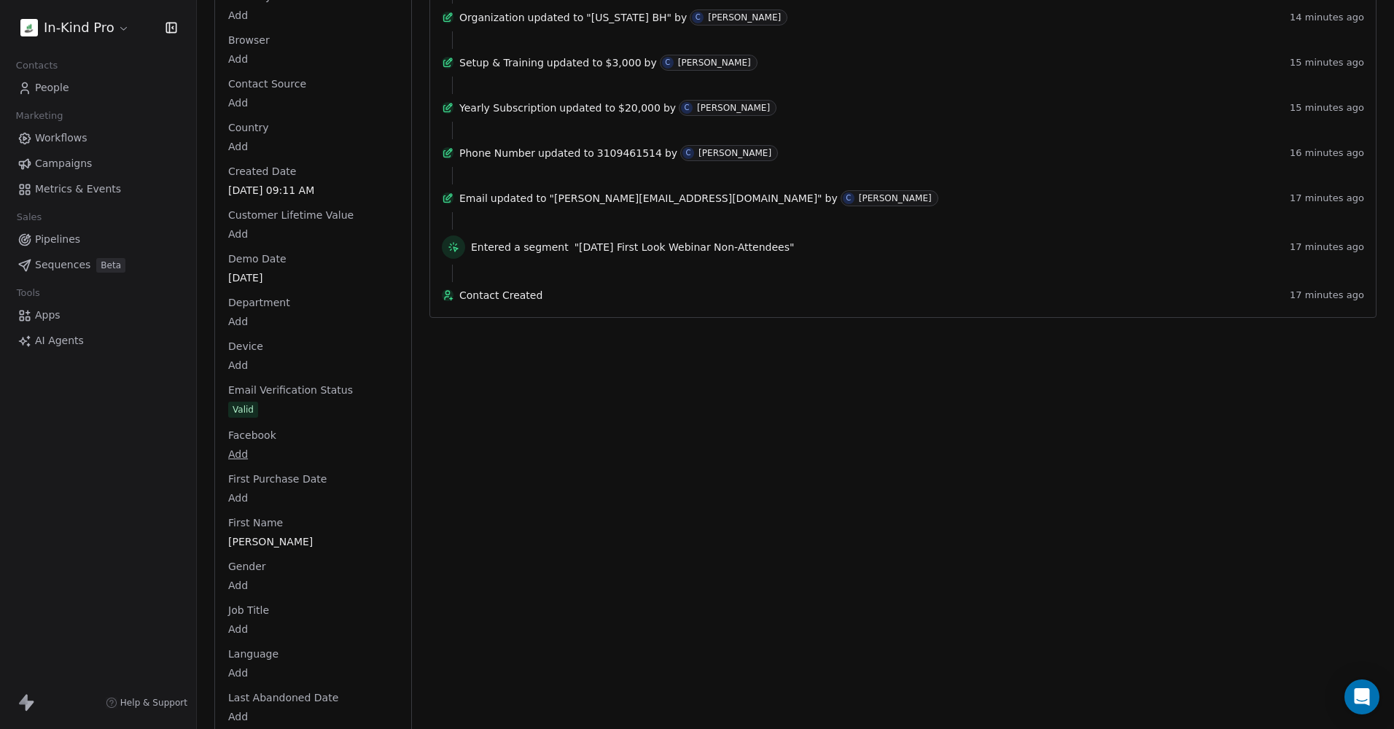
scroll to position [127, 0]
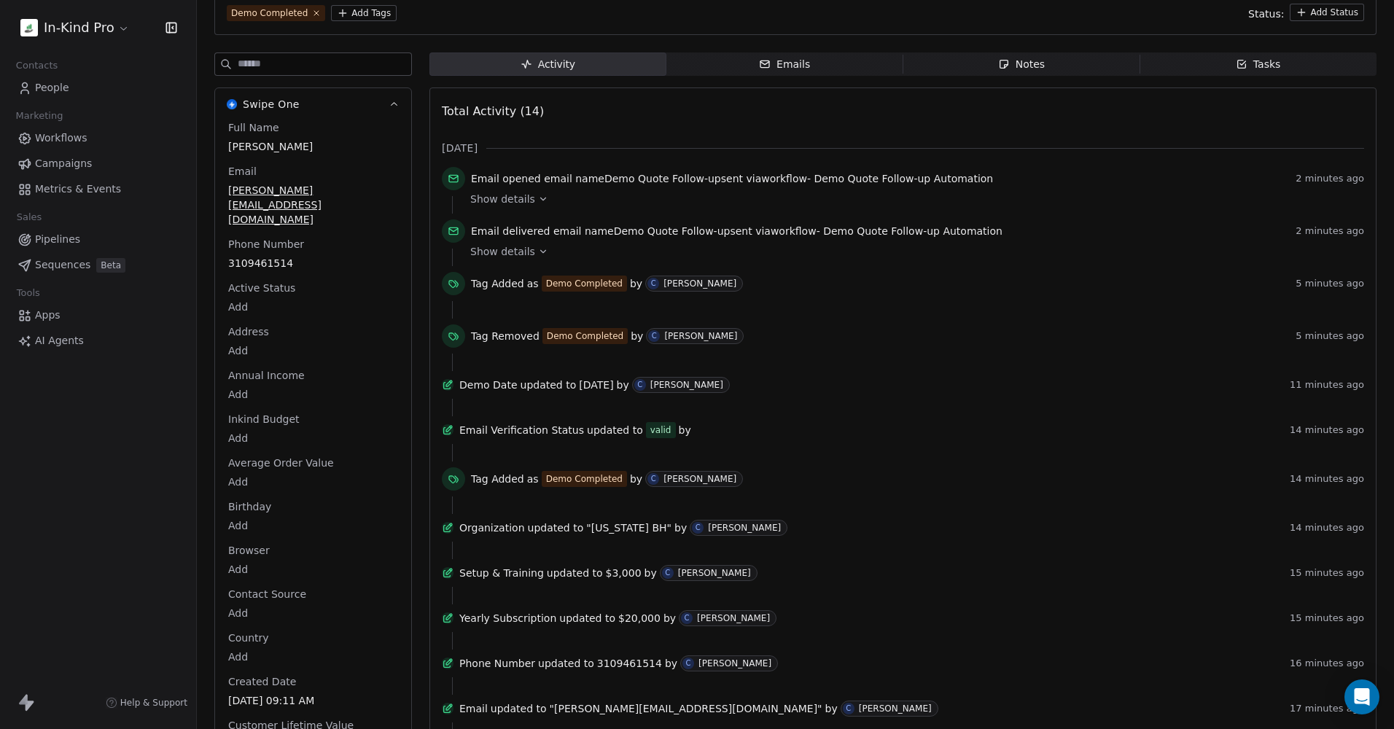
click at [46, 85] on span "People" at bounding box center [52, 87] width 34 height 15
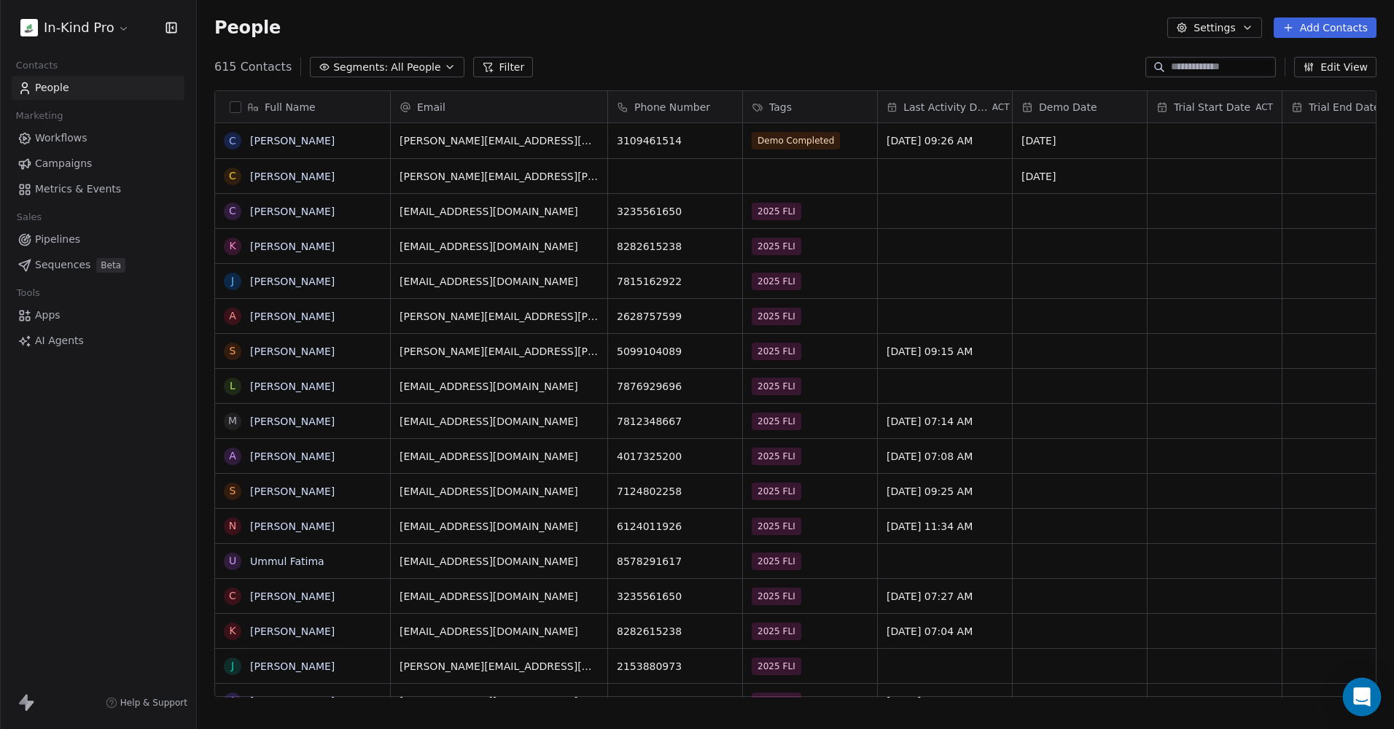
click at [1356, 706] on icon "Open Intercom Messenger" at bounding box center [1362, 697] width 19 height 19
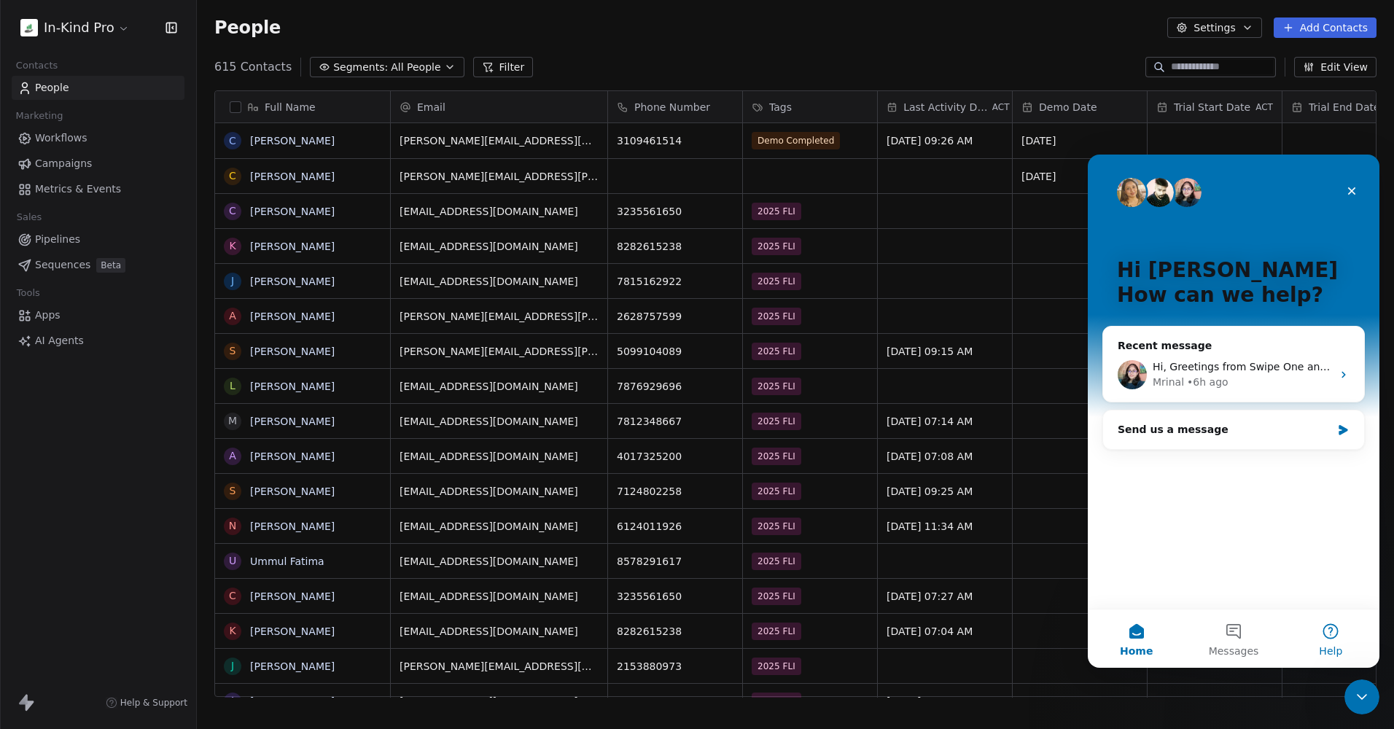
click at [1334, 631] on button "Help" at bounding box center [1331, 639] width 97 height 58
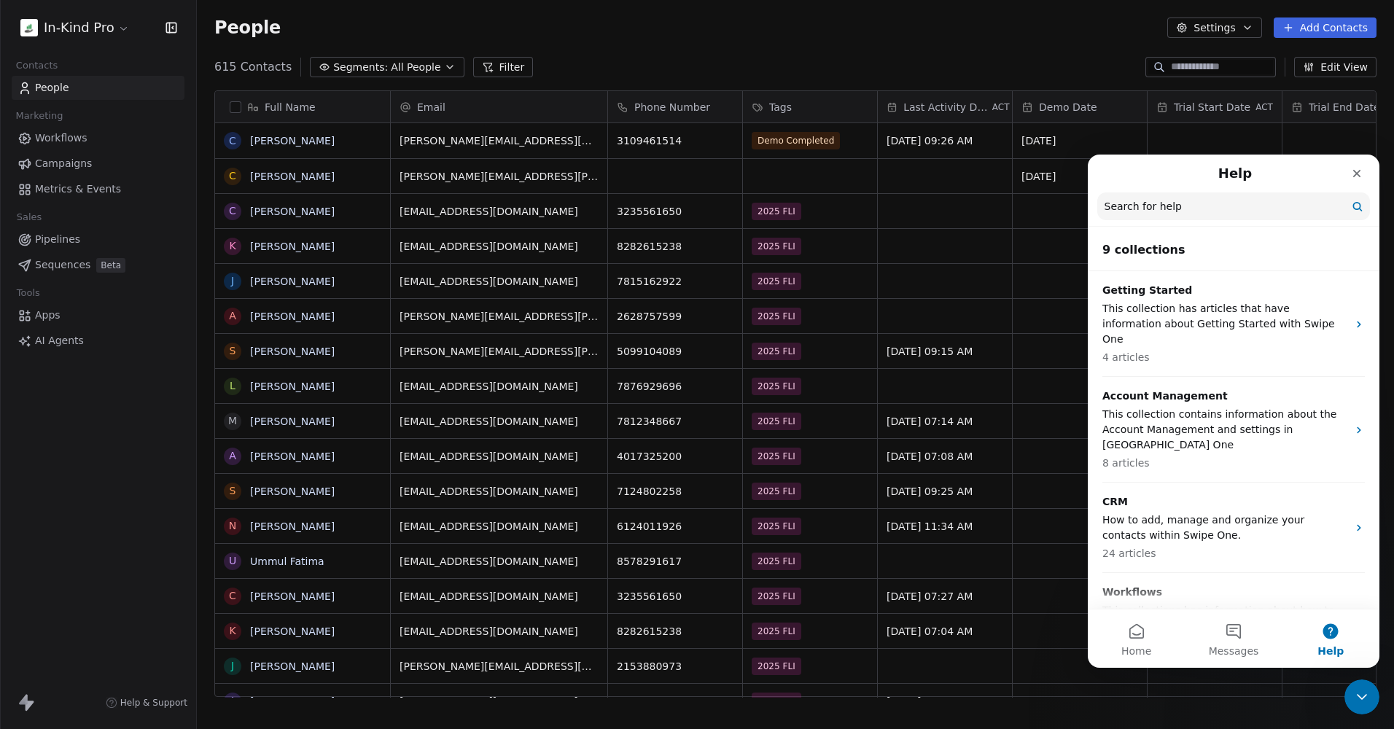
click at [1128, 211] on input "Search for help" at bounding box center [1233, 207] width 273 height 28
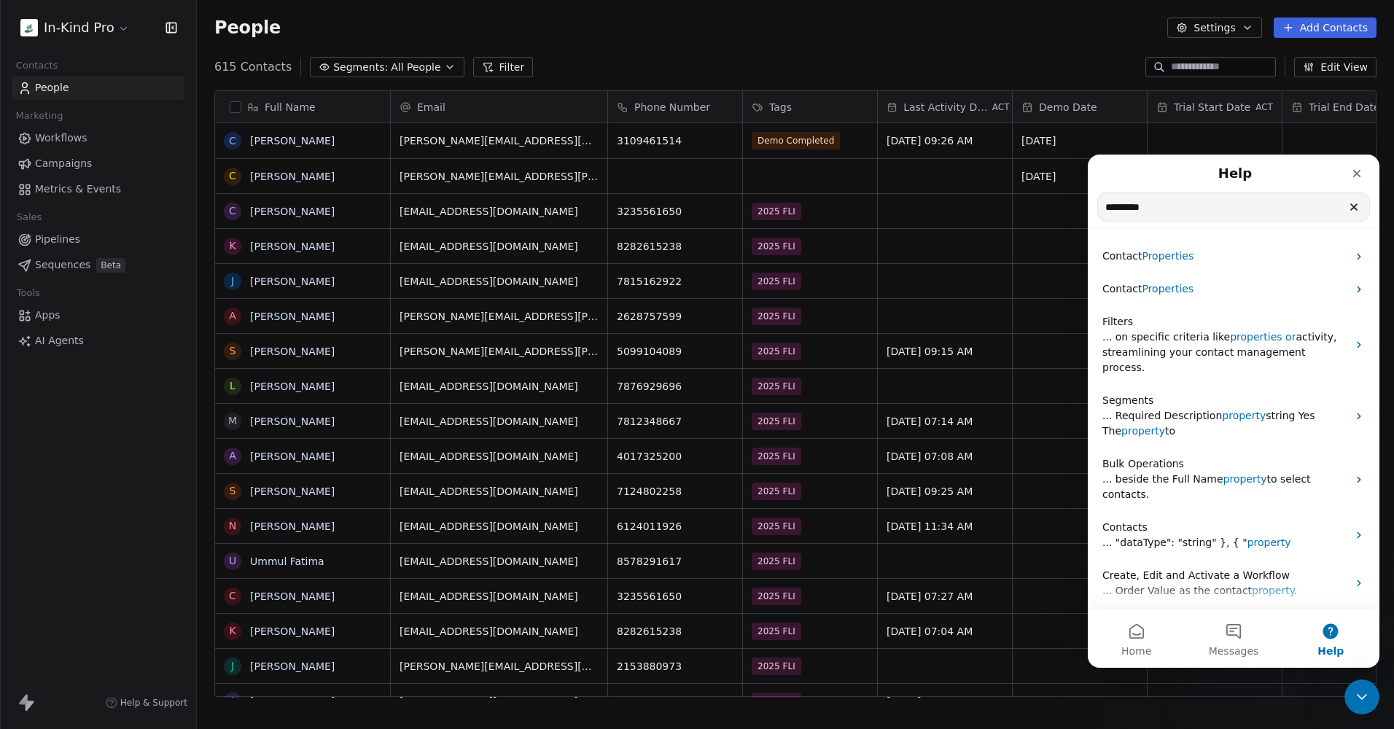
click at [1103, 216] on input "********" at bounding box center [1233, 207] width 271 height 28
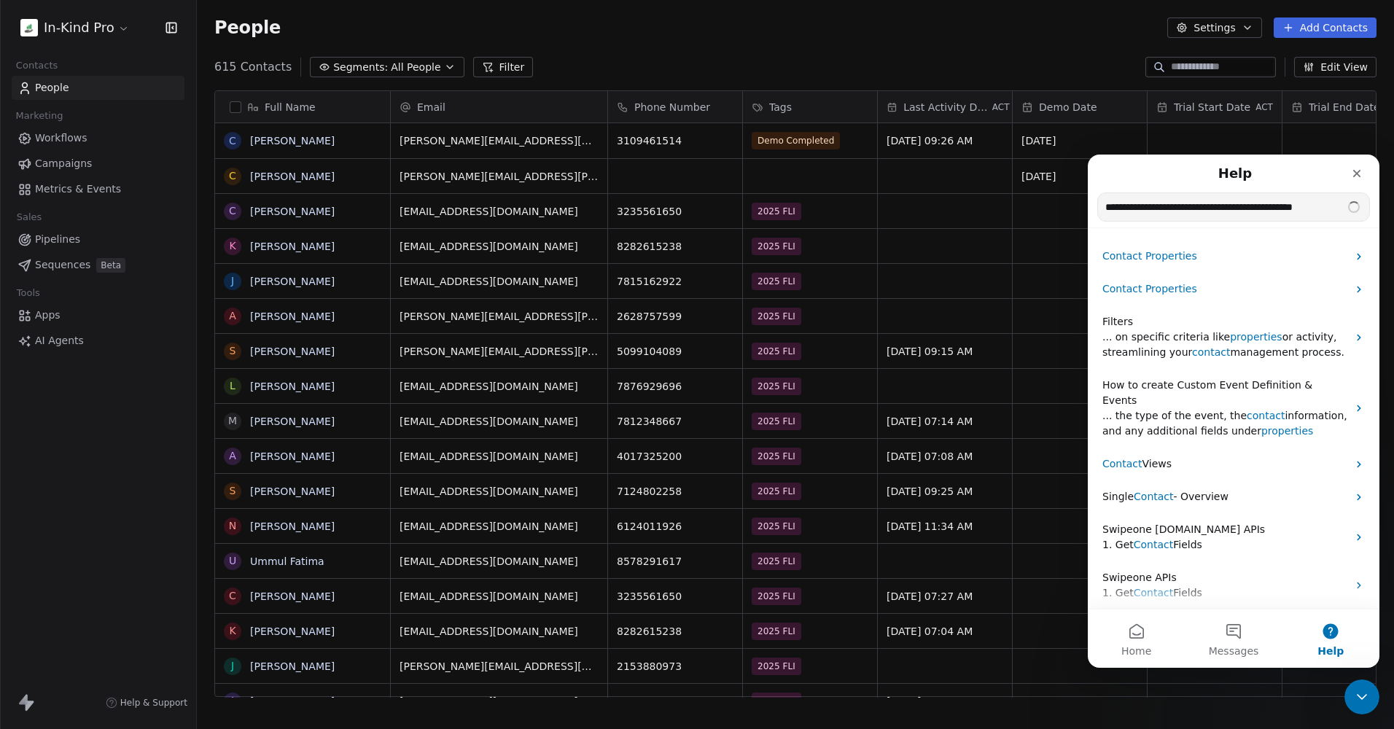
type input "**********"
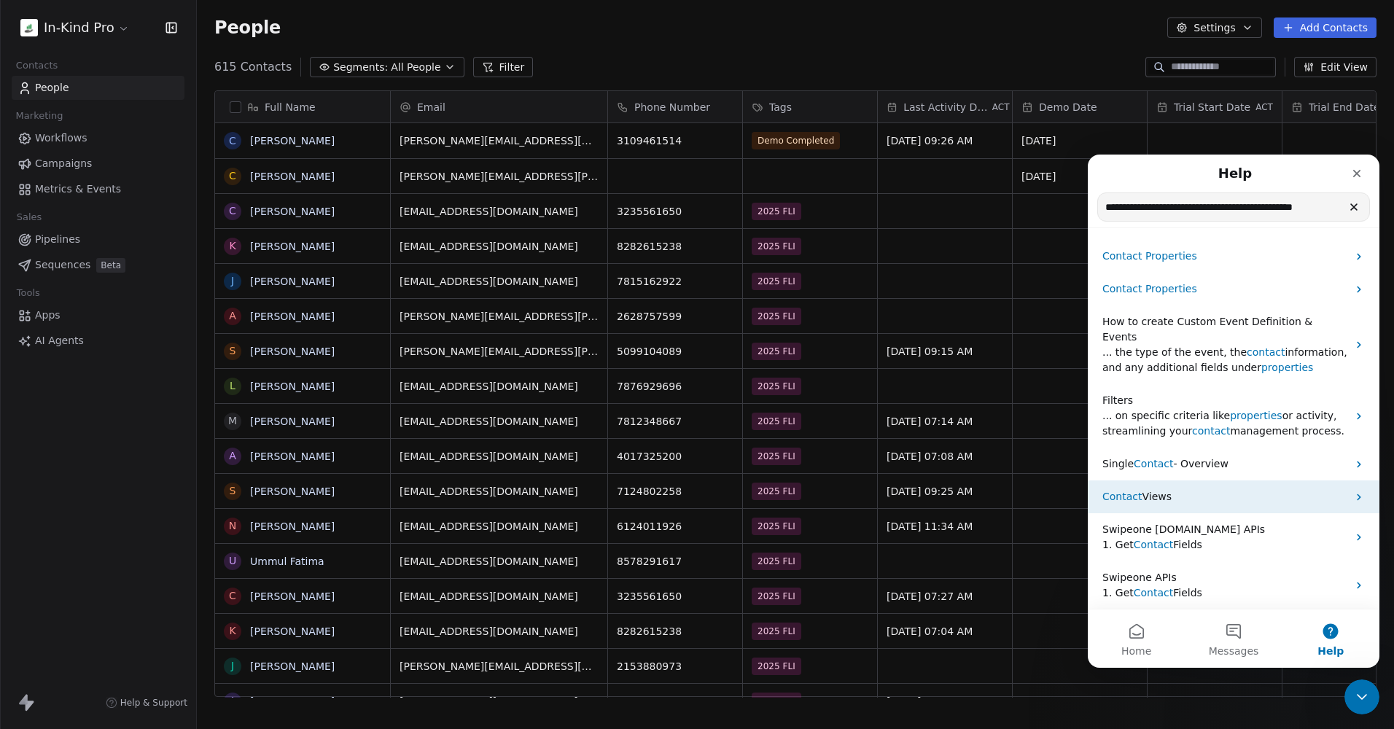
scroll to position [51, 0]
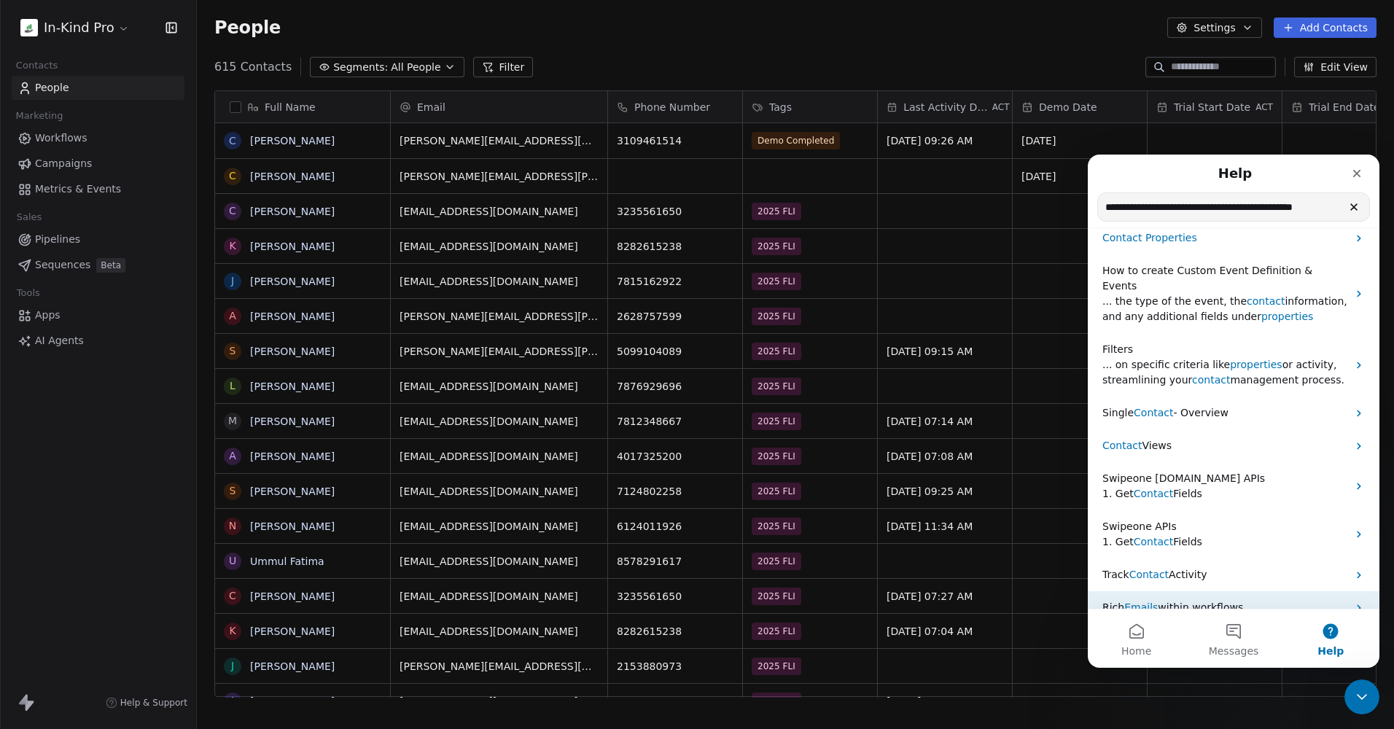
click at [1249, 600] on p "Rich Emails within workflows" at bounding box center [1225, 607] width 245 height 15
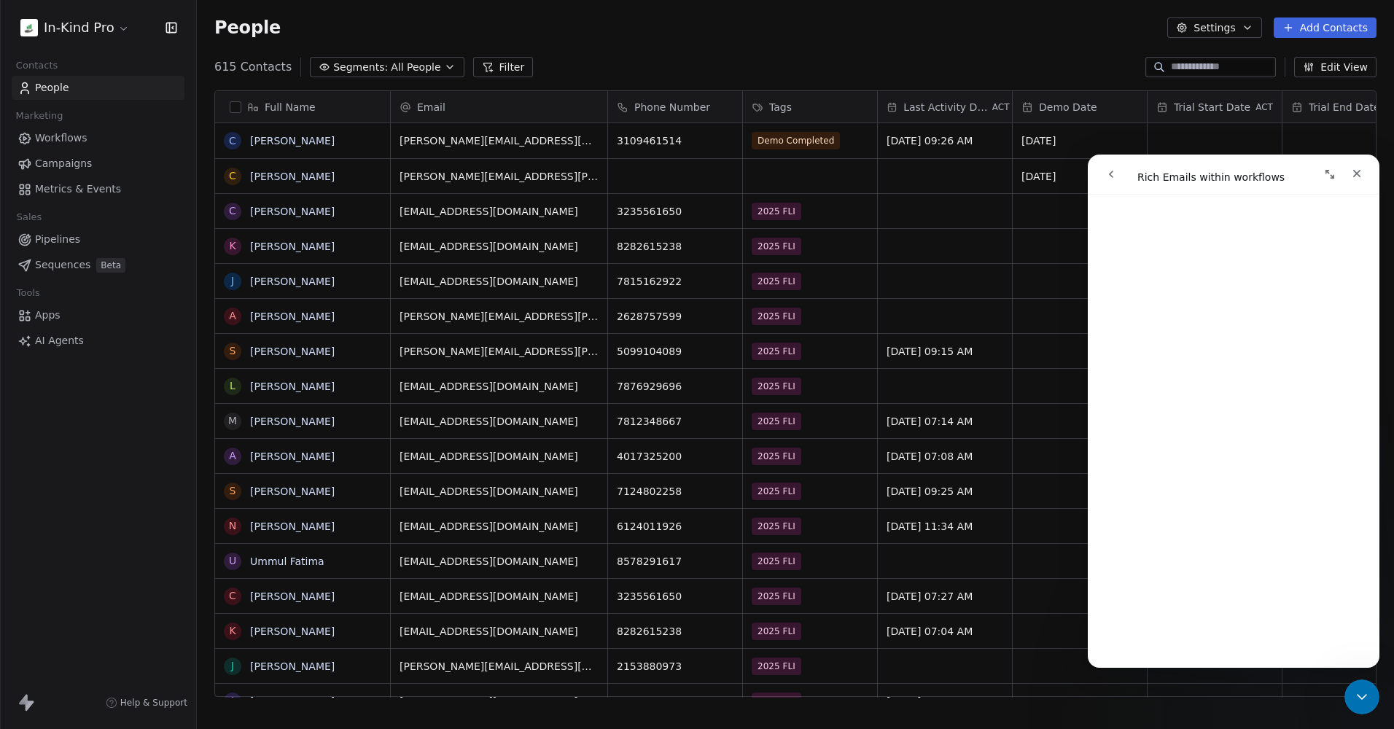
scroll to position [275, 0]
click at [1110, 177] on icon "go back" at bounding box center [1111, 174] width 12 height 12
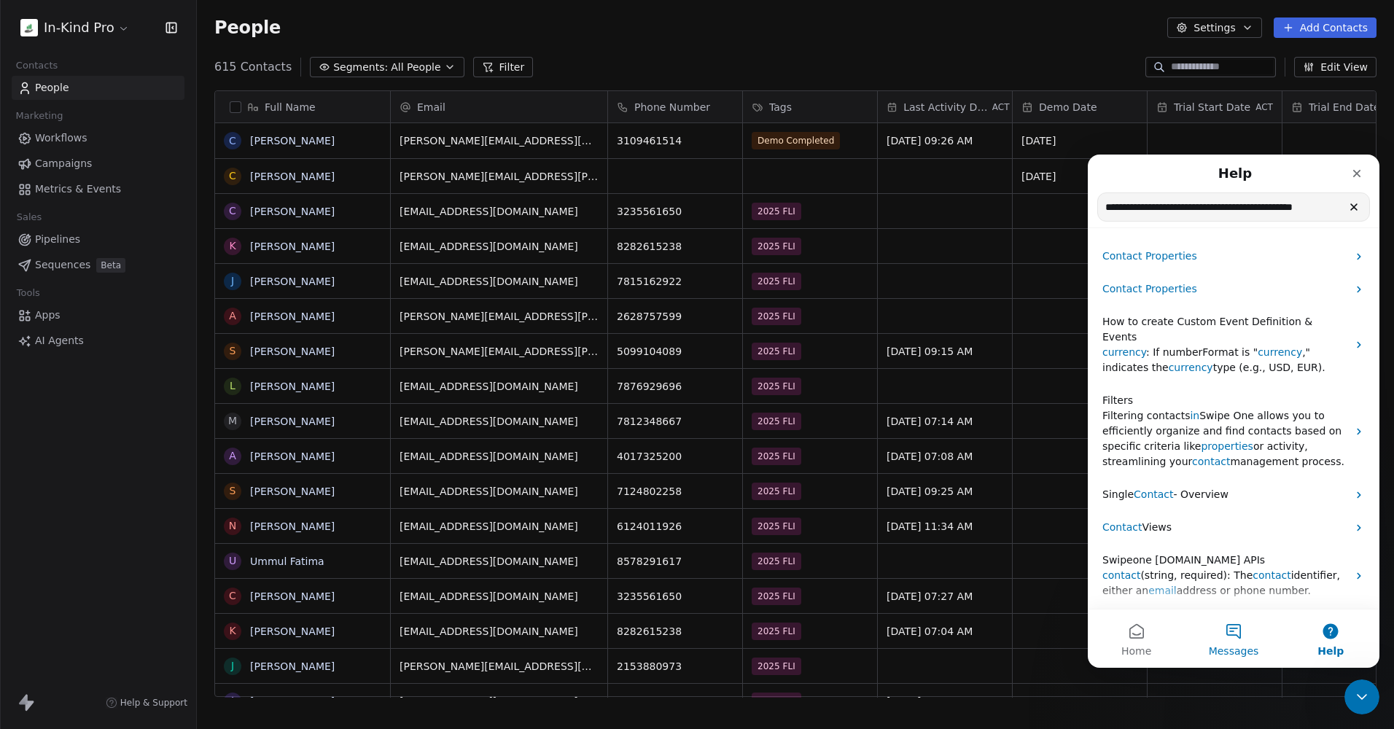
click at [1239, 635] on button "Messages" at bounding box center [1233, 639] width 97 height 58
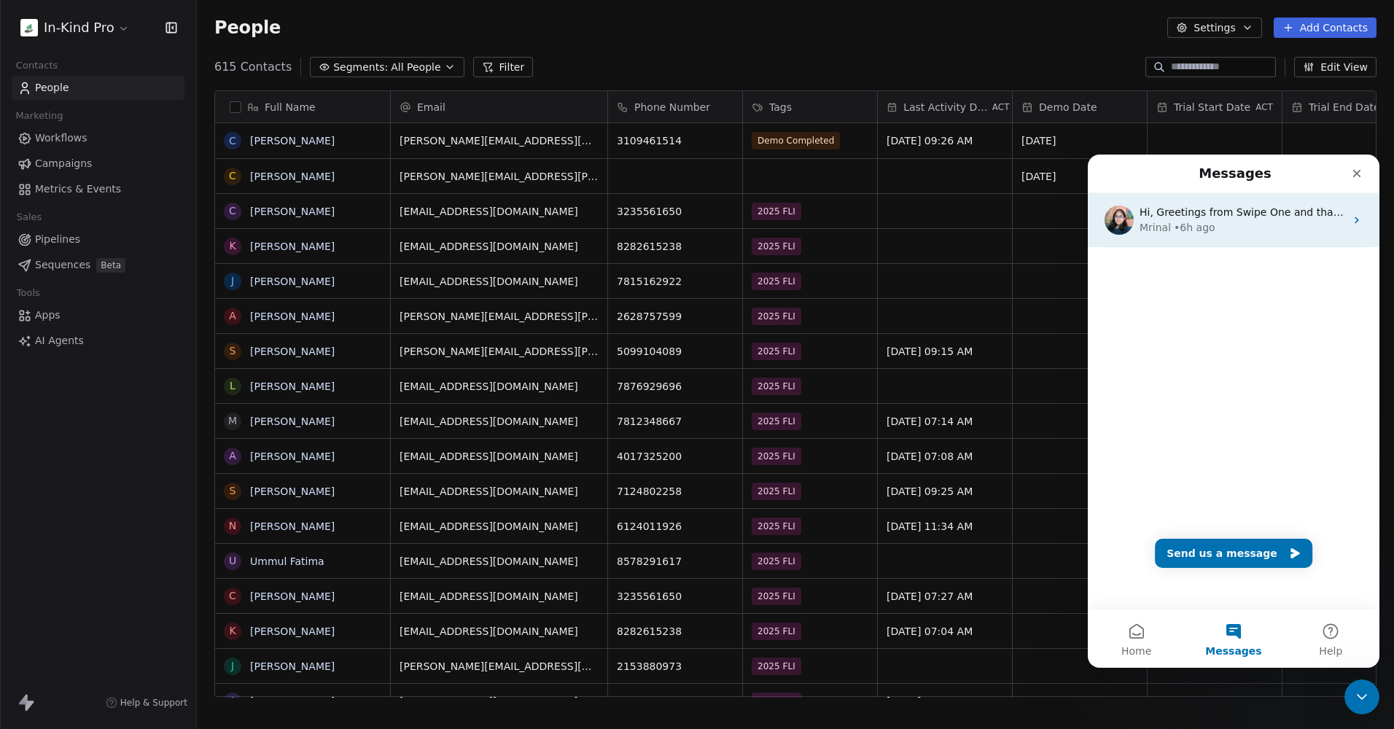
click at [1240, 225] on div "Mrinal • 6h ago" at bounding box center [1243, 227] width 206 height 15
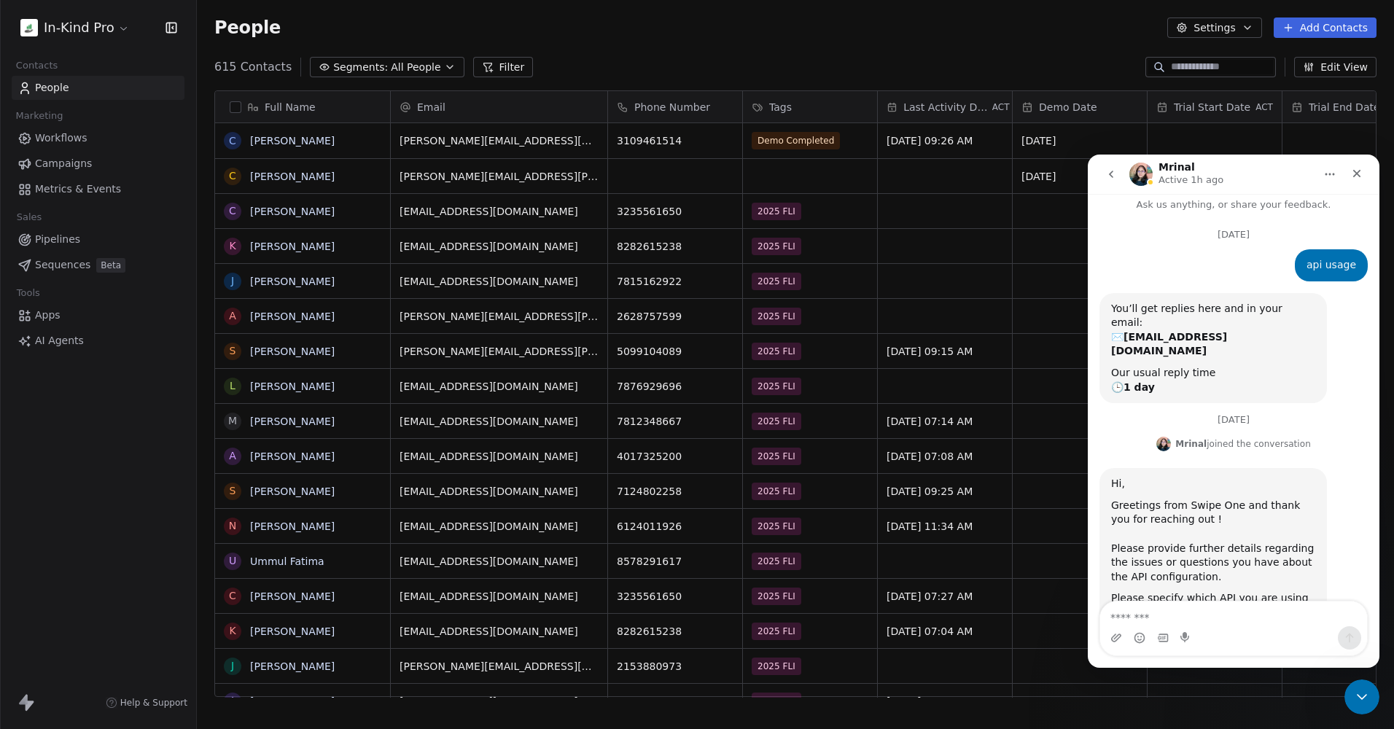
scroll to position [103, 0]
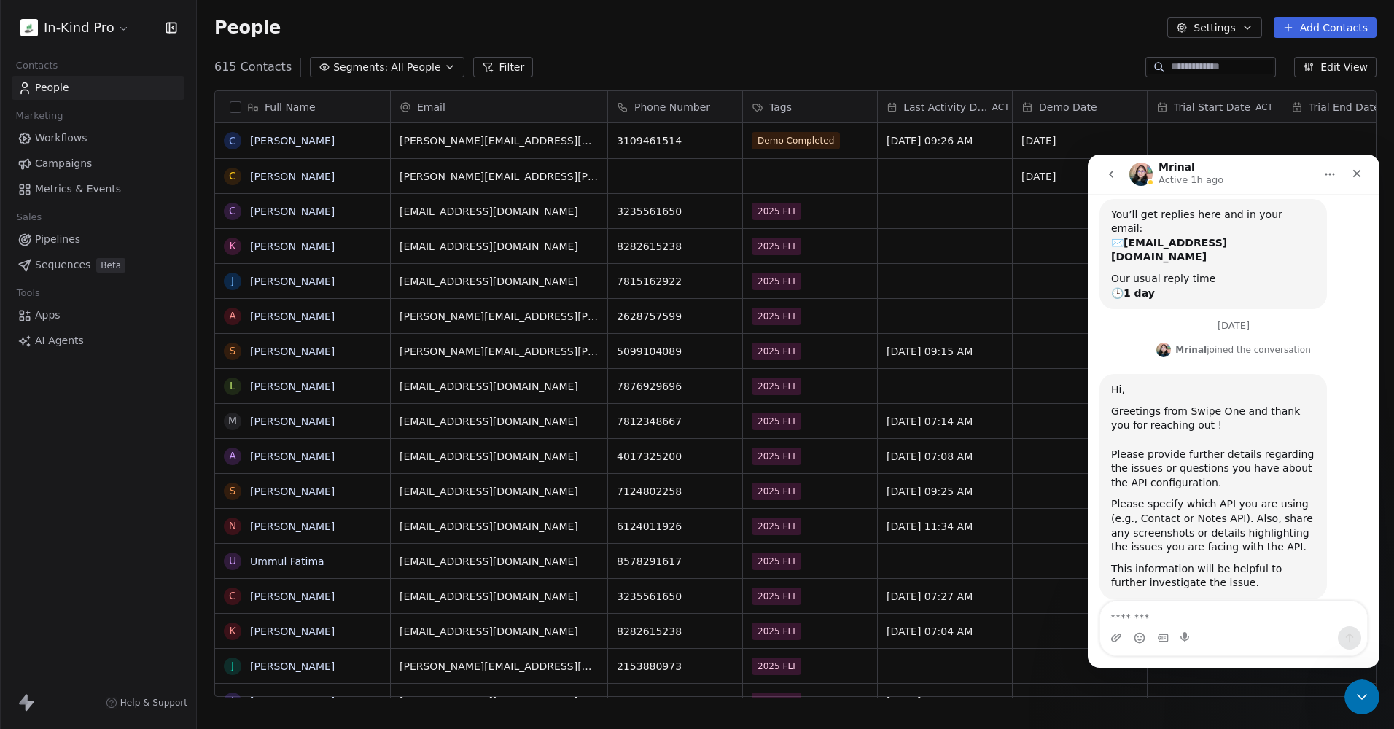
click at [1118, 170] on button "go back" at bounding box center [1111, 174] width 28 height 28
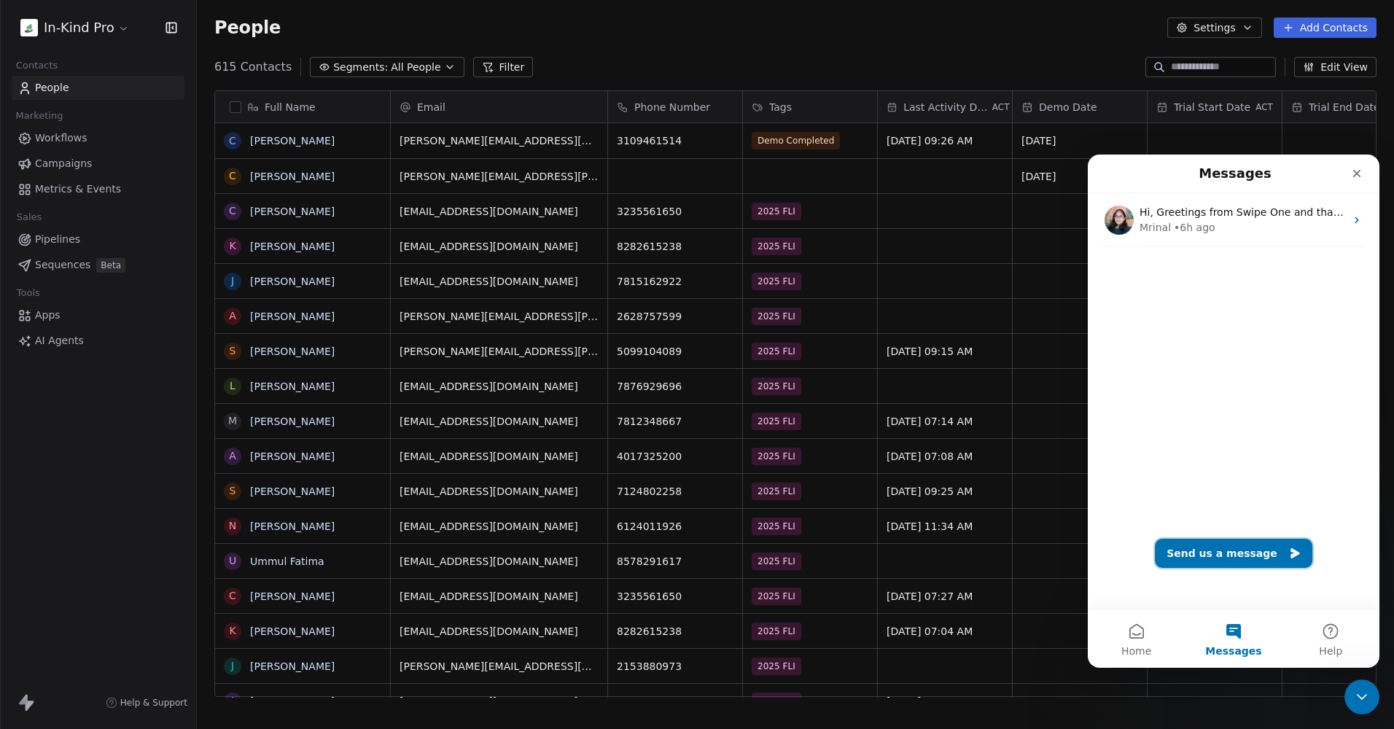
click at [1210, 550] on button "Send us a message" at bounding box center [1234, 553] width 158 height 29
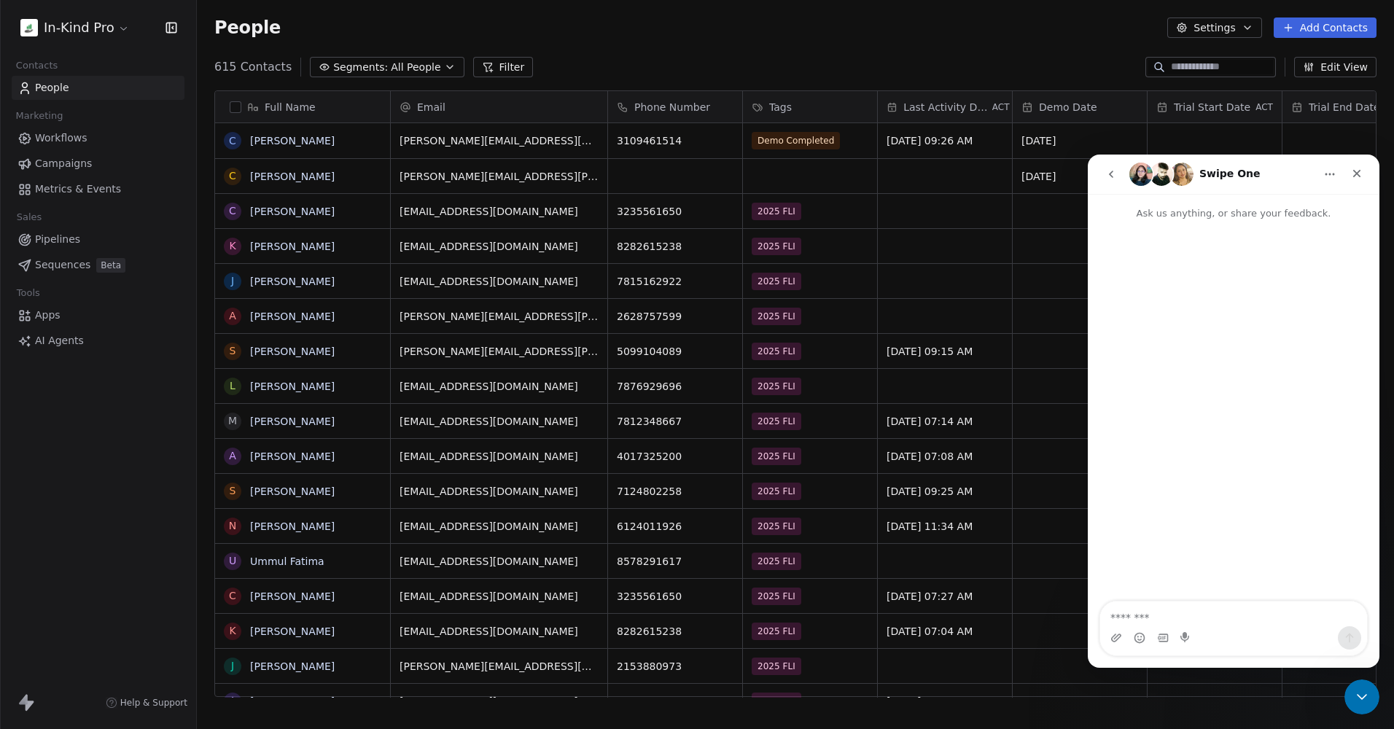
click at [1132, 615] on textarea "Message…" at bounding box center [1233, 614] width 267 height 25
click at [276, 139] on link "[PERSON_NAME]" at bounding box center [292, 141] width 85 height 12
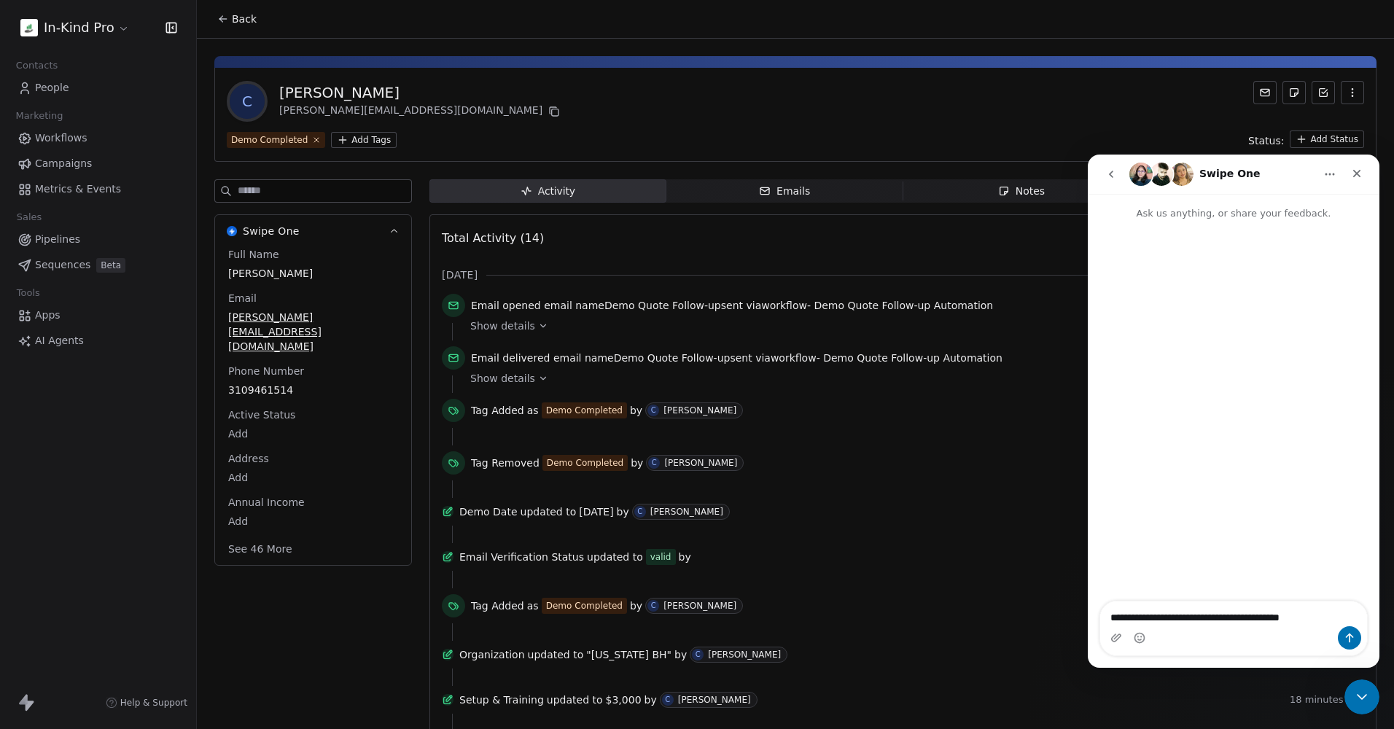
click at [264, 536] on button "See 46 More" at bounding box center [260, 549] width 82 height 26
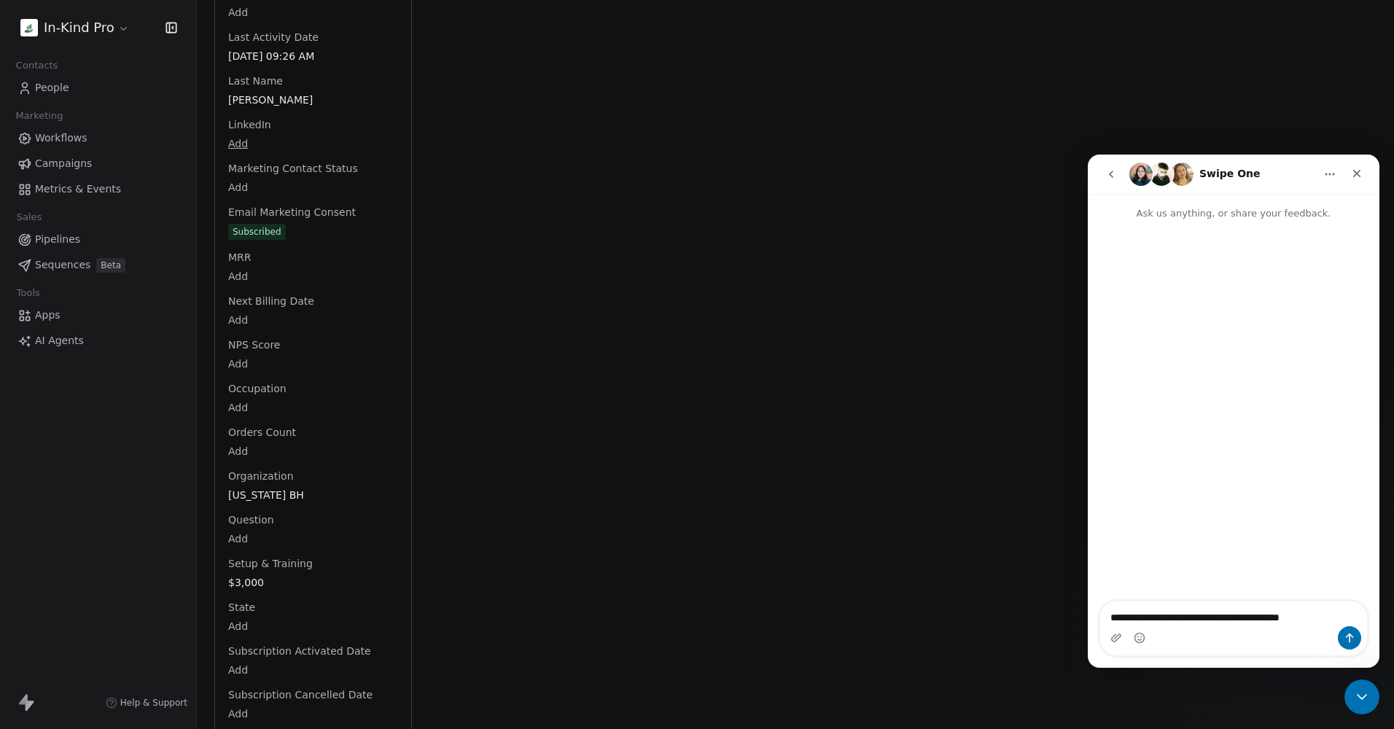
scroll to position [1803, 0]
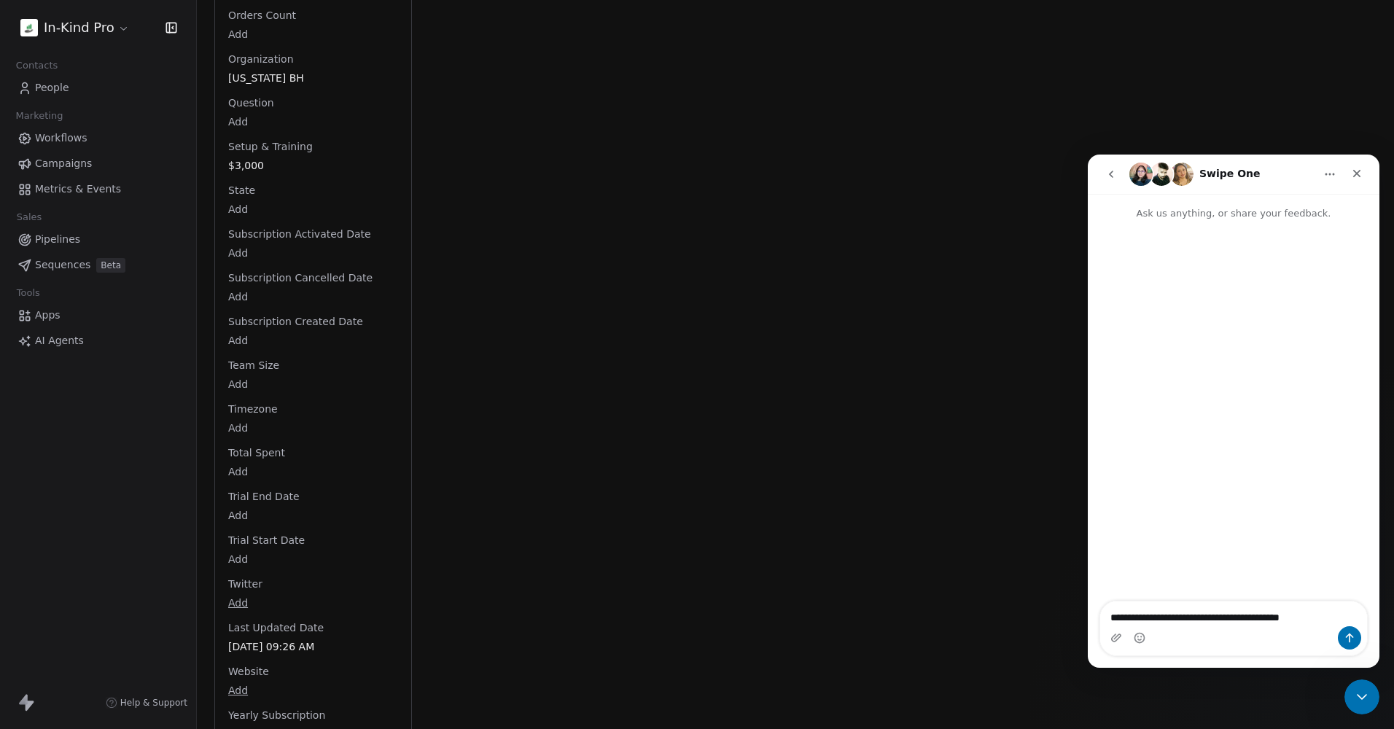
click at [261, 708] on span "Yearly Subscription" at bounding box center [276, 715] width 103 height 15
click at [260, 708] on div "Yearly Subscription $20,000" at bounding box center [313, 725] width 176 height 35
click at [259, 726] on span "$20,000" at bounding box center [313, 733] width 168 height 15
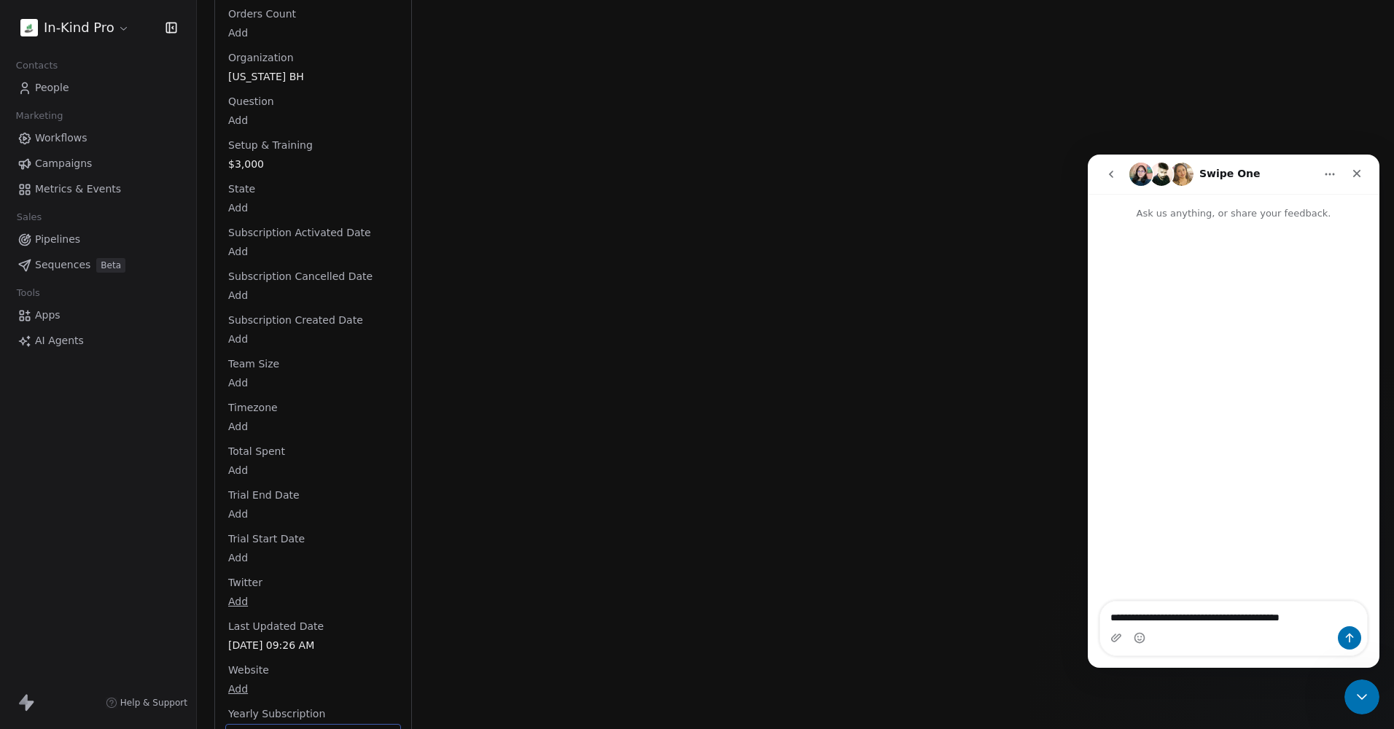
click at [114, 28] on html "In-Kind Pro Contacts People Marketing Workflows Campaigns Metrics & Events Sale…" at bounding box center [697, 364] width 1394 height 729
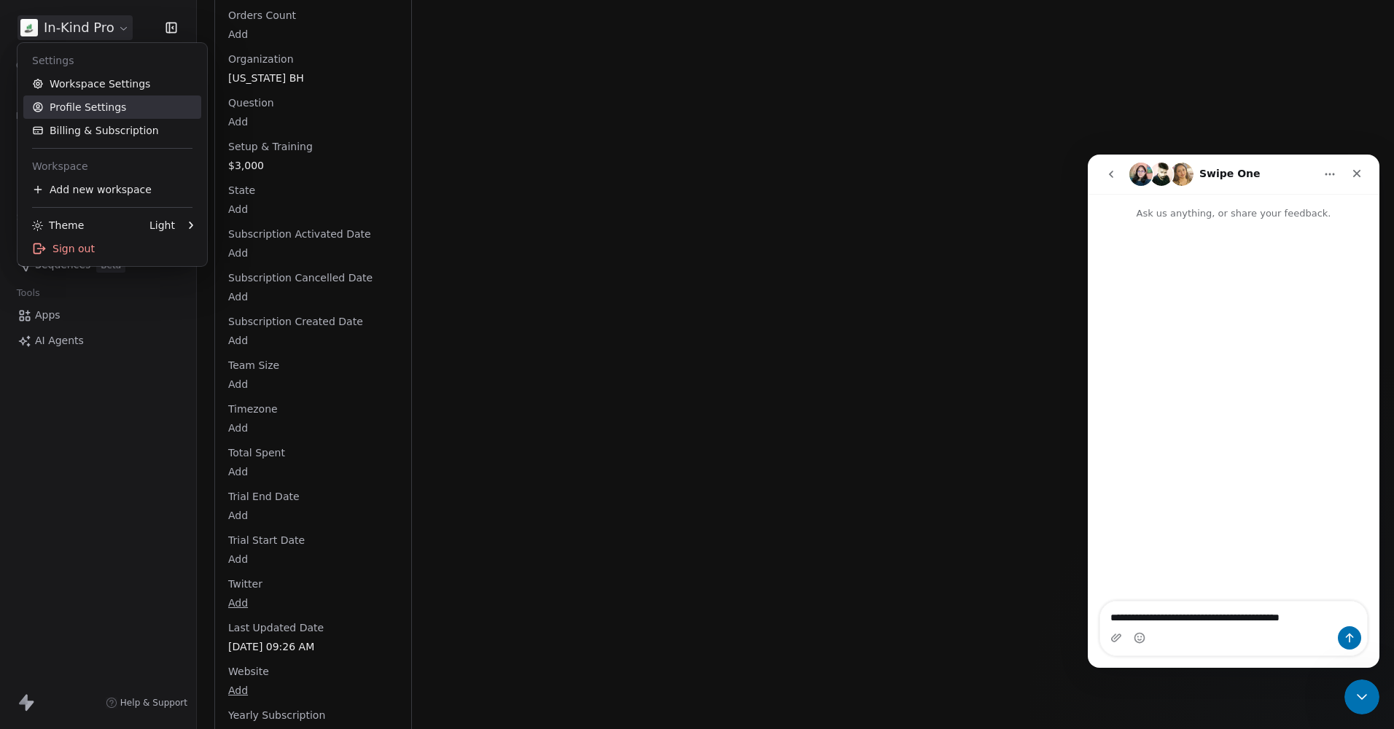
click at [86, 109] on link "Profile Settings" at bounding box center [112, 107] width 178 height 23
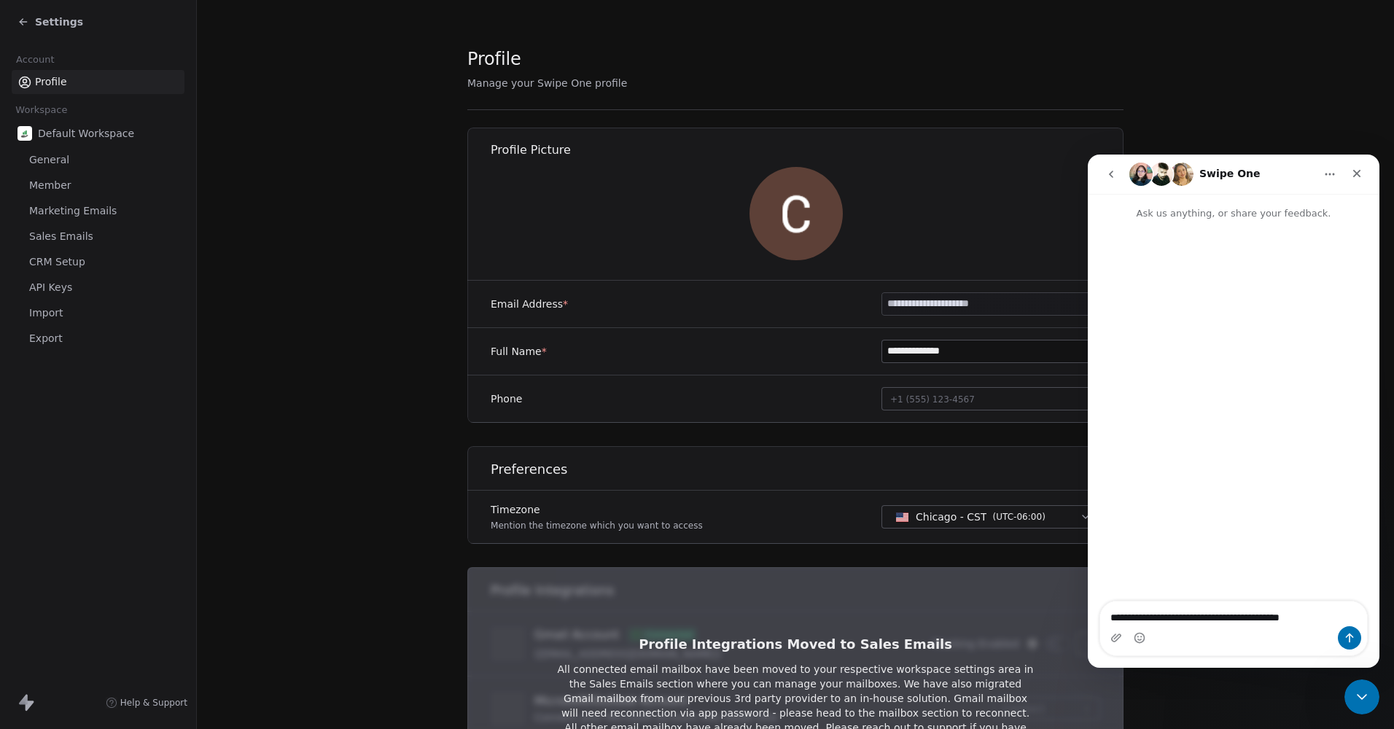
click at [59, 265] on span "CRM Setup" at bounding box center [57, 261] width 56 height 15
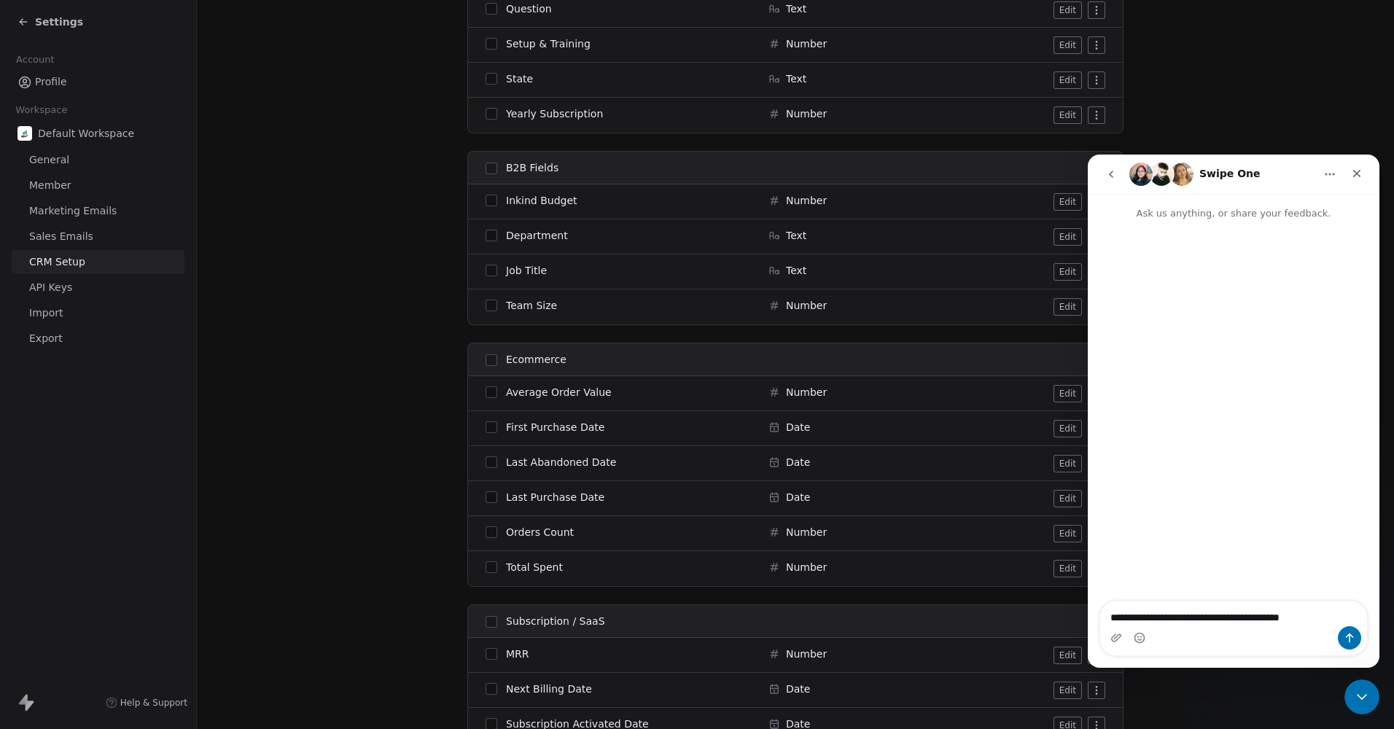
scroll to position [1441, 0]
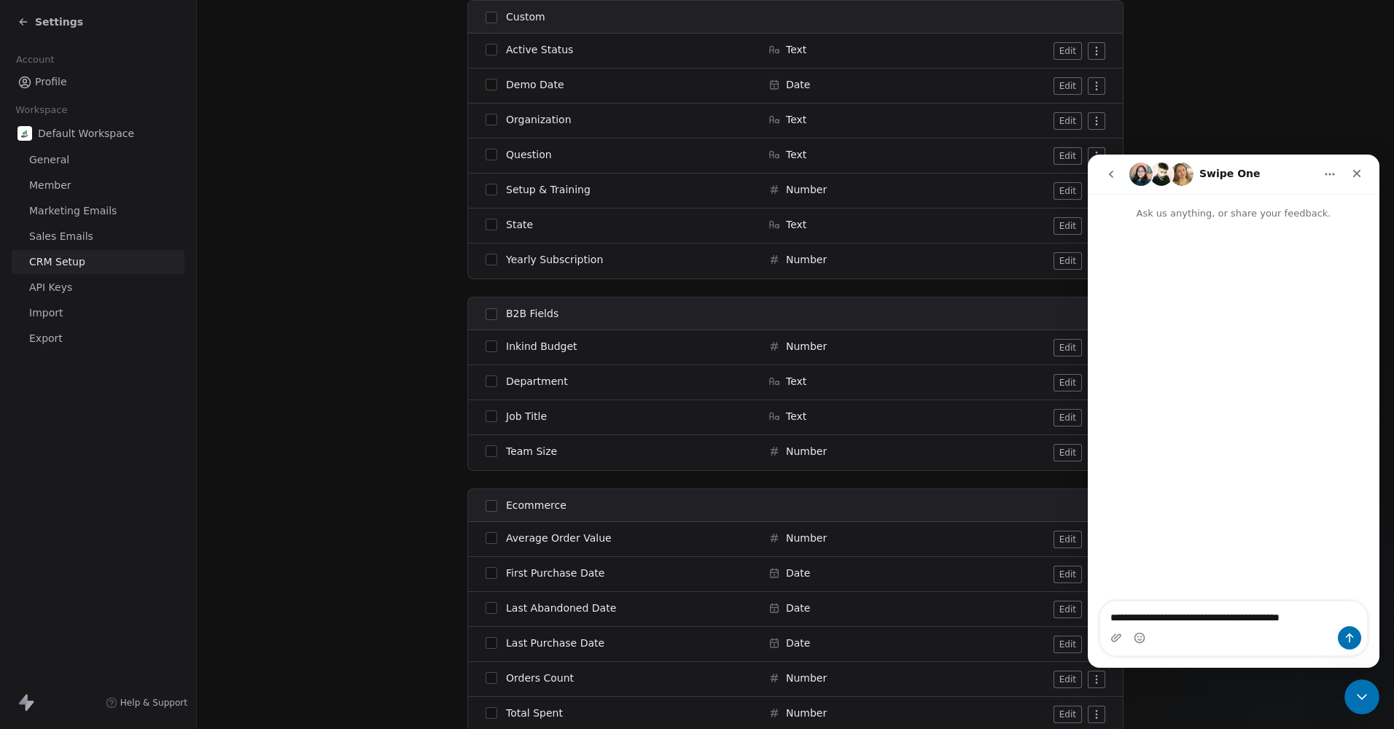
click at [793, 263] on span "Number" at bounding box center [806, 259] width 41 height 15
click at [1066, 257] on button "Edit" at bounding box center [1068, 261] width 28 height 18
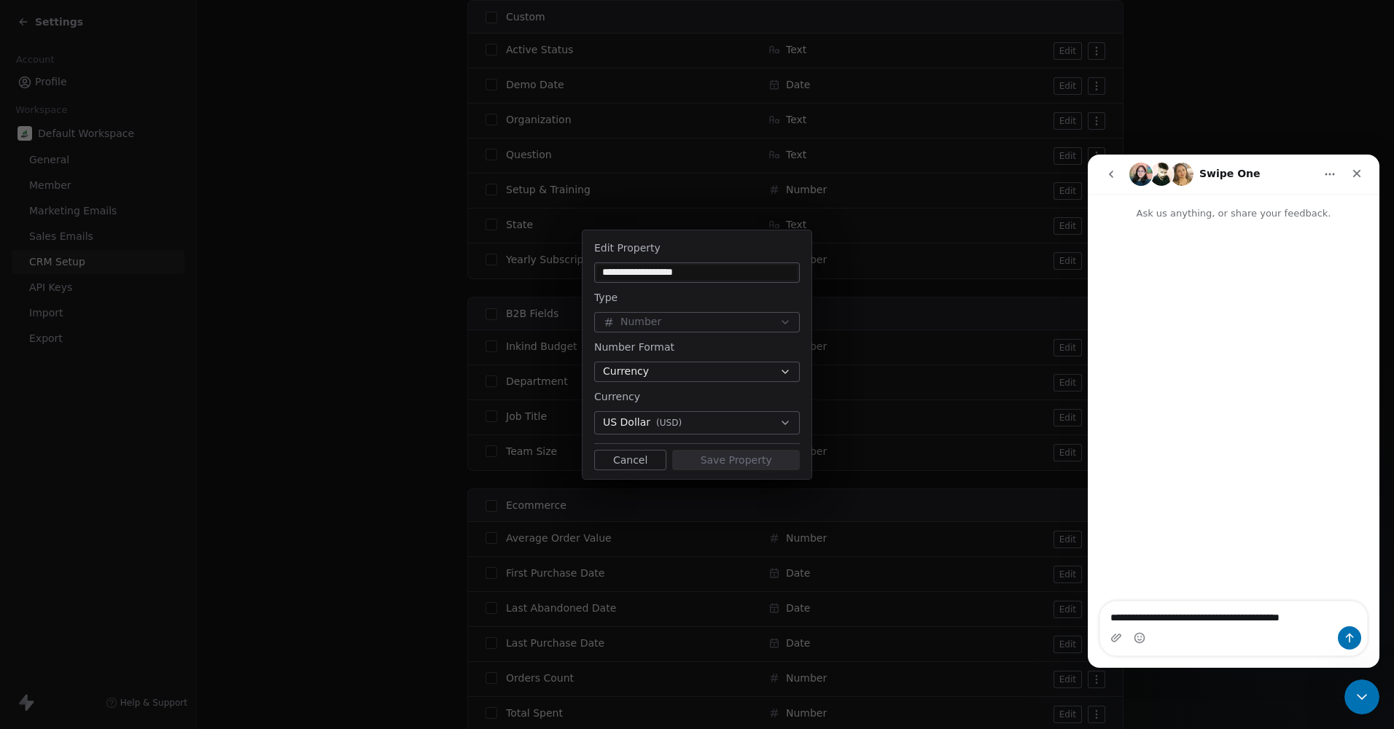
click at [764, 347] on div "Number Format" at bounding box center [697, 347] width 206 height 18
click at [789, 370] on icon "button" at bounding box center [786, 372] width 12 height 12
click at [784, 370] on div "**********" at bounding box center [697, 365] width 1394 height 316
drag, startPoint x: 1221, startPoint y: 618, endPoint x: 1183, endPoint y: 618, distance: 37.2
click at [1183, 618] on textarea "**********" at bounding box center [1233, 614] width 267 height 25
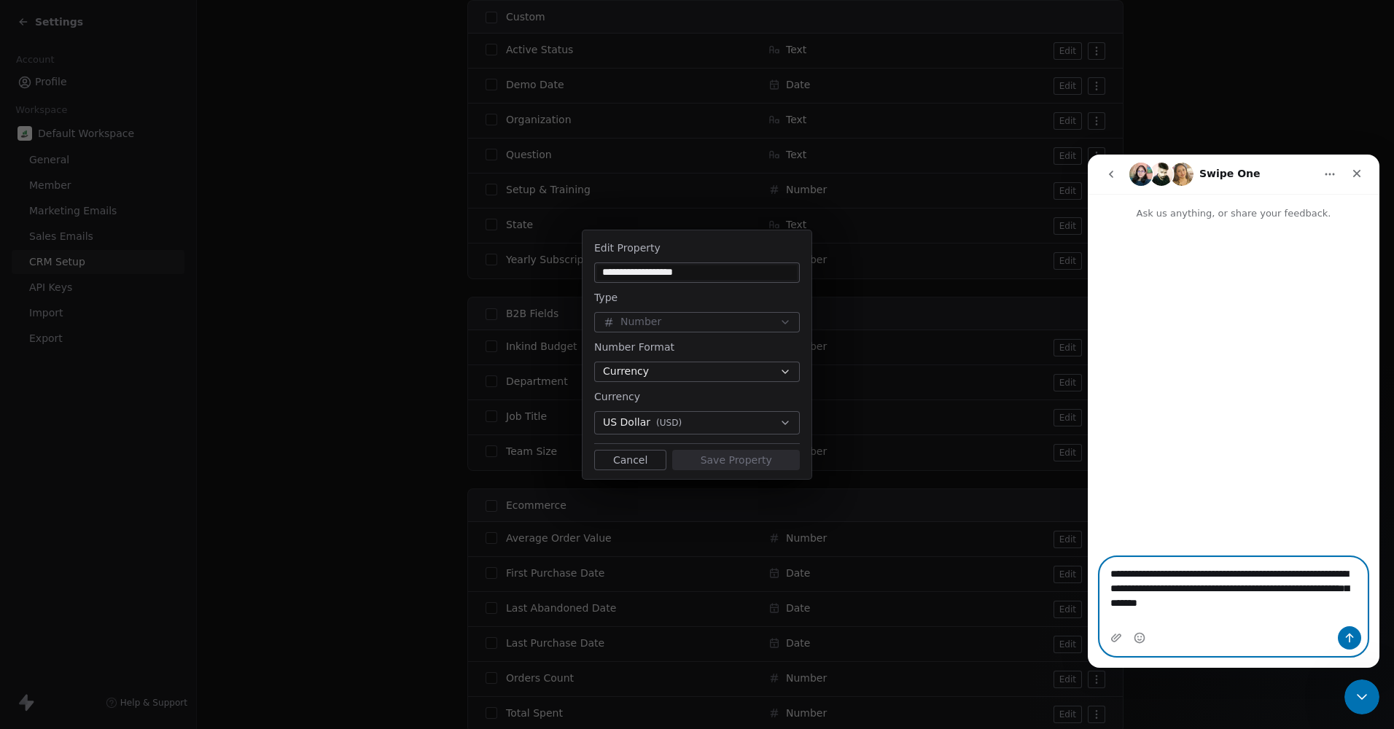
type textarea "**********"
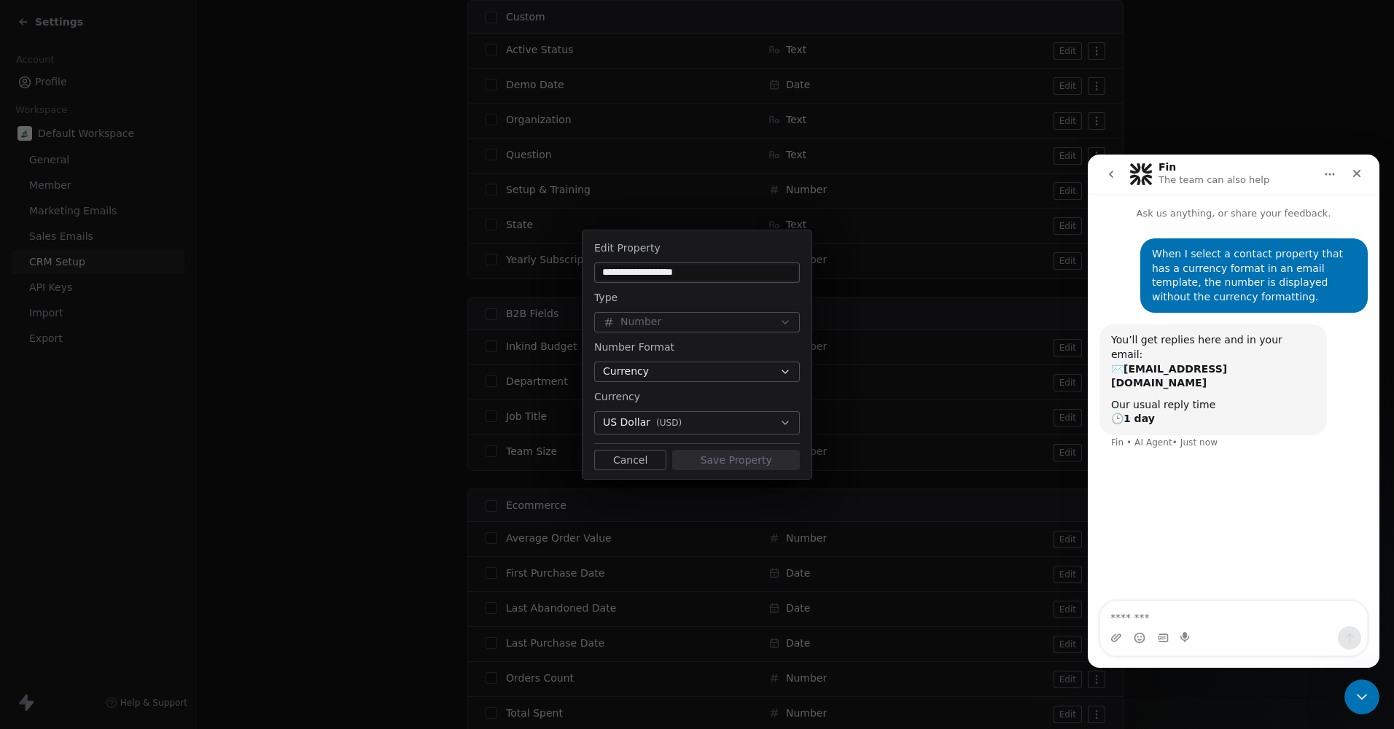
click at [637, 459] on button "Cancel" at bounding box center [630, 460] width 72 height 20
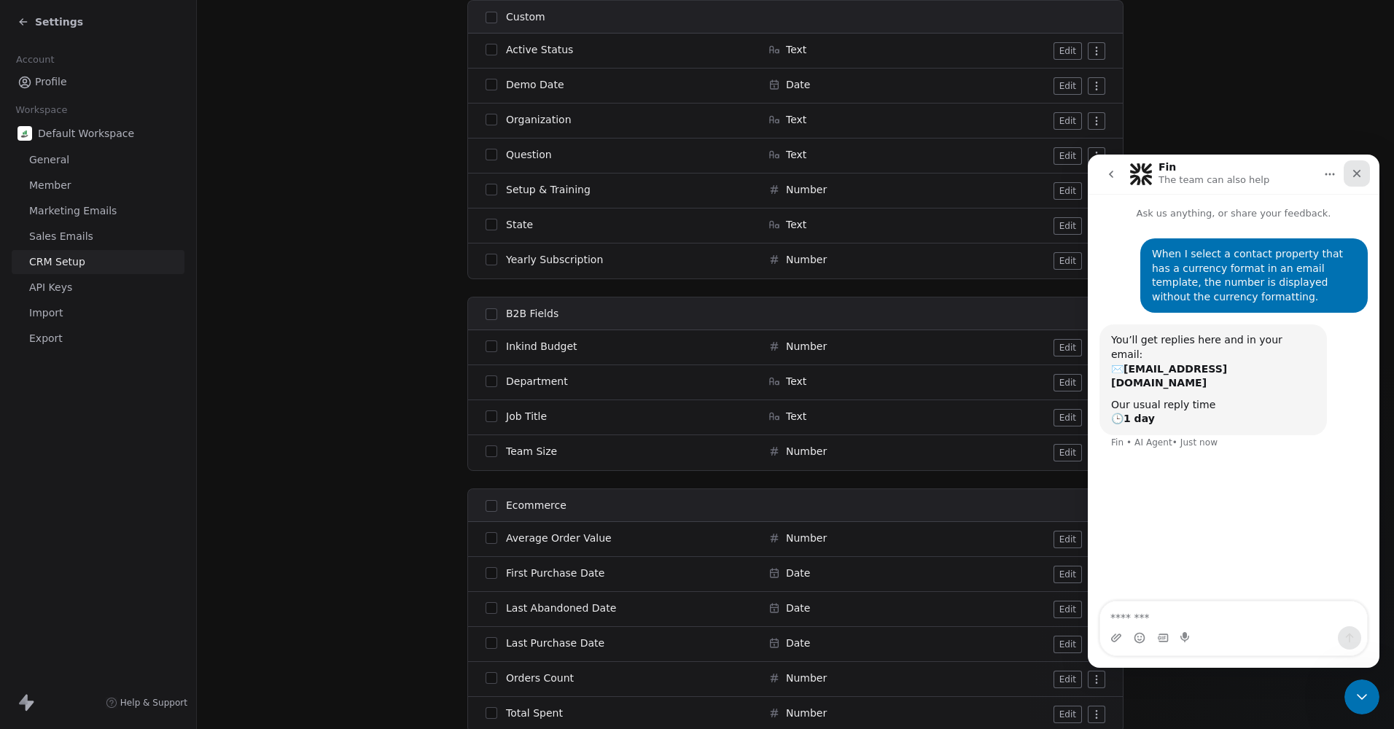
click at [1362, 174] on icon "Close" at bounding box center [1357, 174] width 12 height 12
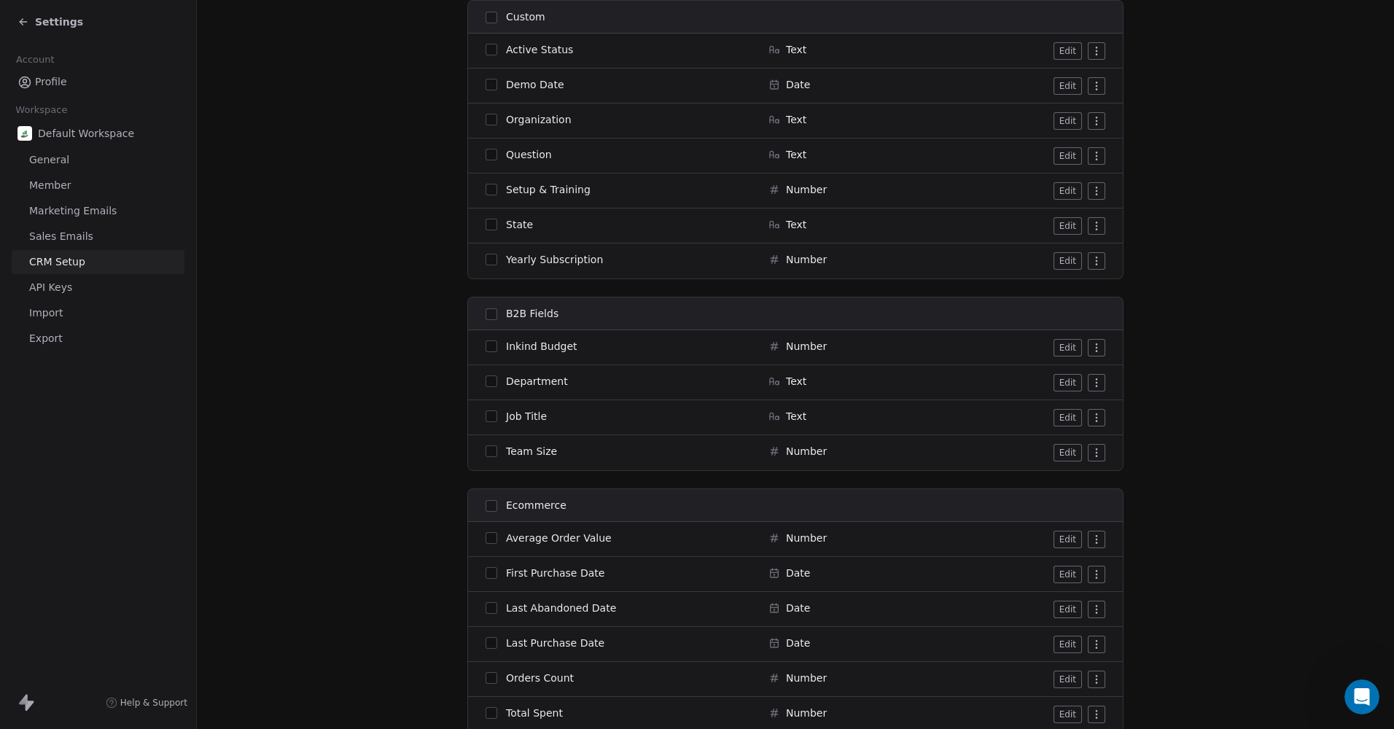
scroll to position [1805, 0]
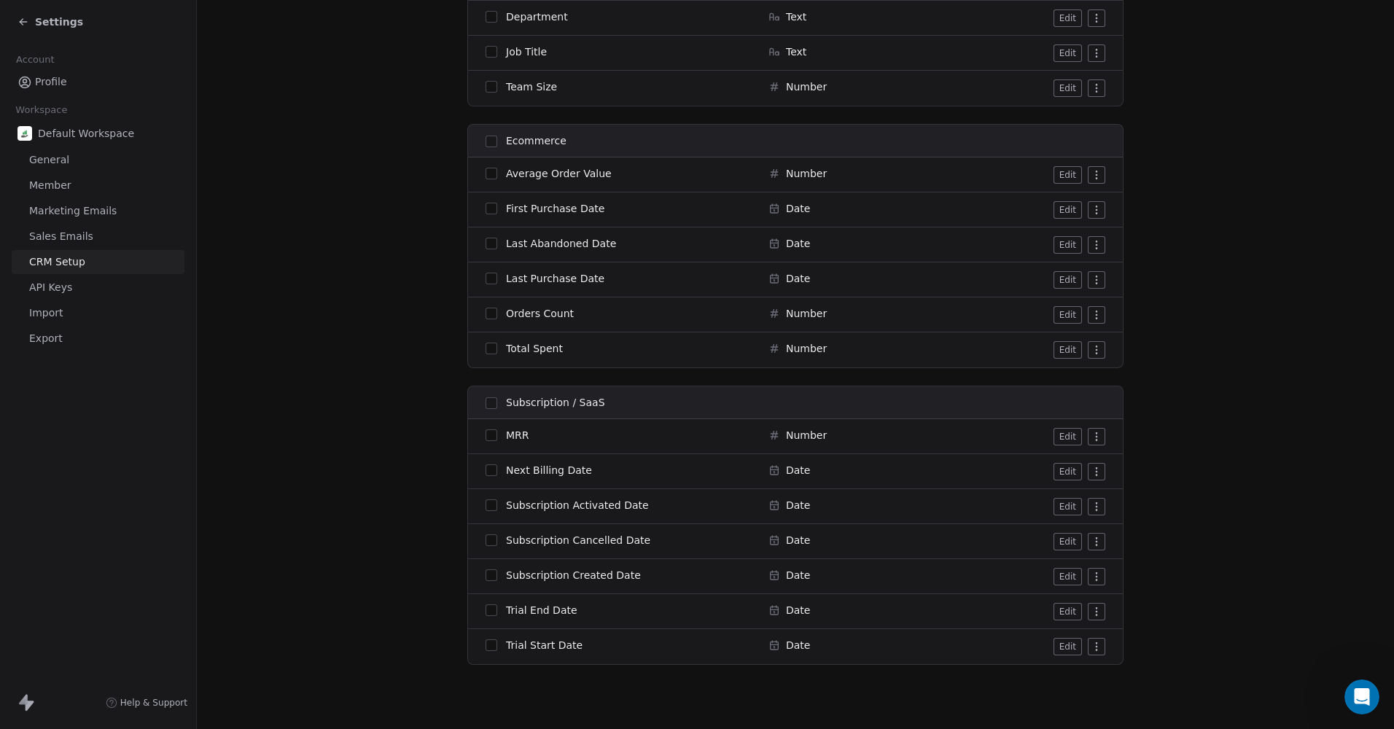
click at [801, 435] on span "Number" at bounding box center [806, 435] width 41 height 15
click at [1068, 431] on button "Edit" at bounding box center [1068, 437] width 28 height 18
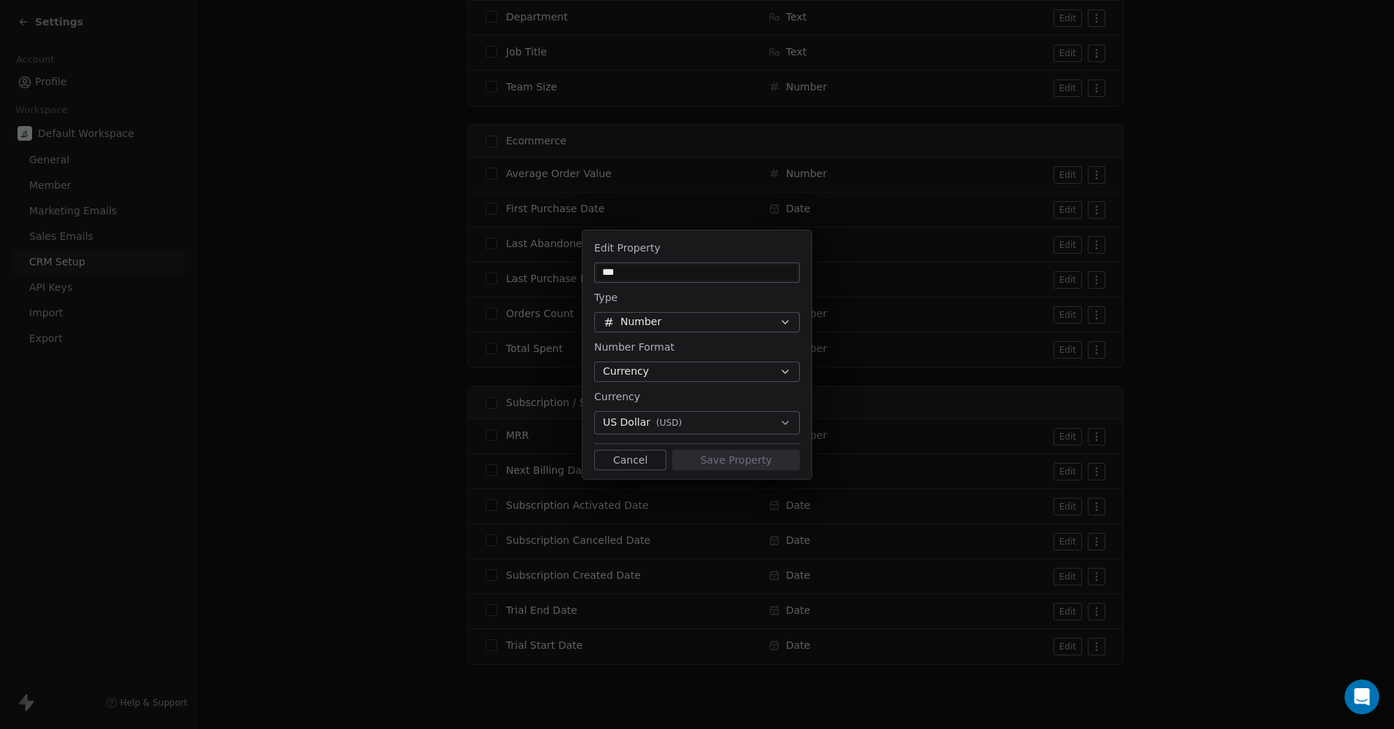
click at [727, 318] on button "Number" at bounding box center [697, 322] width 206 height 20
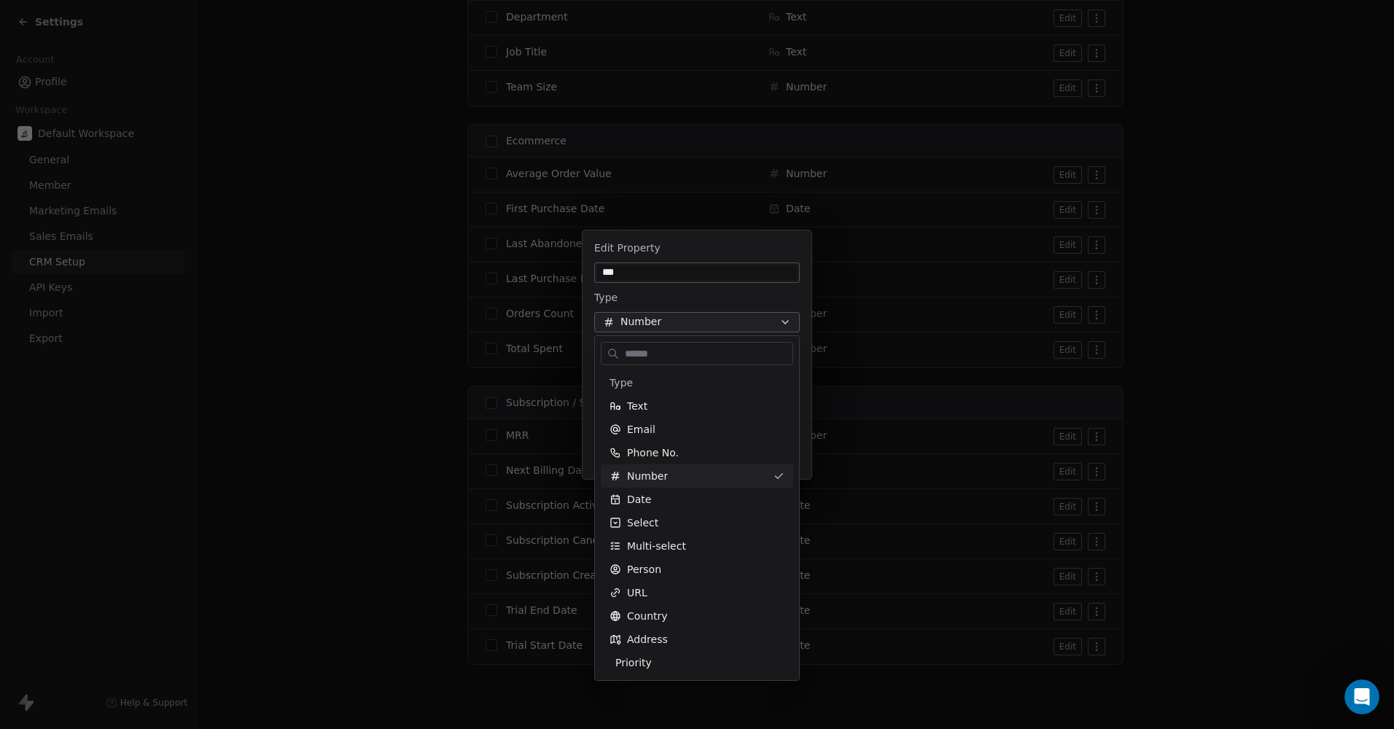
click at [1172, 355] on div "Edit Property *** Type Number Number Format Currency Currency US Dollar ( USD )…" at bounding box center [697, 365] width 1394 height 316
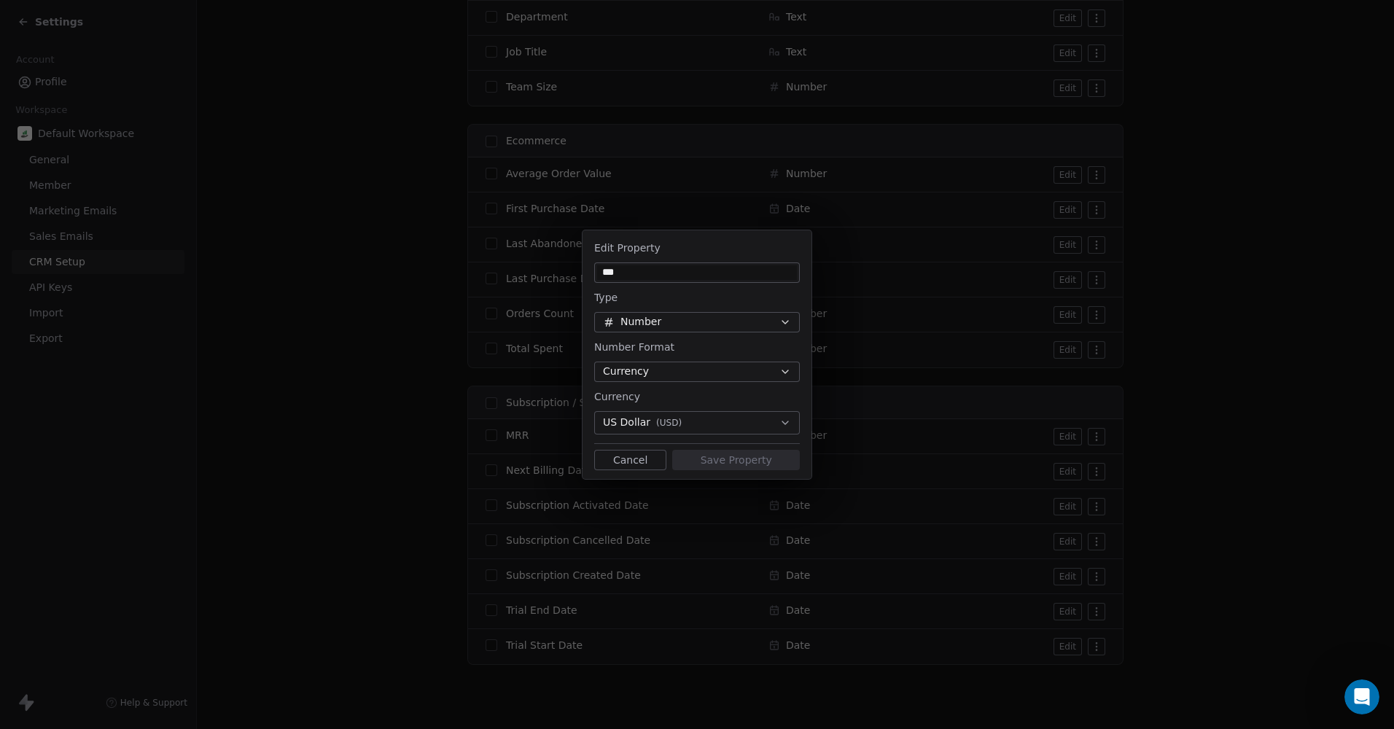
click at [599, 463] on button "Cancel" at bounding box center [630, 460] width 72 height 20
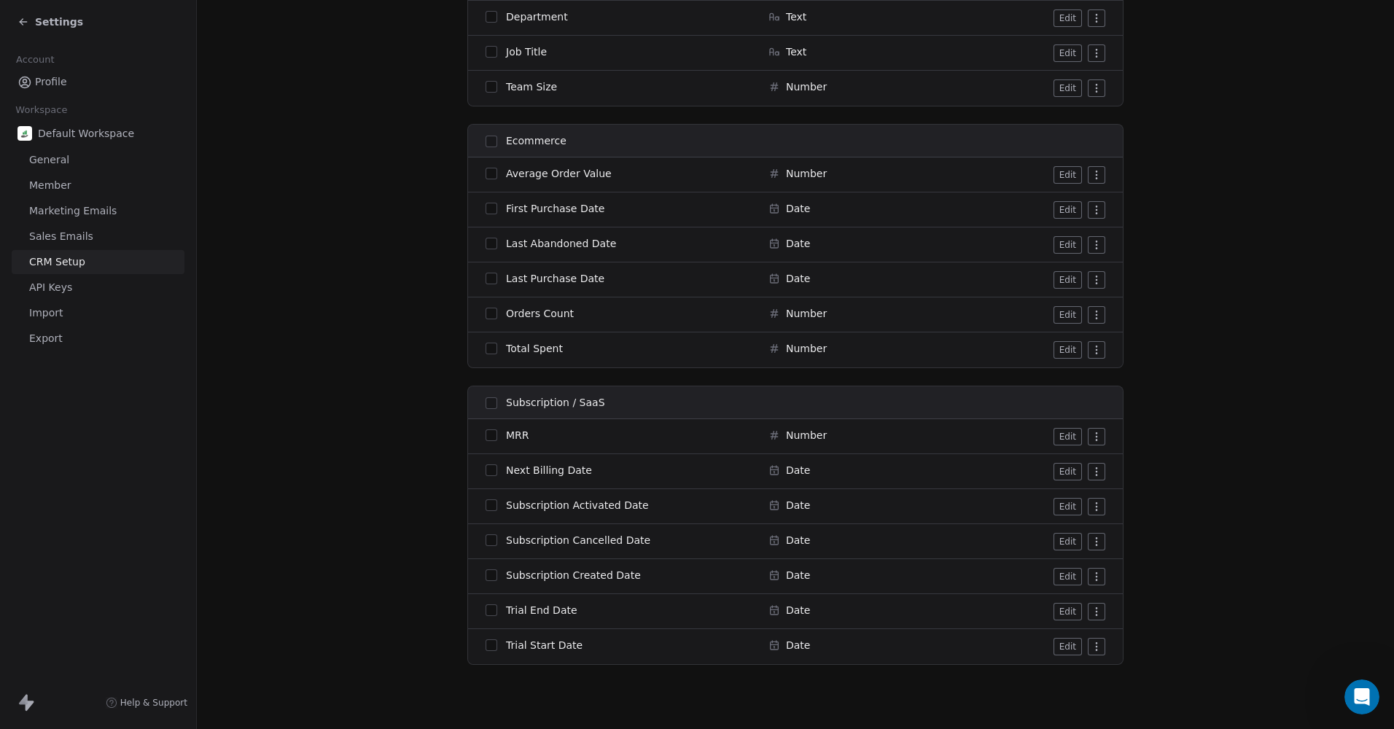
click at [1091, 433] on html "Settings Account Profile Workspace Default Workspace General Member Marketing E…" at bounding box center [697, 364] width 1394 height 729
click at [1235, 441] on html "Settings Account Profile Workspace Default Workspace General Member Marketing E…" at bounding box center [697, 364] width 1394 height 729
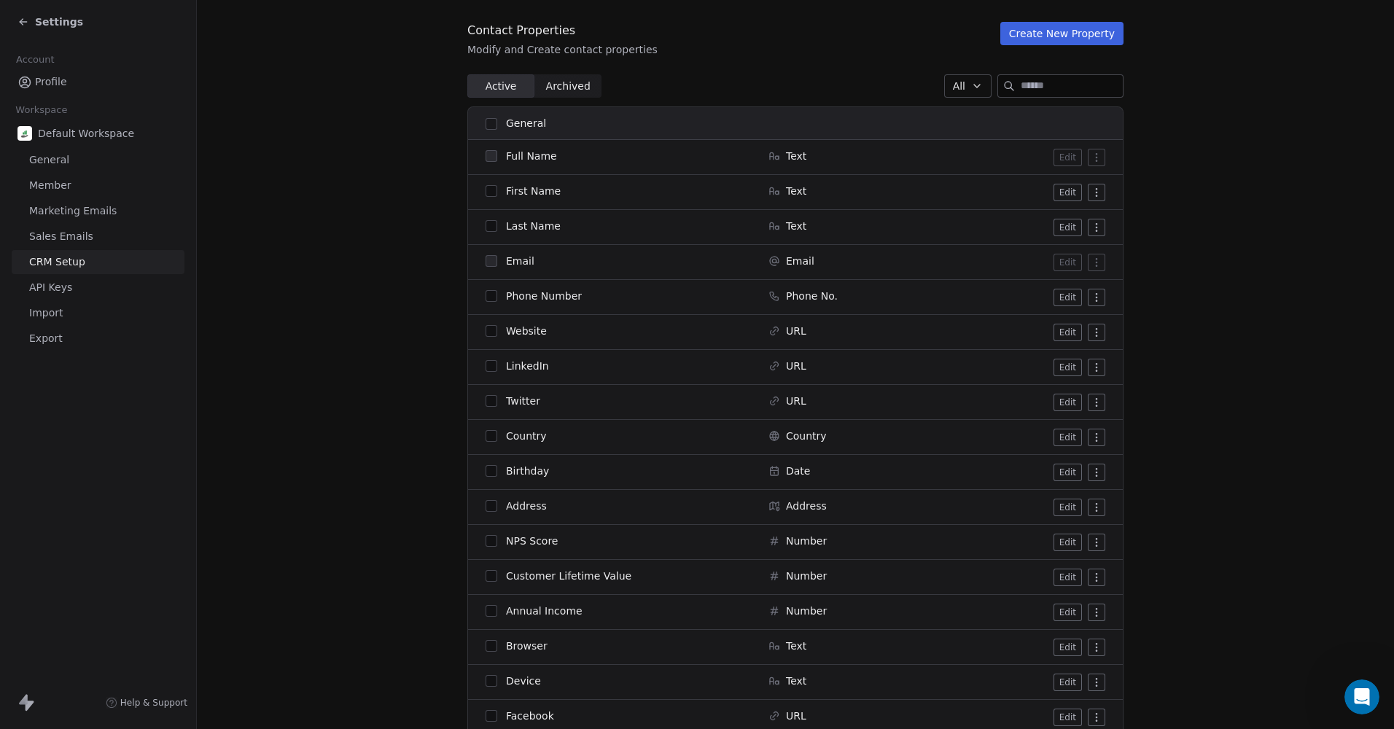
scroll to position [0, 0]
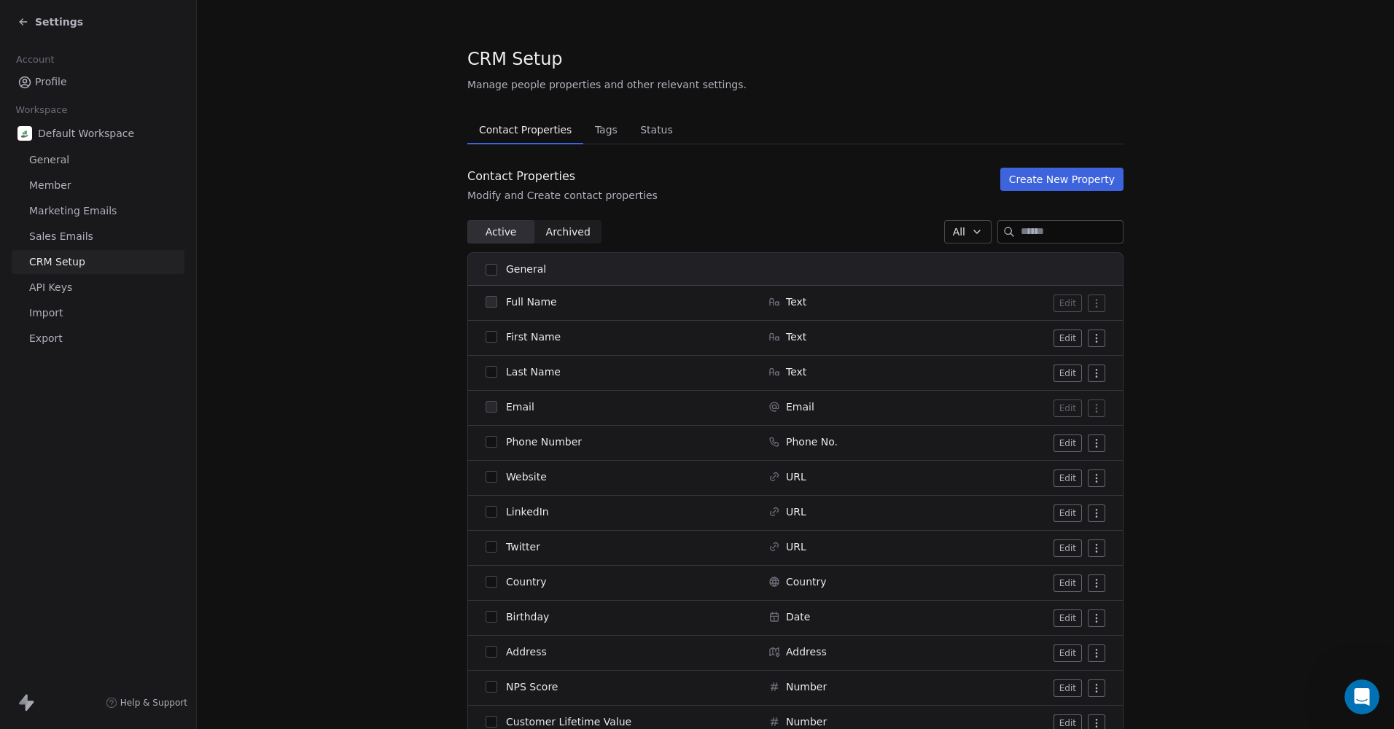
click at [26, 23] on icon at bounding box center [24, 22] width 12 height 12
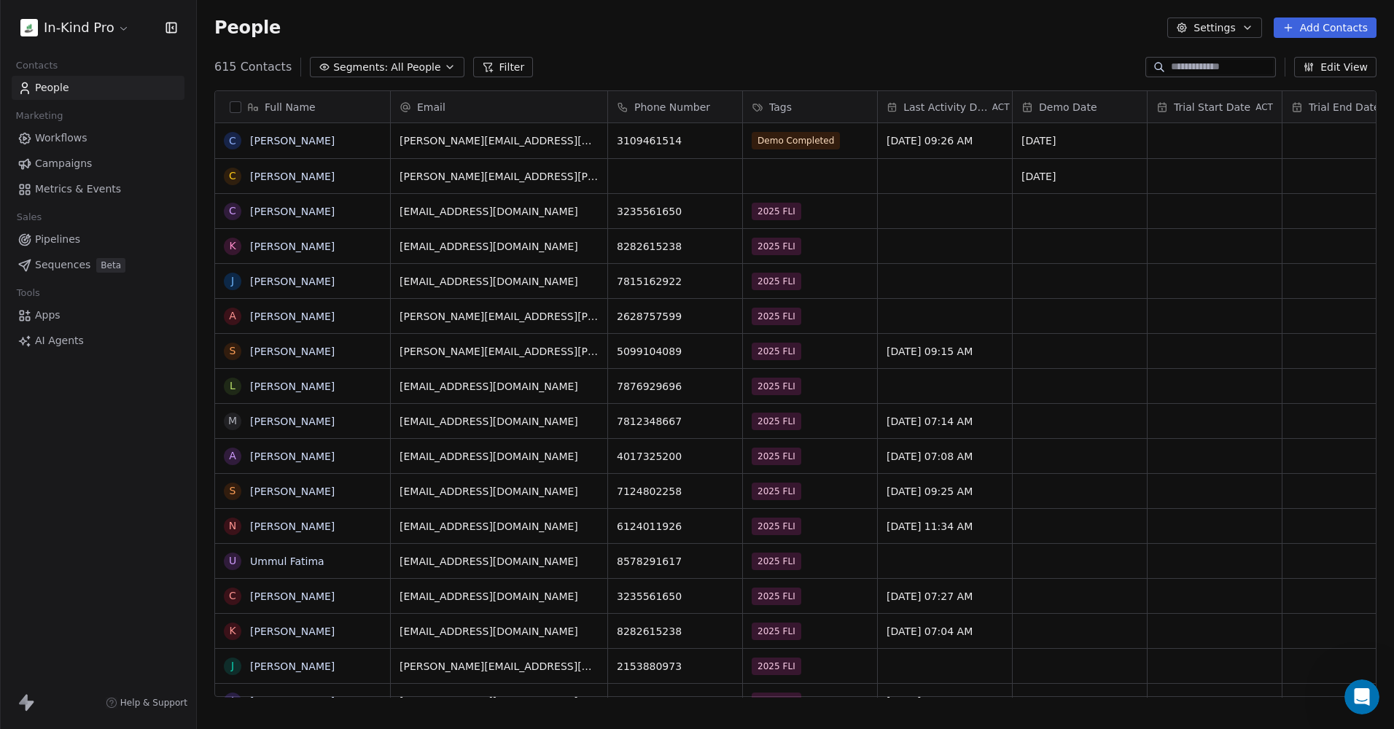
scroll to position [631, 1186]
click at [72, 138] on span "Workflows" at bounding box center [61, 138] width 53 height 15
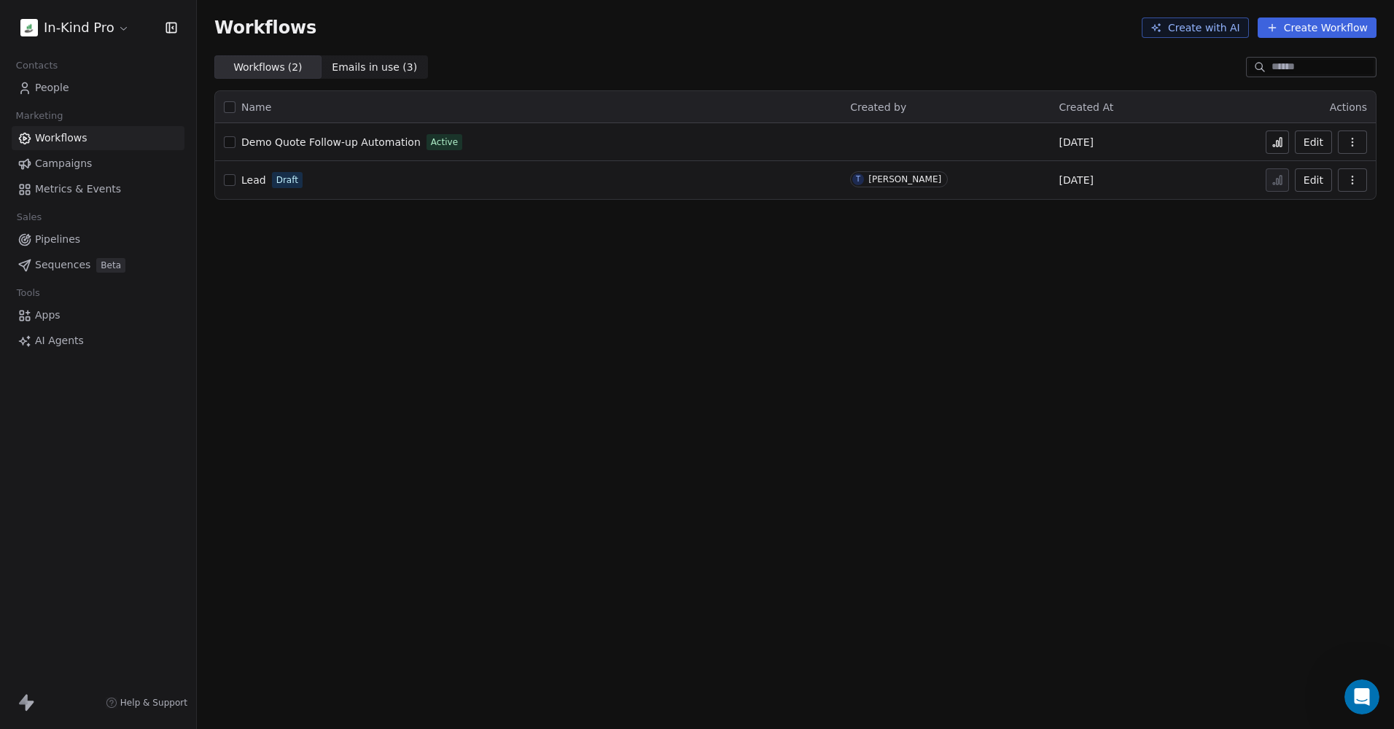
click at [372, 145] on span "Demo Quote Follow-up Automation" at bounding box center [330, 142] width 179 height 12
click at [65, 89] on span "People" at bounding box center [52, 87] width 34 height 15
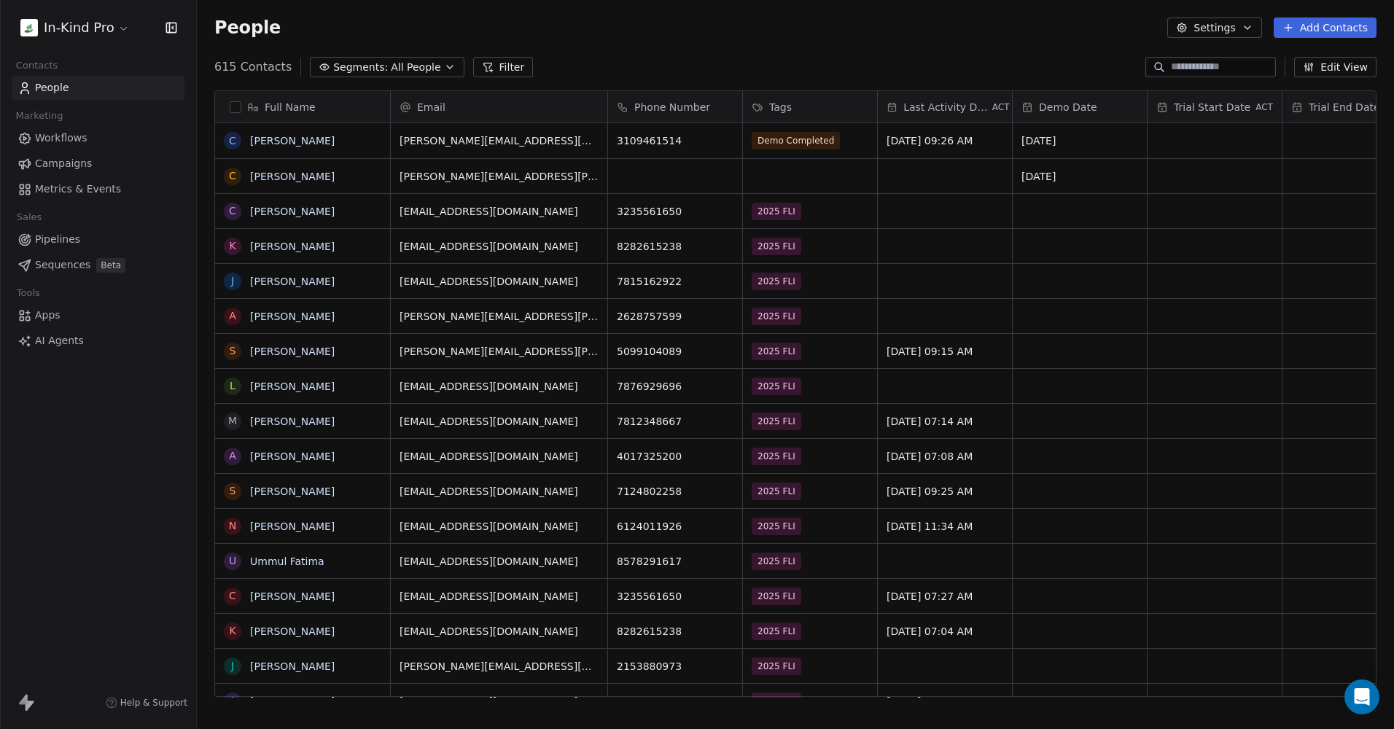
scroll to position [631, 1186]
click at [1171, 69] on input at bounding box center [1222, 67] width 102 height 15
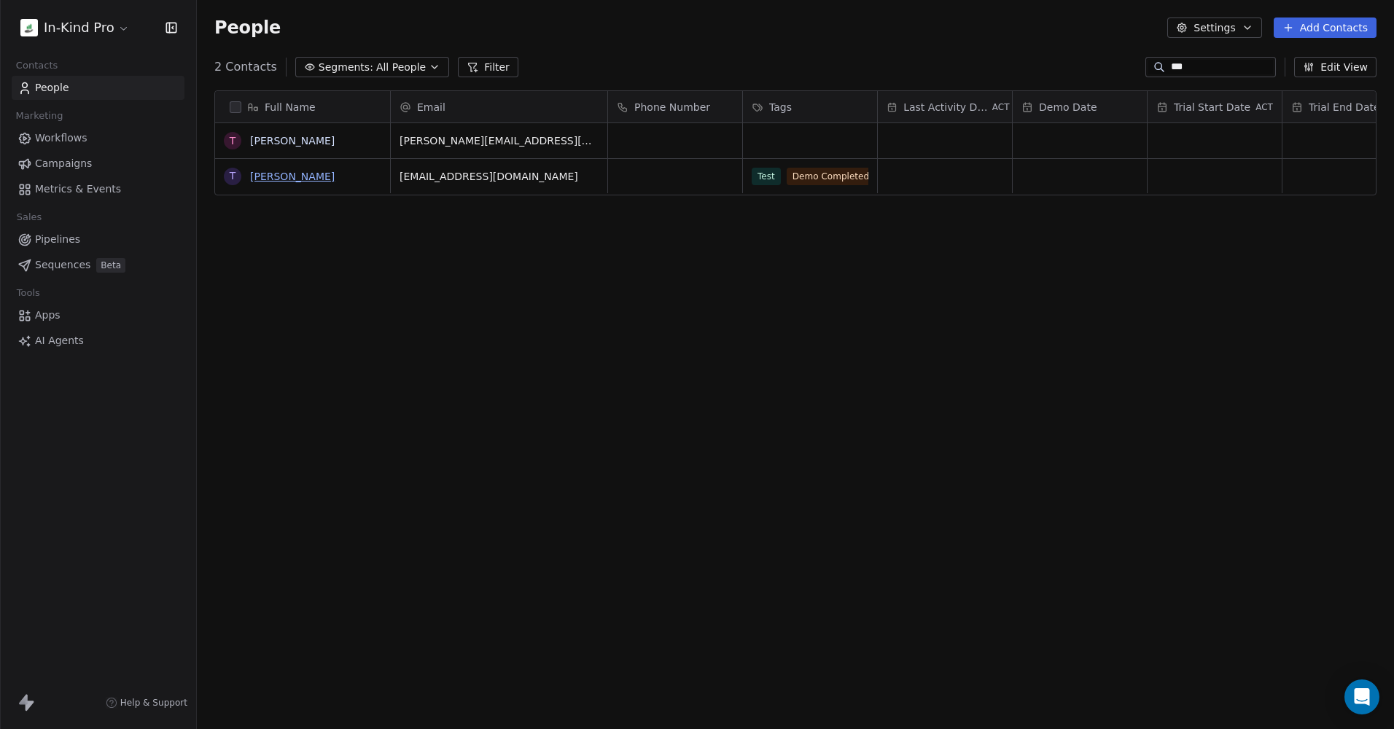
type input "***"
click at [324, 181] on link "[PERSON_NAME]" at bounding box center [292, 177] width 85 height 12
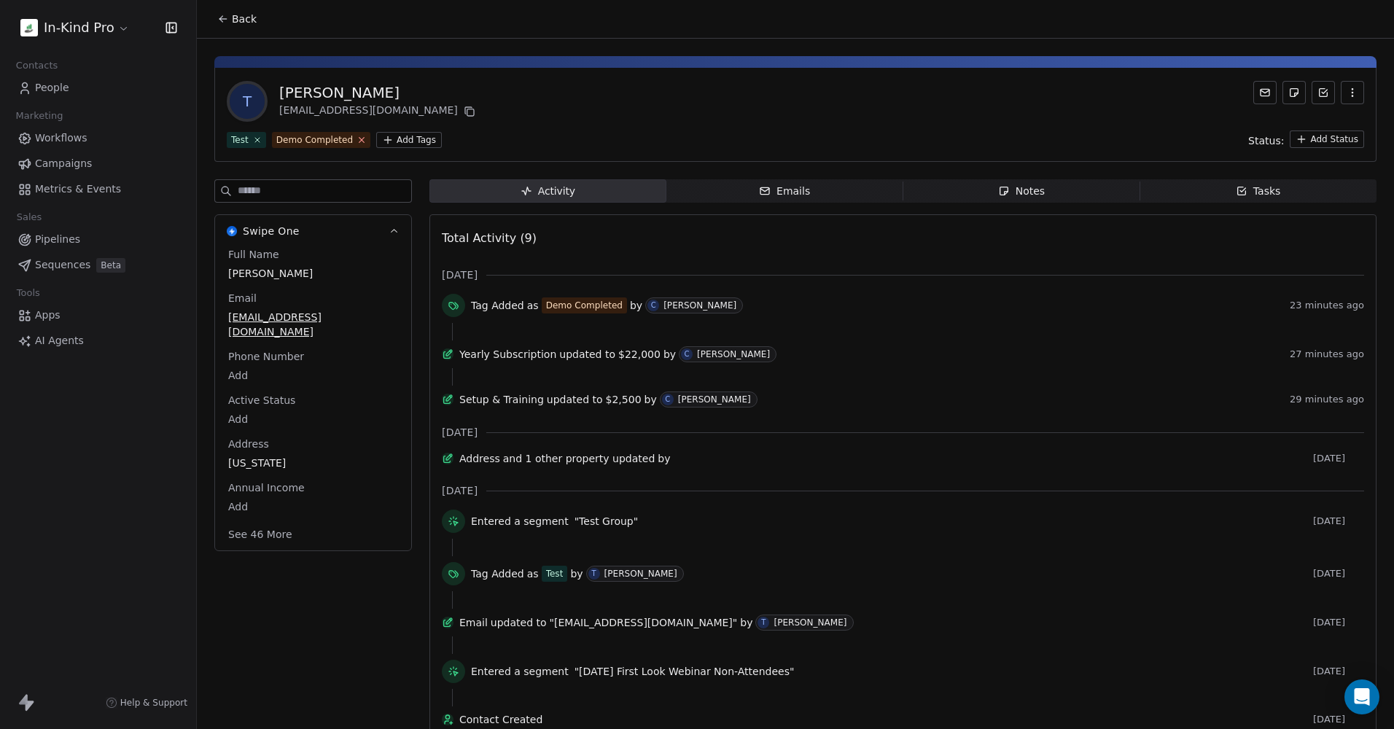
click at [357, 139] on icon at bounding box center [361, 139] width 9 height 9
click at [263, 521] on button "See 46 More" at bounding box center [260, 534] width 82 height 26
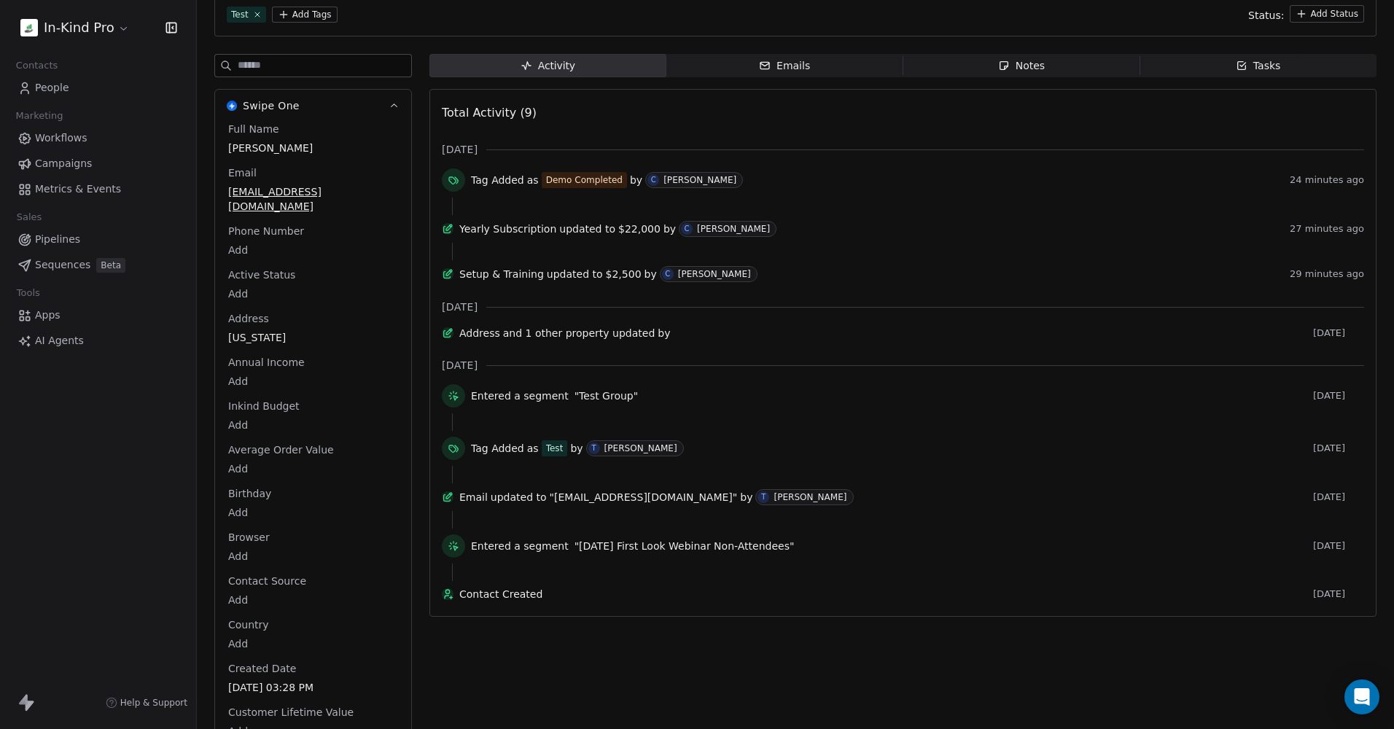
scroll to position [271, 0]
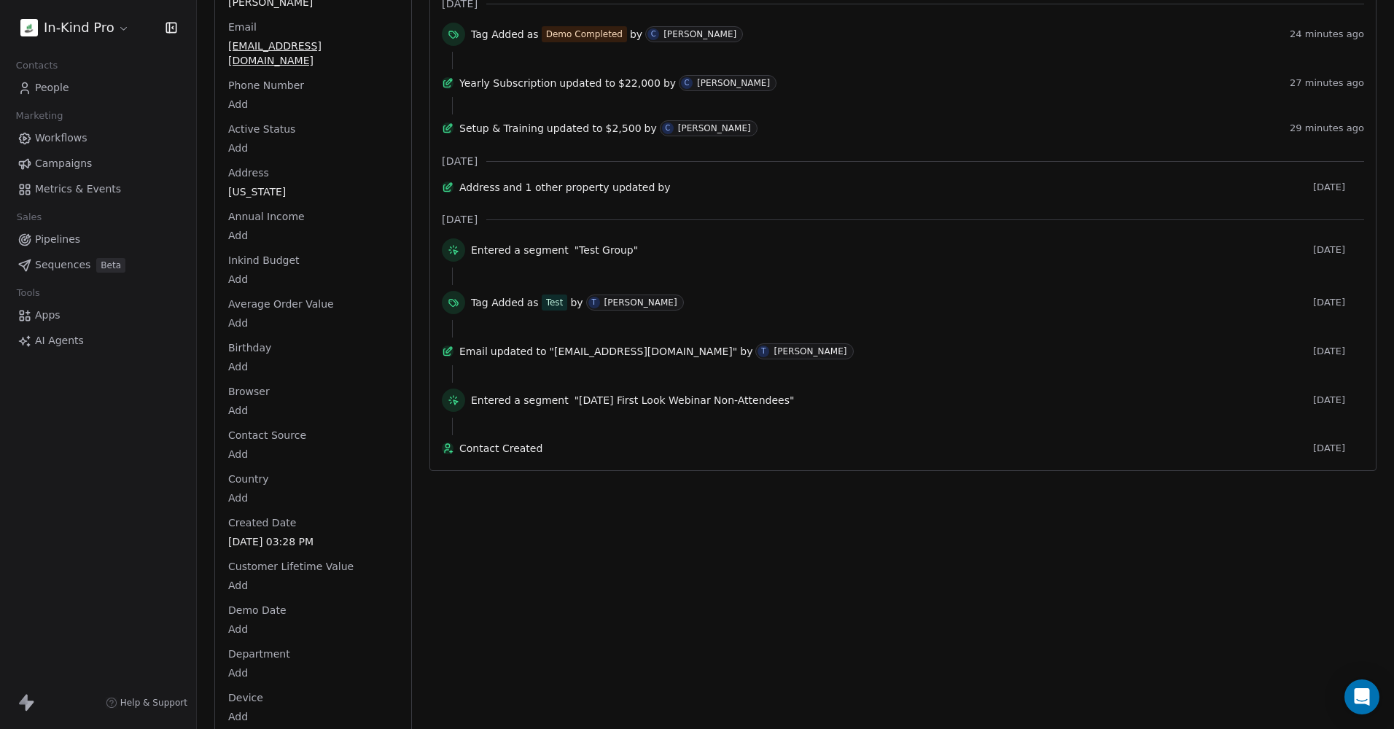
click at [243, 614] on html "In-Kind Pro Contacts People Marketing Workflows Campaigns Metrics & Events Sale…" at bounding box center [697, 364] width 1394 height 729
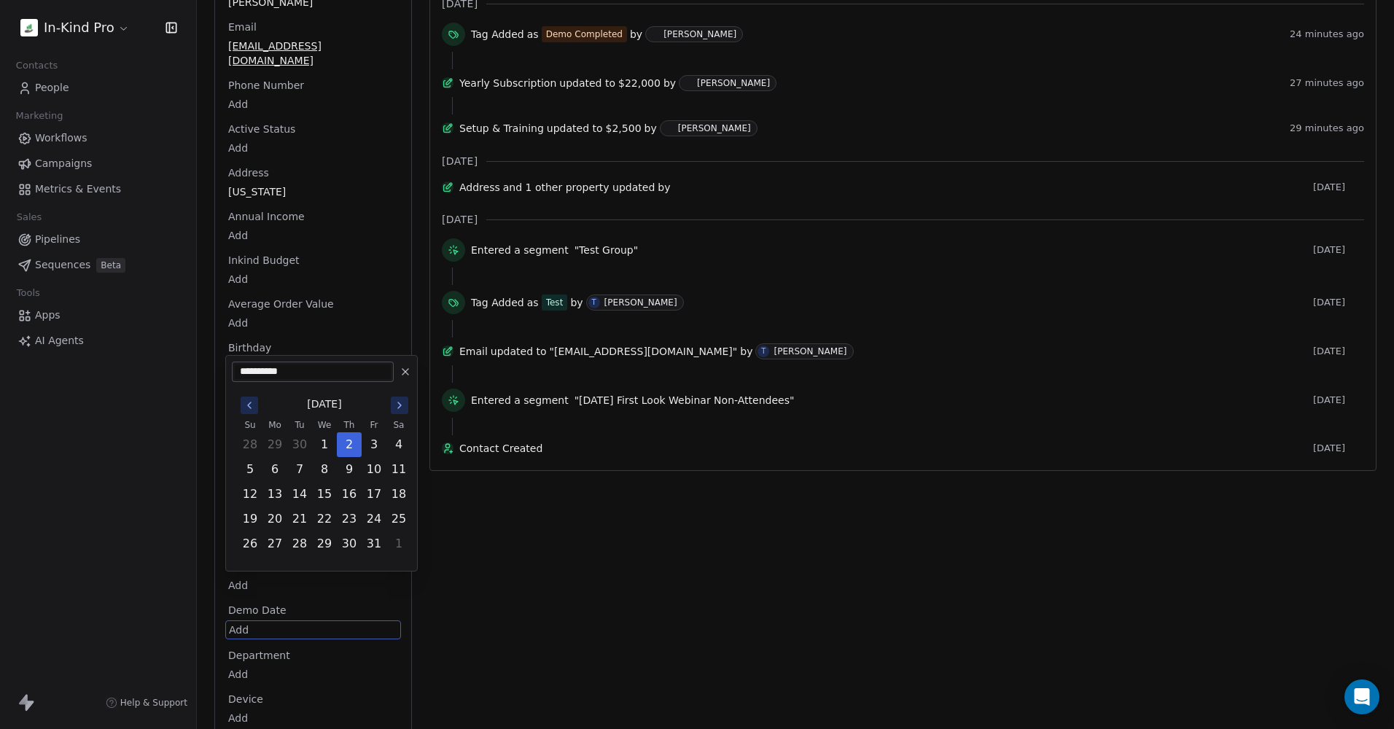
scroll to position [522, 0]
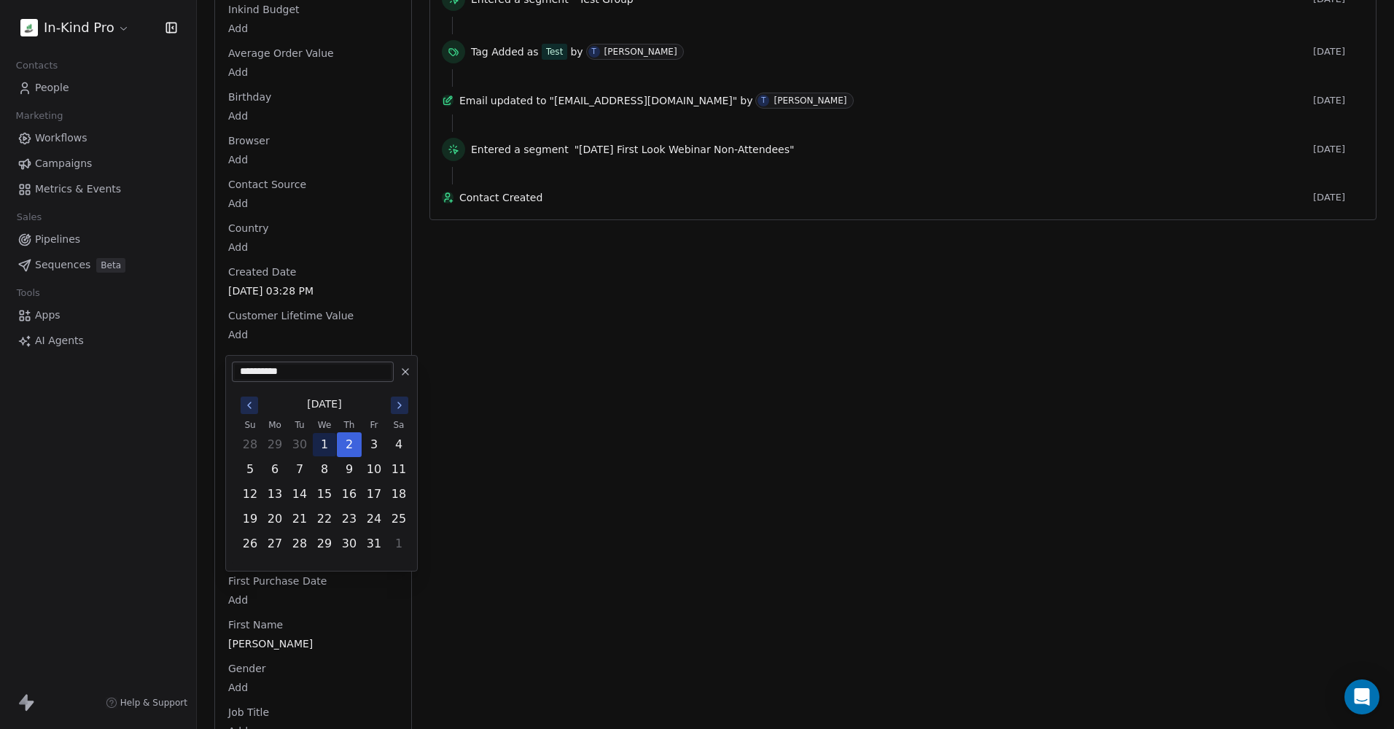
click at [325, 443] on button "1" at bounding box center [324, 444] width 23 height 23
type input "**********"
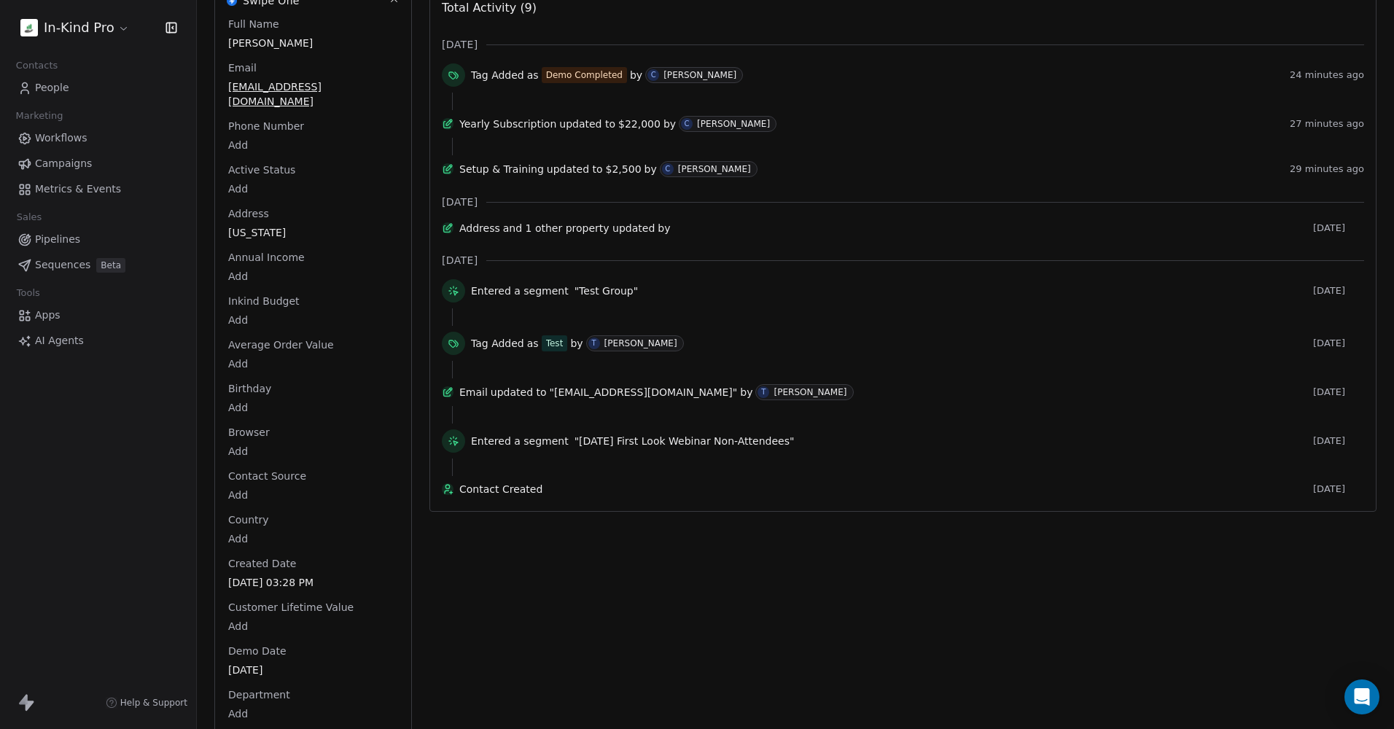
scroll to position [0, 0]
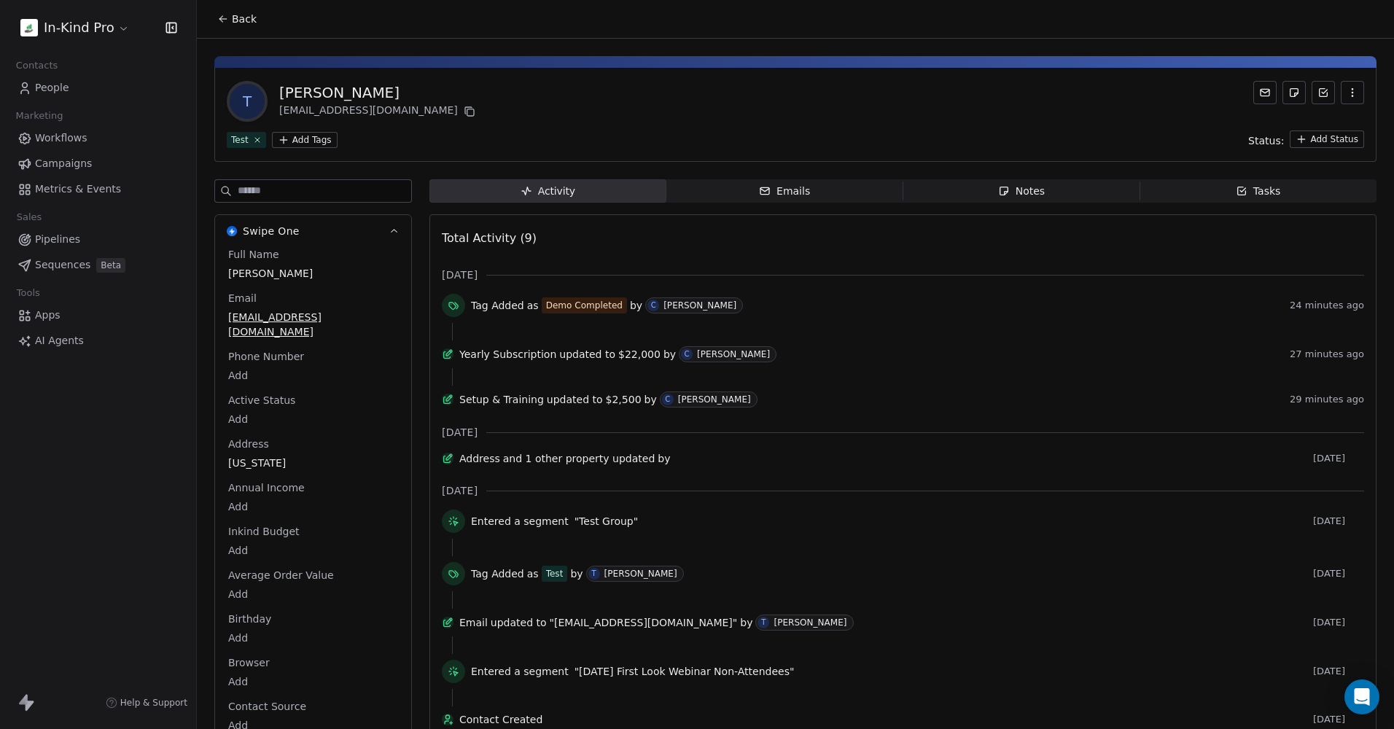
click at [406, 144] on div "Test Add Tags Status: Add Status" at bounding box center [796, 140] width 1138 height 18
click at [294, 139] on html "In-Kind Pro Contacts People Marketing Workflows Campaigns Metrics & Events Sale…" at bounding box center [697, 364] width 1394 height 729
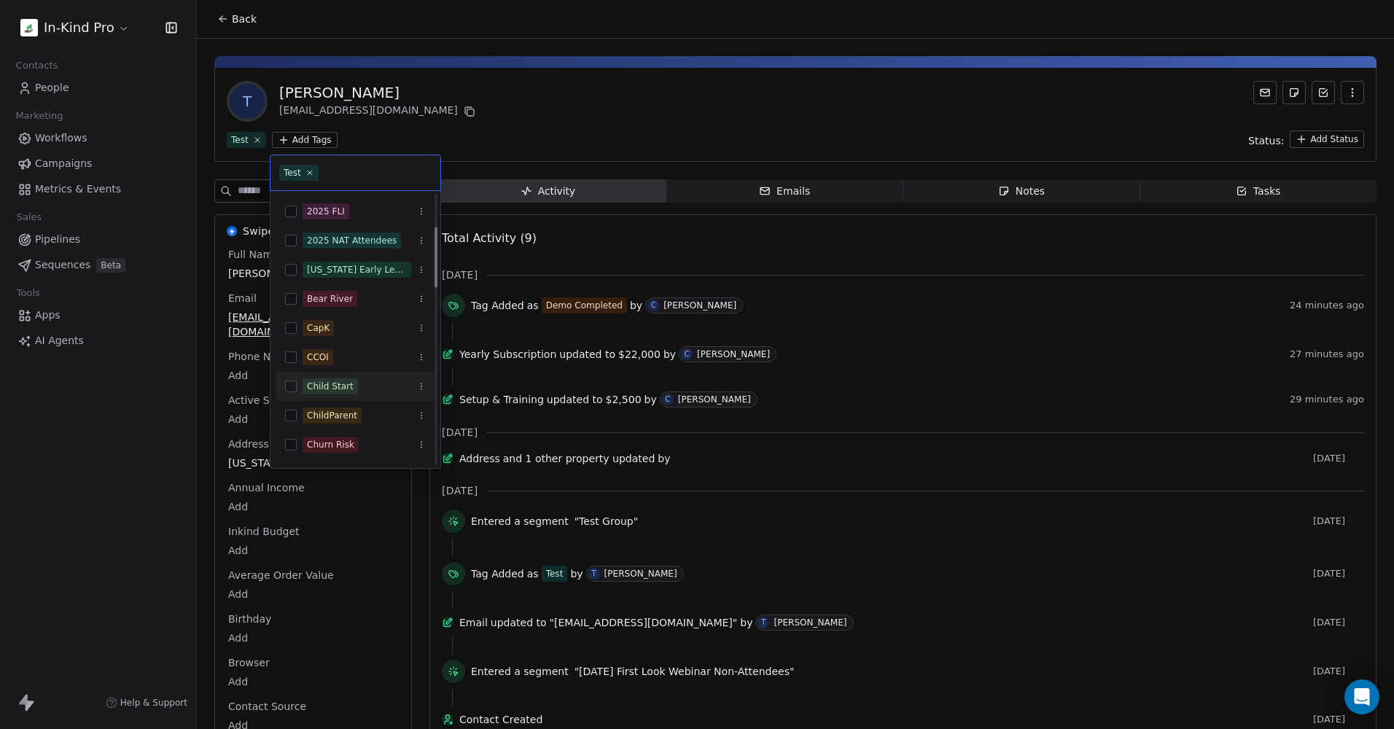
scroll to position [146, 0]
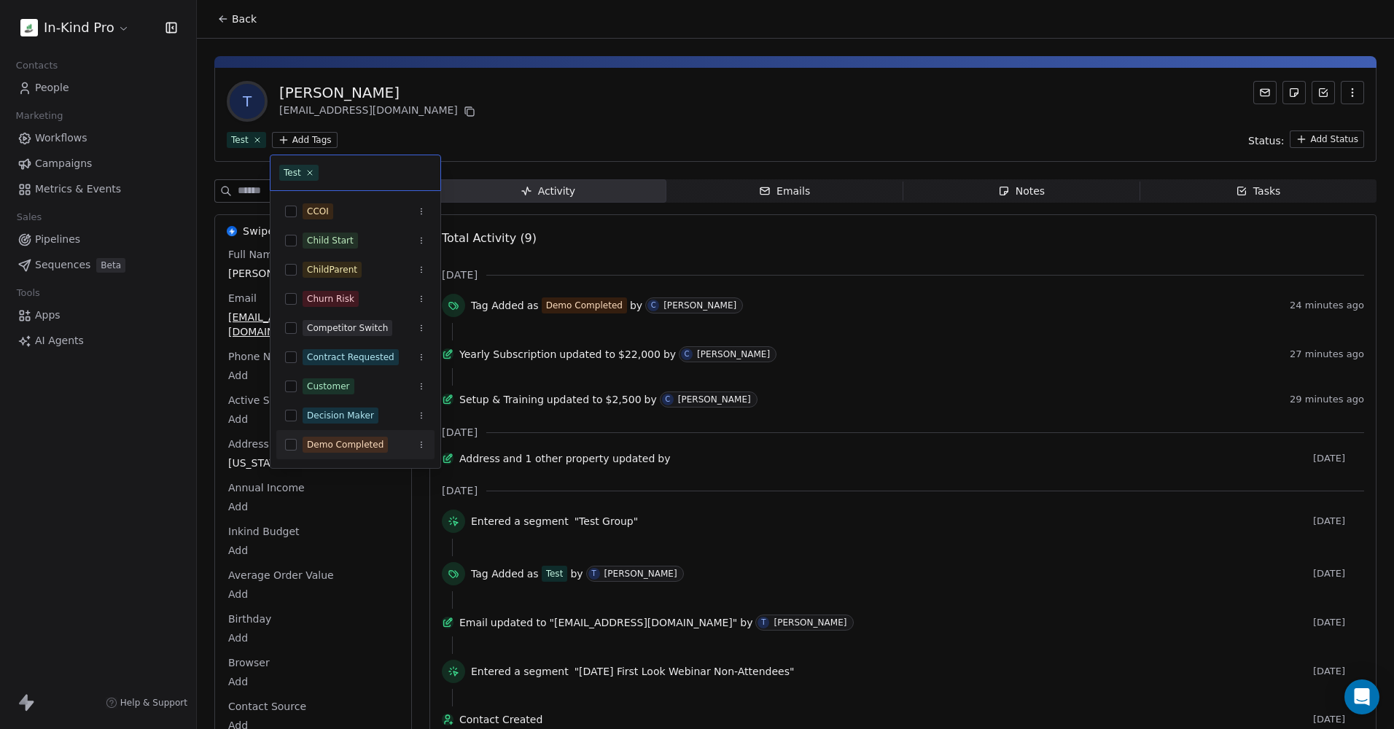
click at [288, 446] on button "Suggestions" at bounding box center [291, 445] width 12 height 12
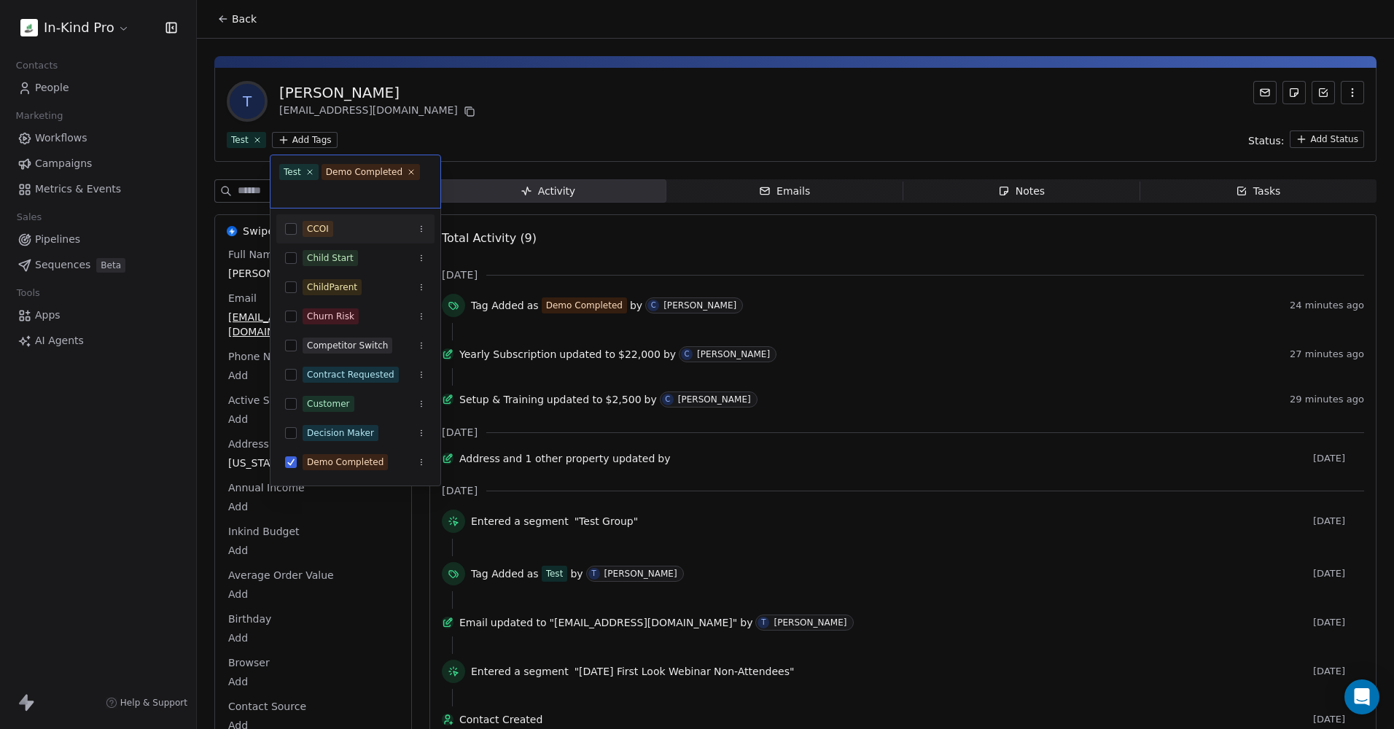
click at [464, 117] on html "In-Kind Pro Contacts People Marketing Workflows Campaigns Metrics & Events Sale…" at bounding box center [697, 364] width 1394 height 729
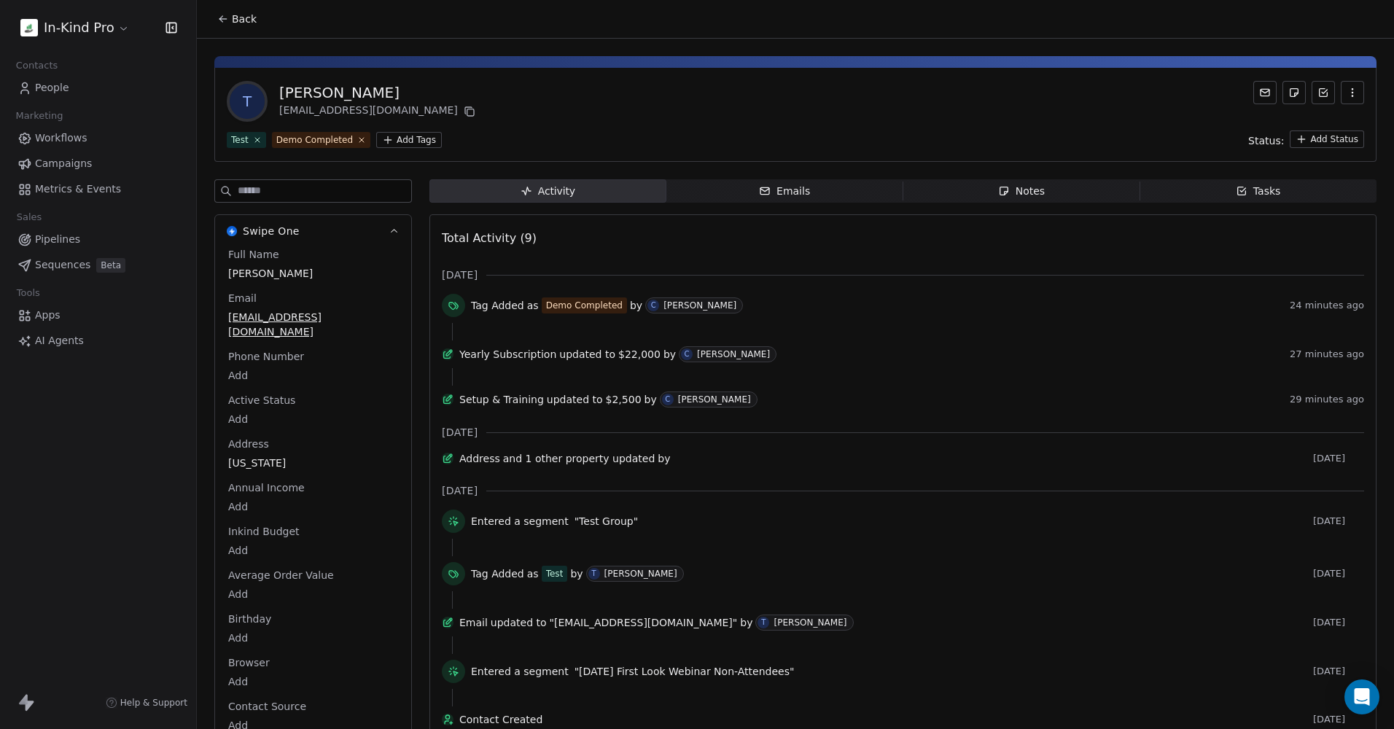
click at [58, 135] on span "Workflows" at bounding box center [61, 138] width 53 height 15
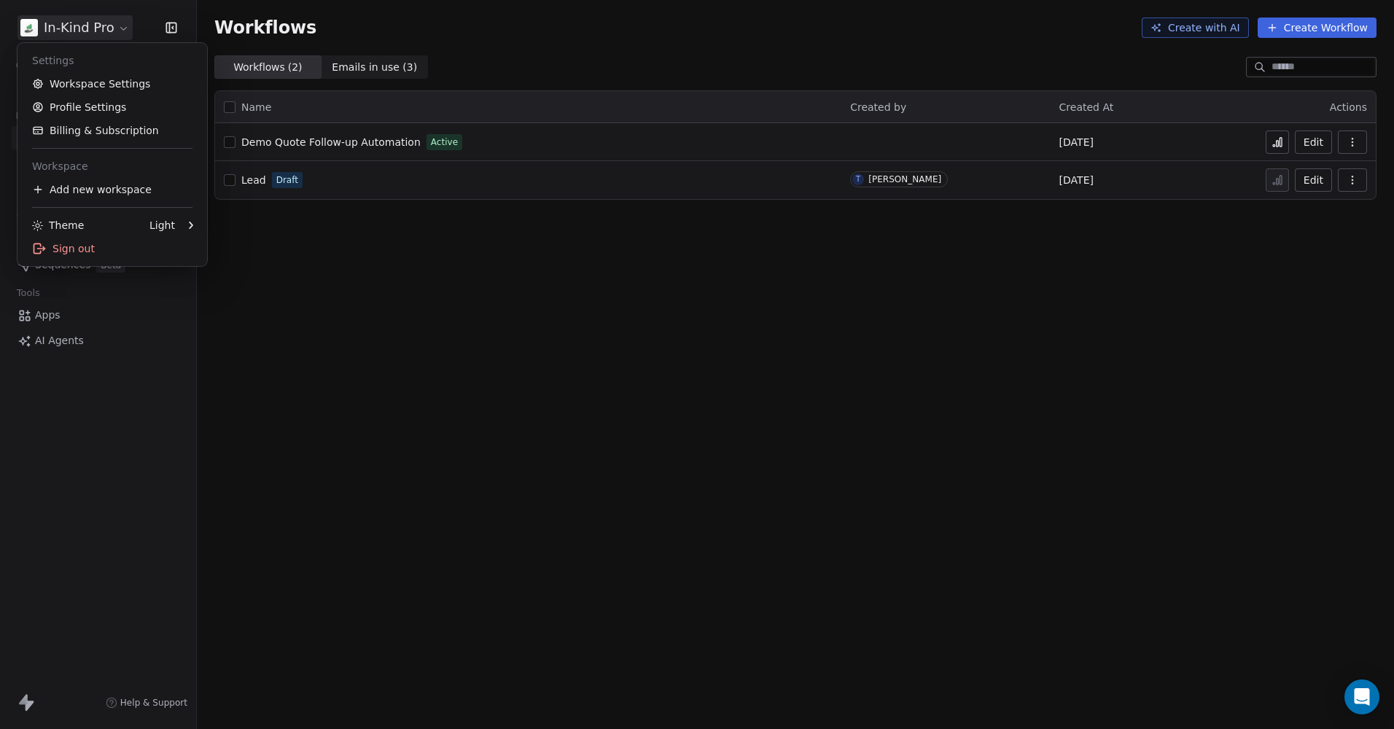
click at [85, 26] on html "In-Kind Pro Contacts People Marketing Workflows Campaigns Metrics & Events Sale…" at bounding box center [697, 364] width 1394 height 729
click at [90, 82] on link "Workspace Settings" at bounding box center [112, 83] width 178 height 23
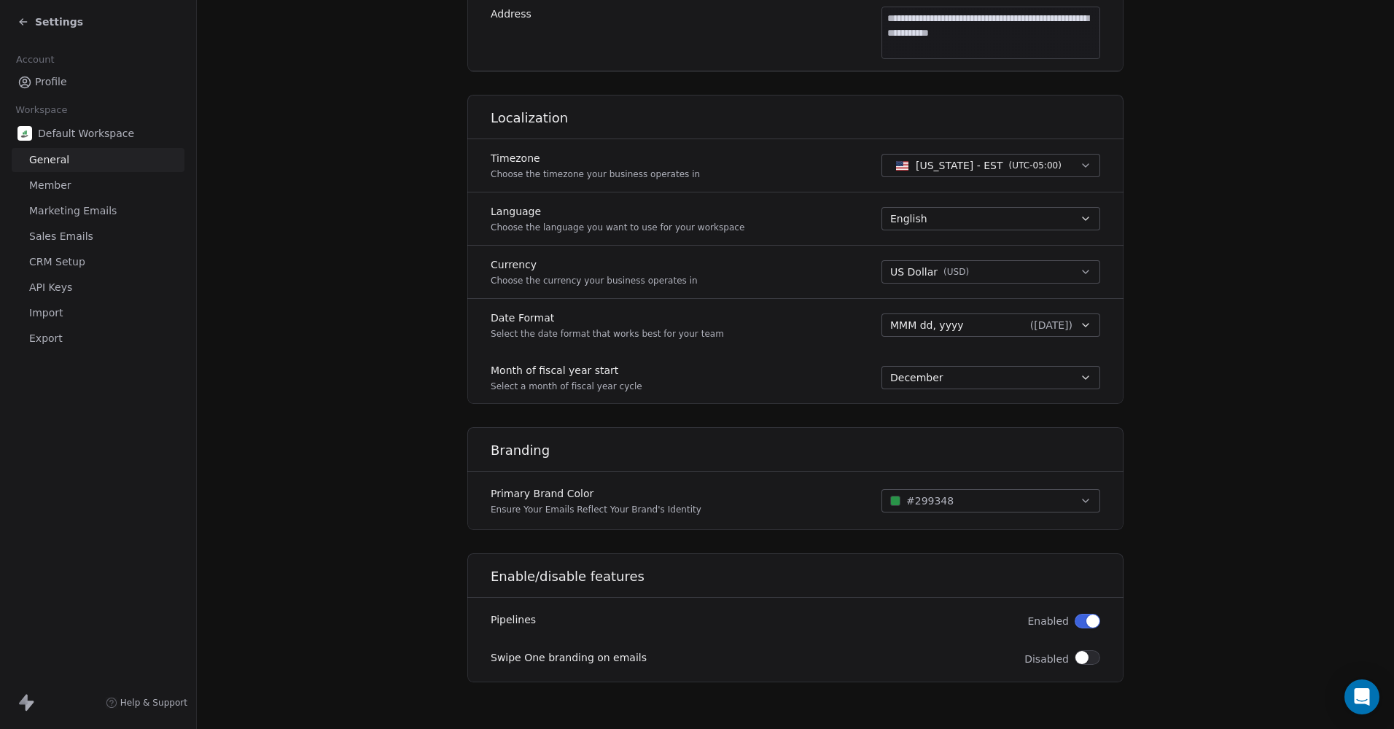
scroll to position [157, 0]
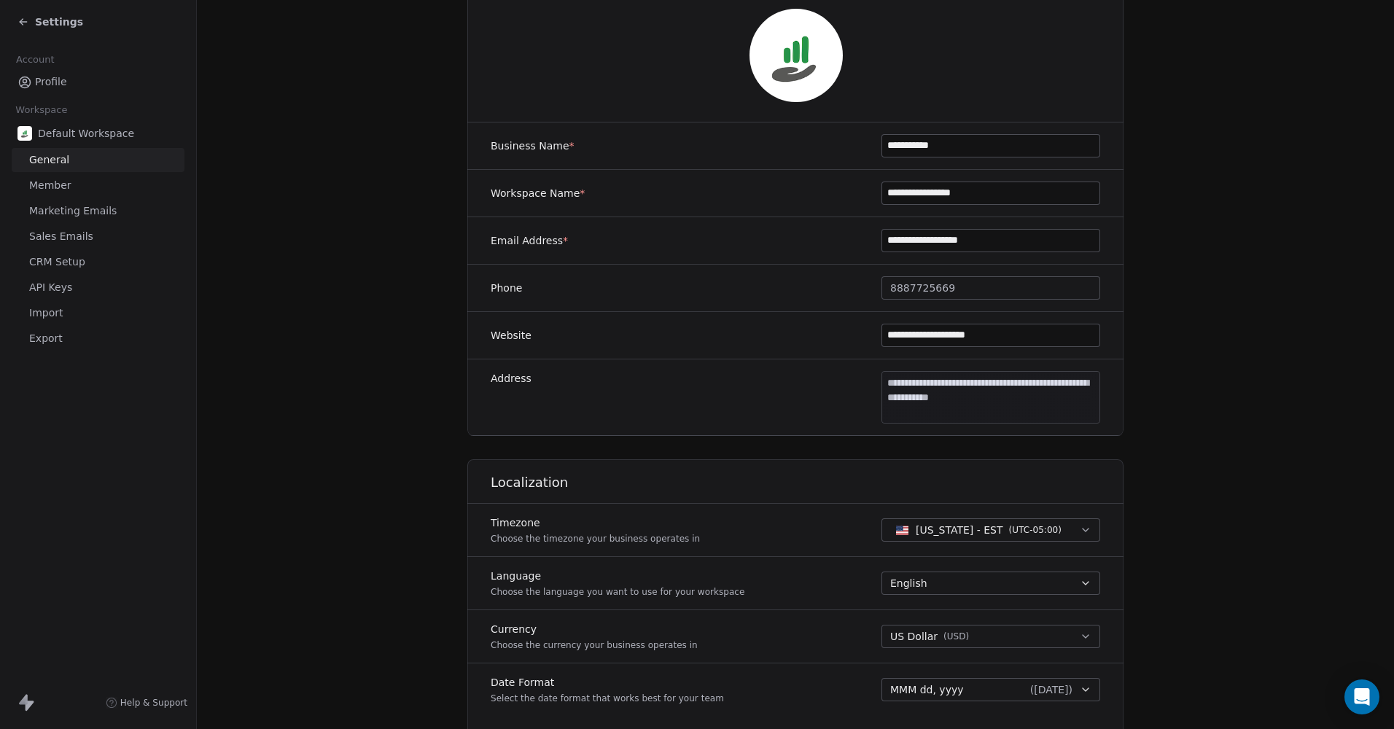
click at [23, 23] on icon at bounding box center [24, 22] width 12 height 12
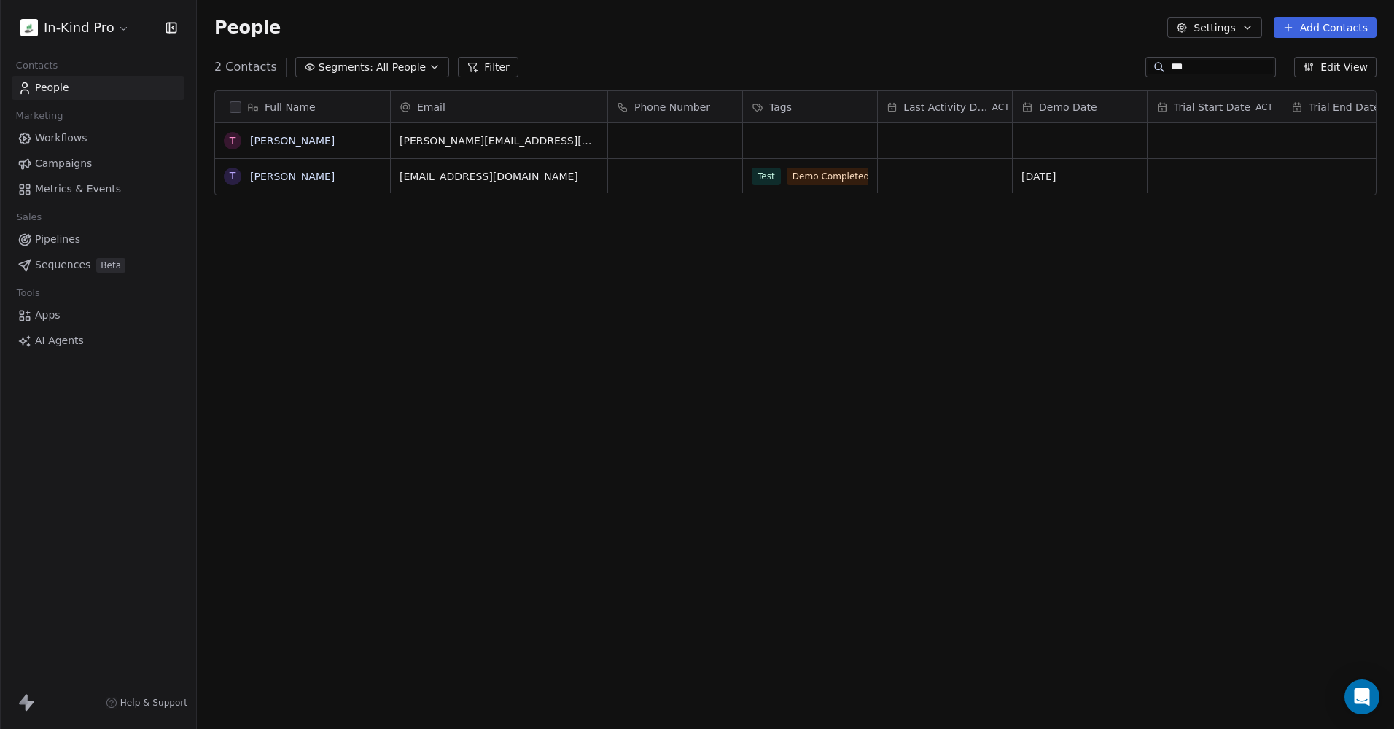
scroll to position [631, 1186]
click at [61, 139] on span "Workflows" at bounding box center [61, 138] width 53 height 15
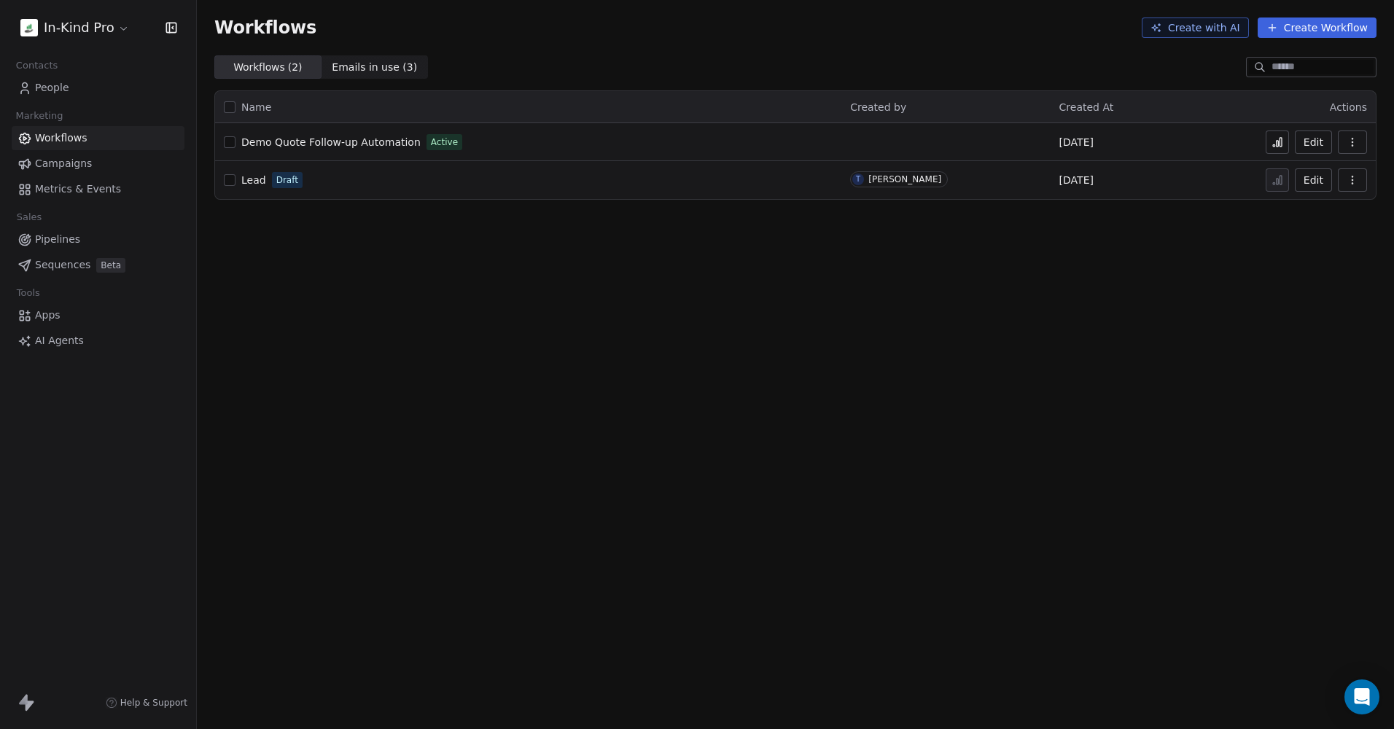
click at [303, 133] on div "Demo Quote Follow-up Automation Active" at bounding box center [528, 142] width 609 height 20
click at [304, 143] on span "Demo Quote Follow-up Automation" at bounding box center [330, 142] width 179 height 12
click at [77, 186] on span "Metrics & Events" at bounding box center [78, 189] width 86 height 15
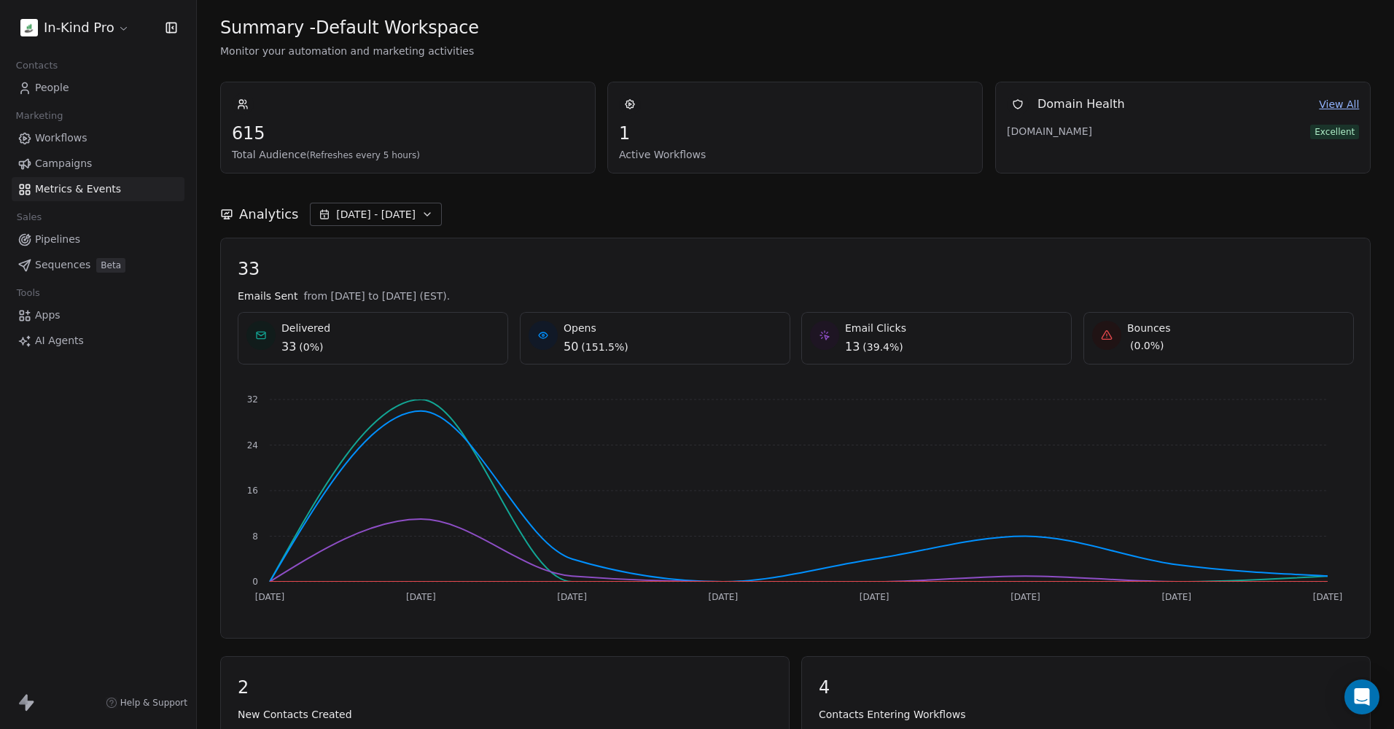
click at [69, 190] on span "Metrics & Events" at bounding box center [78, 189] width 86 height 15
click at [61, 164] on span "Campaigns" at bounding box center [63, 163] width 57 height 15
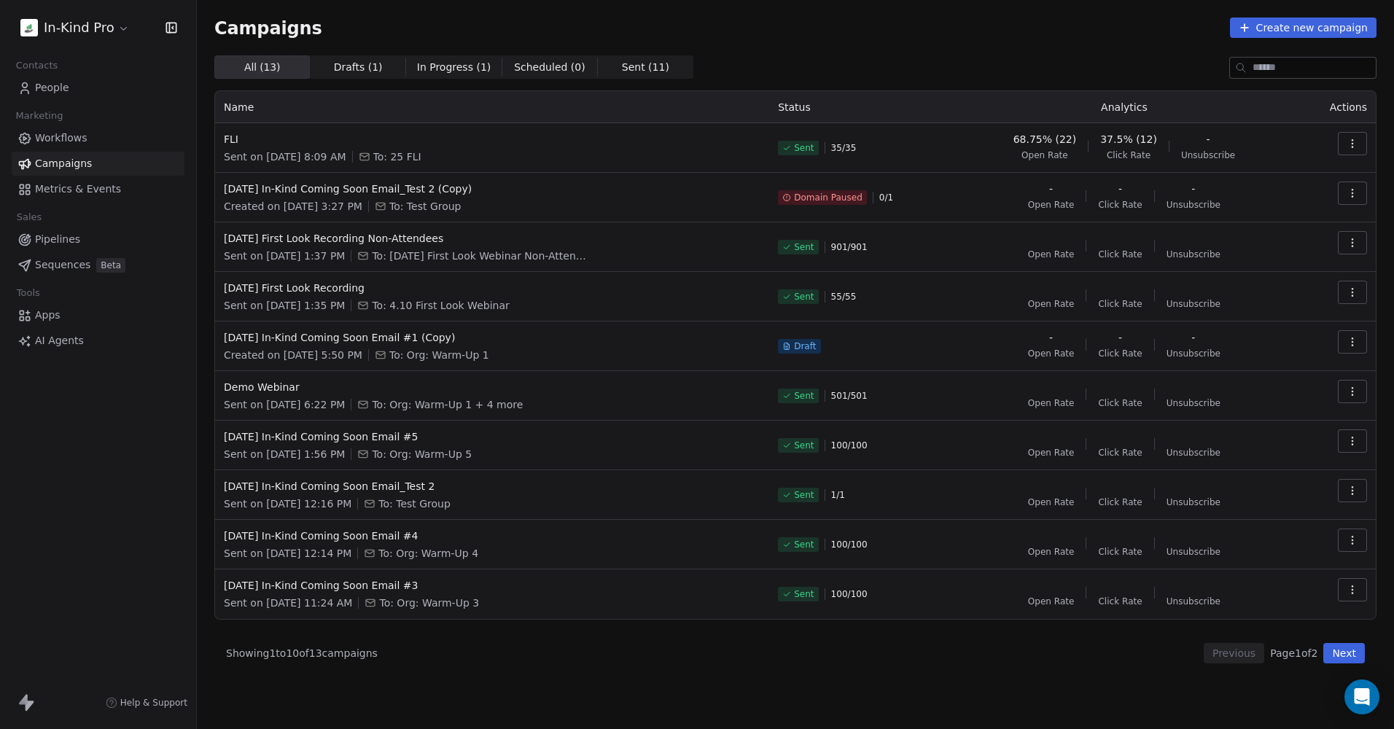
click at [66, 139] on span "Workflows" at bounding box center [61, 138] width 53 height 15
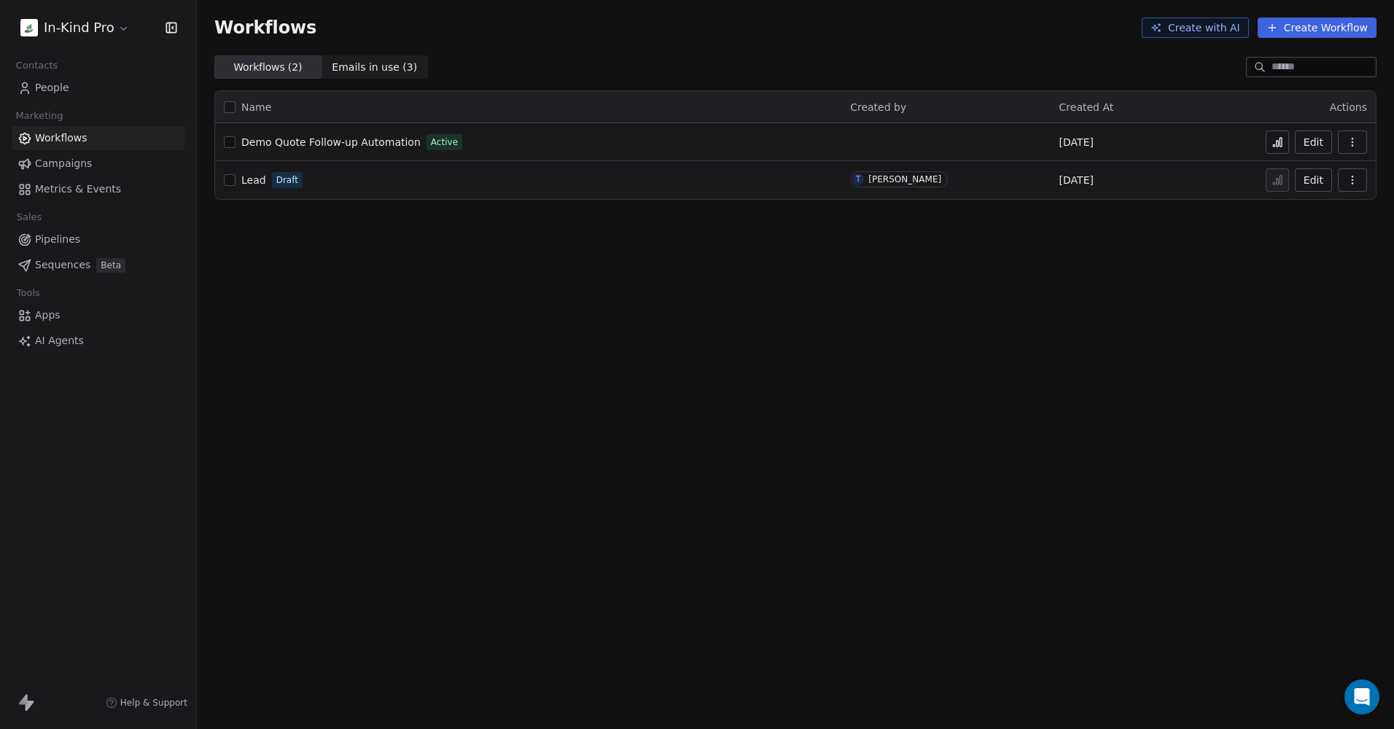
click at [343, 144] on span "Demo Quote Follow-up Automation" at bounding box center [330, 142] width 179 height 12
click at [1276, 142] on icon at bounding box center [1278, 142] width 12 height 12
click at [66, 87] on span "People" at bounding box center [52, 87] width 34 height 15
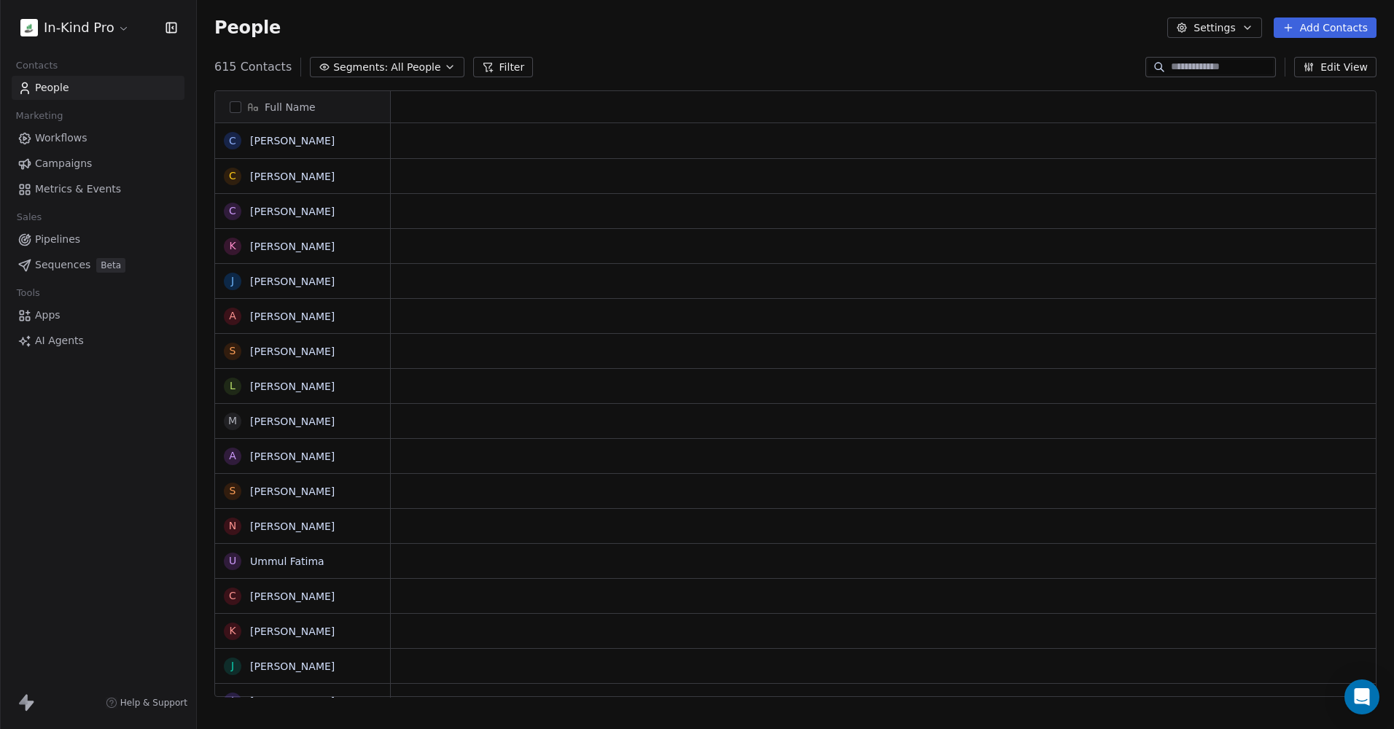
scroll to position [631, 1186]
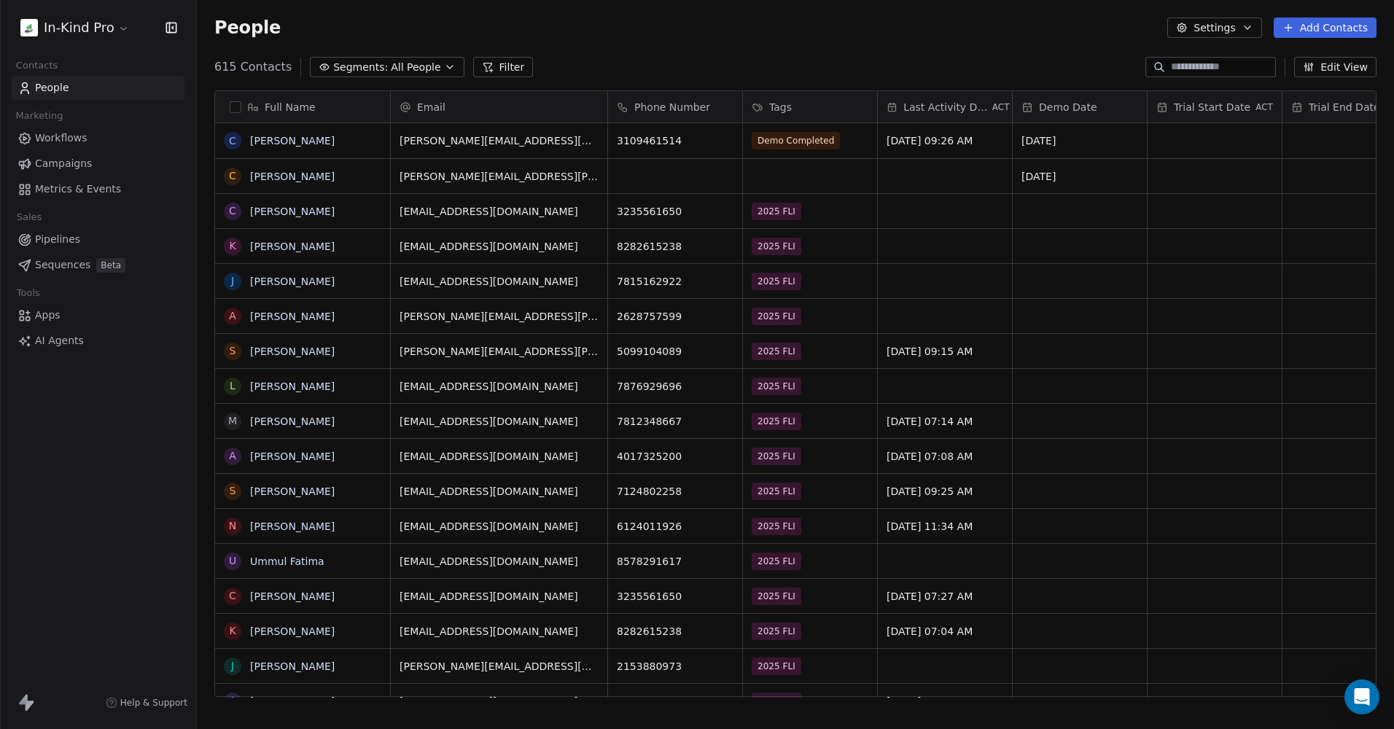
click at [427, 70] on button "Segments: All People" at bounding box center [387, 67] width 154 height 20
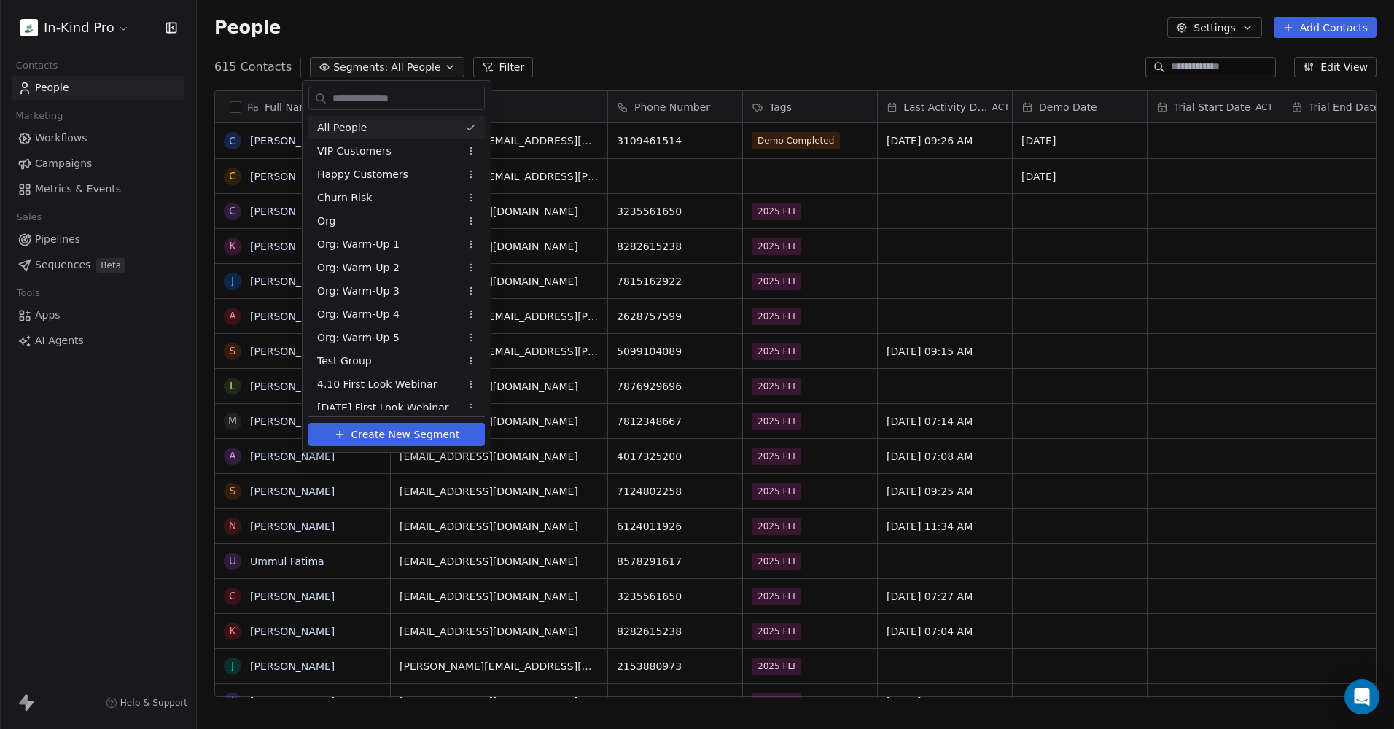
click at [581, 48] on html "In-Kind Pro Contacts People Marketing Workflows Campaigns Metrics & Events Sale…" at bounding box center [697, 364] width 1394 height 729
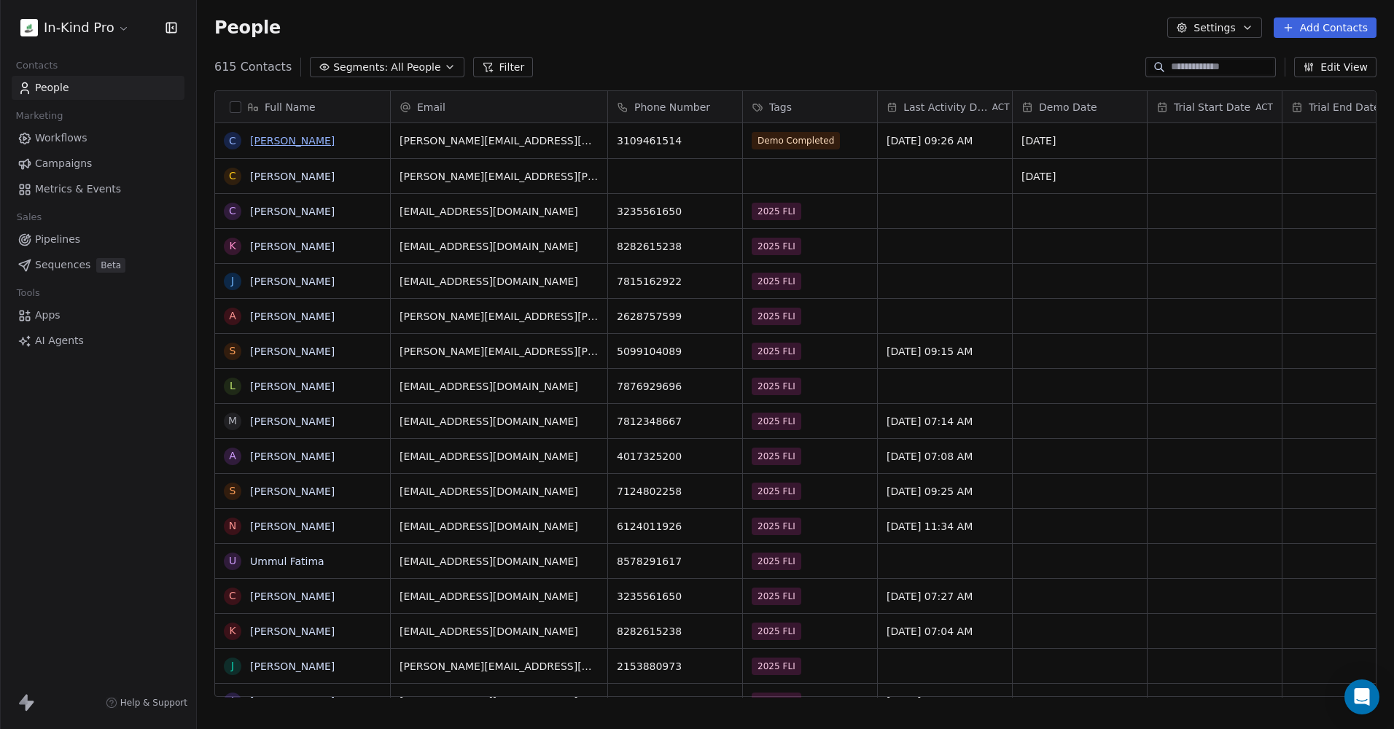
click at [282, 142] on link "[PERSON_NAME]" at bounding box center [292, 141] width 85 height 12
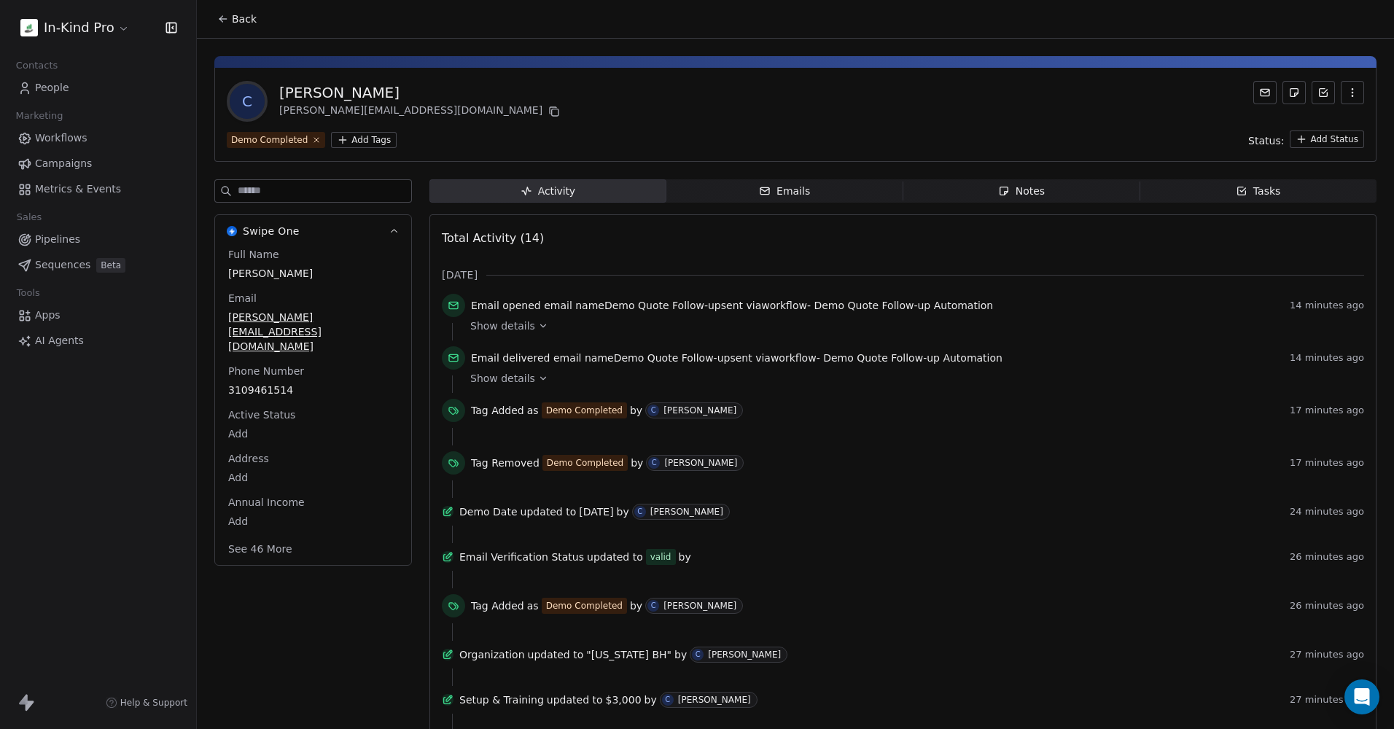
click at [263, 235] on span "Swipe One" at bounding box center [271, 231] width 57 height 15
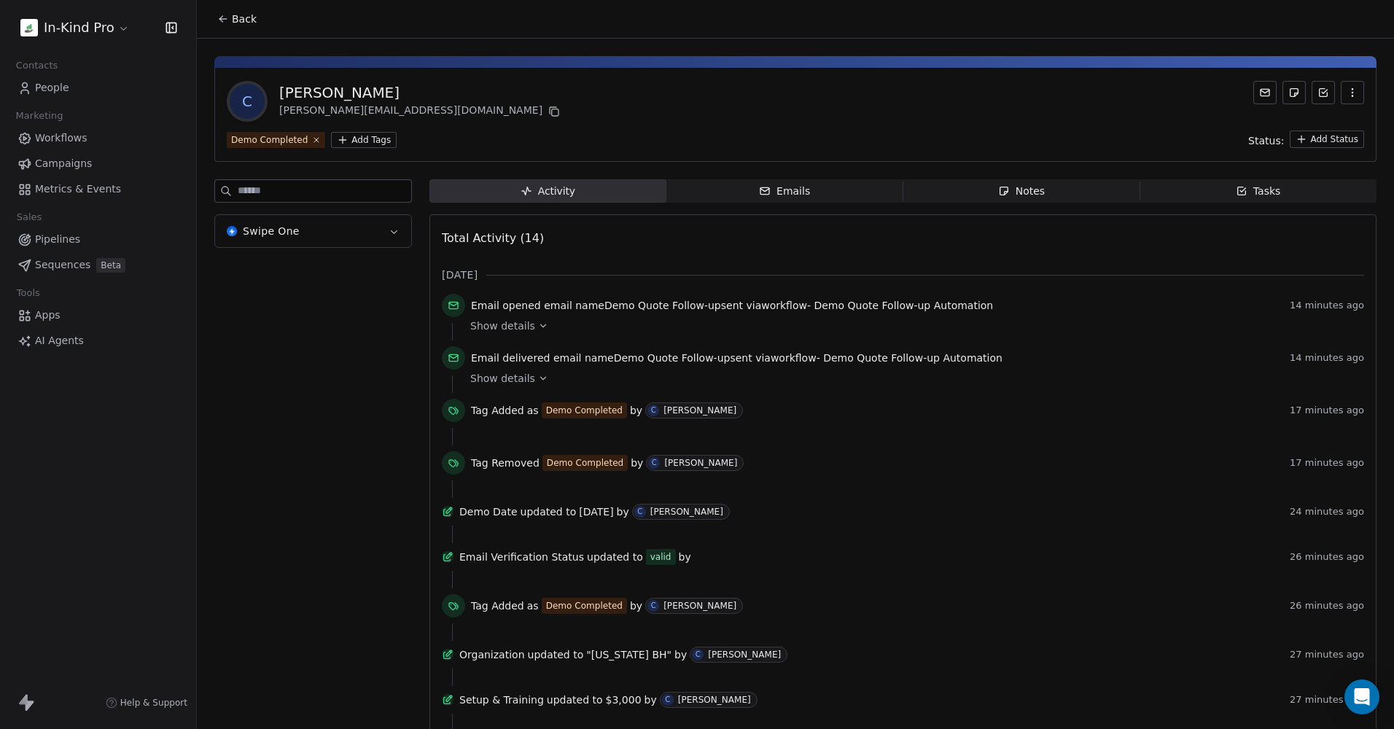
click at [263, 231] on span "Swipe One" at bounding box center [271, 231] width 57 height 15
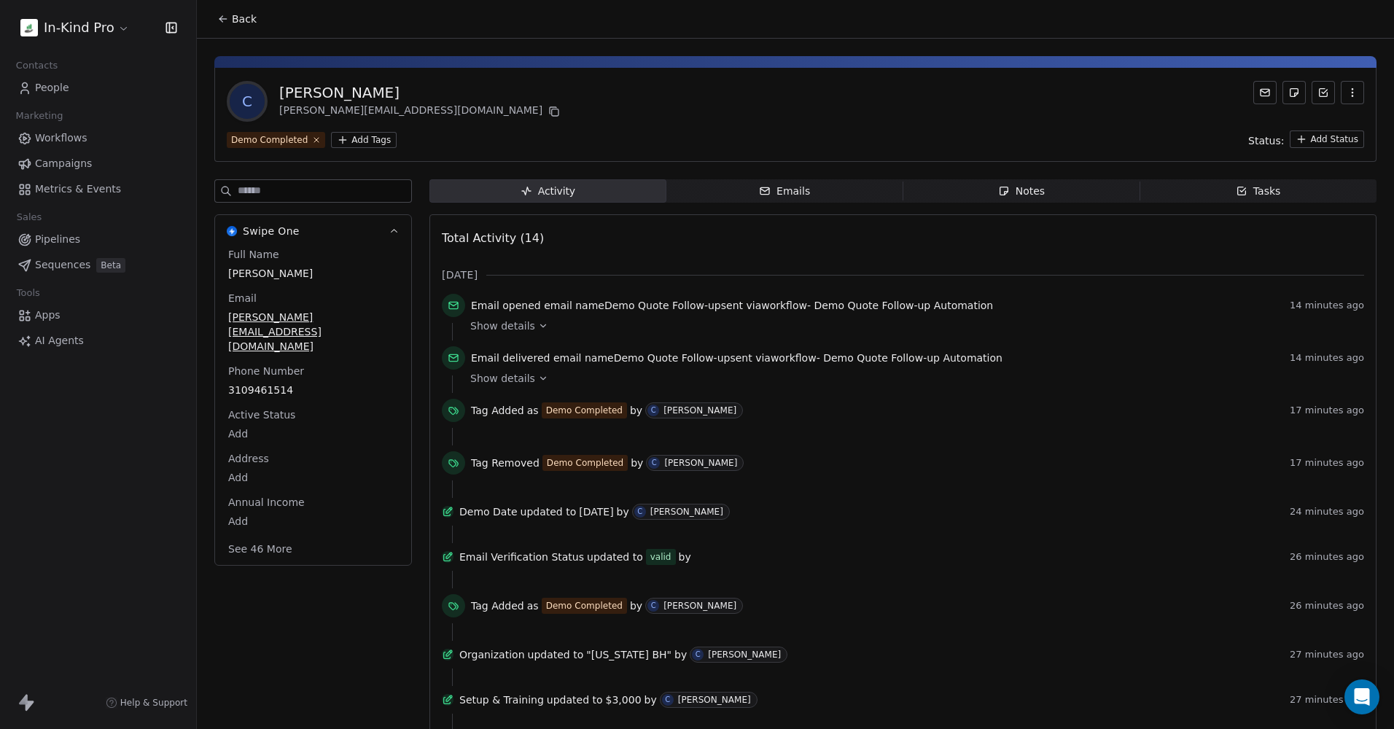
drag, startPoint x: 316, startPoint y: 225, endPoint x: 276, endPoint y: 231, distance: 40.6
click at [276, 231] on span "Swipe One" at bounding box center [271, 231] width 57 height 15
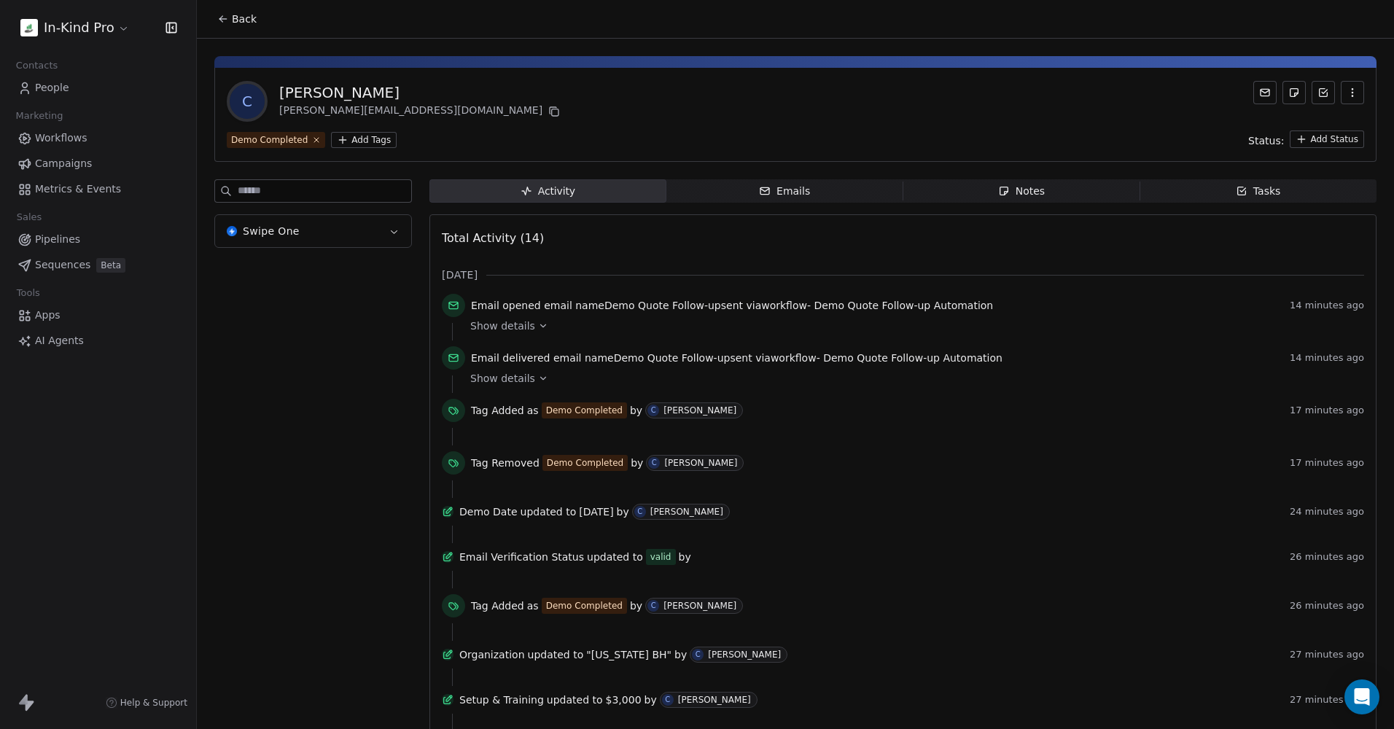
click at [276, 231] on span "Swipe One" at bounding box center [271, 231] width 57 height 15
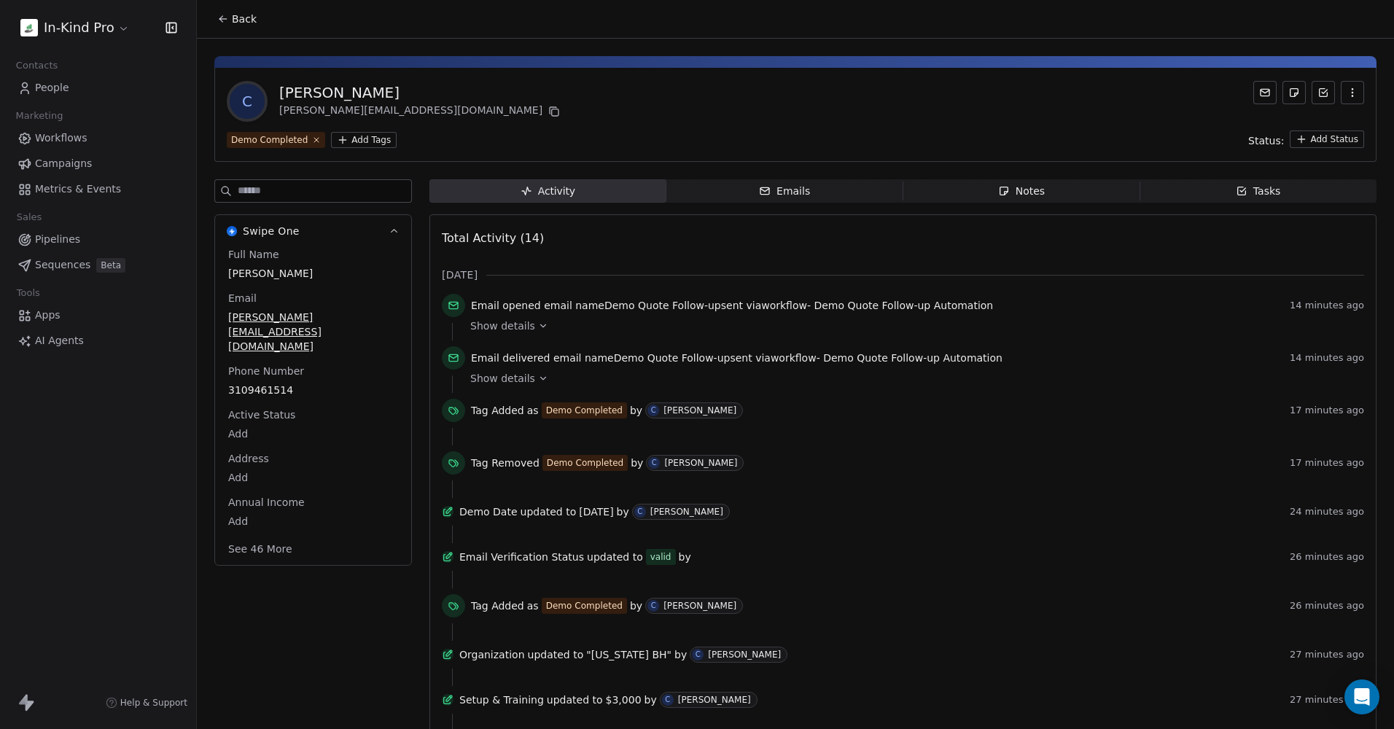
click at [274, 536] on button "See 46 More" at bounding box center [260, 549] width 82 height 26
click at [102, 33] on html "In-Kind Pro Contacts People Marketing Workflows Campaigns Metrics & Events Sale…" at bounding box center [697, 364] width 1394 height 729
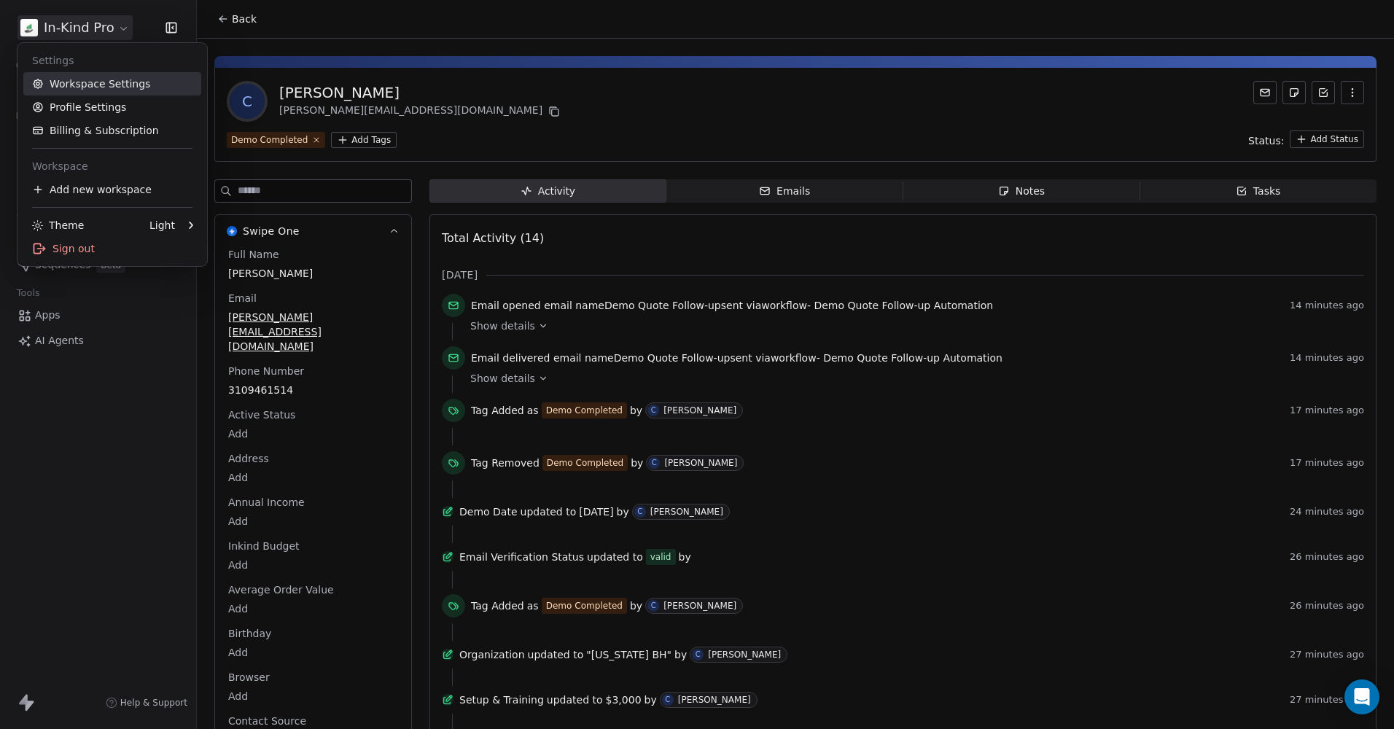
click at [96, 82] on link "Workspace Settings" at bounding box center [112, 83] width 178 height 23
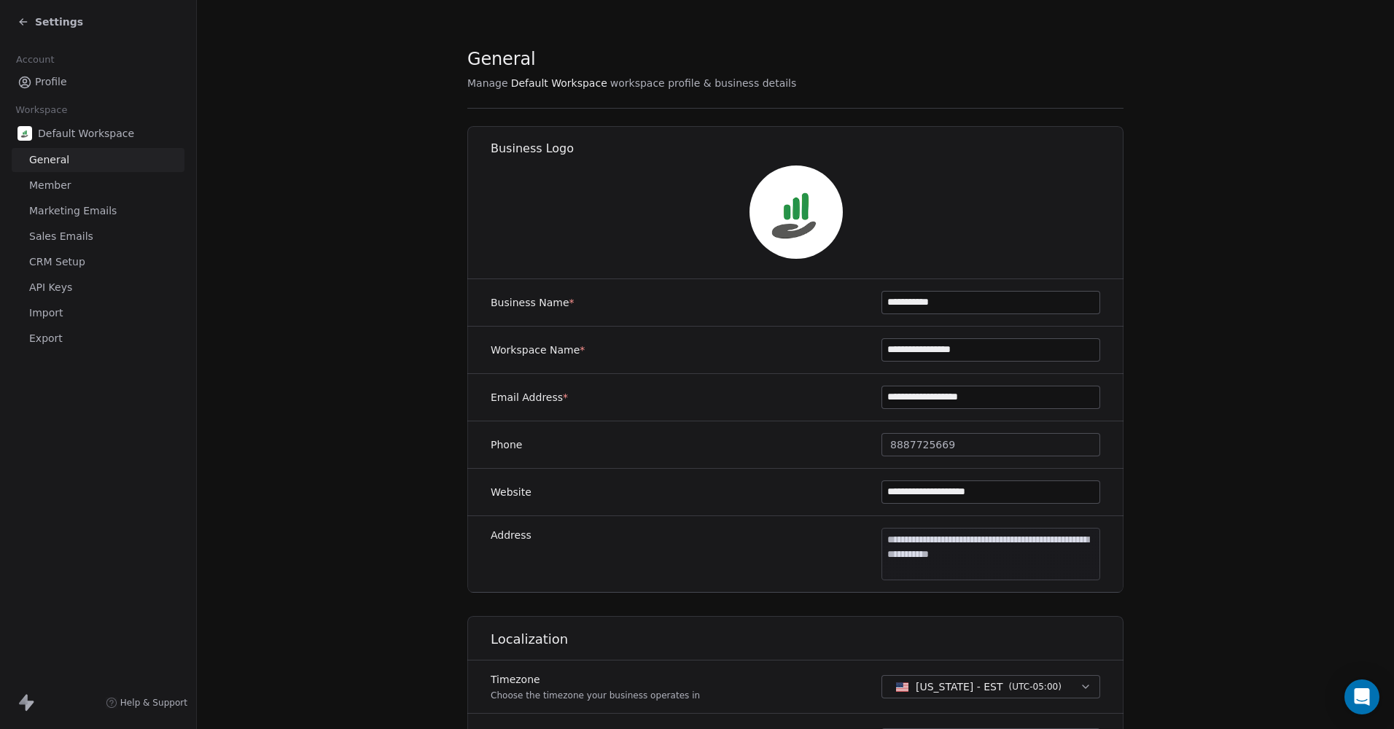
click at [55, 264] on span "CRM Setup" at bounding box center [57, 261] width 56 height 15
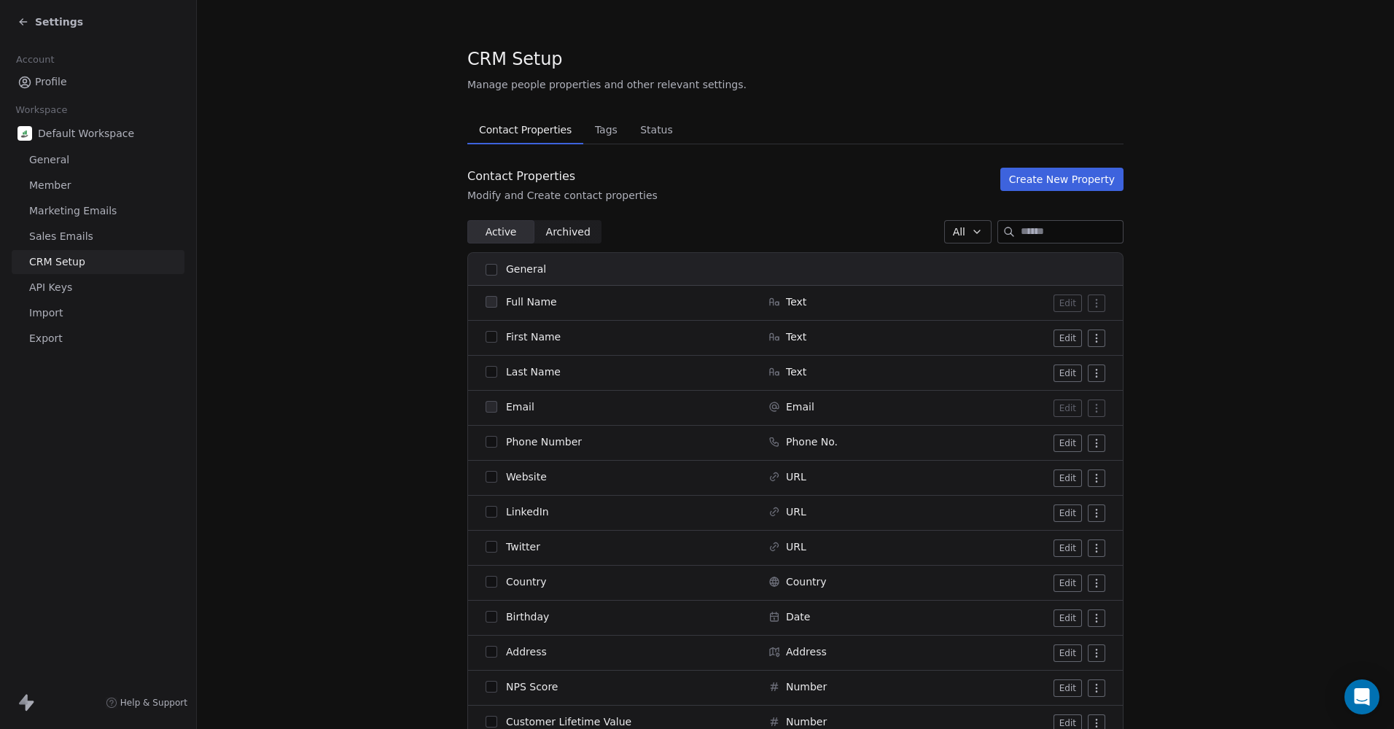
click at [564, 233] on span "Archived" at bounding box center [568, 232] width 44 height 15
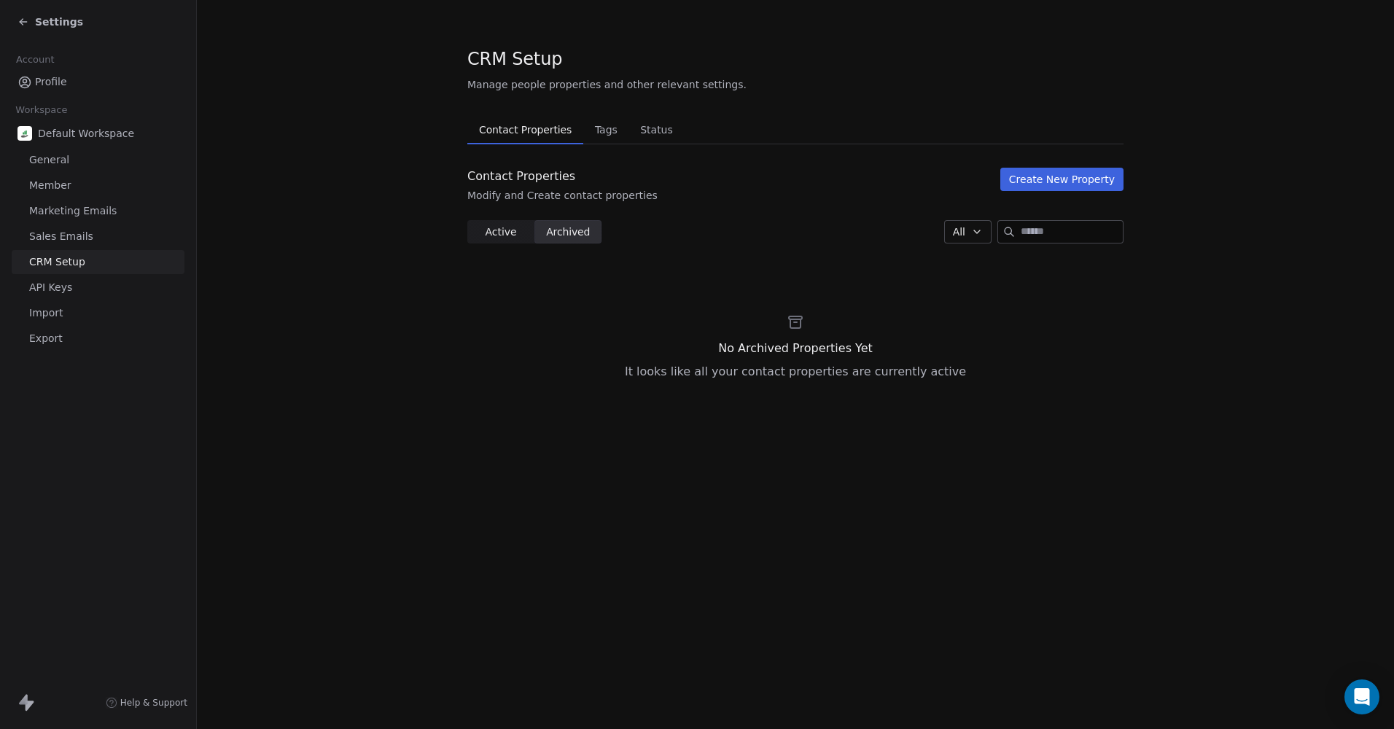
click at [506, 235] on span "Active" at bounding box center [500, 232] width 31 height 15
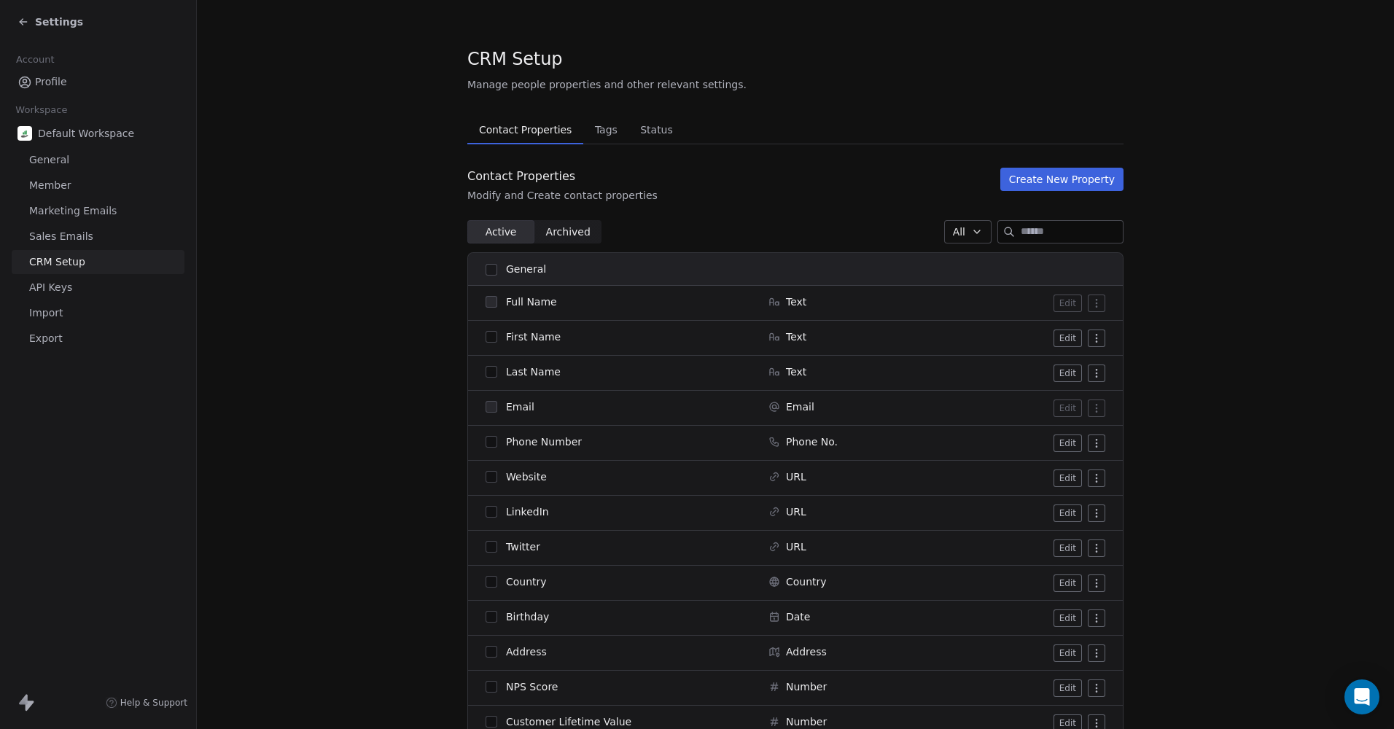
click at [971, 233] on icon "button" at bounding box center [977, 232] width 12 height 12
click at [824, 226] on html "Settings Account Profile Workspace Default Workspace General Member Marketing E…" at bounding box center [697, 364] width 1394 height 729
click at [31, 23] on div "Settings" at bounding box center [51, 22] width 66 height 15
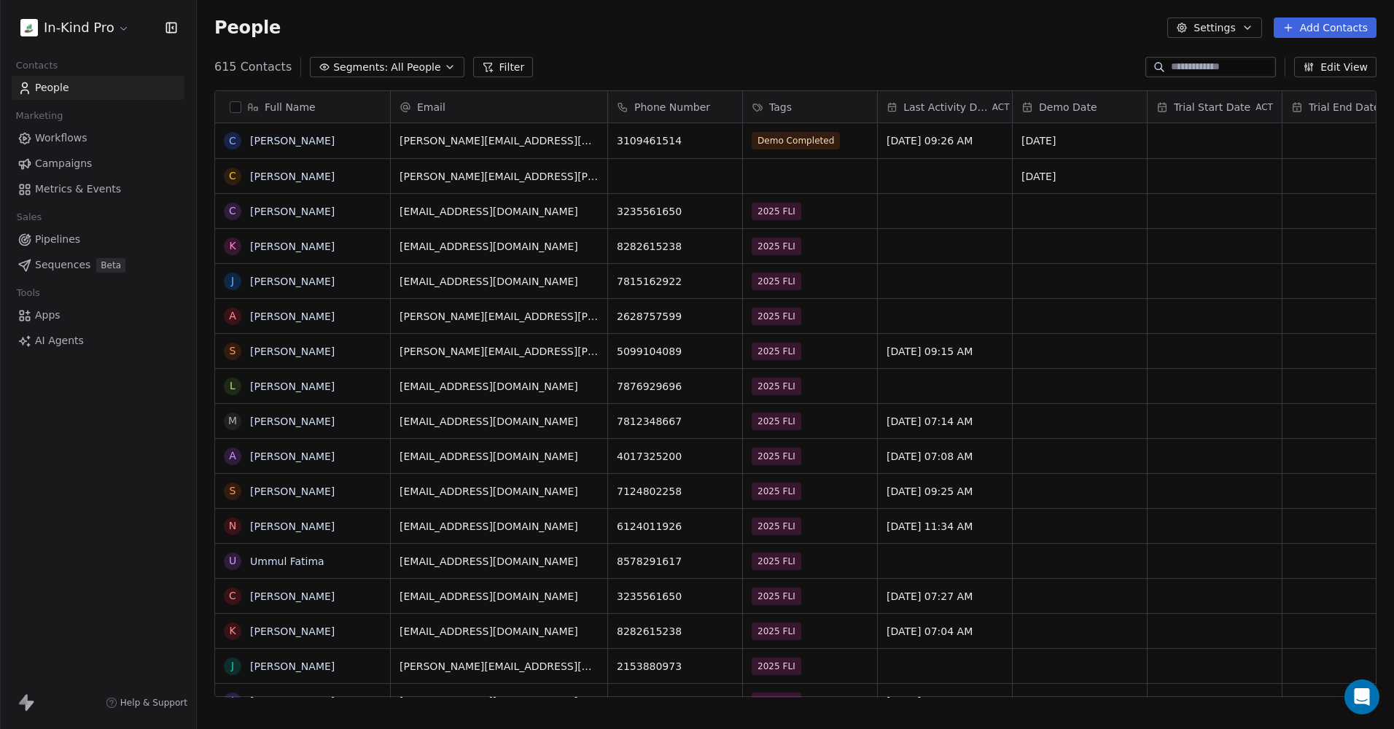
scroll to position [631, 1186]
click at [303, 140] on link "[PERSON_NAME]" at bounding box center [292, 141] width 85 height 12
click at [650, 141] on span "3109461514" at bounding box center [662, 140] width 89 height 15
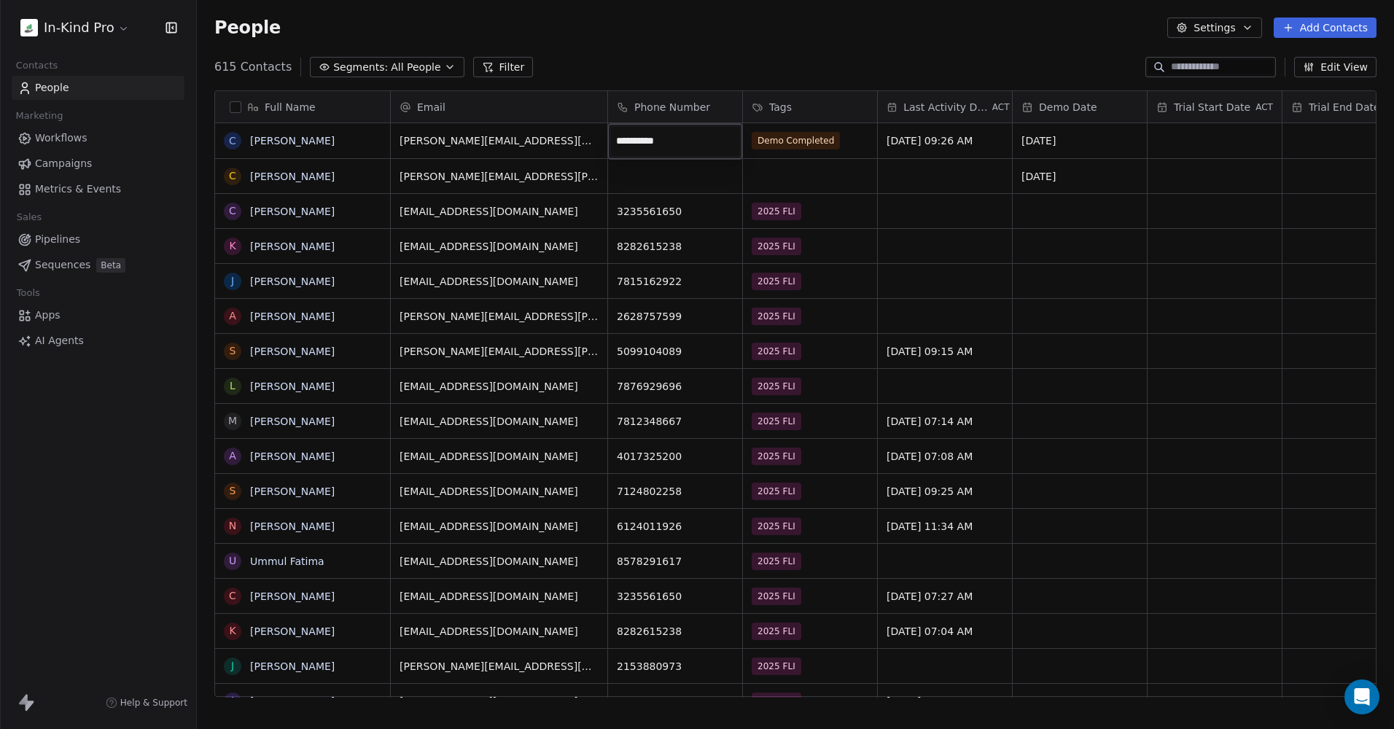
click at [803, 29] on html "In-Kind Pro Contacts People Marketing Workflows Campaigns Metrics & Events Sale…" at bounding box center [697, 364] width 1394 height 729
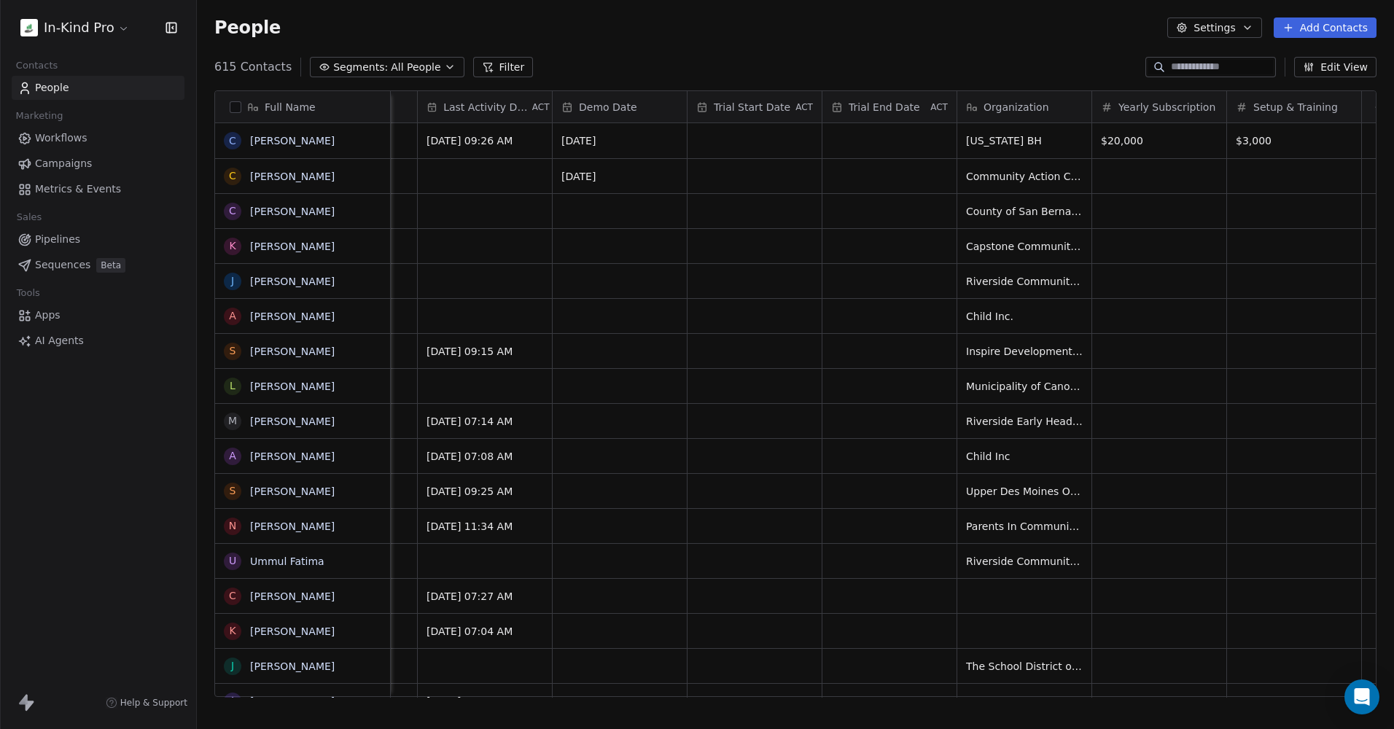
scroll to position [0, 492]
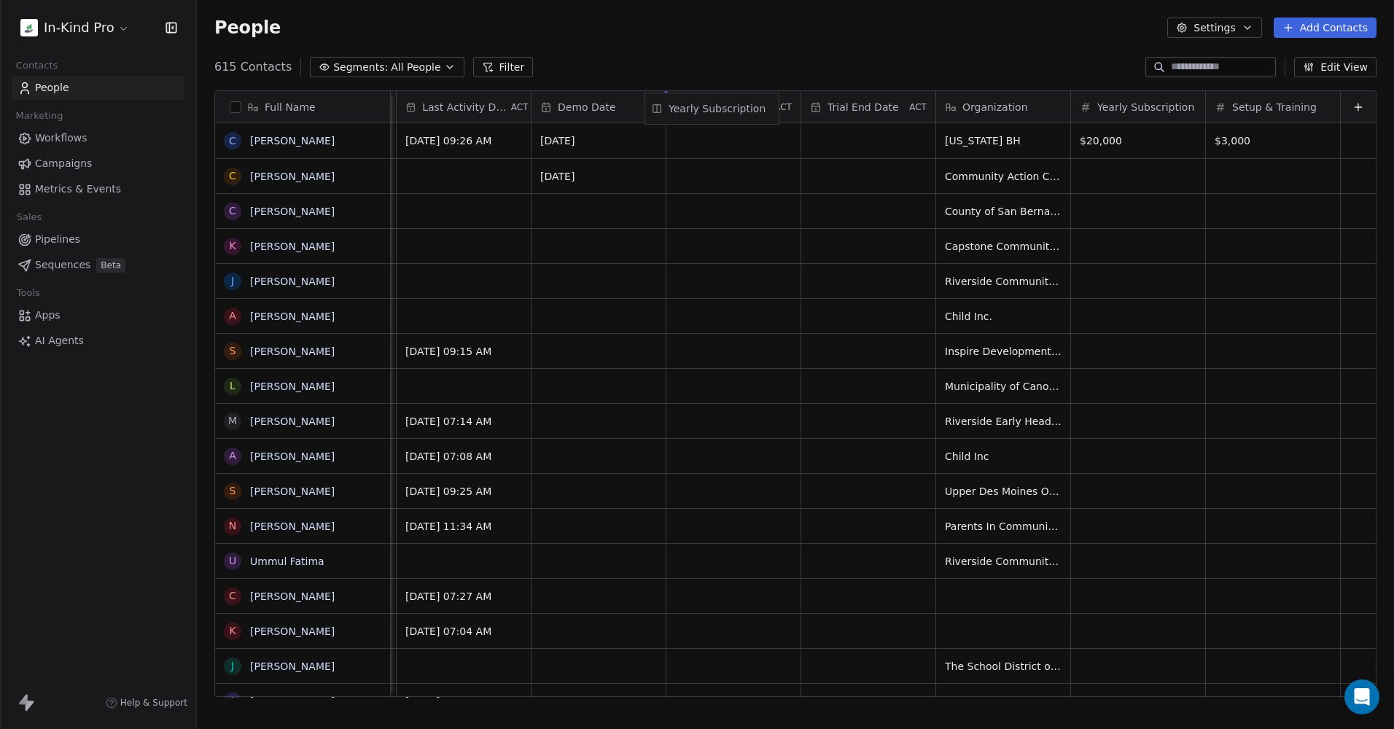
drag, startPoint x: 1157, startPoint y: 106, endPoint x: 741, endPoint y: 108, distance: 415.6
click at [741, 108] on div "Full Name C [PERSON_NAME] C [PERSON_NAME] C [PERSON_NAME] K [PERSON_NAME] J [PE…" at bounding box center [795, 394] width 1161 height 607
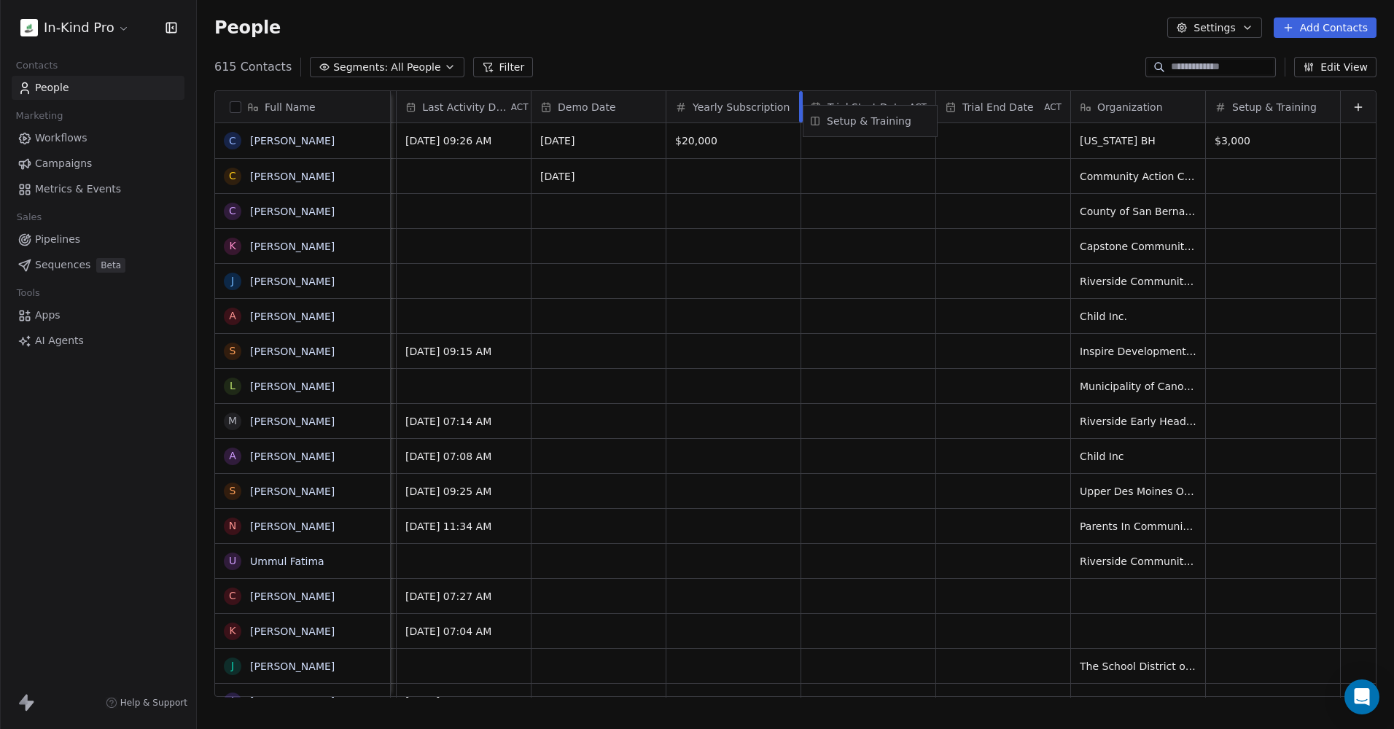
drag, startPoint x: 1267, startPoint y: 111, endPoint x: 875, endPoint y: 125, distance: 392.6
click at [875, 125] on div "Full Name C [PERSON_NAME] C [PERSON_NAME] C [PERSON_NAME] K [PERSON_NAME] J [PE…" at bounding box center [795, 394] width 1161 height 607
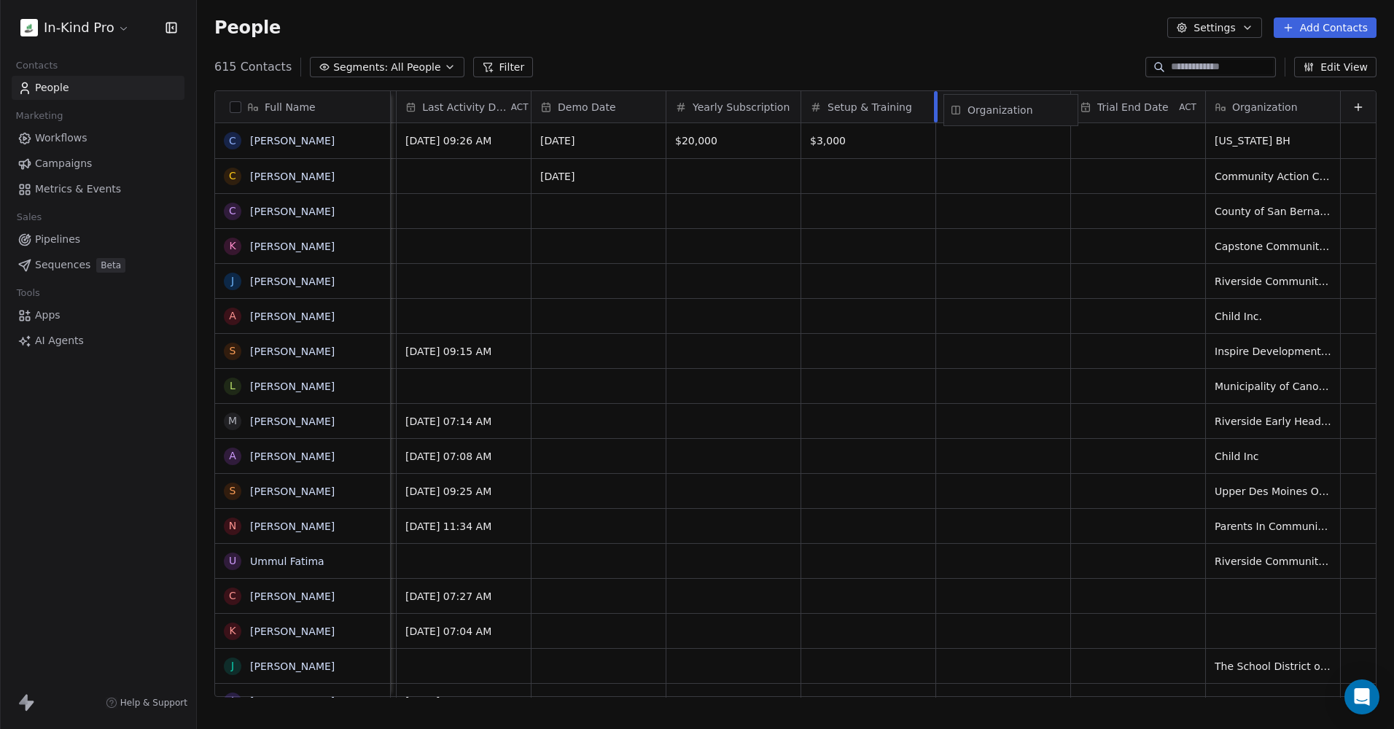
drag, startPoint x: 1244, startPoint y: 114, endPoint x: 992, endPoint y: 117, distance: 251.6
click at [992, 117] on div "Full Name C [PERSON_NAME] C [PERSON_NAME] C [PERSON_NAME] K [PERSON_NAME] J [PE…" at bounding box center [795, 394] width 1161 height 607
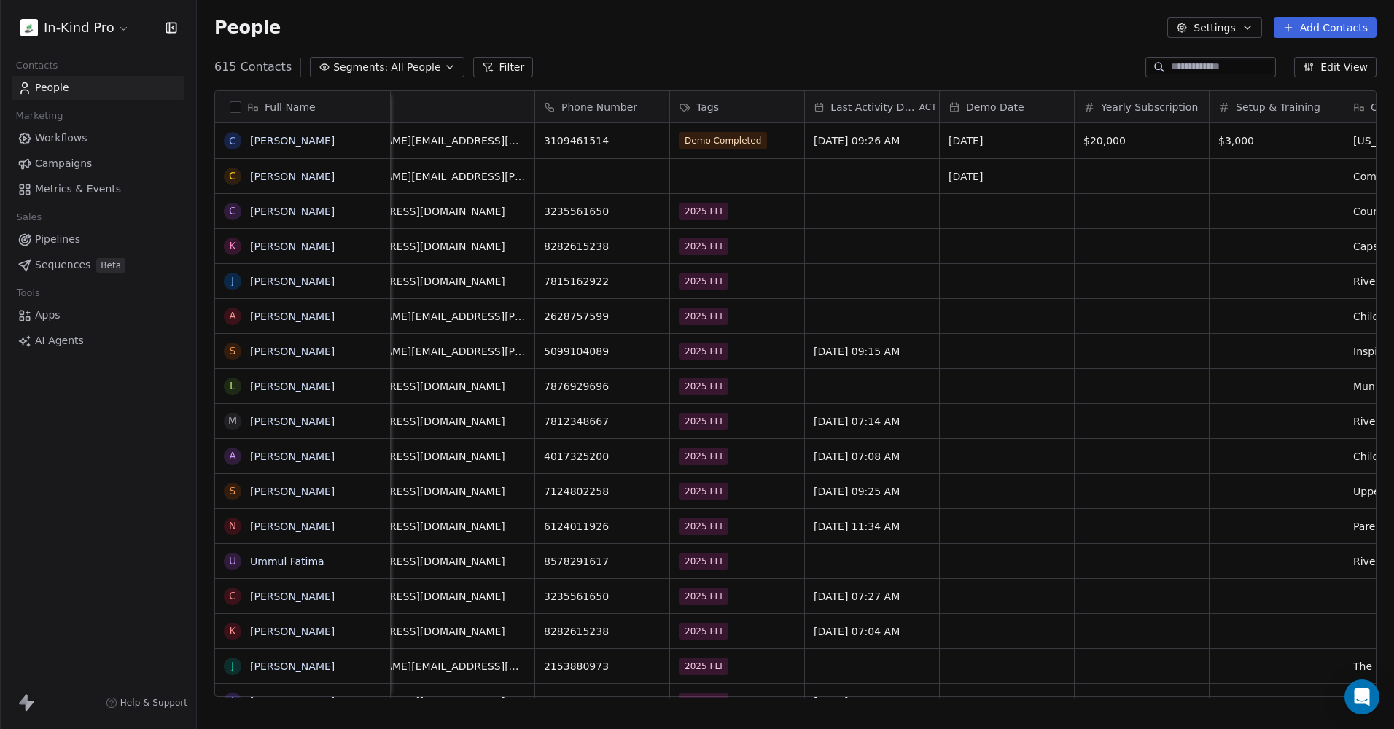
scroll to position [0, 0]
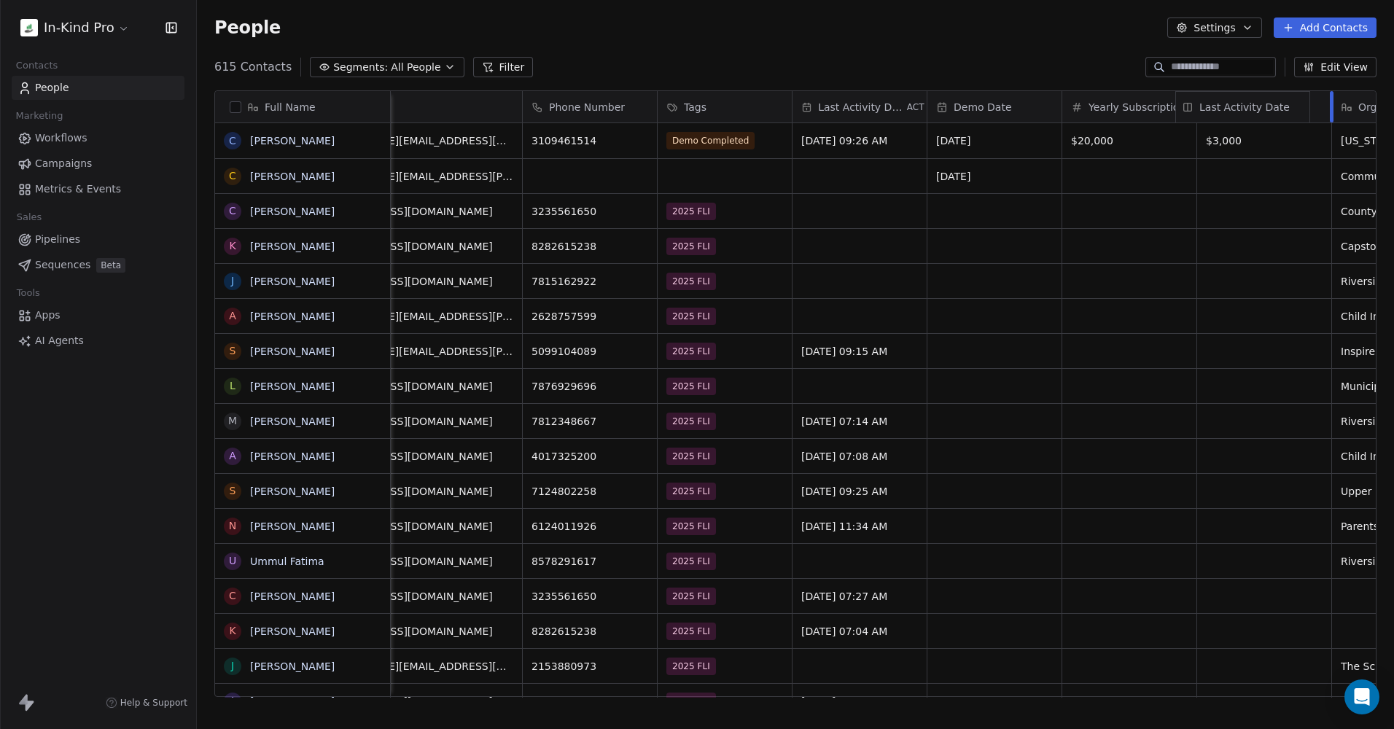
drag, startPoint x: 955, startPoint y: 96, endPoint x: 1227, endPoint y: 114, distance: 272.6
click at [1227, 114] on div "Full Name C [PERSON_NAME] C [PERSON_NAME] C [PERSON_NAME] K [PERSON_NAME] J [PE…" at bounding box center [795, 394] width 1161 height 607
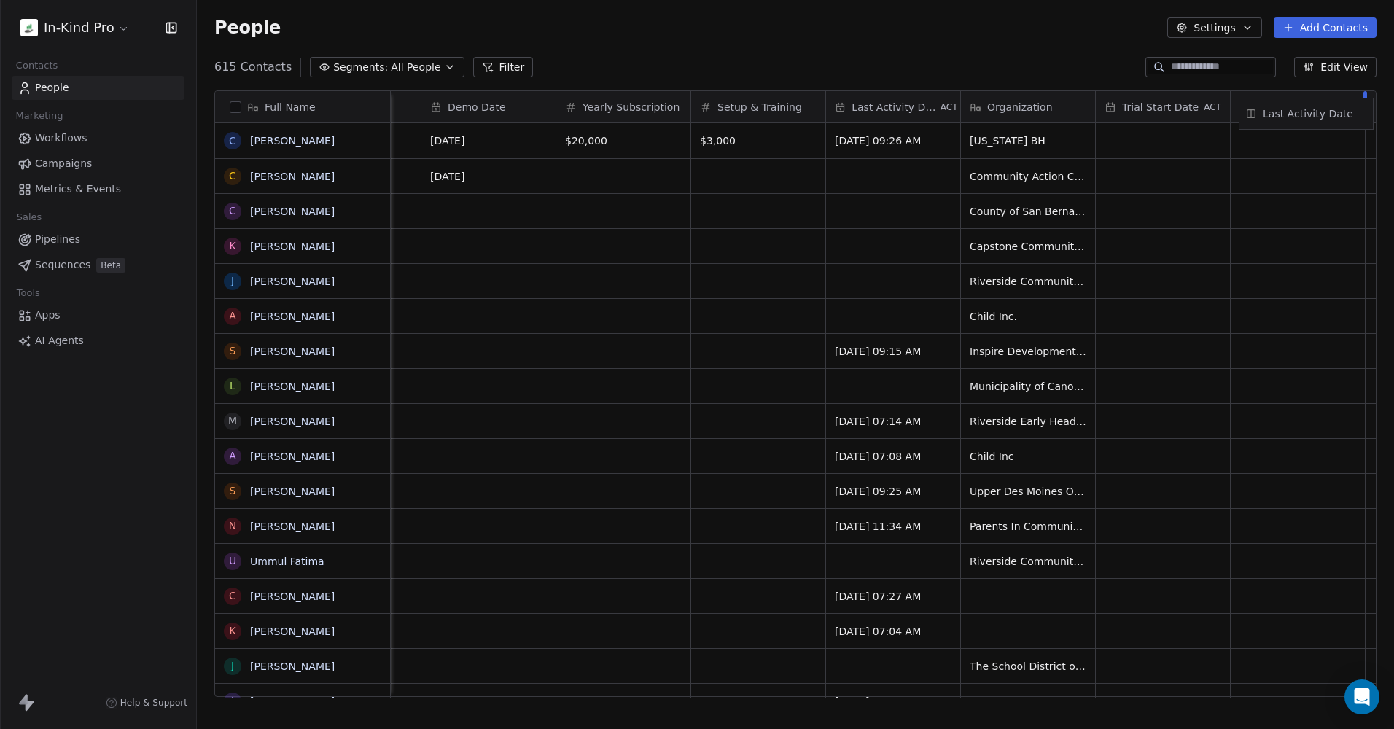
scroll to position [0, 492]
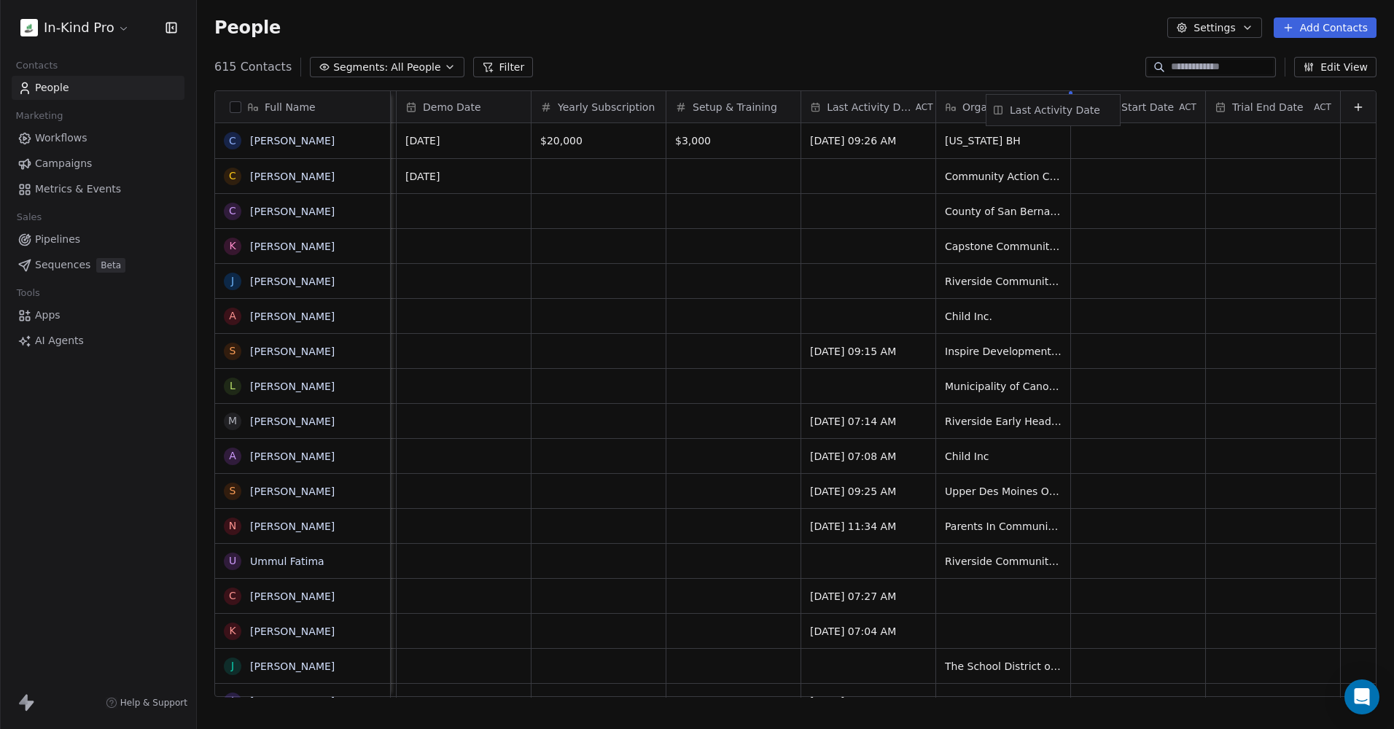
drag, startPoint x: 1252, startPoint y: 109, endPoint x: 1062, endPoint y: 112, distance: 189.6
click at [1062, 112] on div "Full Name C [PERSON_NAME] C [PERSON_NAME] C [PERSON_NAME] K [PERSON_NAME] J [PE…" at bounding box center [795, 394] width 1161 height 607
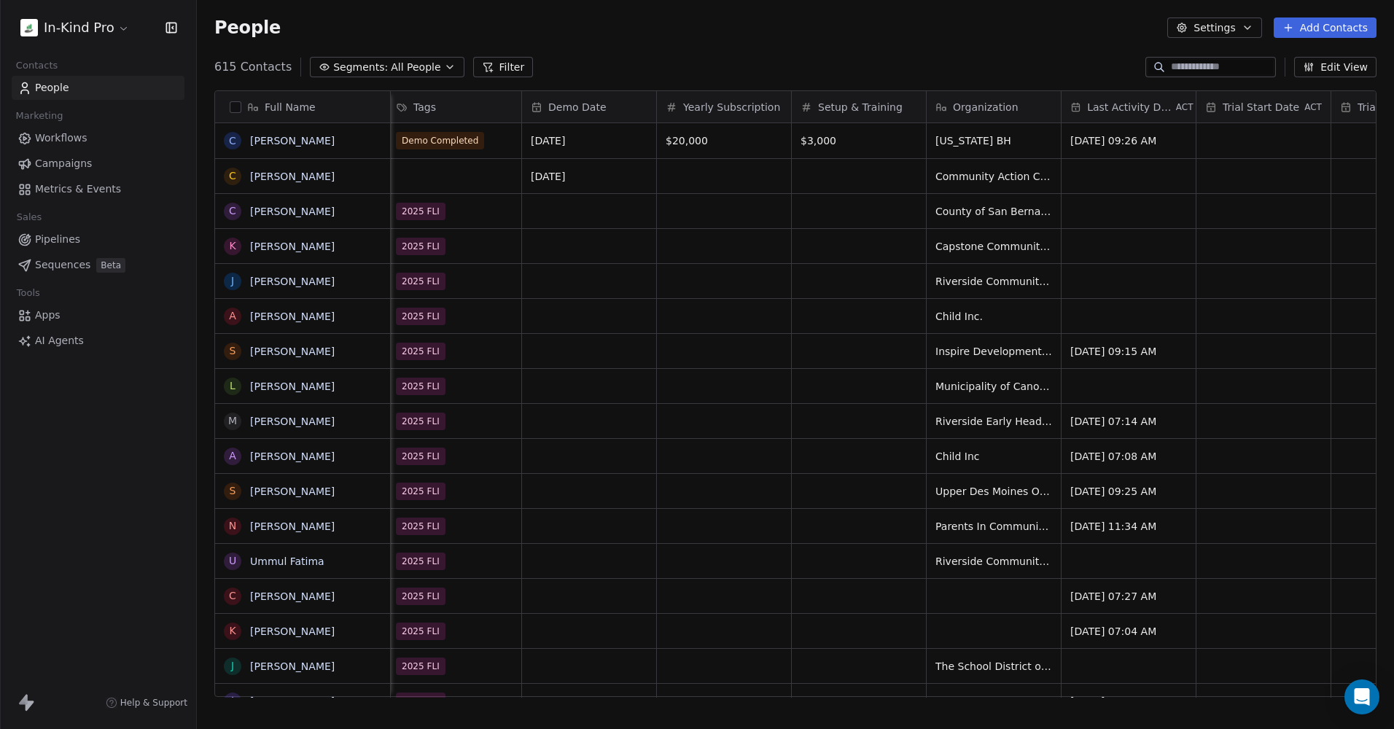
scroll to position [0, 0]
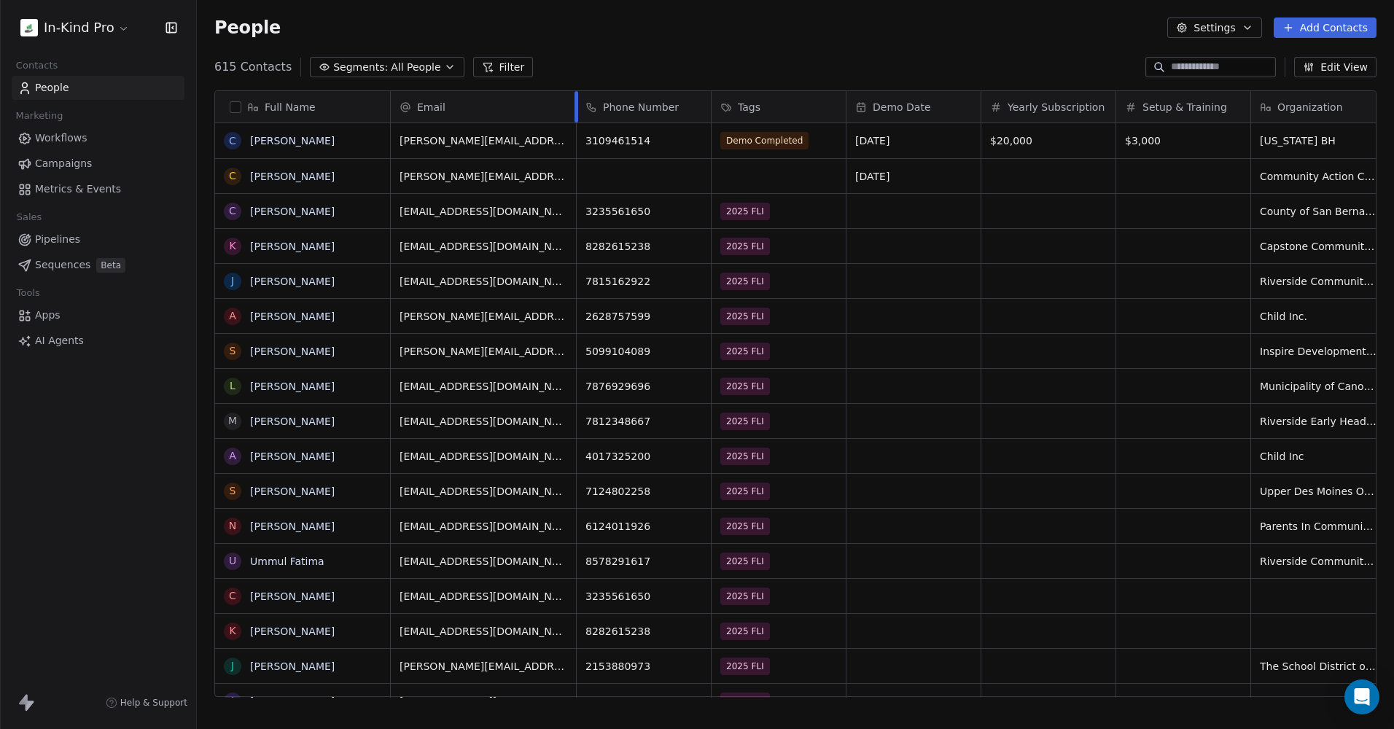
drag, startPoint x: 607, startPoint y: 109, endPoint x: 578, endPoint y: 120, distance: 30.9
click at [578, 120] on div "Email Phone Number Tags Demo Date Yearly Subscription Setup & Training Organiza…" at bounding box center [1108, 107] width 1435 height 32
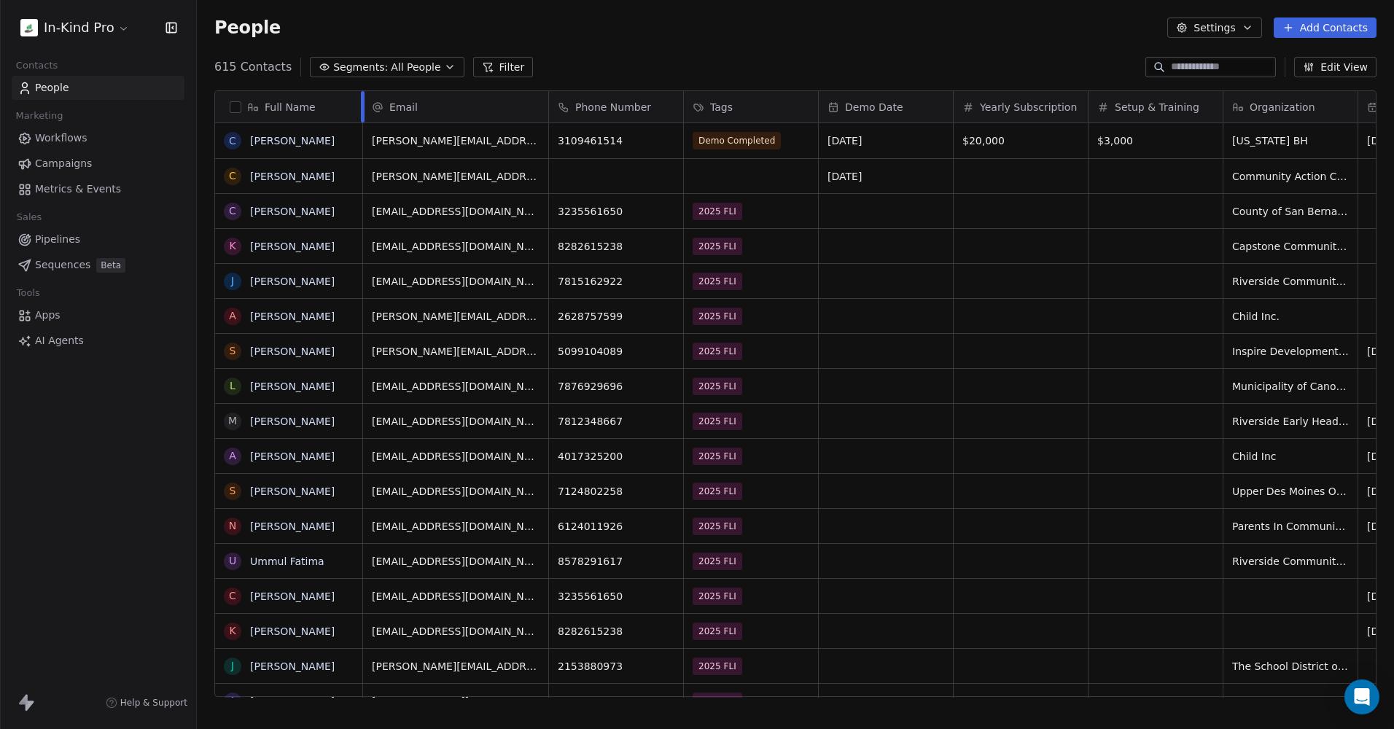
drag, startPoint x: 392, startPoint y: 107, endPoint x: 364, endPoint y: 115, distance: 28.8
click at [364, 115] on div at bounding box center [363, 106] width 4 height 31
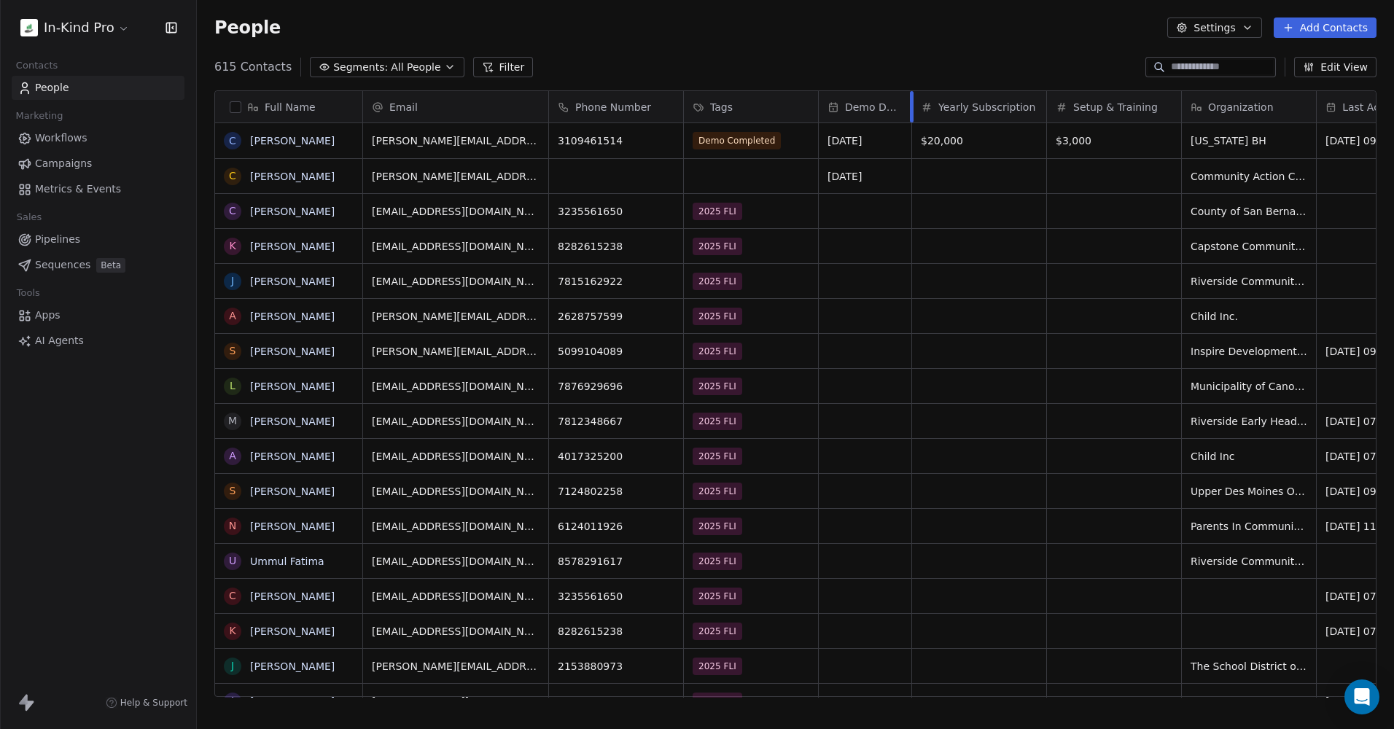
drag, startPoint x: 953, startPoint y: 108, endPoint x: 911, endPoint y: 113, distance: 41.9
click at [911, 113] on div at bounding box center [912, 106] width 4 height 31
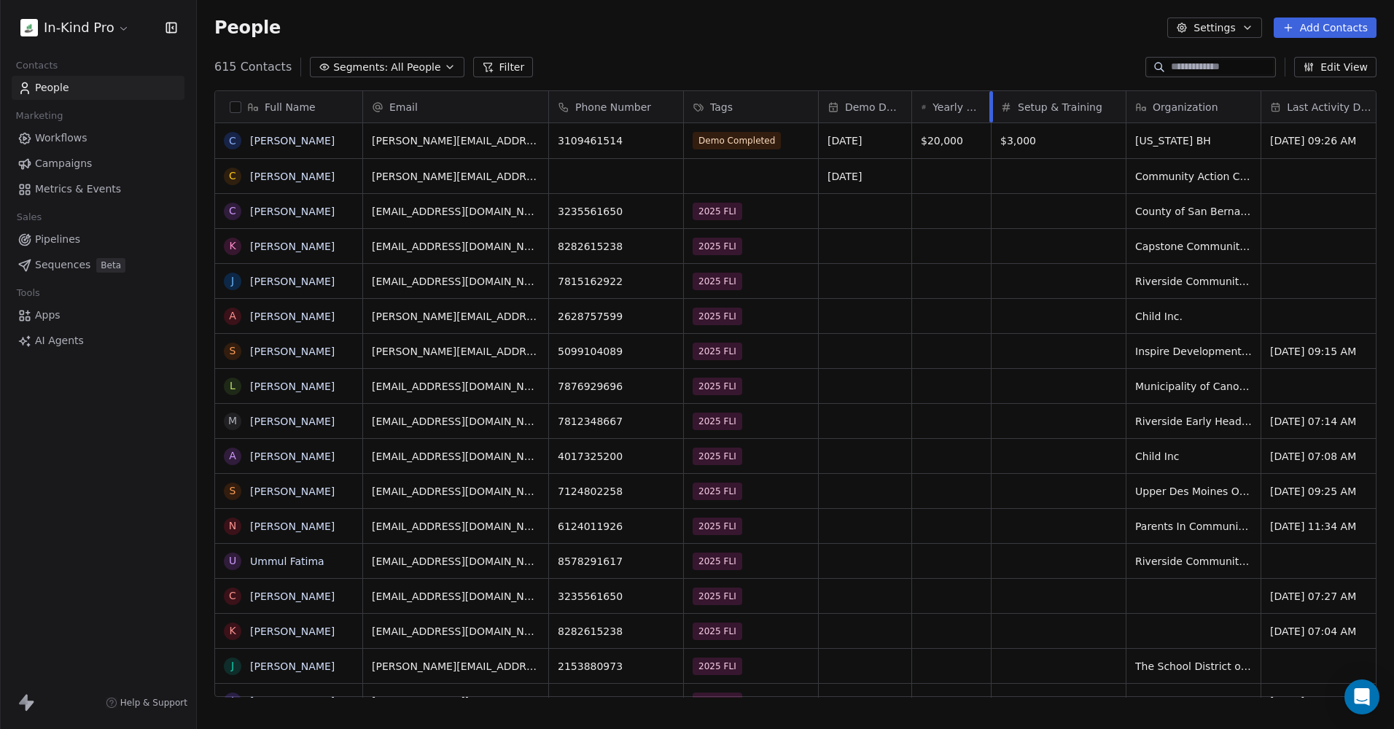
drag, startPoint x: 1046, startPoint y: 104, endPoint x: 991, endPoint y: 117, distance: 57.0
click at [991, 117] on div at bounding box center [992, 106] width 4 height 31
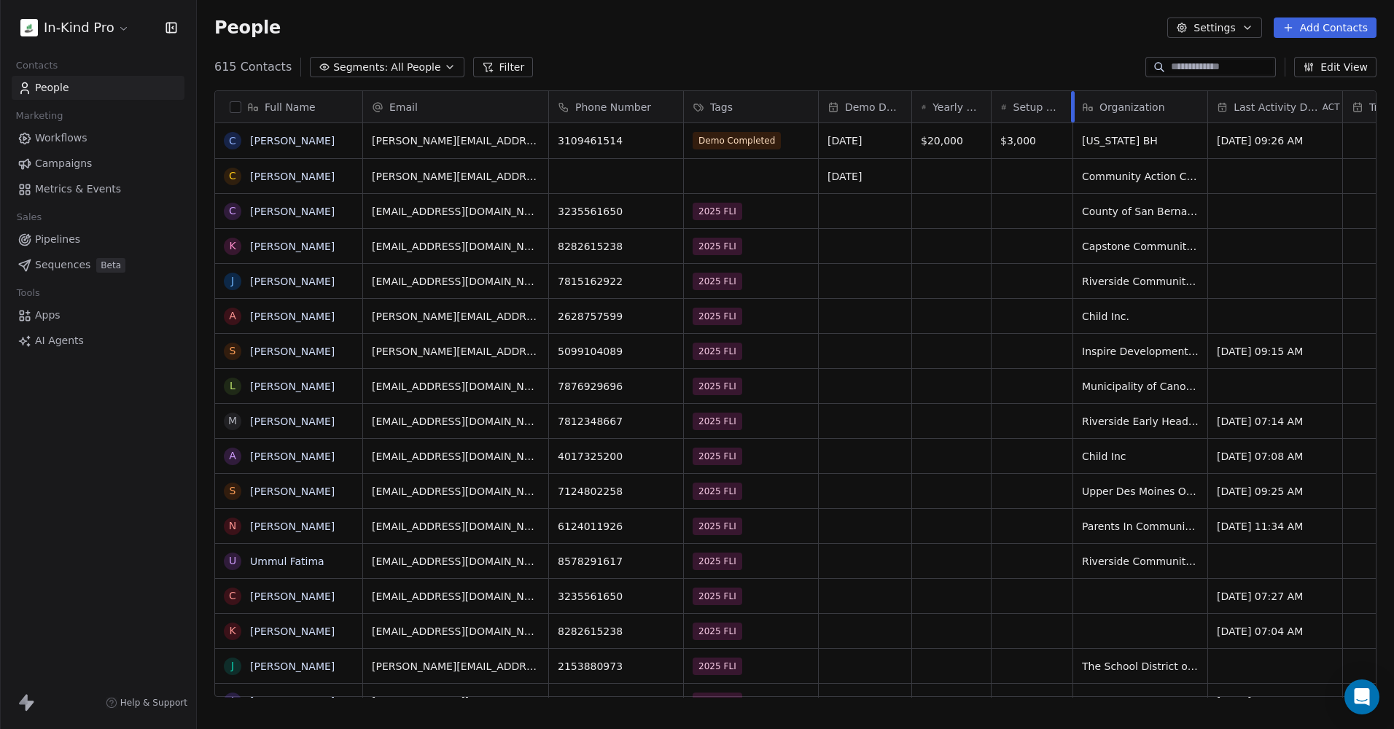
drag, startPoint x: 1125, startPoint y: 106, endPoint x: 1072, endPoint y: 117, distance: 54.3
click at [1072, 117] on div at bounding box center [1073, 106] width 4 height 31
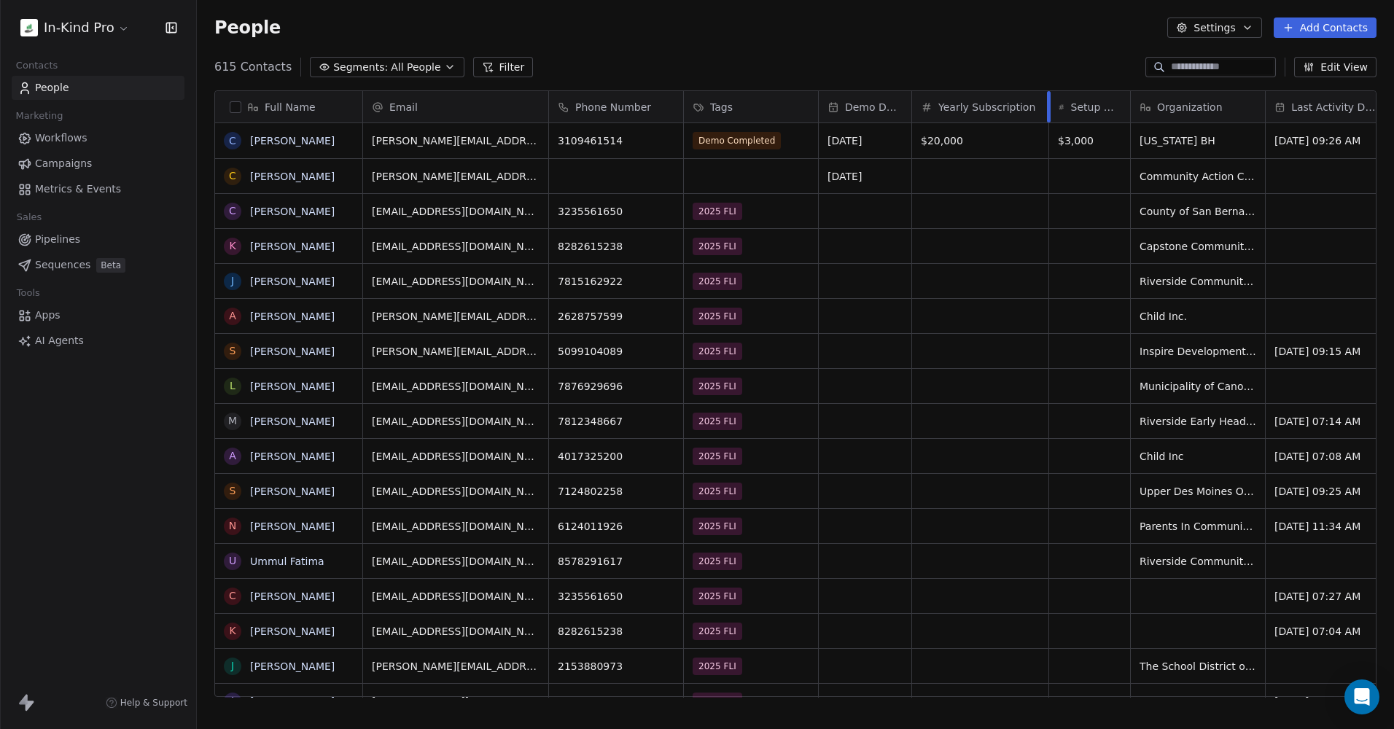
drag, startPoint x: 991, startPoint y: 104, endPoint x: 1049, endPoint y: 118, distance: 59.4
click at [1049, 118] on div at bounding box center [1049, 106] width 4 height 31
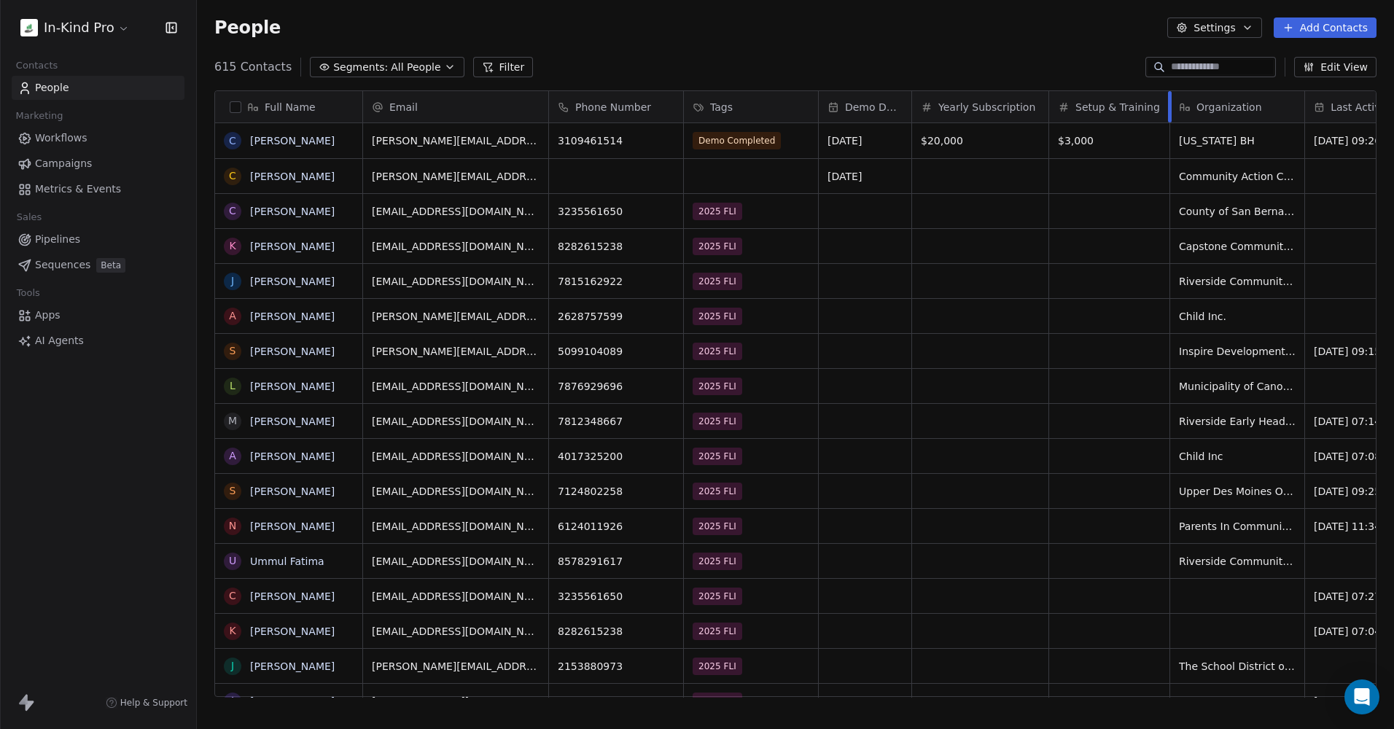
drag, startPoint x: 1129, startPoint y: 111, endPoint x: 1168, endPoint y: 115, distance: 39.6
click at [1168, 115] on div at bounding box center [1170, 106] width 4 height 31
click at [170, 29] on icon "button" at bounding box center [170, 27] width 0 height 9
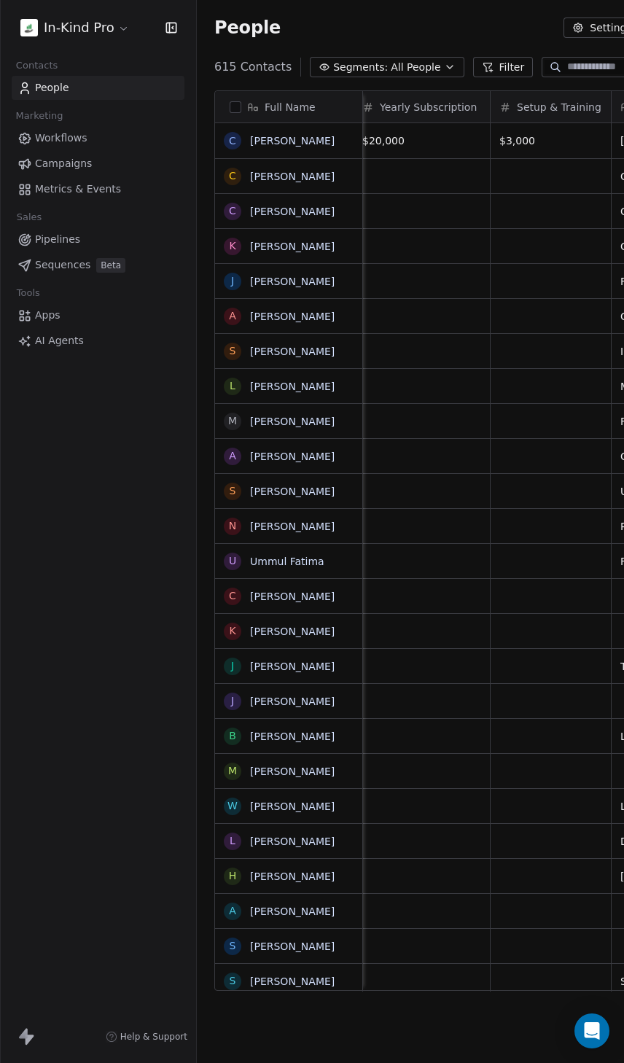
scroll to position [0, 505]
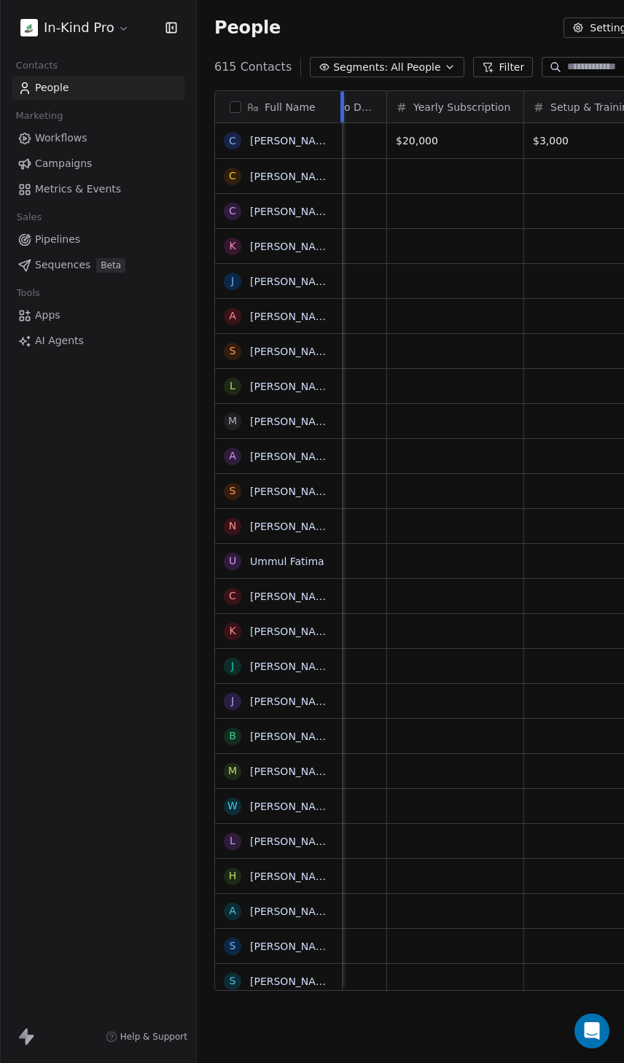
drag, startPoint x: 361, startPoint y: 114, endPoint x: 341, endPoint y: 123, distance: 21.9
click at [341, 123] on div "Full Name C [PERSON_NAME] C [PERSON_NAME] C [PERSON_NAME] K [PERSON_NAME] J [PE…" at bounding box center [279, 541] width 128 height 901
click at [174, 23] on icon "button" at bounding box center [170, 27] width 9 height 9
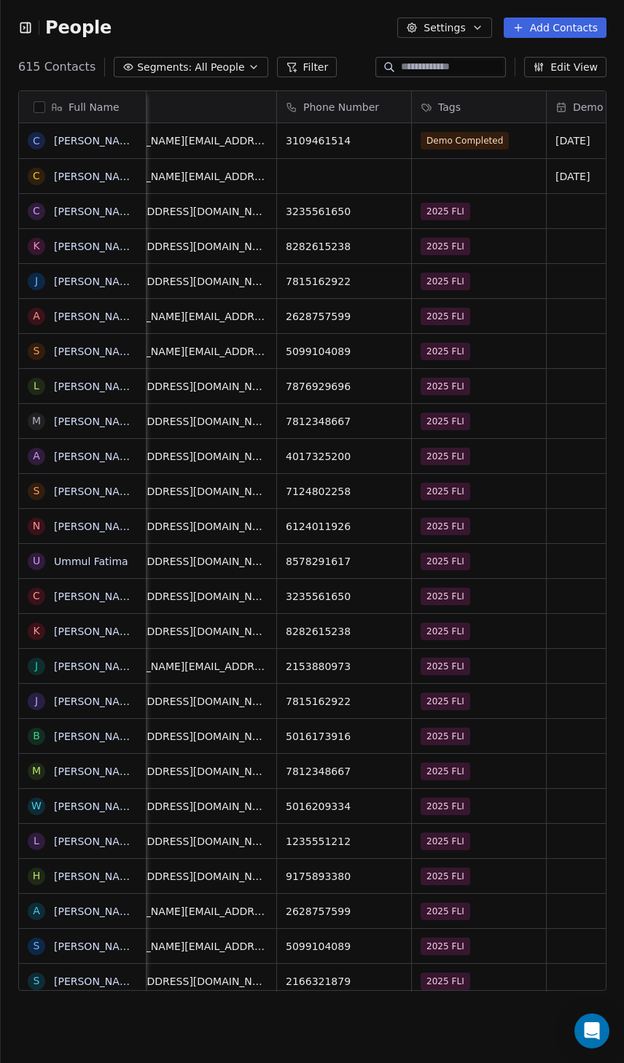
scroll to position [0, 0]
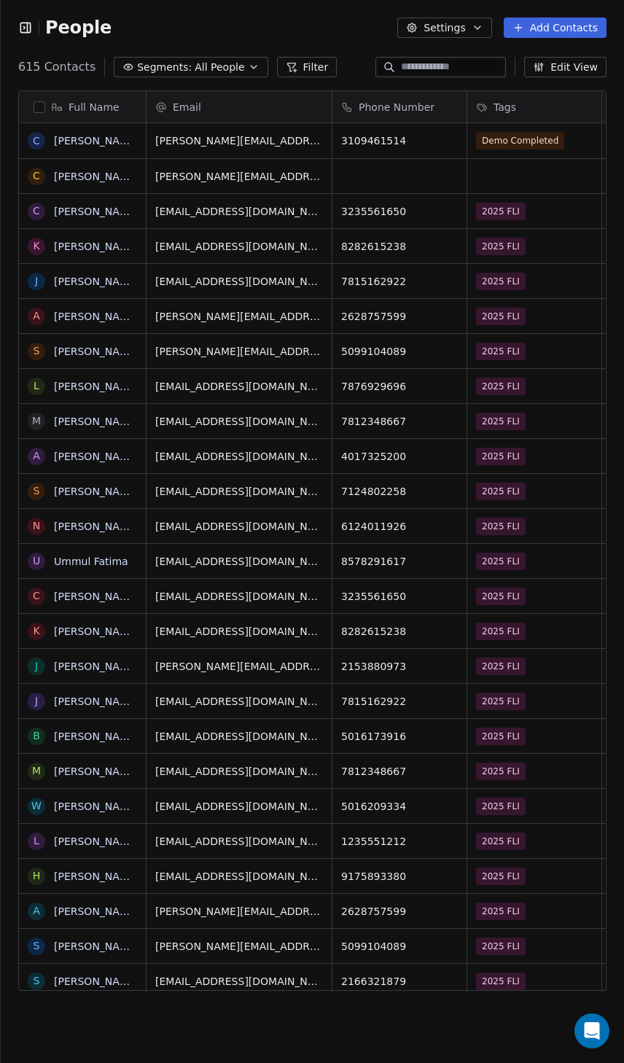
click at [569, 69] on button "Edit View" at bounding box center [565, 67] width 82 height 20
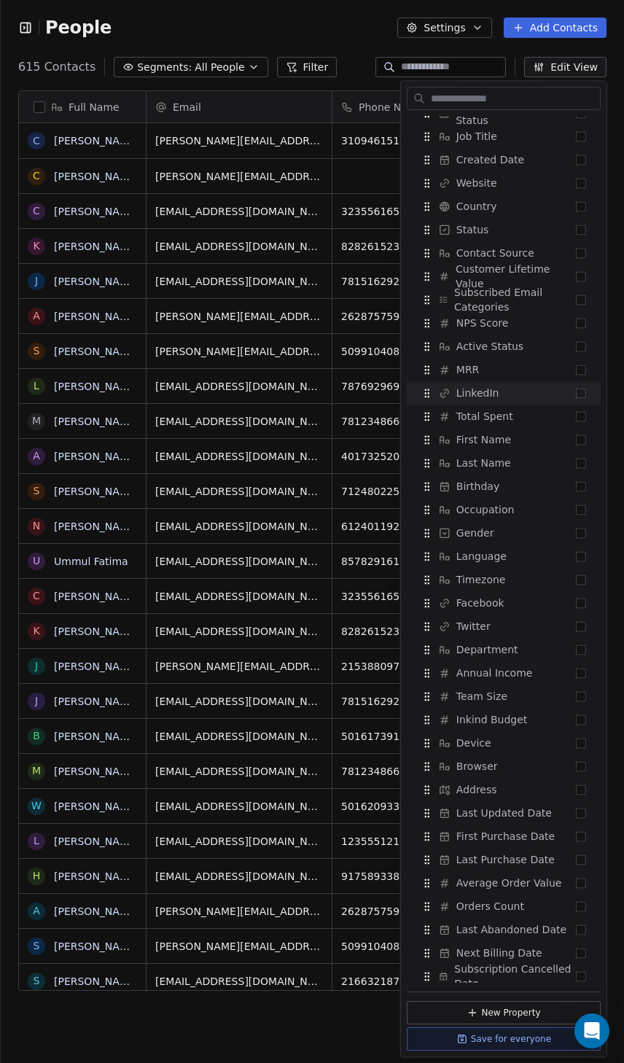
scroll to position [463, 0]
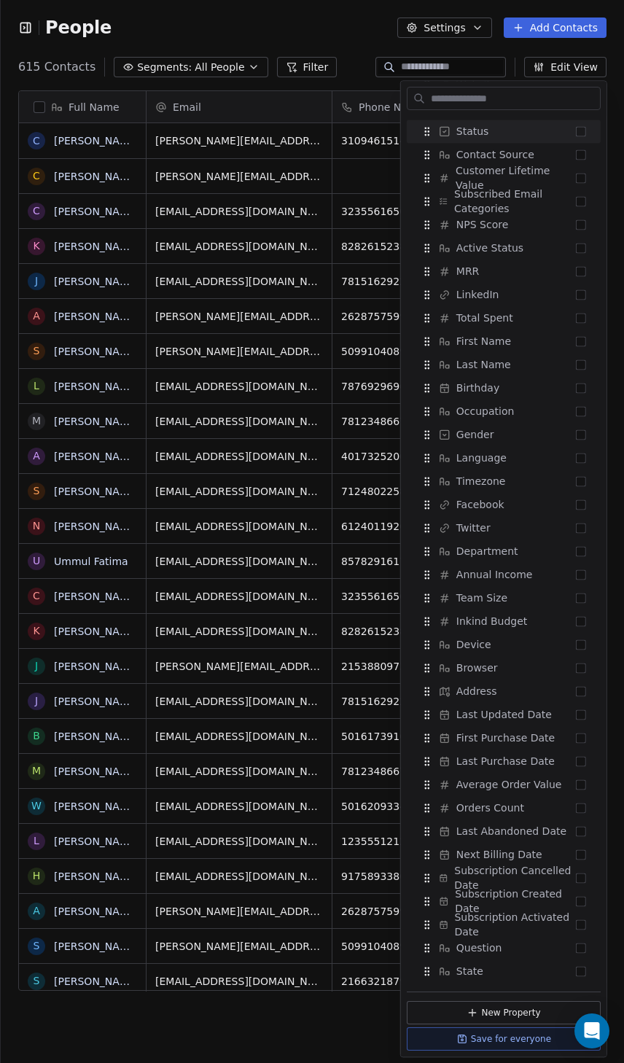
click at [263, 18] on div "People Settings Add Contacts" at bounding box center [312, 28] width 588 height 20
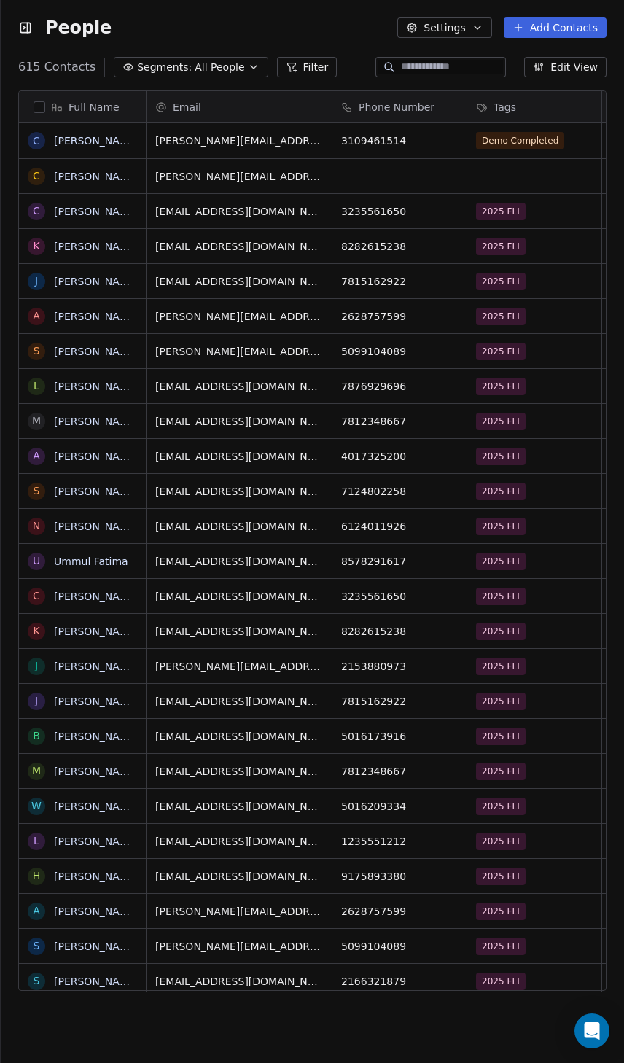
click at [248, 69] on icon "button" at bounding box center [254, 67] width 12 height 12
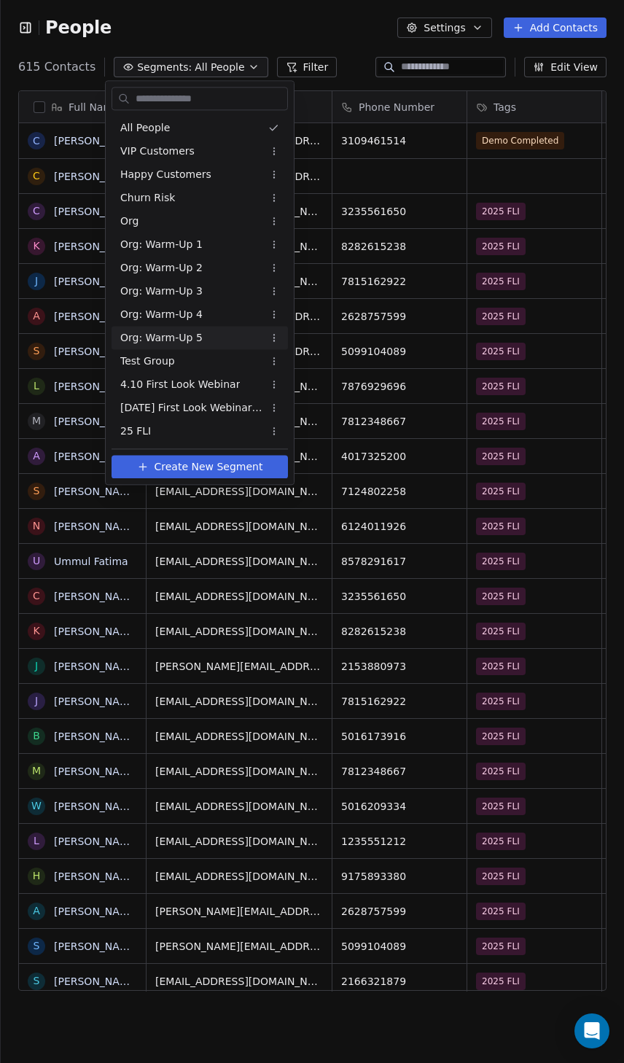
click at [272, 336] on html "People Settings Add Contacts 615 Contacts Segments: All People Filter Edit View…" at bounding box center [312, 531] width 624 height 1063
click at [308, 34] on html "People Settings Add Contacts 615 Contacts Segments: All People Filter Edit View…" at bounding box center [312, 531] width 624 height 1063
click at [324, 26] on html "People Settings Add Contacts 615 Contacts Segments: All People Filter Edit View…" at bounding box center [312, 531] width 624 height 1063
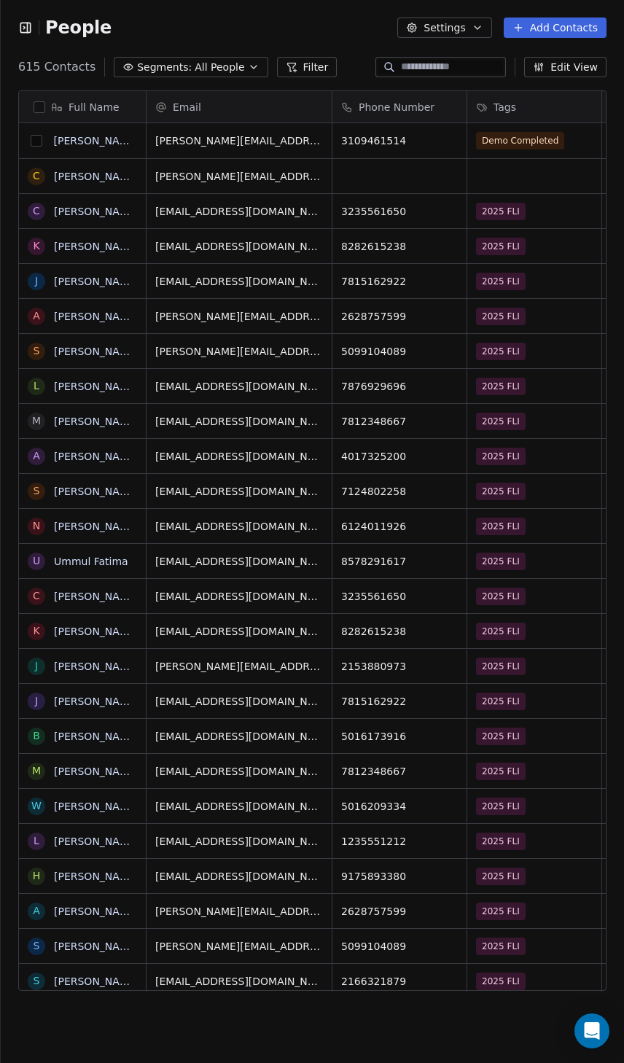
click at [36, 141] on button "grid" at bounding box center [37, 141] width 12 height 12
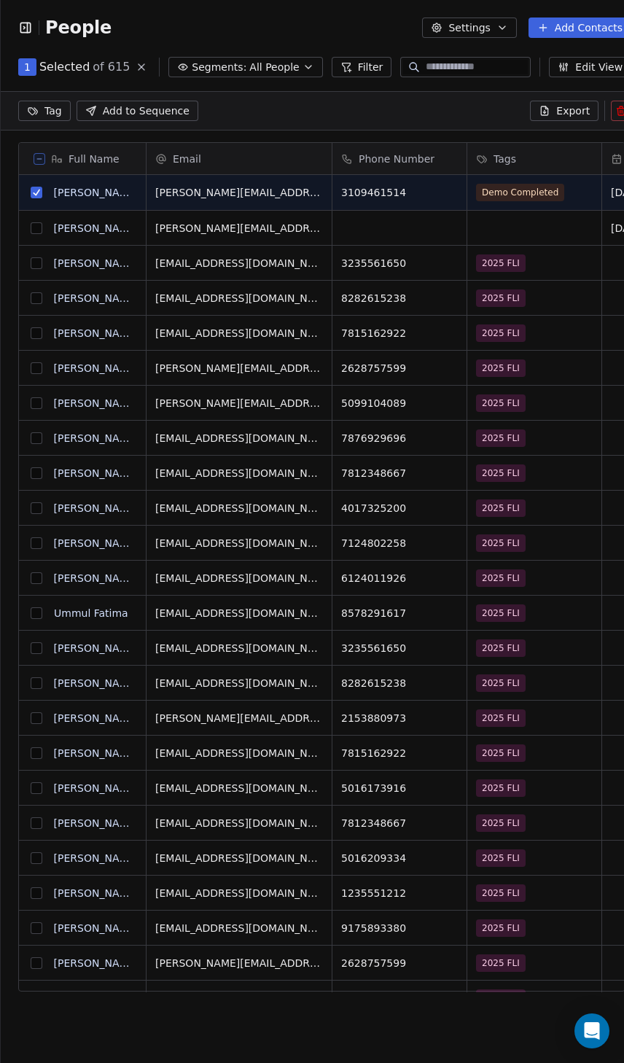
scroll to position [873, 631]
click at [38, 191] on button "grid" at bounding box center [37, 193] width 12 height 12
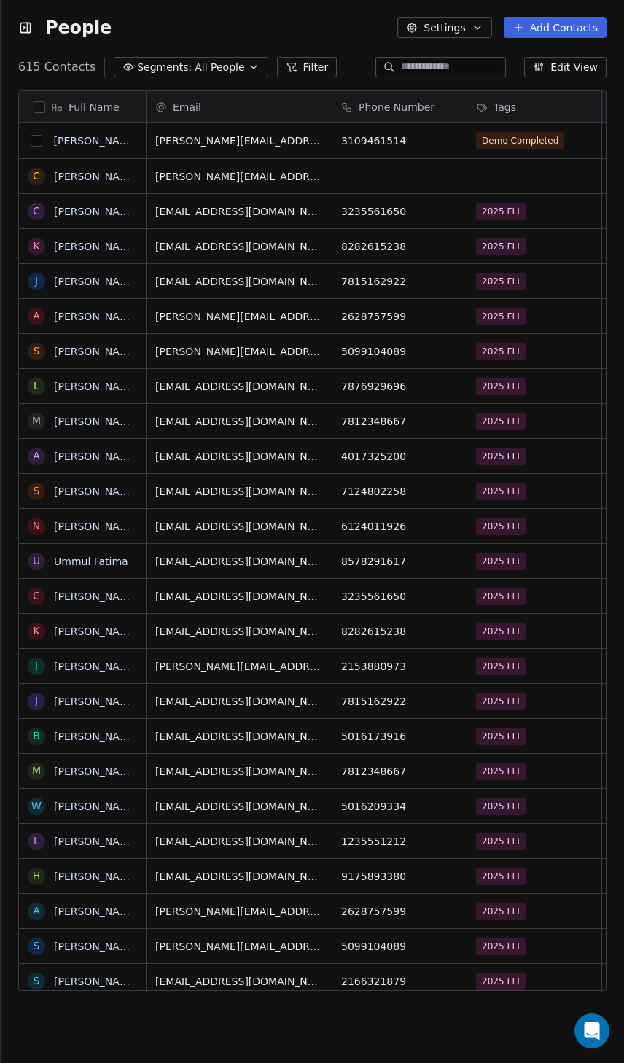
scroll to position [925, 613]
